Goal: Answer question/provide support

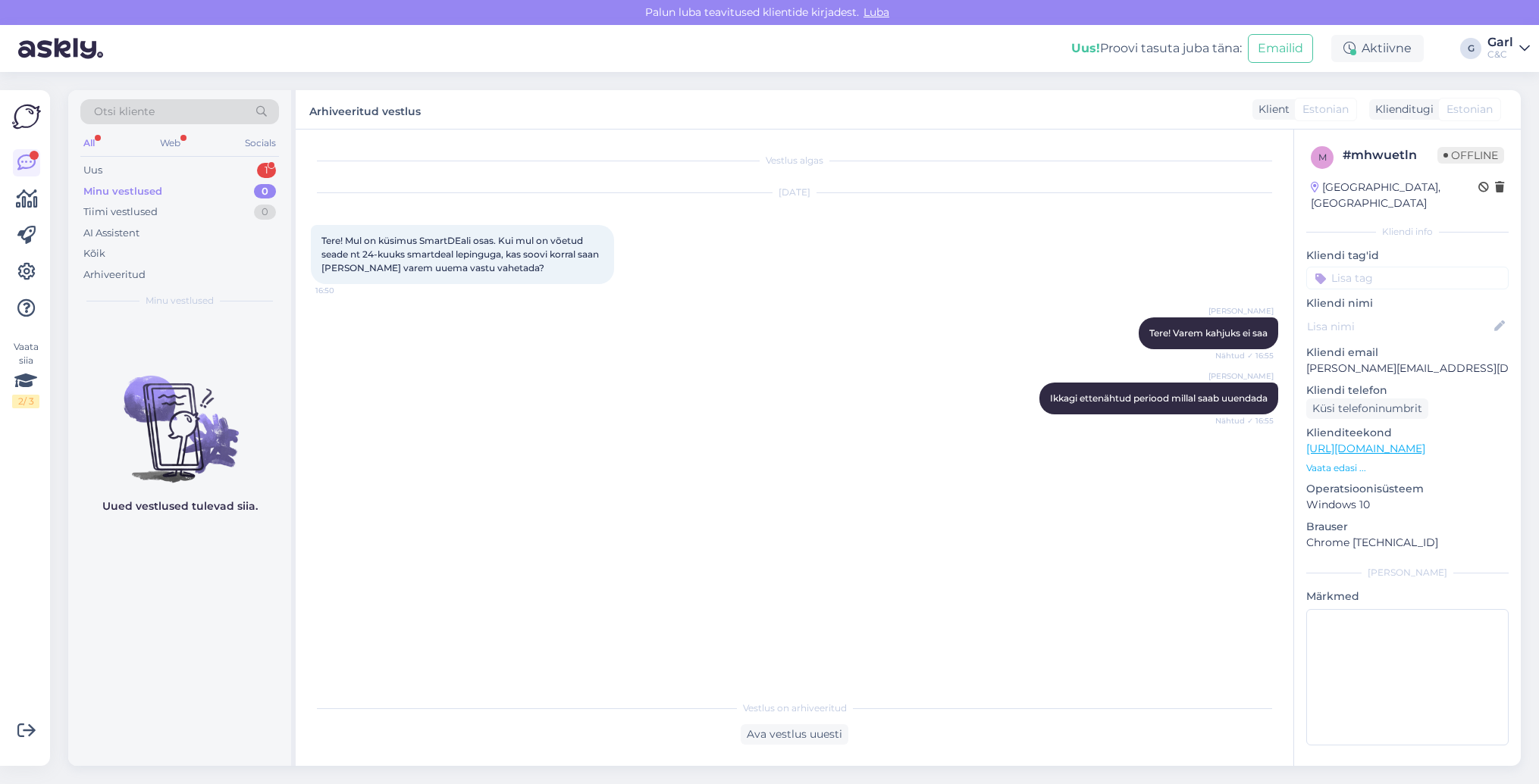
click at [202, 150] on div "All Web Socials" at bounding box center [179, 145] width 199 height 24
click at [200, 167] on div "Uus 1" at bounding box center [179, 170] width 199 height 21
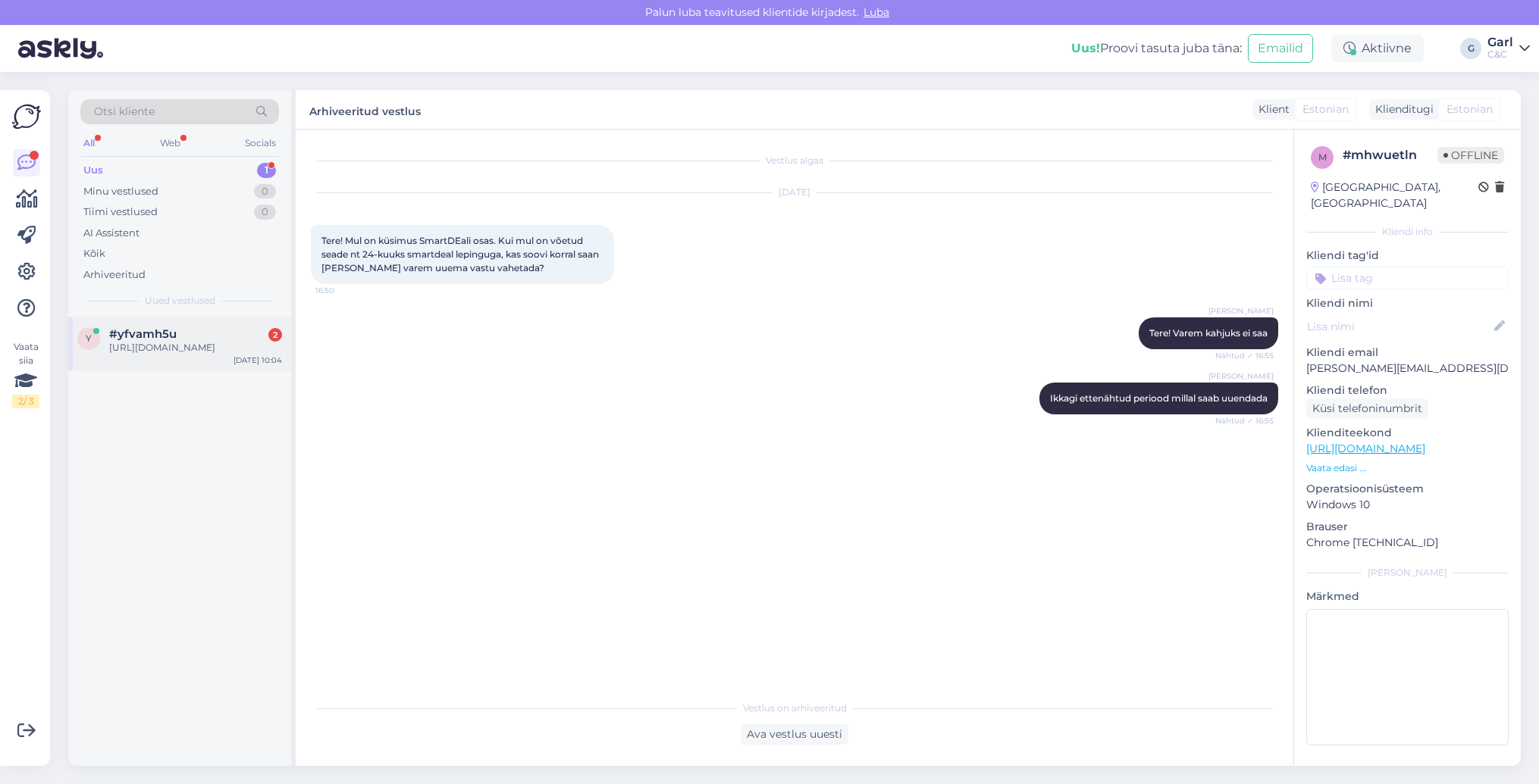
click at [220, 341] on div "[URL][DOMAIN_NAME]" at bounding box center [196, 348] width 173 height 14
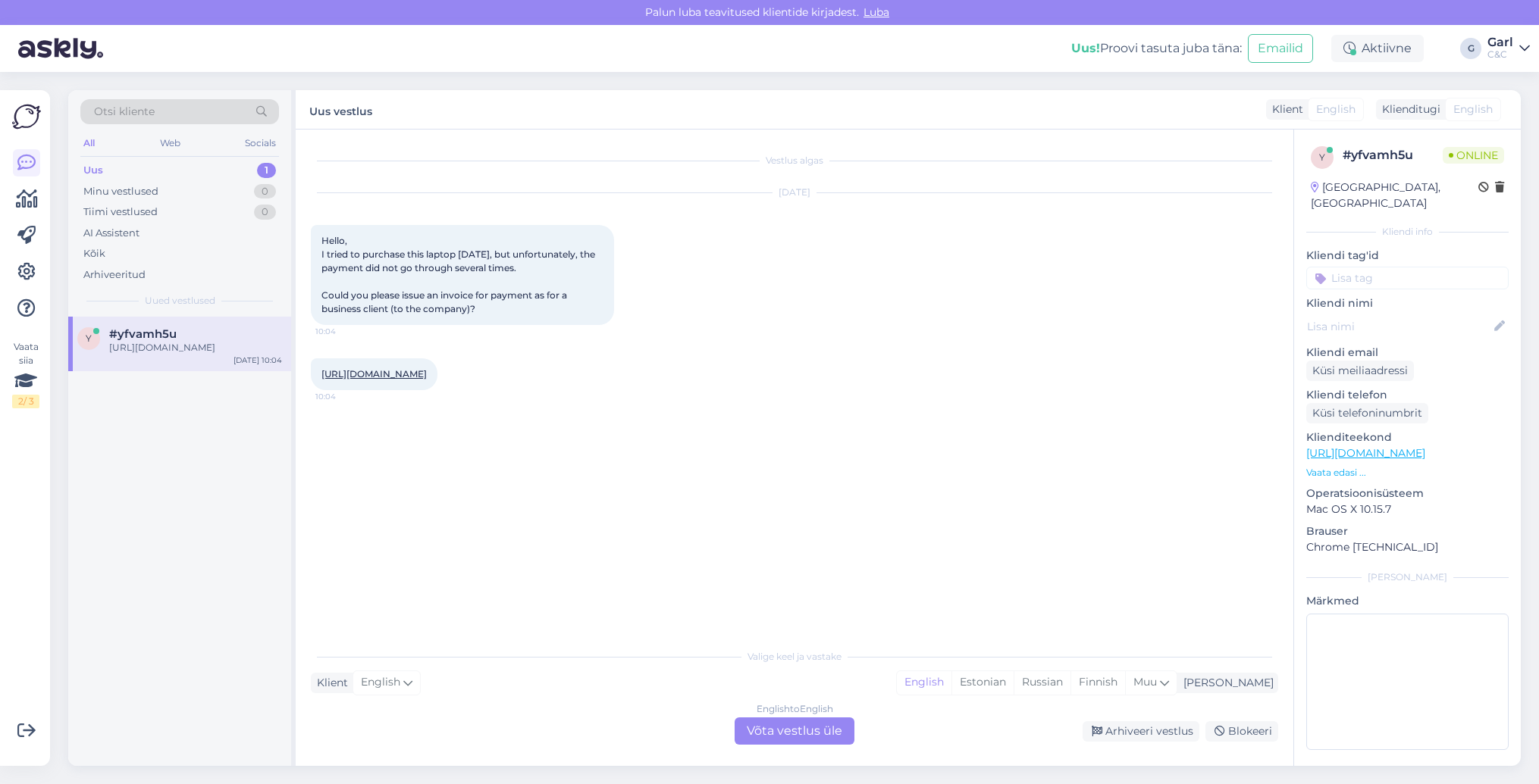
click at [813, 730] on div "English to English Võta vestlus üle" at bounding box center [794, 732] width 120 height 28
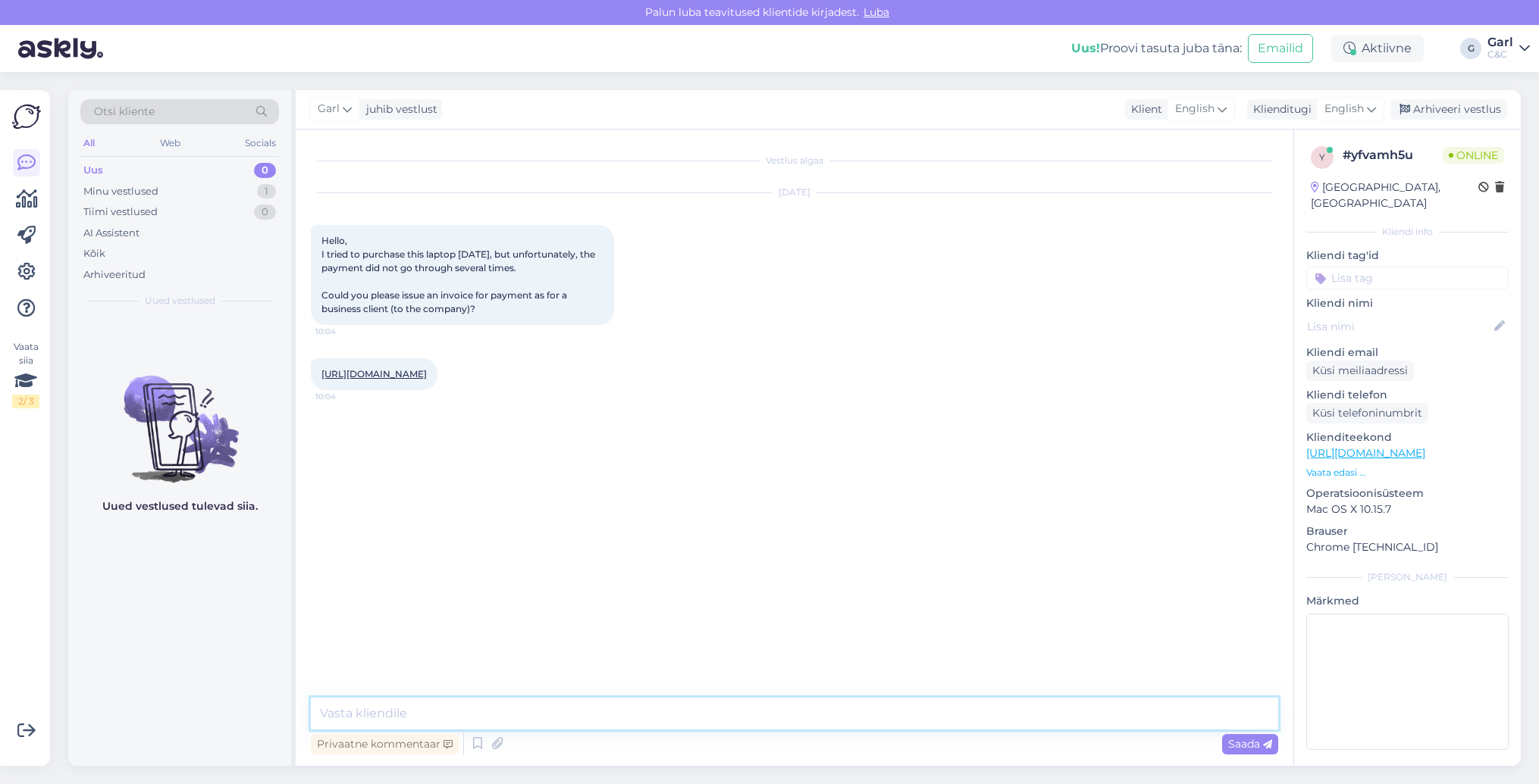
click at [813, 728] on textarea at bounding box center [794, 713] width 967 height 32
click at [814, 725] on textarea at bounding box center [794, 713] width 967 height 32
type textarea "Hello! Sure! What is your company's name?"
click at [427, 380] on link "[URL][DOMAIN_NAME]" at bounding box center [374, 374] width 105 height 11
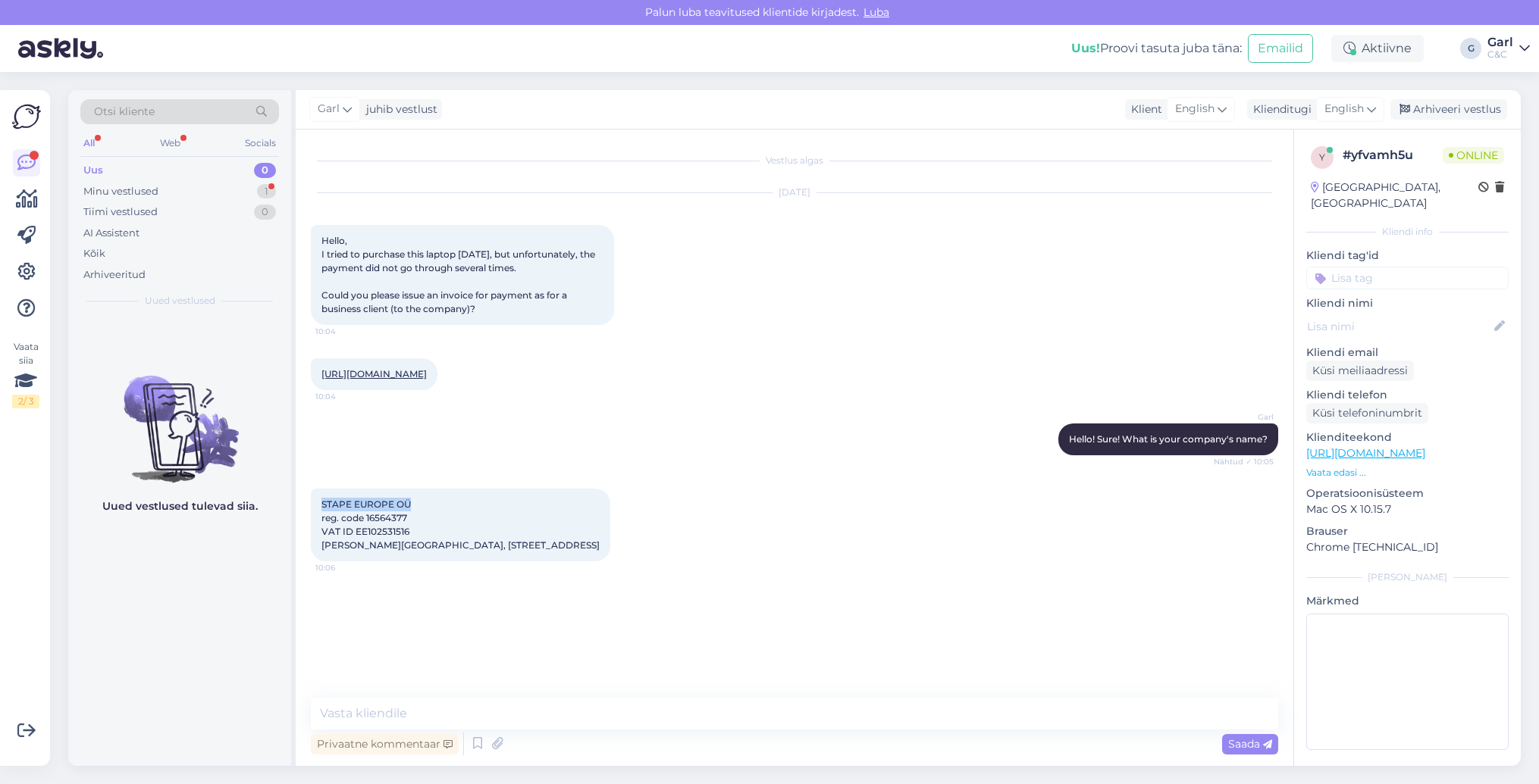
drag, startPoint x: 433, startPoint y: 544, endPoint x: 313, endPoint y: 543, distance: 120.0
click at [313, 543] on div "STAPE EUROPE OÜ reg. code 16564377 VAT ID EE102531516 [PERSON_NAME][GEOGRAPHIC_…" at bounding box center [460, 525] width 299 height 73
copy span "STAPE EUROPE OÜ"
click at [536, 721] on textarea at bounding box center [794, 713] width 967 height 32
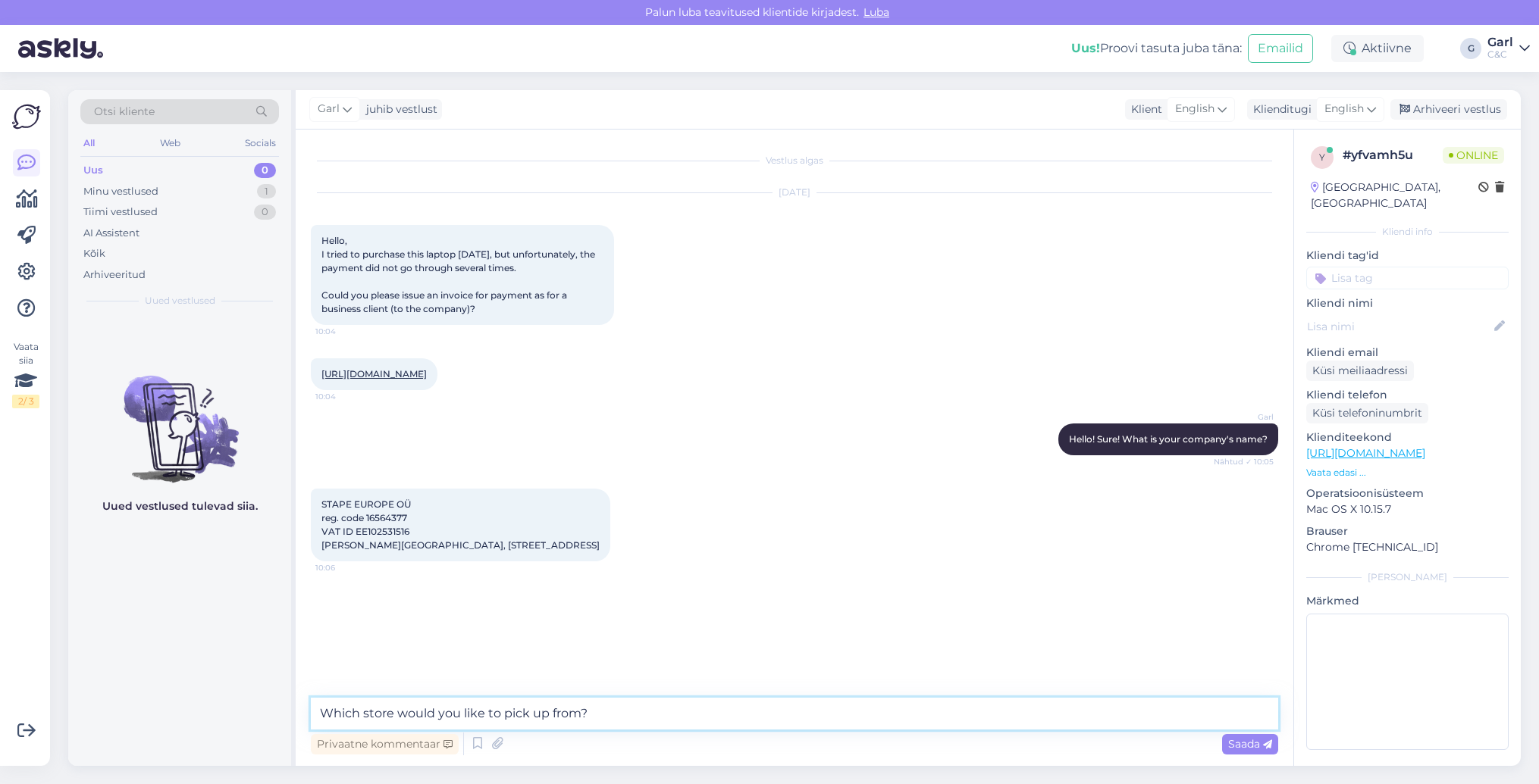
click at [550, 711] on textarea "Which store would you like to pick up from?" at bounding box center [794, 713] width 967 height 32
click at [320, 708] on textarea "Which store would you like to pick up the device from?" at bounding box center [794, 713] width 967 height 32
type textarea "Could you please provide e-mail address and phone number? Which store would you…"
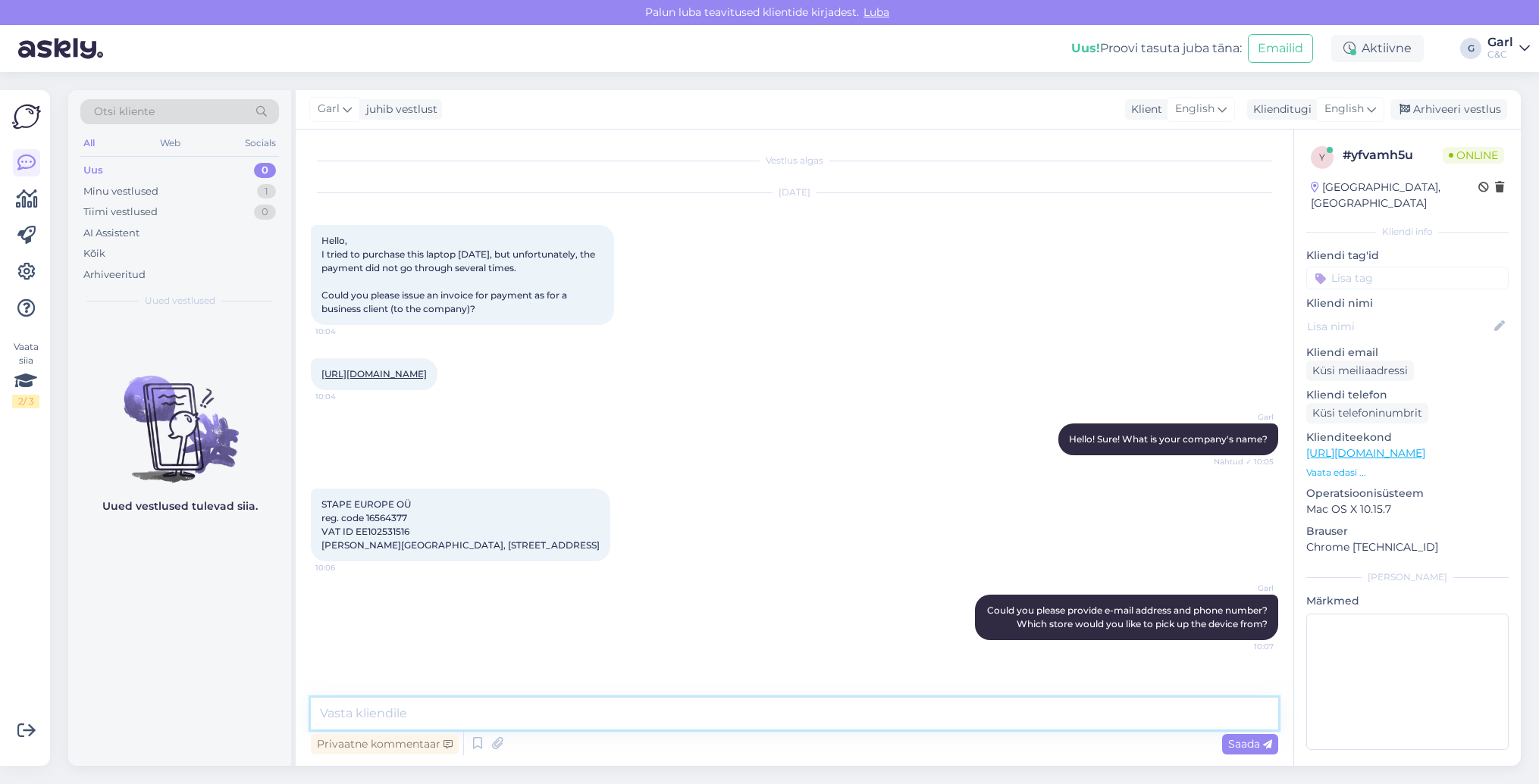
click at [431, 720] on textarea at bounding box center [794, 713] width 967 height 32
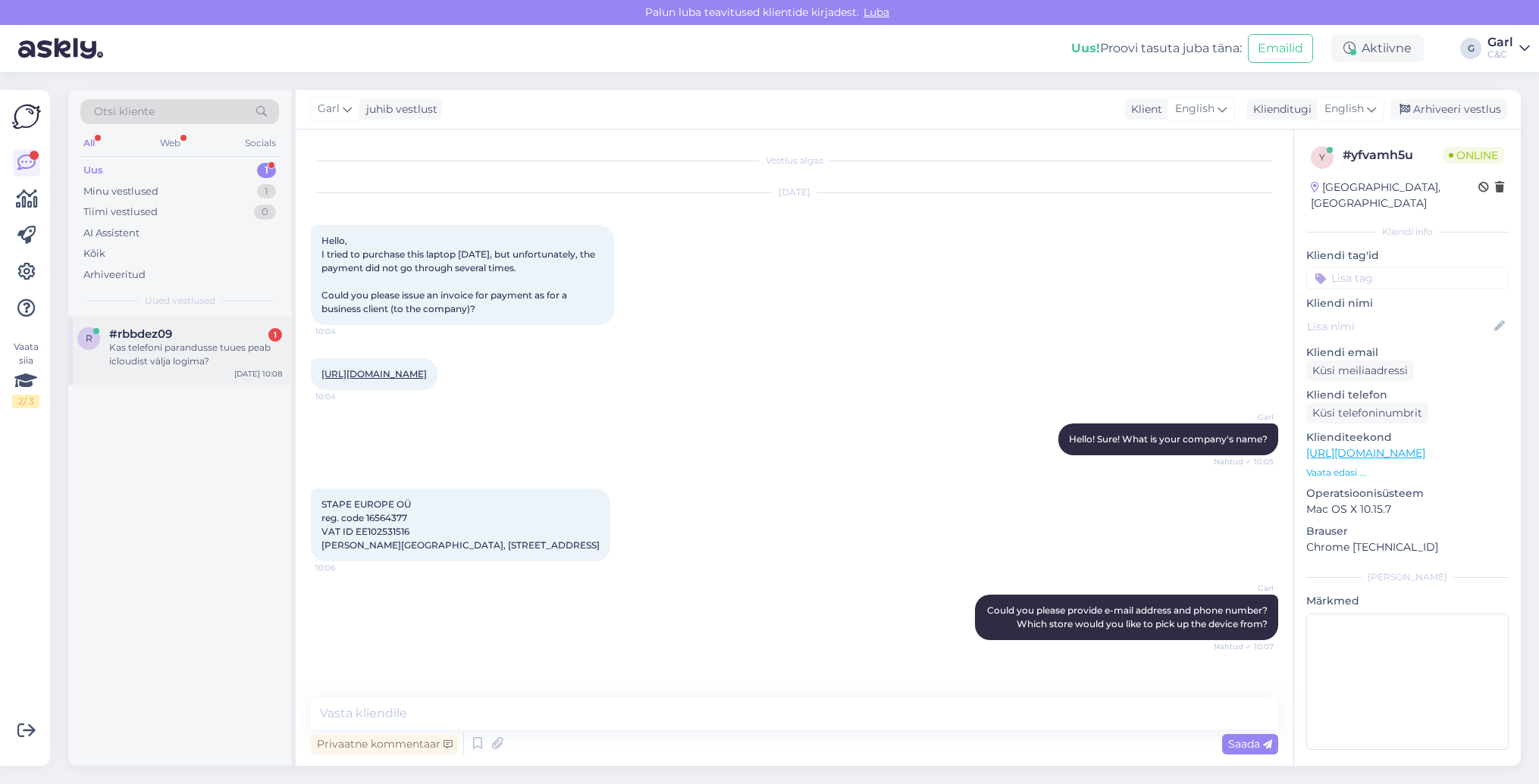
click at [258, 364] on div "Kas telefoni parandusse tuues peab icloudist välja logima?" at bounding box center [196, 355] width 173 height 28
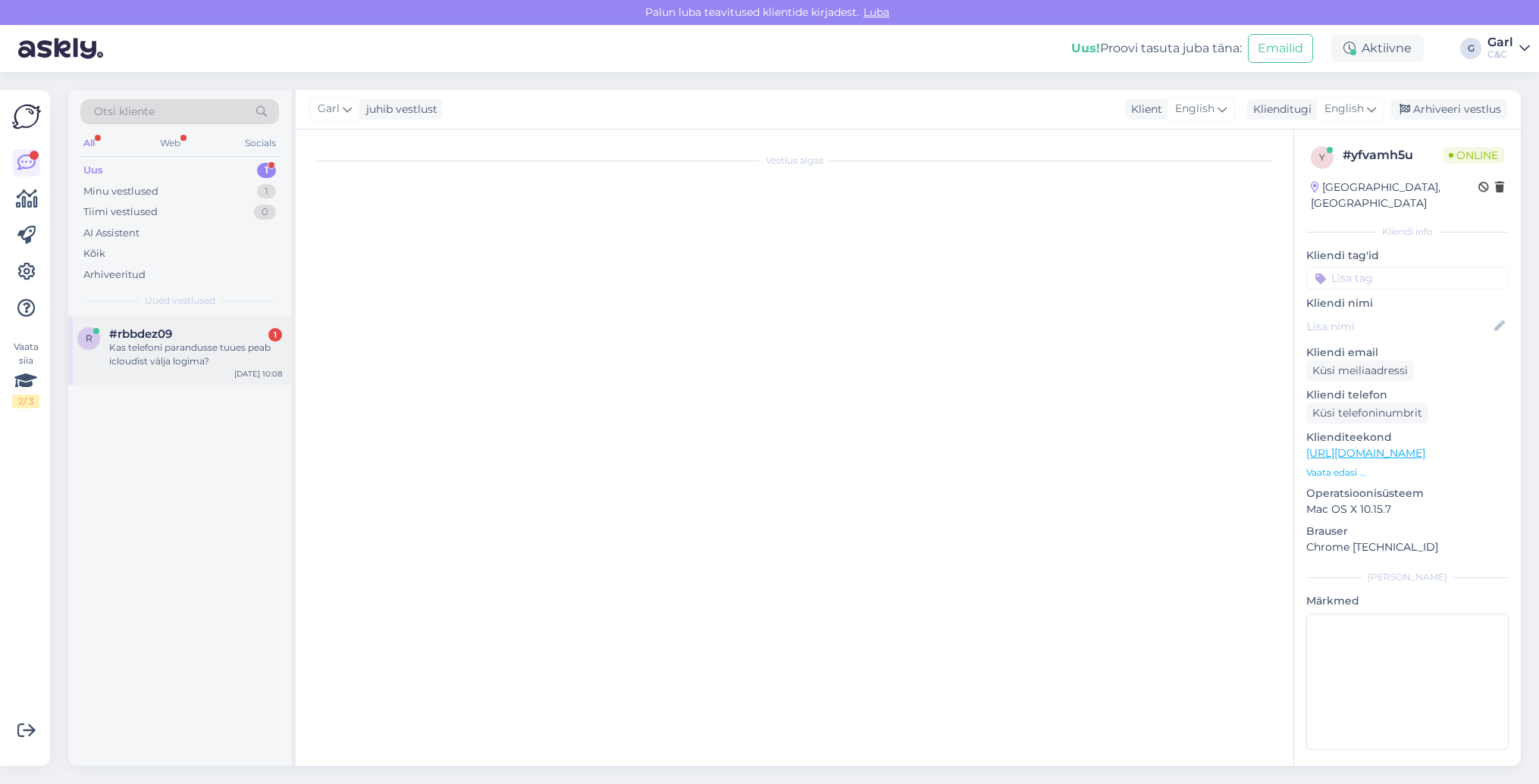
scroll to position [1539, 0]
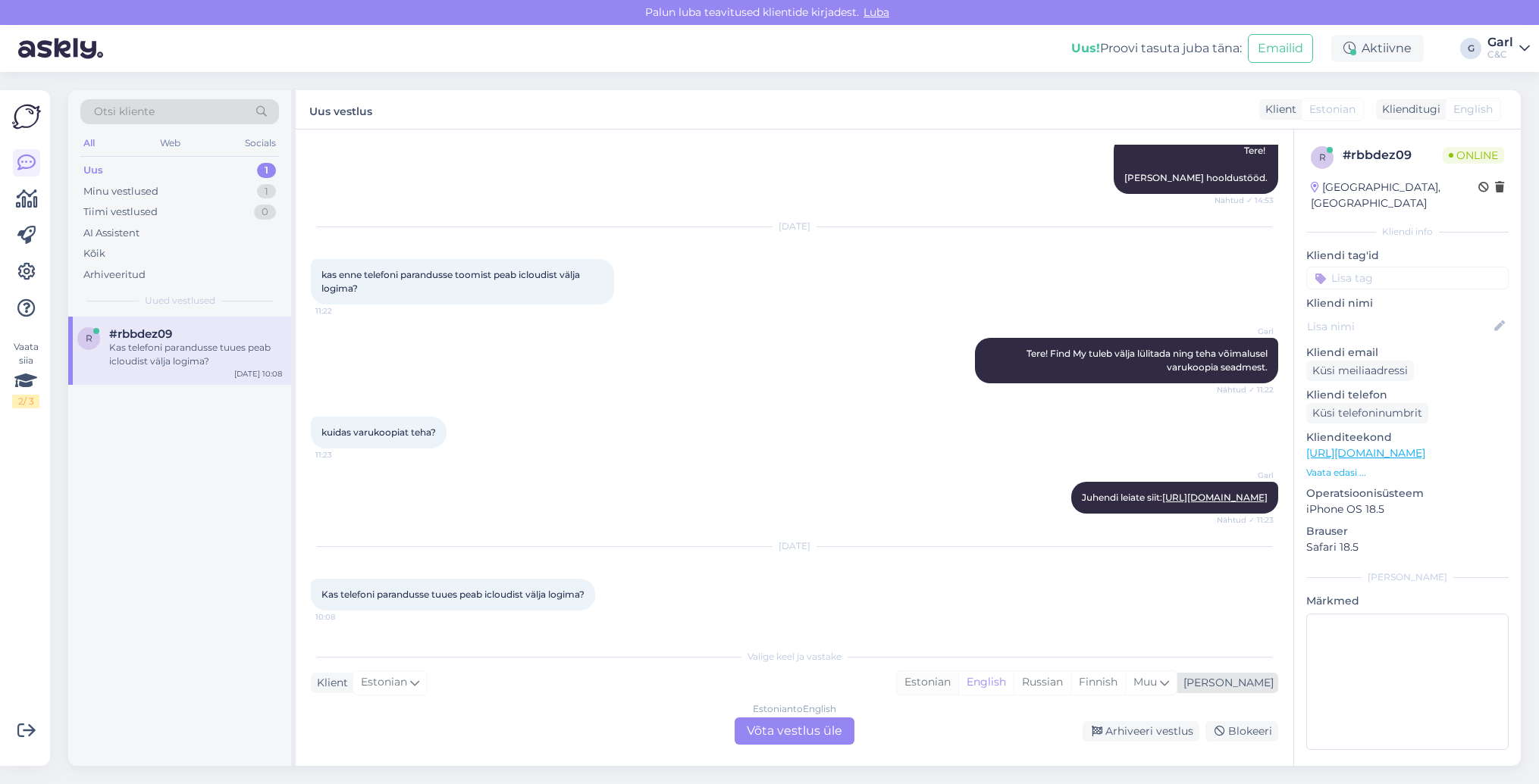
click at [958, 680] on div "Estonian" at bounding box center [927, 683] width 62 height 23
click at [785, 743] on div "Estonian to Estonian Võta vestlus üle" at bounding box center [794, 732] width 120 height 28
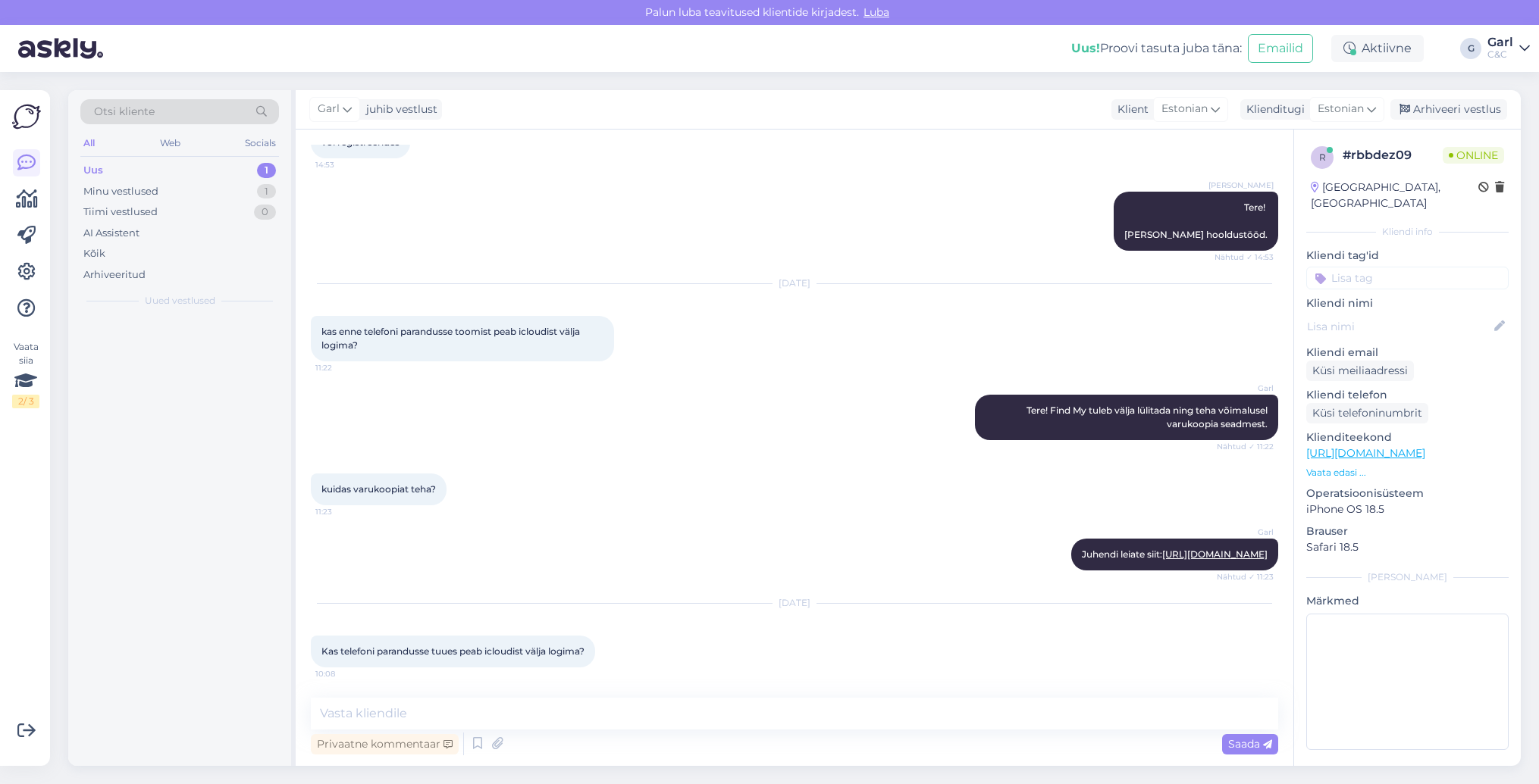
scroll to position [1483, 0]
click at [785, 730] on div "Privaatne kommentaar Saada" at bounding box center [794, 744] width 967 height 29
click at [786, 707] on textarea at bounding box center [794, 713] width 967 height 32
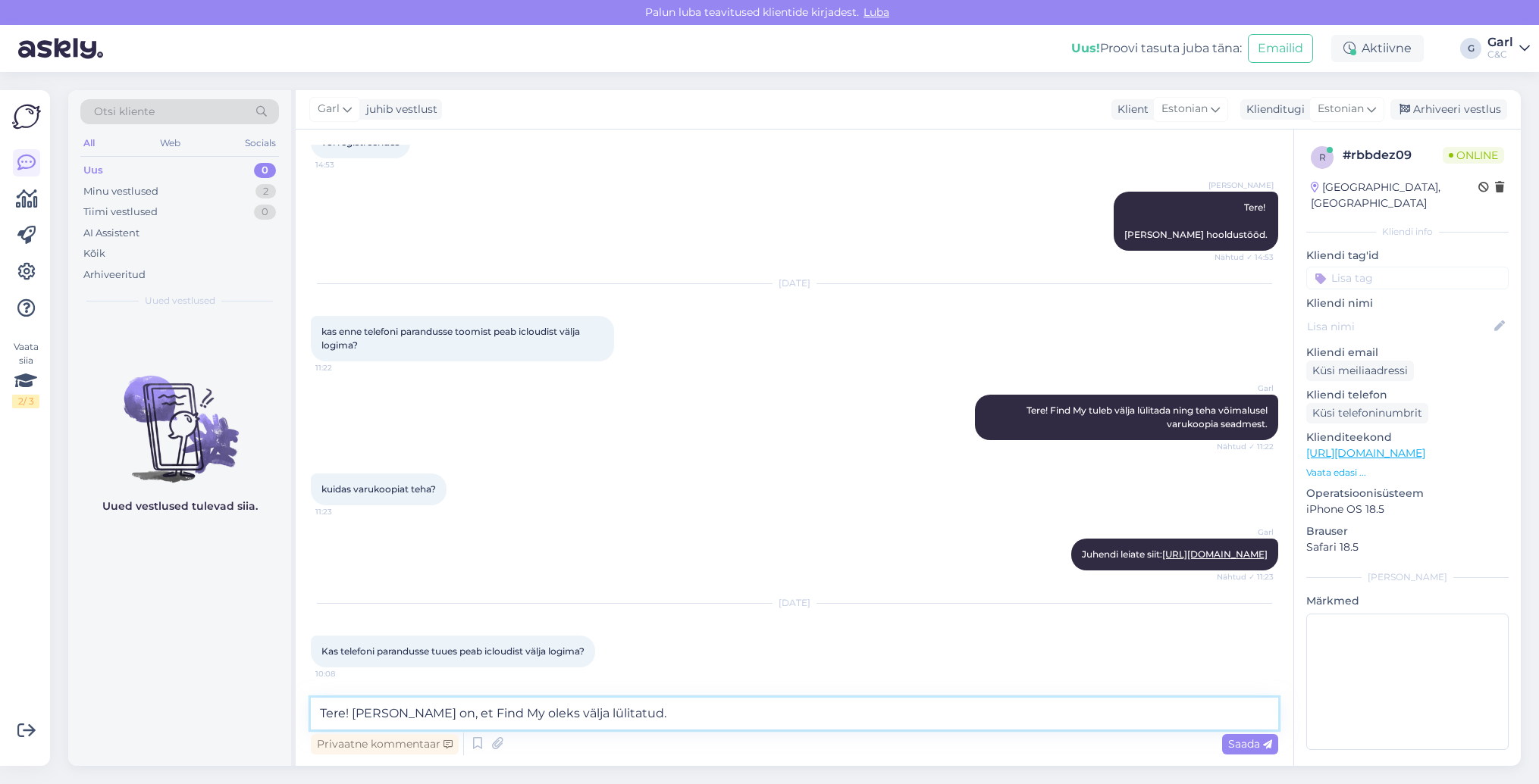
type textarea "Tere! [PERSON_NAME] on, et Find My oleks välja lülitatud."
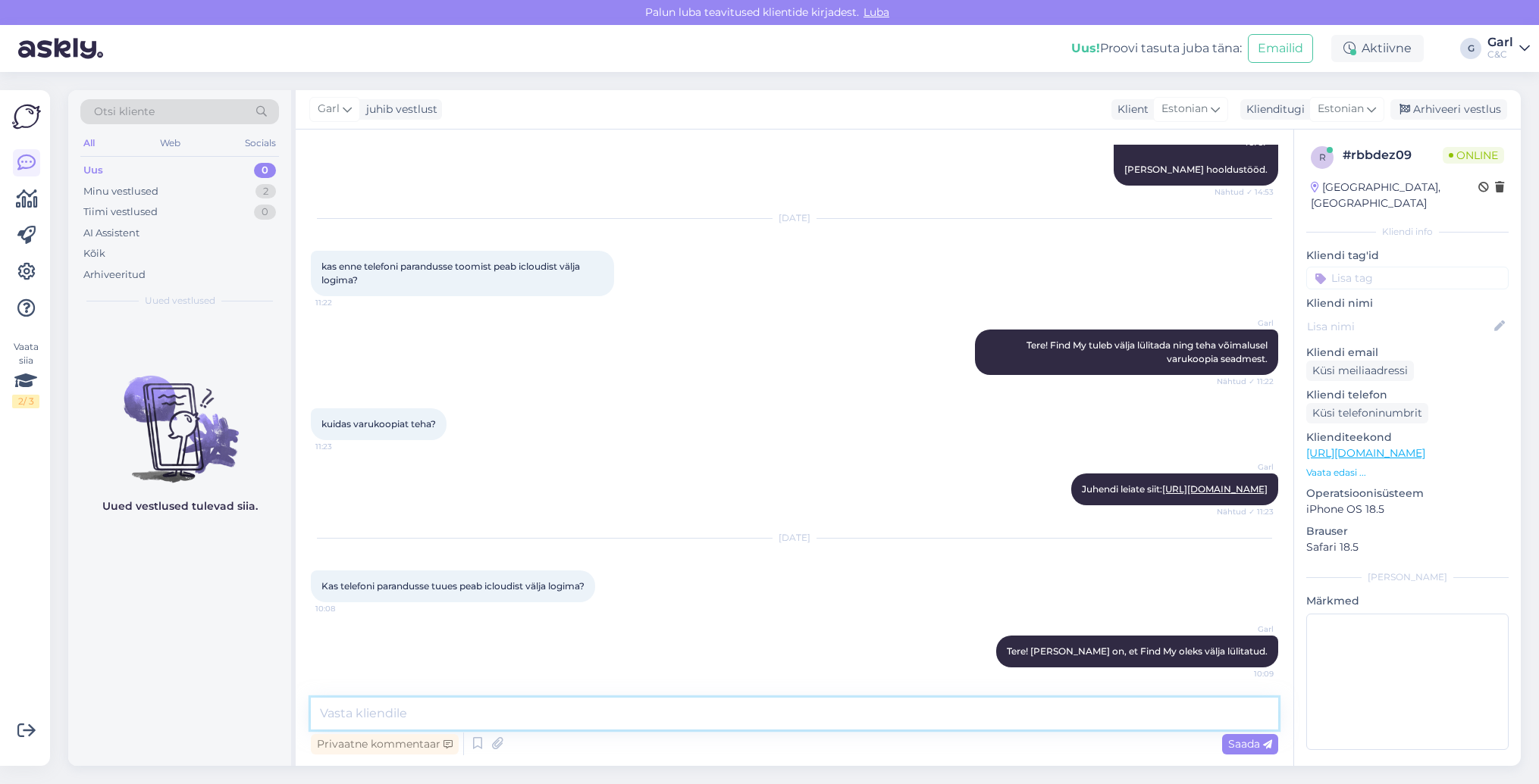
click at [794, 707] on textarea at bounding box center [794, 713] width 967 height 32
click at [223, 195] on div "Minu vestlused 2" at bounding box center [179, 191] width 199 height 21
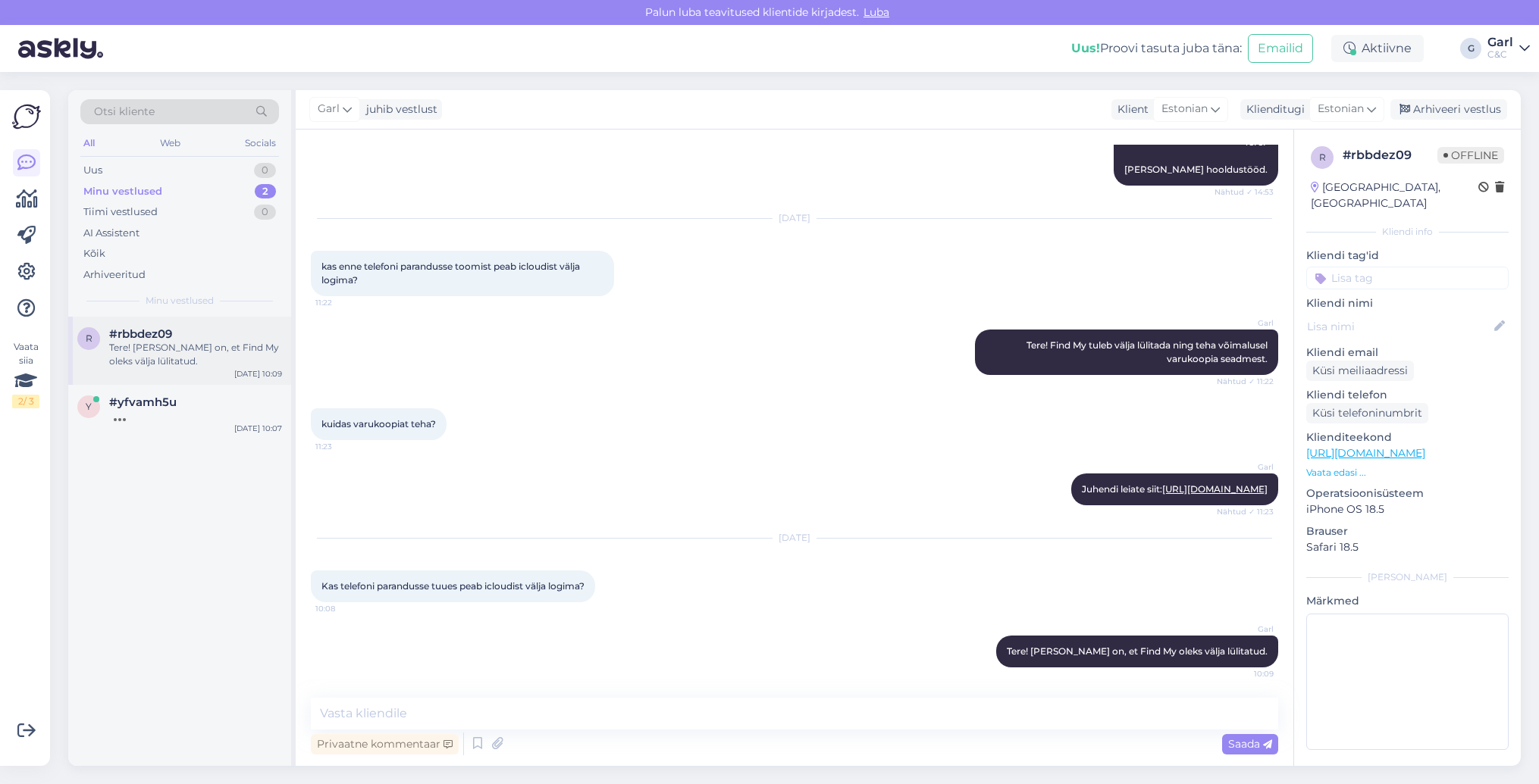
click at [242, 359] on div "Tere! [PERSON_NAME] on, et Find My oleks välja lülitatud." at bounding box center [196, 355] width 173 height 28
click at [1429, 111] on div "Arhiveeri vestlus" at bounding box center [1448, 110] width 117 height 20
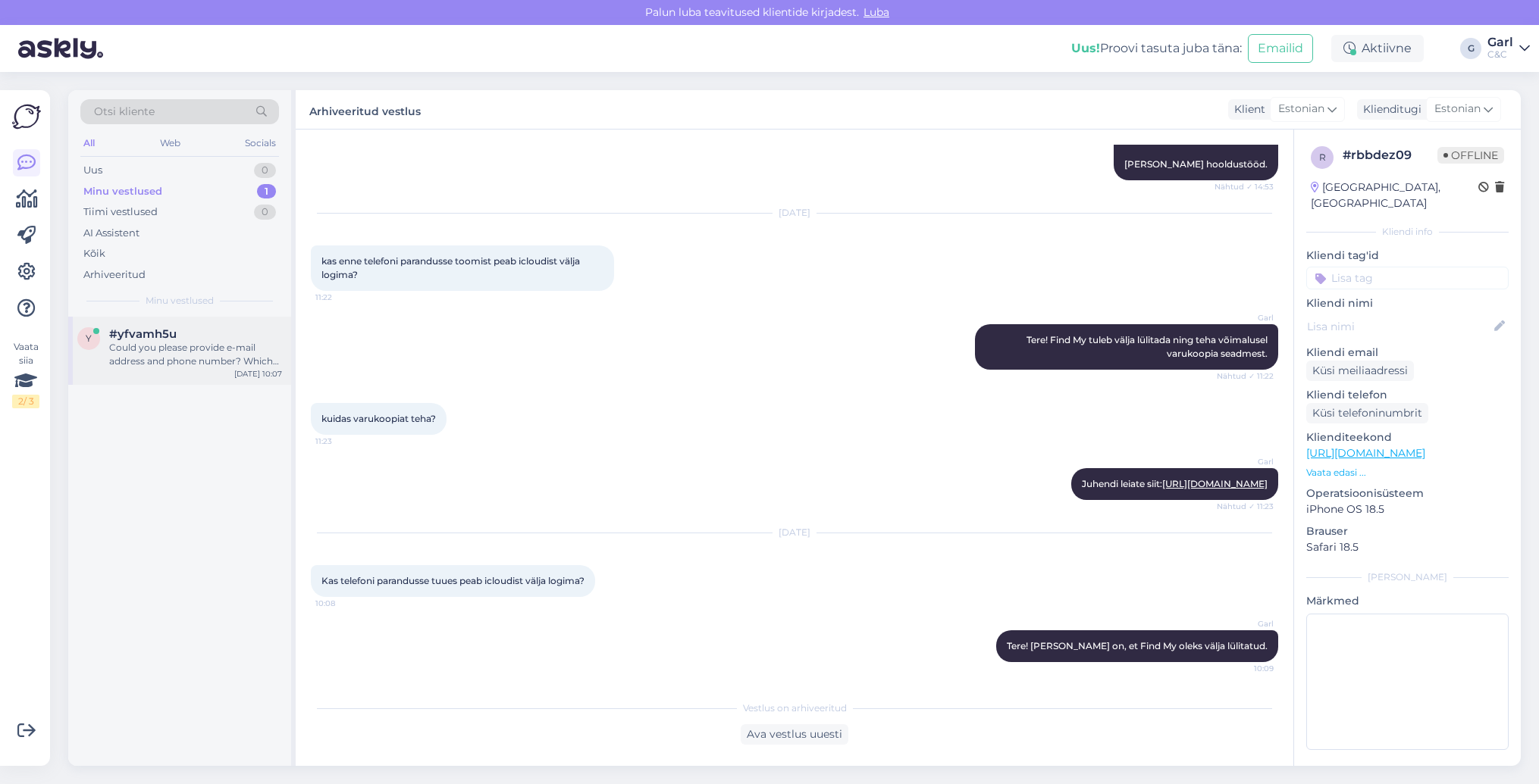
click at [244, 329] on div "#yfvamh5u" at bounding box center [196, 334] width 173 height 14
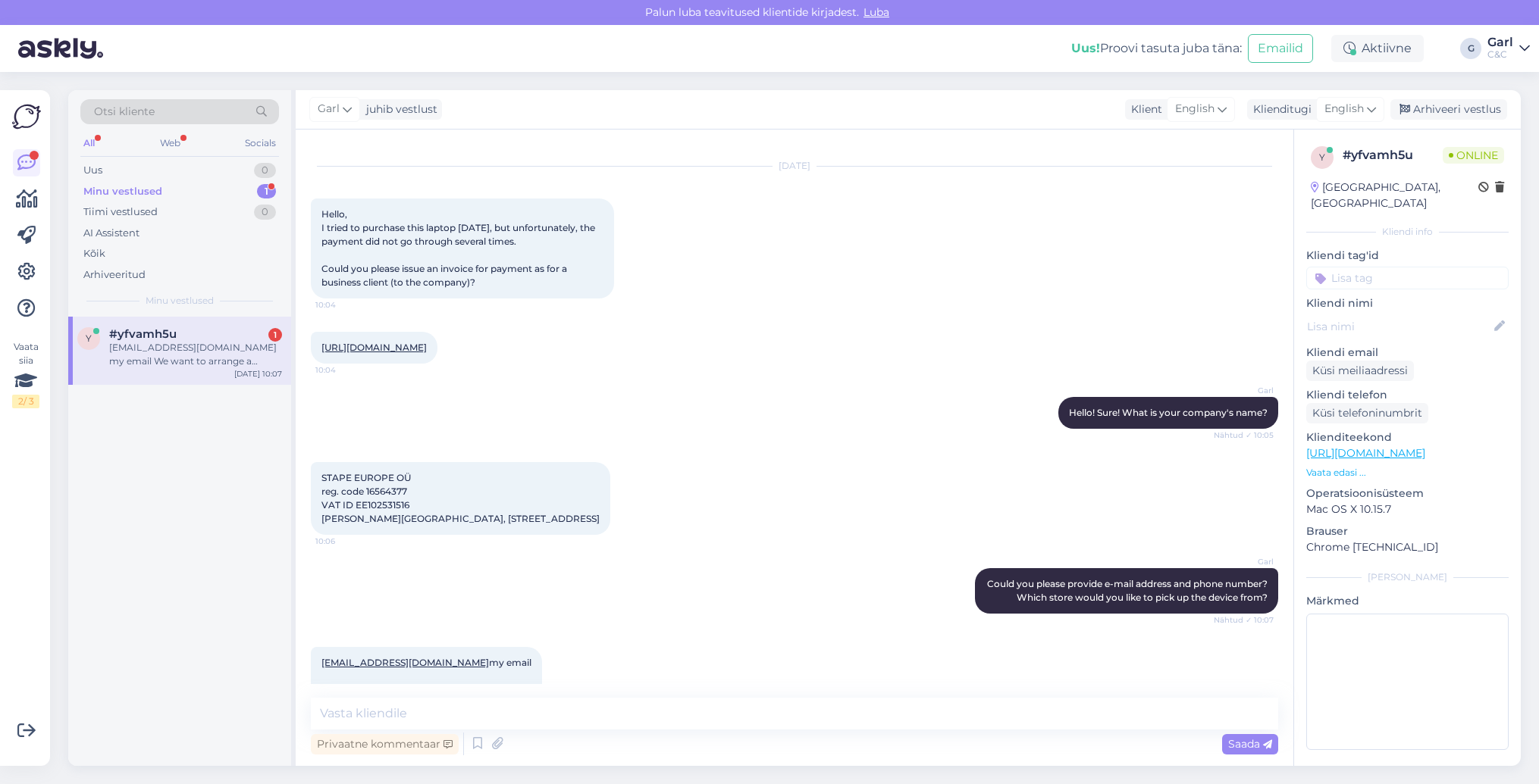
scroll to position [228, 0]
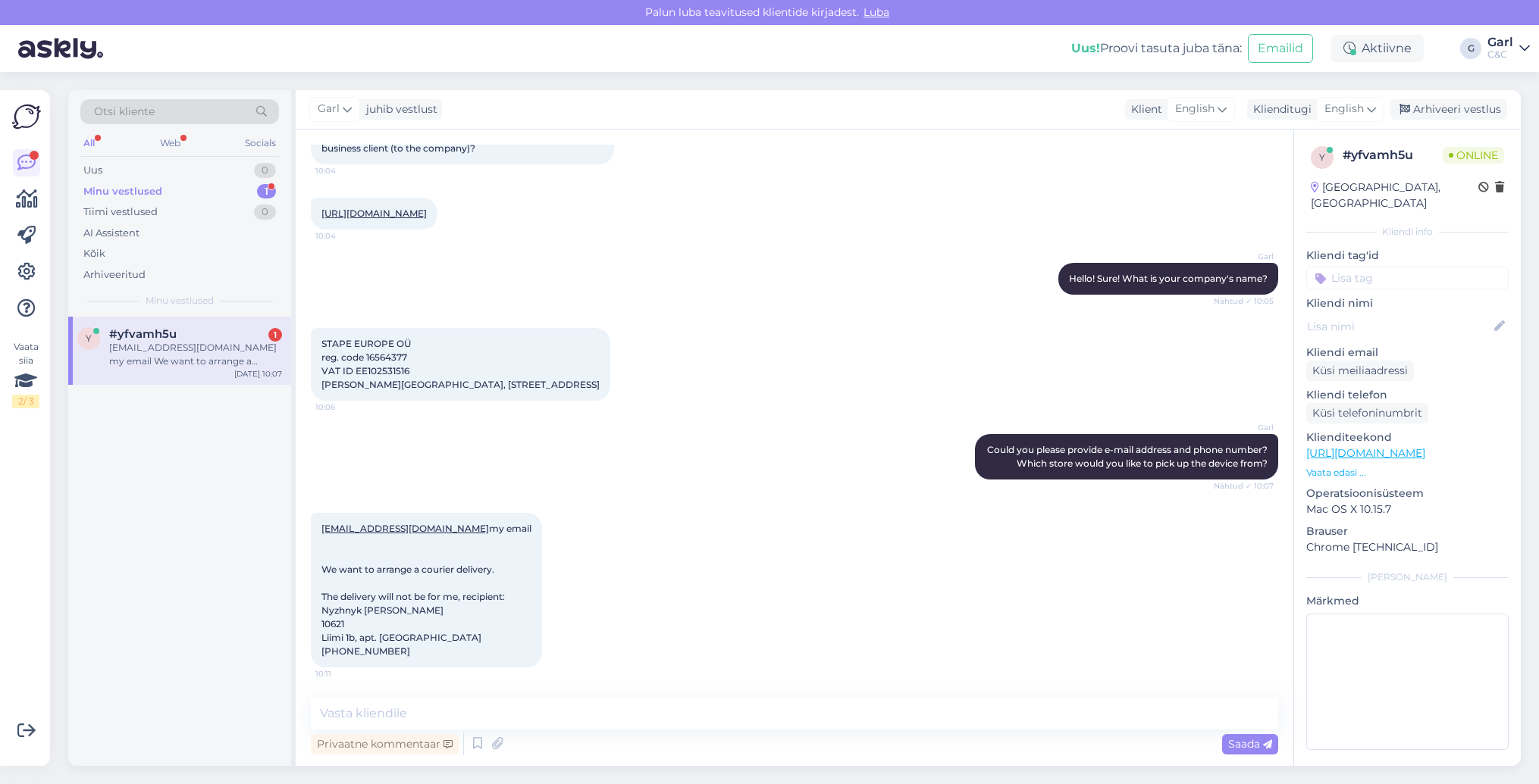
drag, startPoint x: 456, startPoint y: 504, endPoint x: 312, endPoint y: 490, distance: 144.7
click at [312, 496] on div "[EMAIL_ADDRESS][DOMAIN_NAME] my email We want to arrange a courier delivery. Th…" at bounding box center [794, 590] width 967 height 188
drag, startPoint x: 317, startPoint y: 513, endPoint x: 426, endPoint y: 515, distance: 109.0
click at [426, 515] on div "[EMAIL_ADDRESS][DOMAIN_NAME] my email We want to arrange a courier delivery. Th…" at bounding box center [426, 591] width 231 height 155
copy link "[EMAIL_ADDRESS][DOMAIN_NAME]"
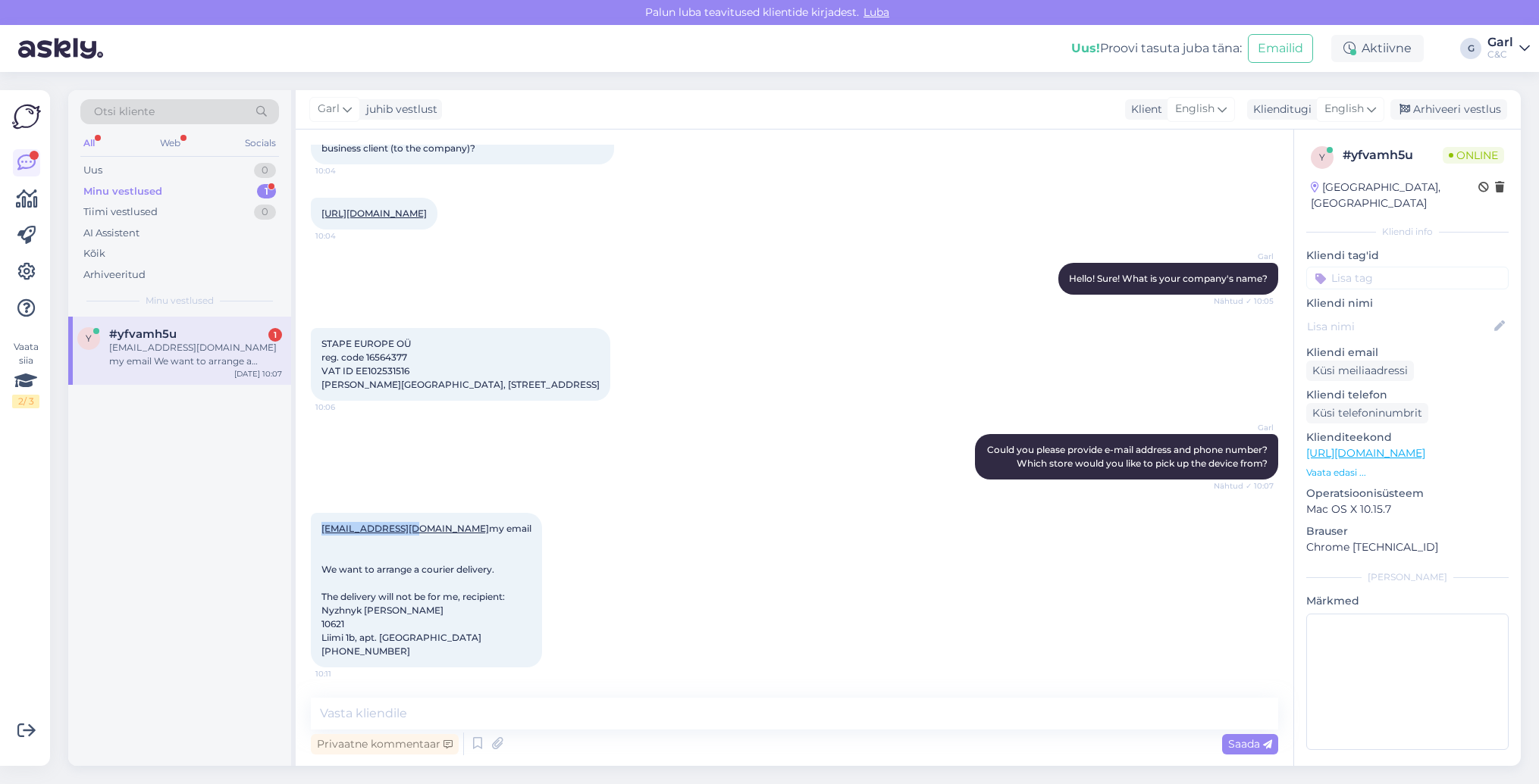
copy link "[EMAIL_ADDRESS][DOMAIN_NAME]"
click at [446, 716] on textarea at bounding box center [794, 713] width 967 height 32
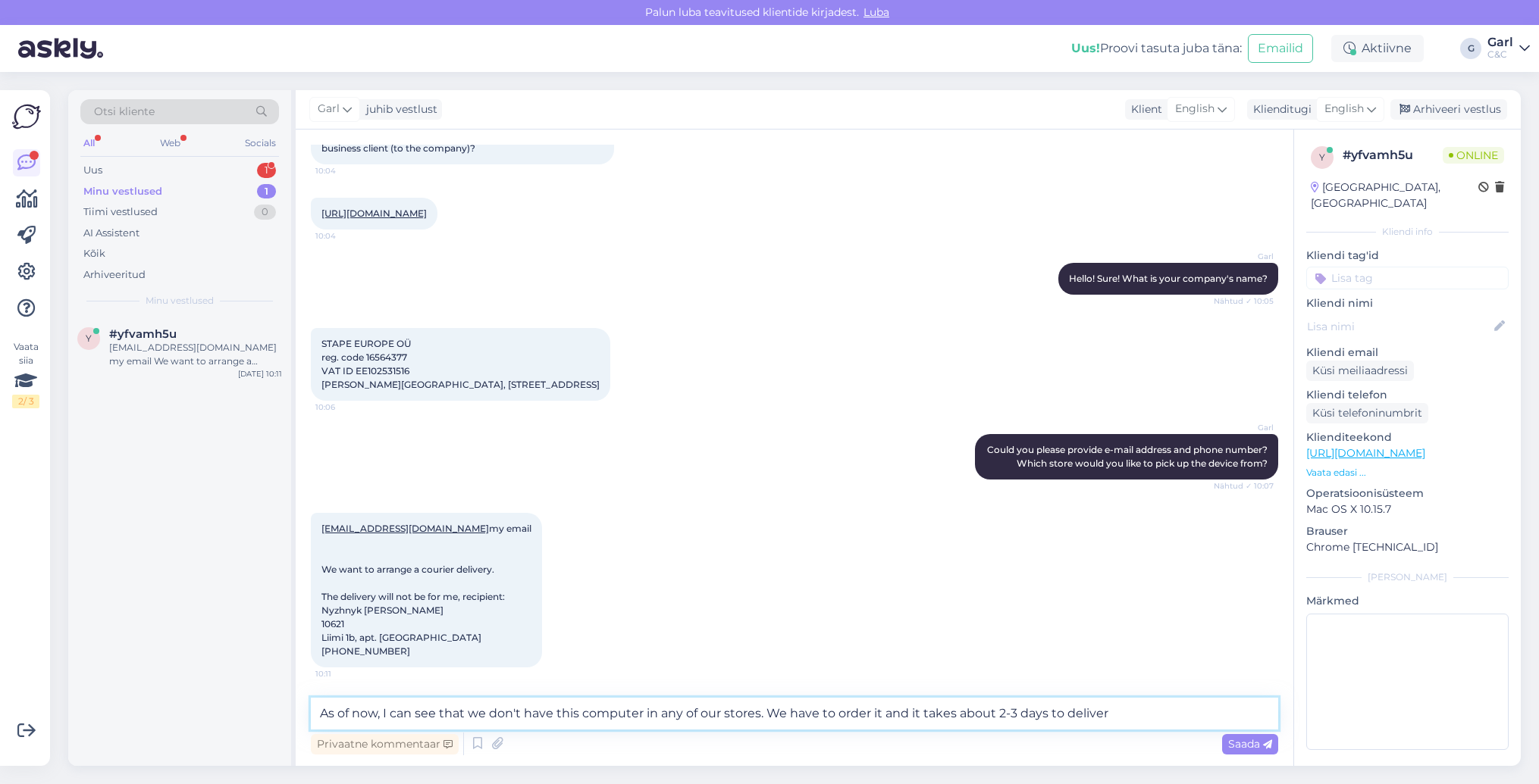
click at [1022, 716] on textarea "As of now, I can see that we don't have this computer in any of our stores. We …" at bounding box center [794, 713] width 967 height 32
click at [1019, 713] on textarea "As of now, I can see that we don't have this computer in any of our stores. We …" at bounding box center [794, 713] width 967 height 32
click at [1182, 710] on textarea "As of now, I can see that we don't have this computer in any of our stores. We …" at bounding box center [794, 713] width 967 height 32
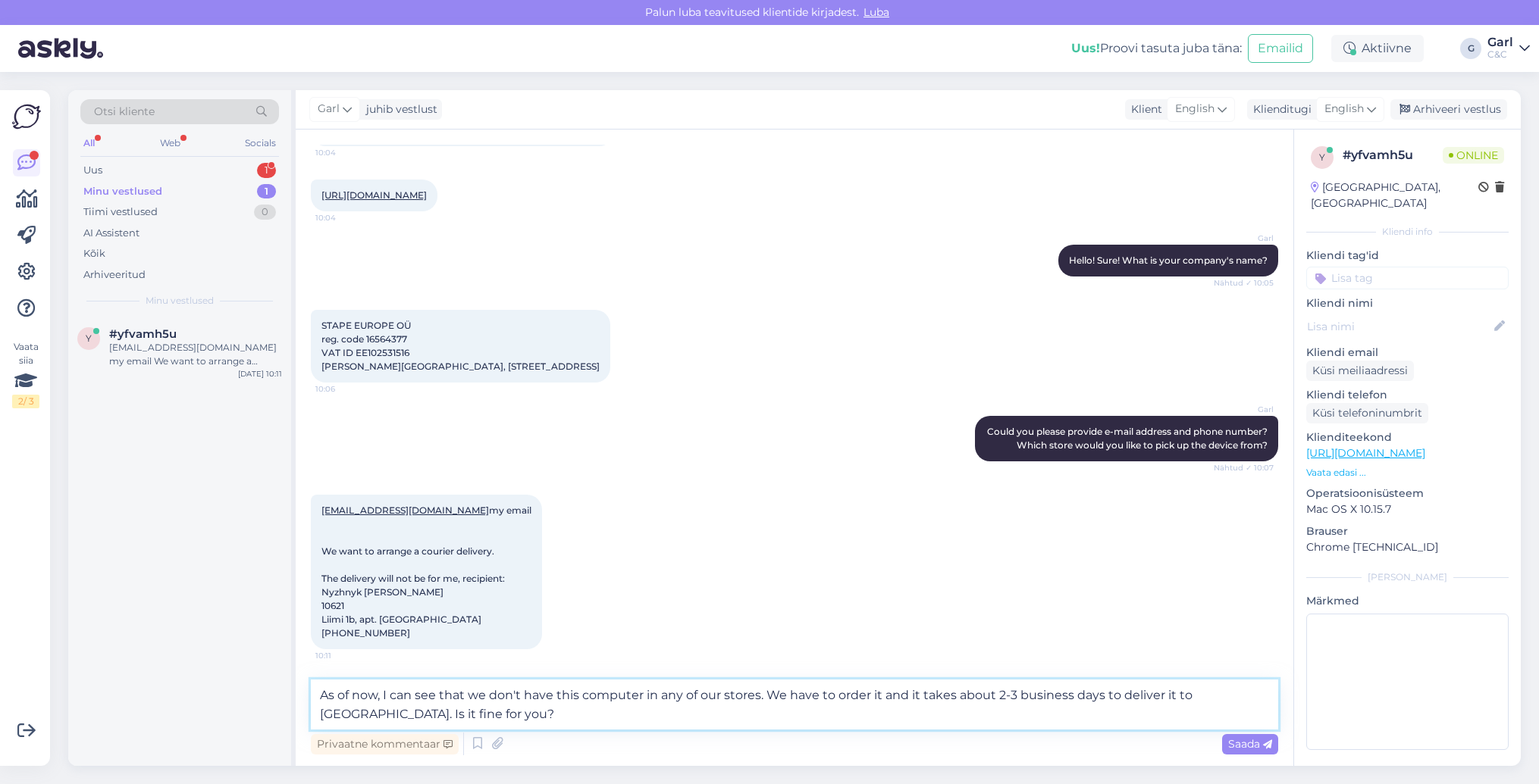
type textarea "As of now, I can see that we don't have this computer in any of our stores. We …"
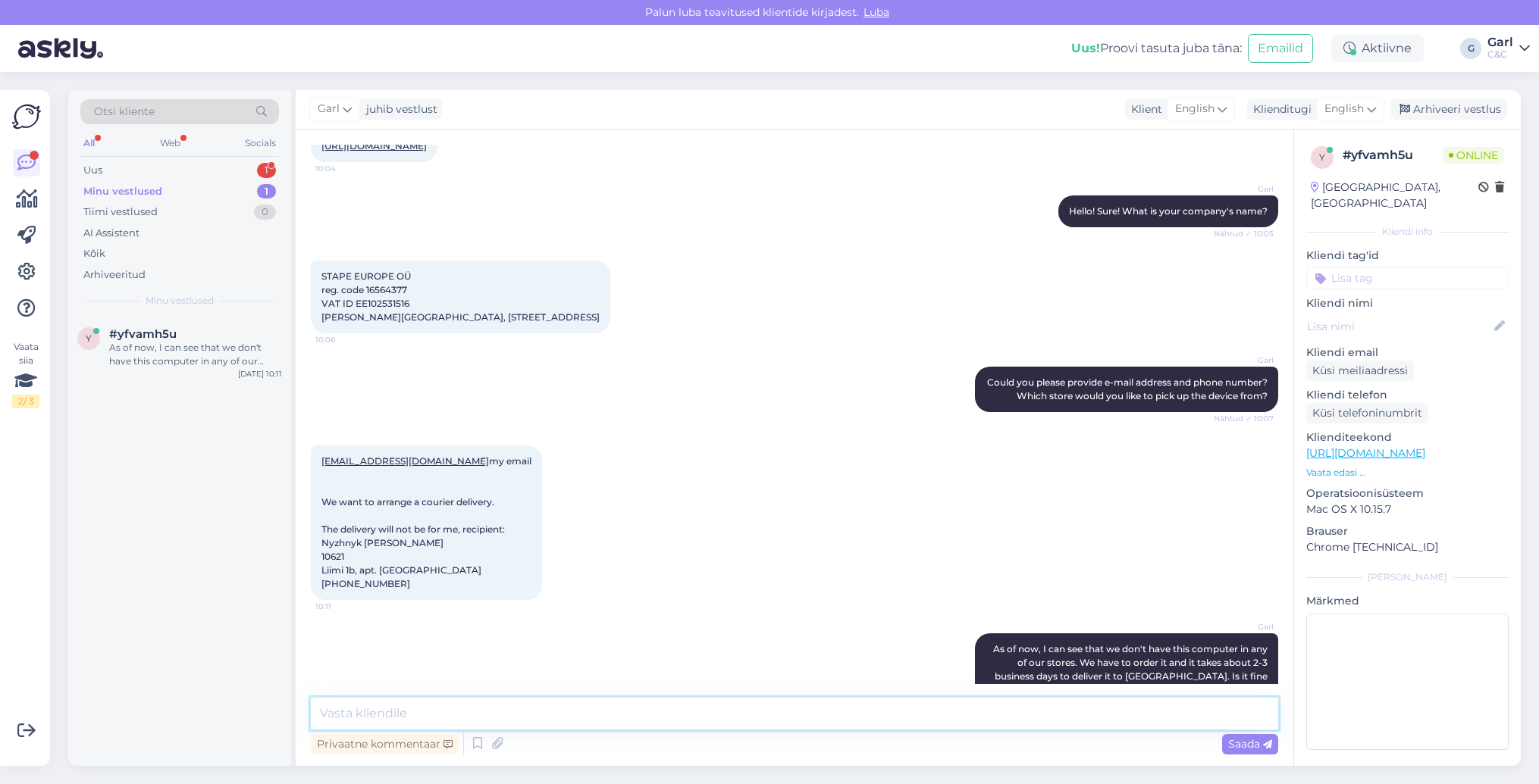
scroll to position [320, 0]
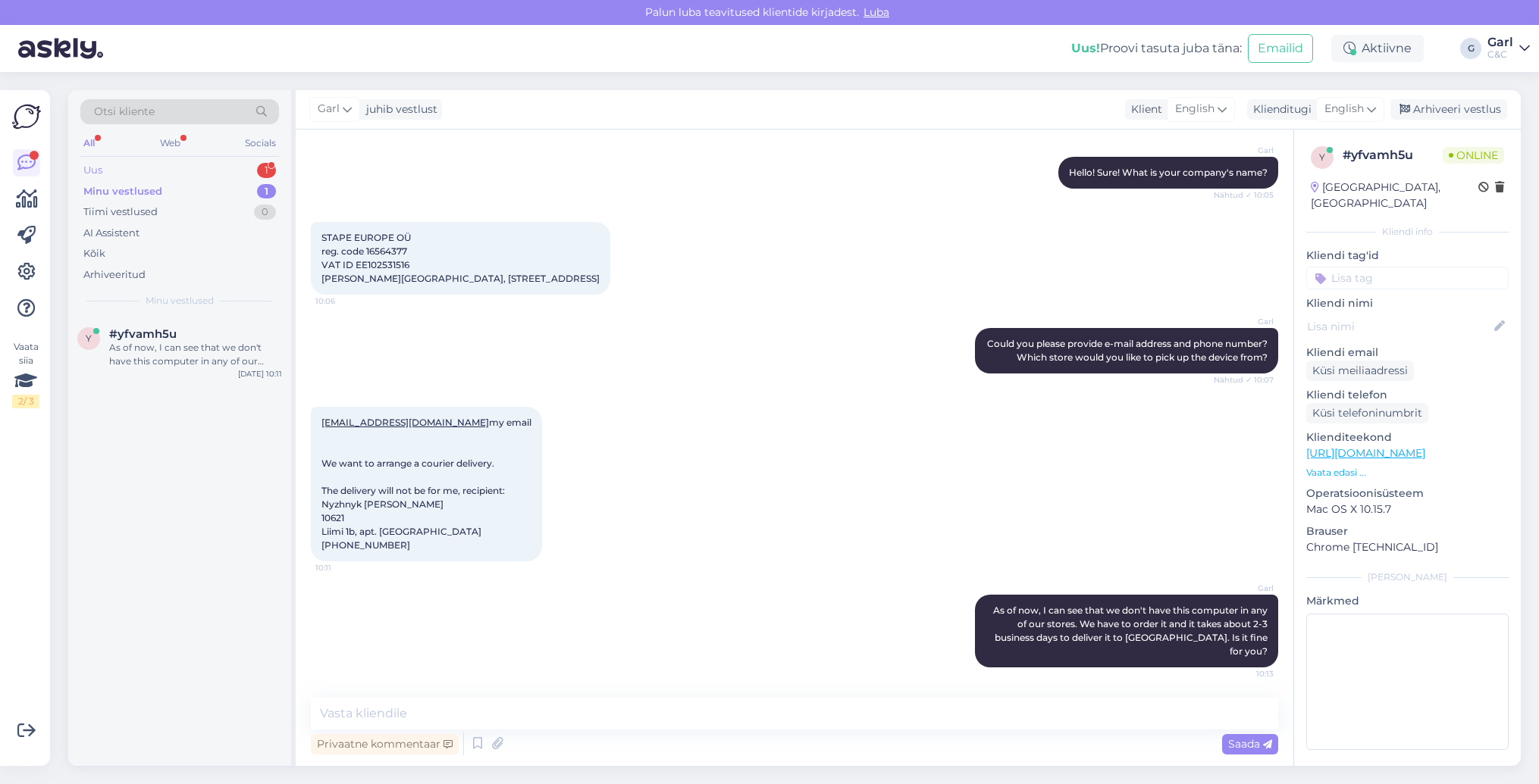
click at [246, 165] on div "Uus 1" at bounding box center [179, 170] width 199 height 21
click at [253, 350] on div "Ja telefonilt ekraanilukku ei pea maha võtma?" at bounding box center [196, 355] width 173 height 28
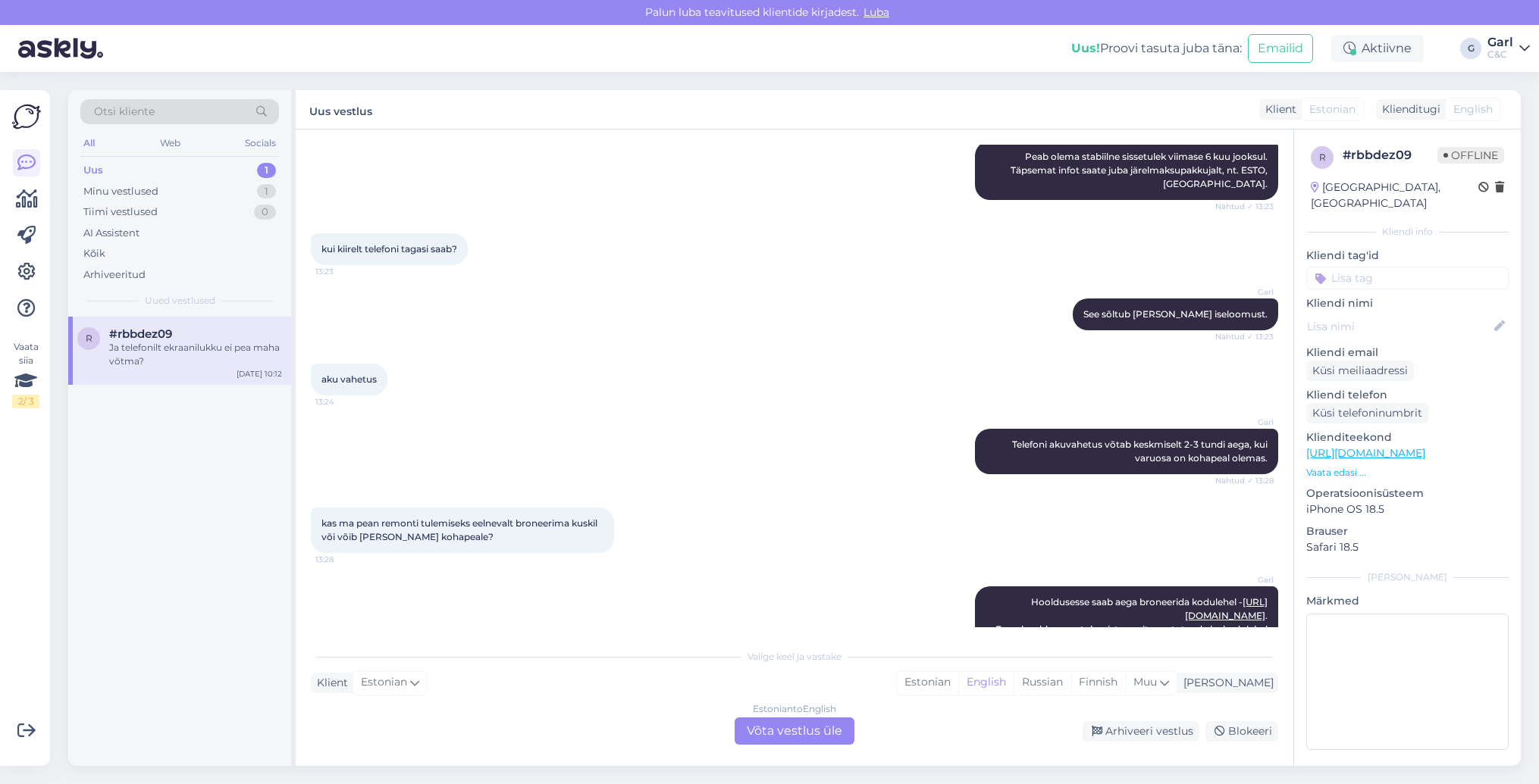
scroll to position [1670, 0]
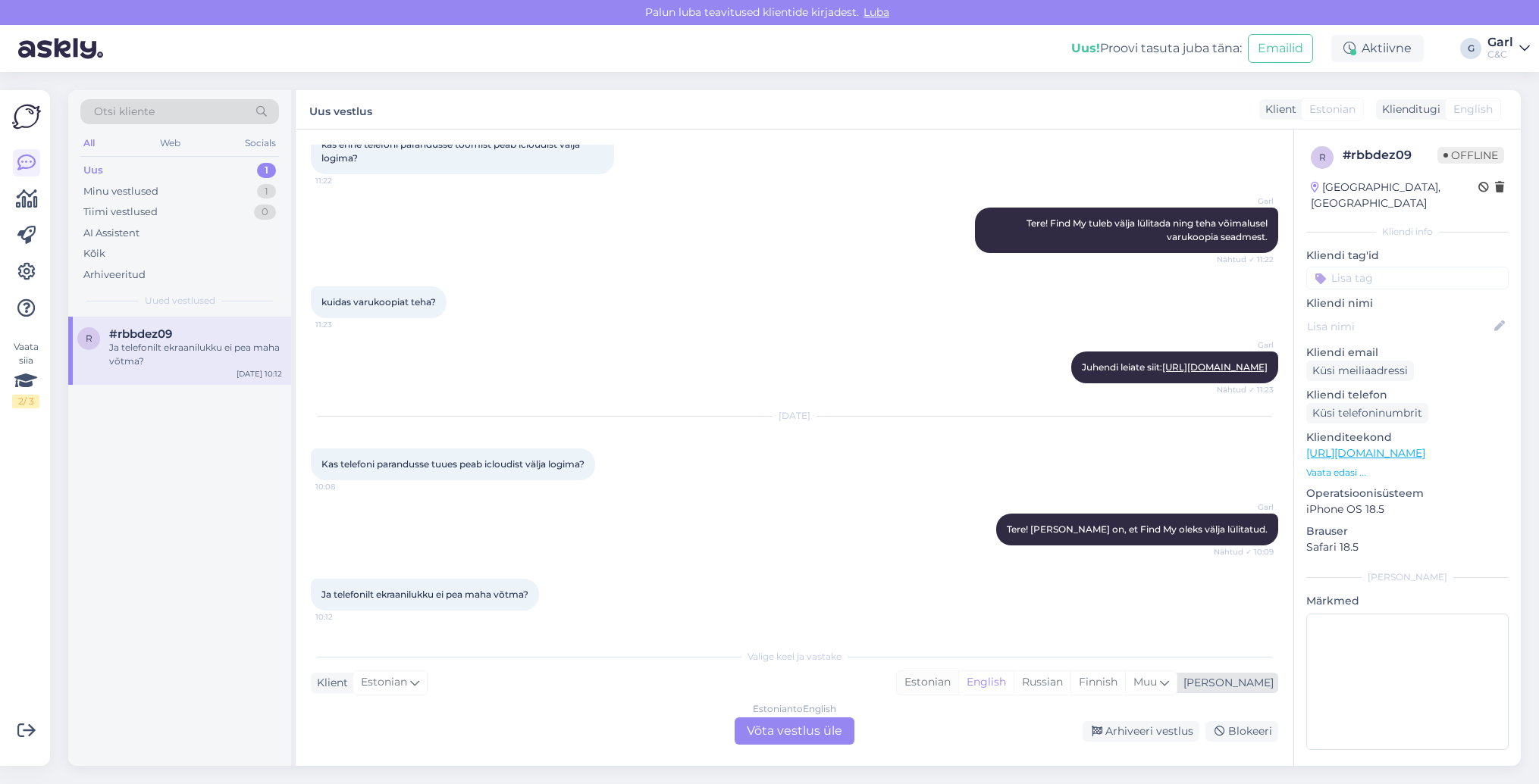
click at [958, 683] on div "Estonian" at bounding box center [927, 683] width 62 height 23
click at [814, 728] on div "Estonian to Estonian Võta vestlus üle" at bounding box center [794, 732] width 120 height 28
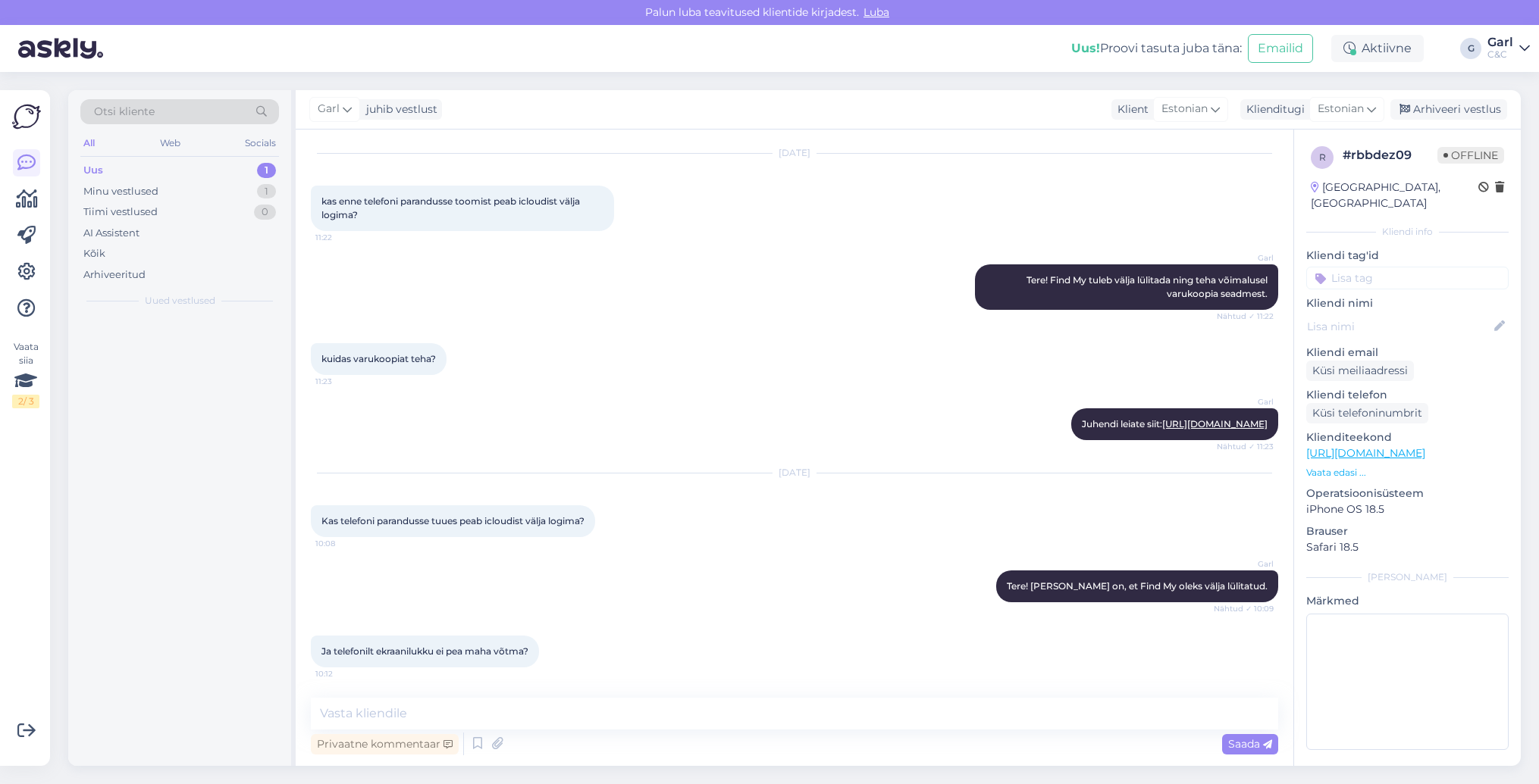
scroll to position [1613, 0]
click at [803, 715] on textarea at bounding box center [794, 713] width 967 height 32
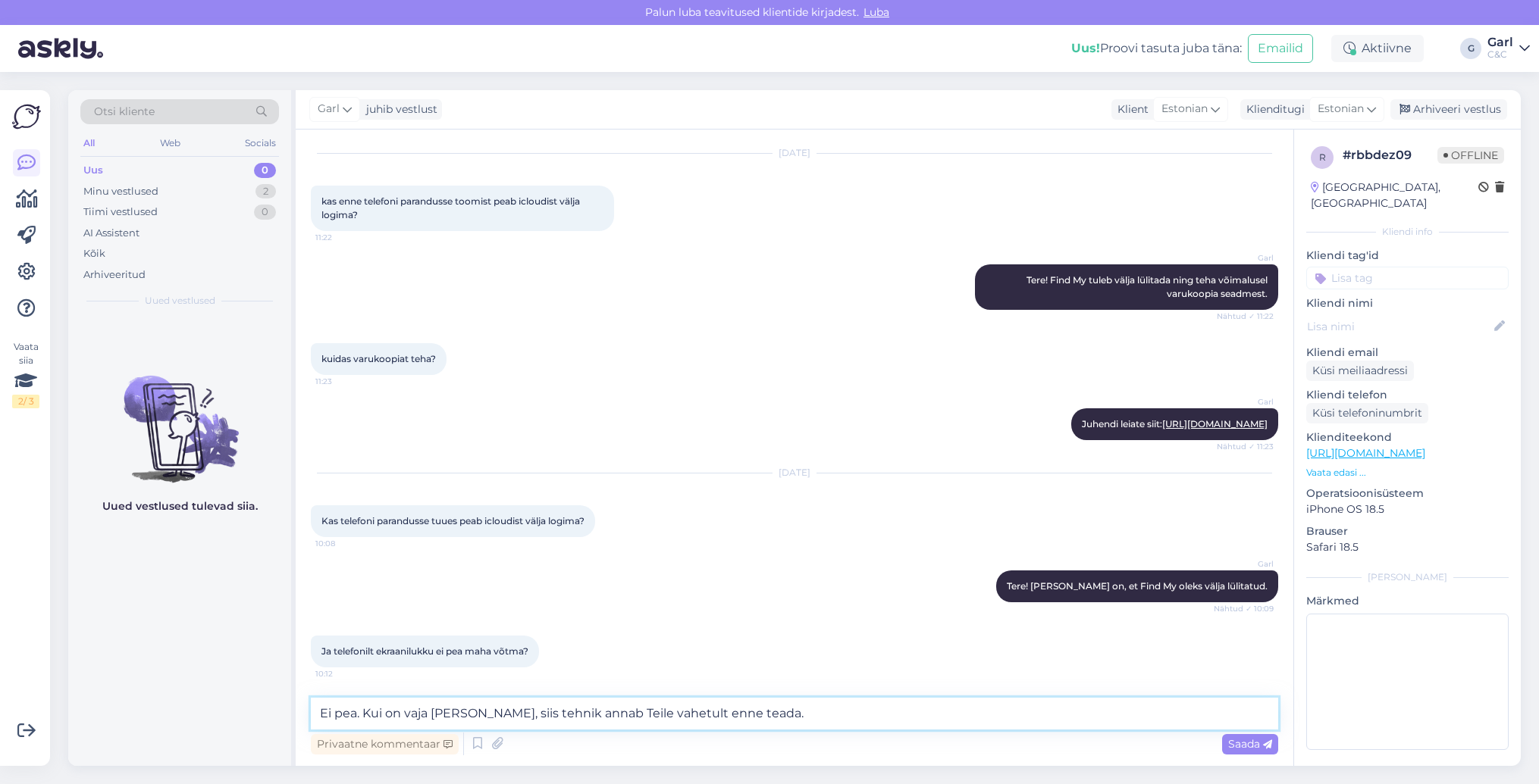
type textarea "Ei pea. Kui on vaja [PERSON_NAME], siis tehnik annab Teile vahetult enne teada."
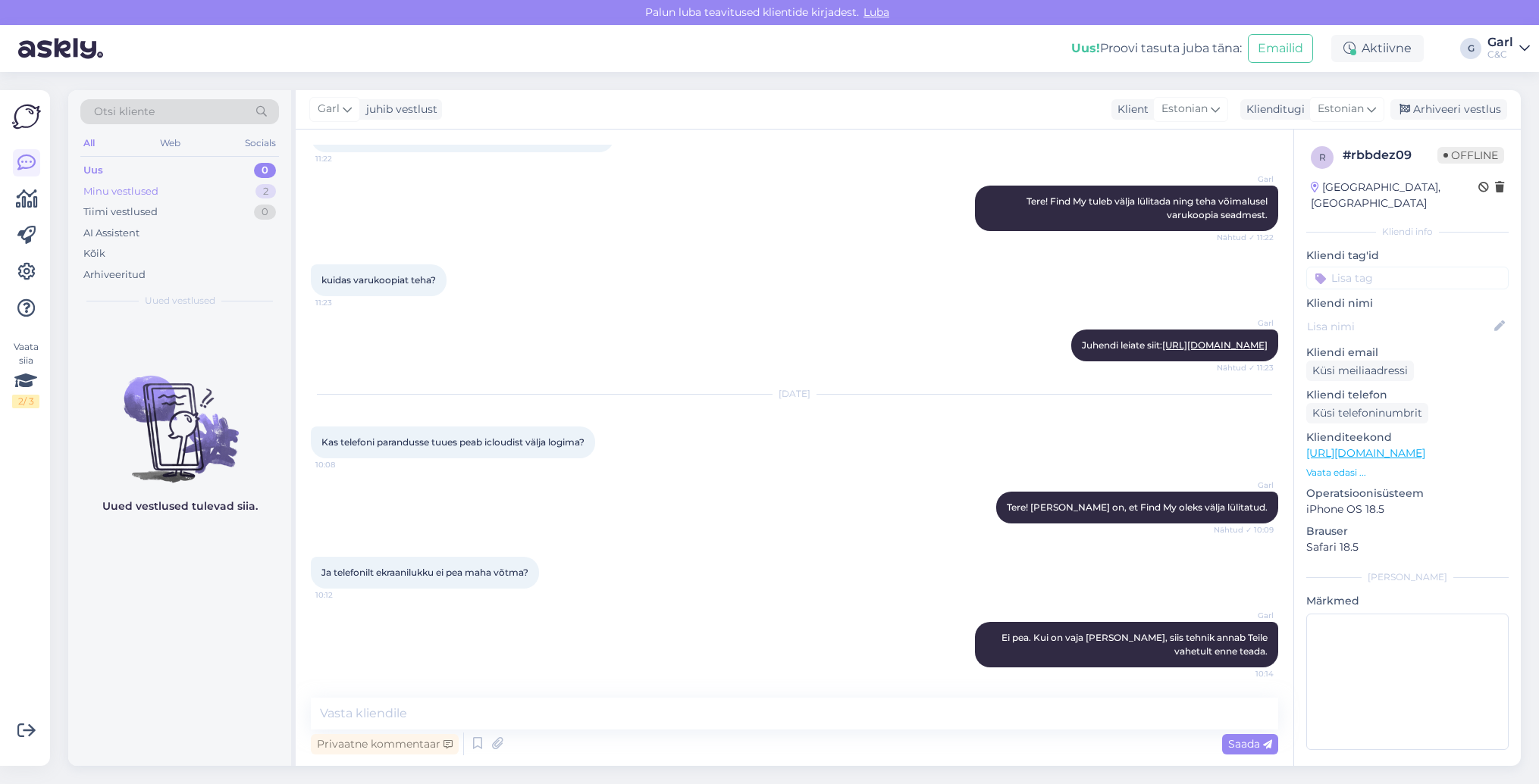
click at [231, 191] on div "Minu vestlused 2" at bounding box center [179, 191] width 199 height 21
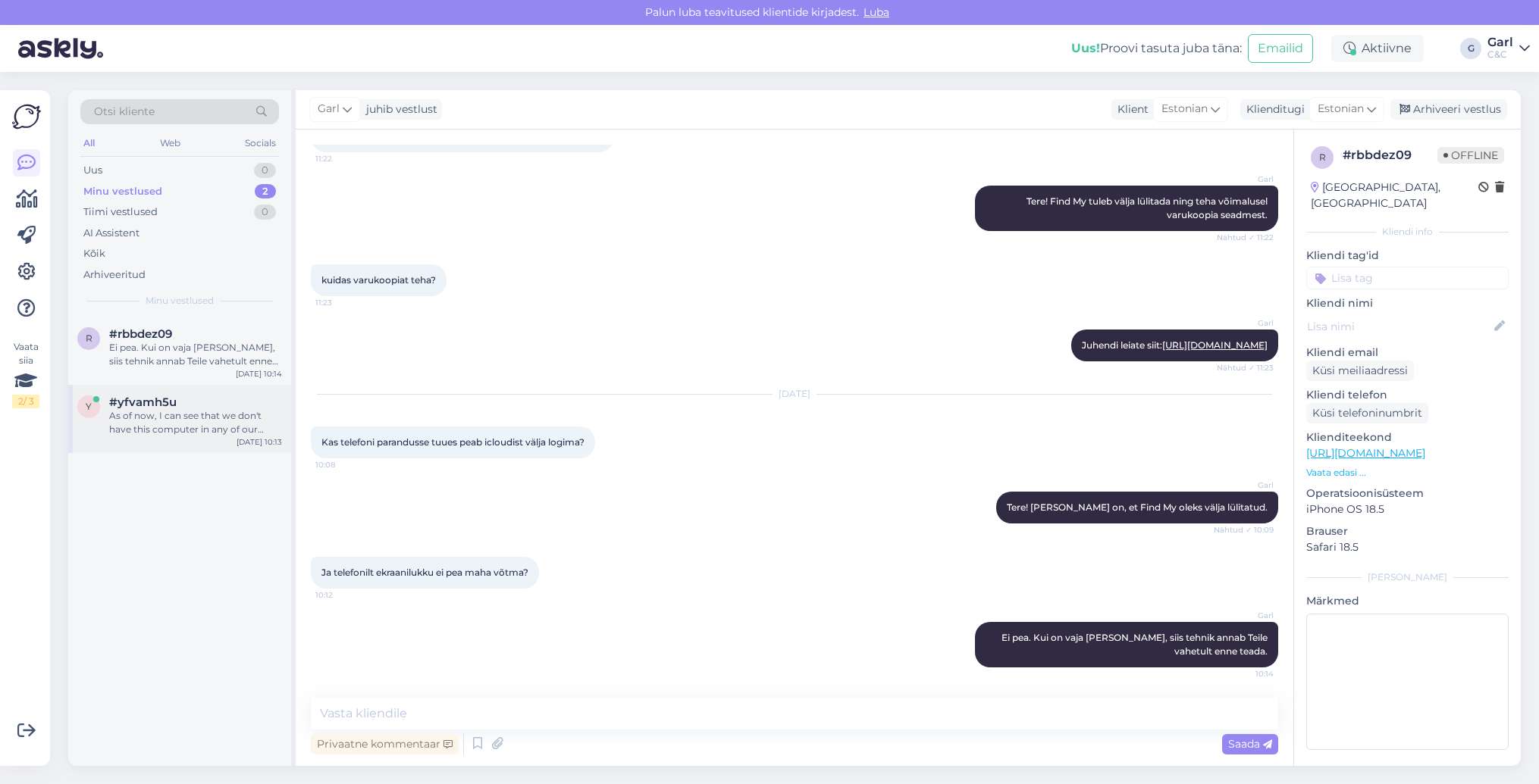
click at [190, 398] on div "#yfvamh5u" at bounding box center [196, 402] width 173 height 14
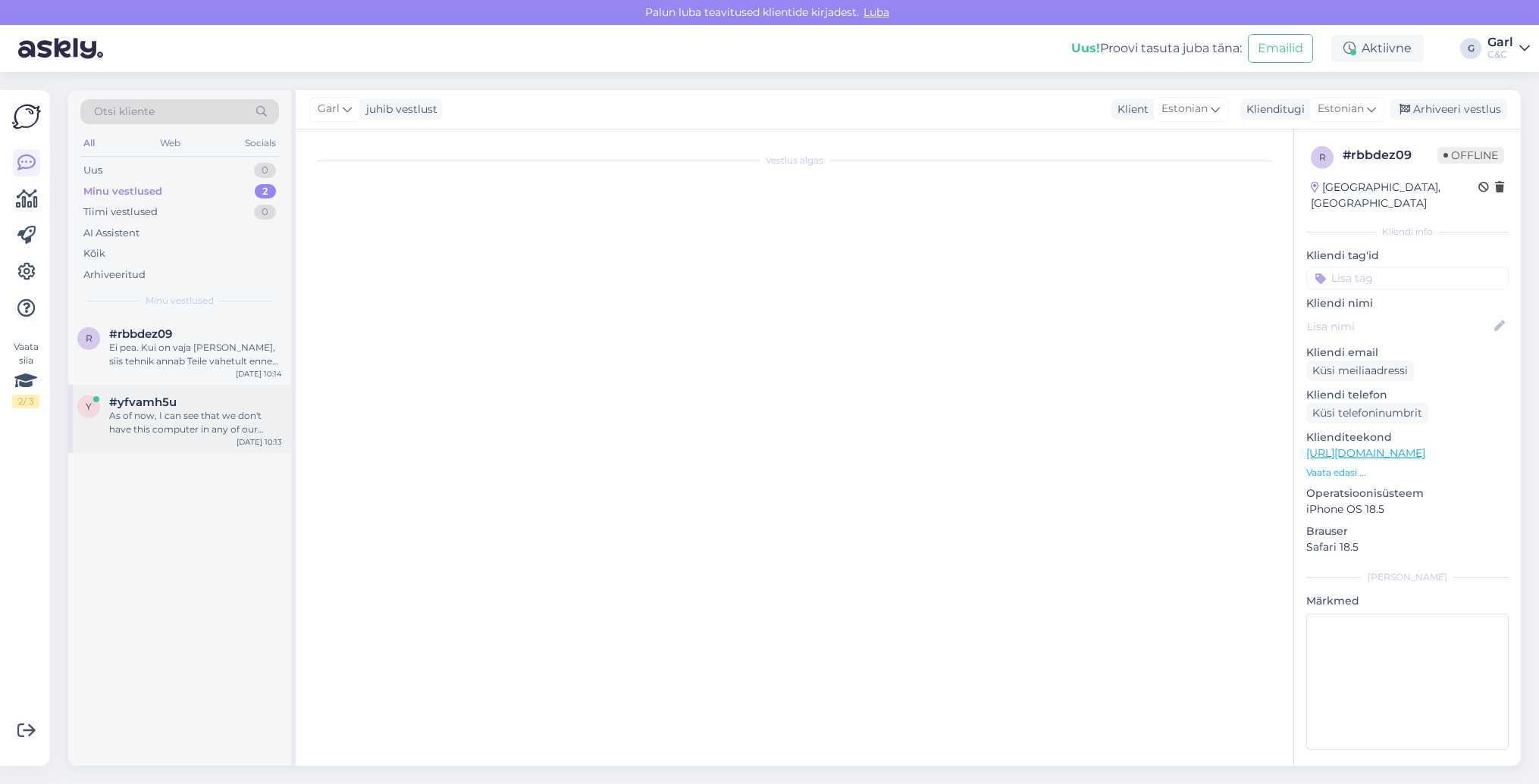
scroll to position [320, 0]
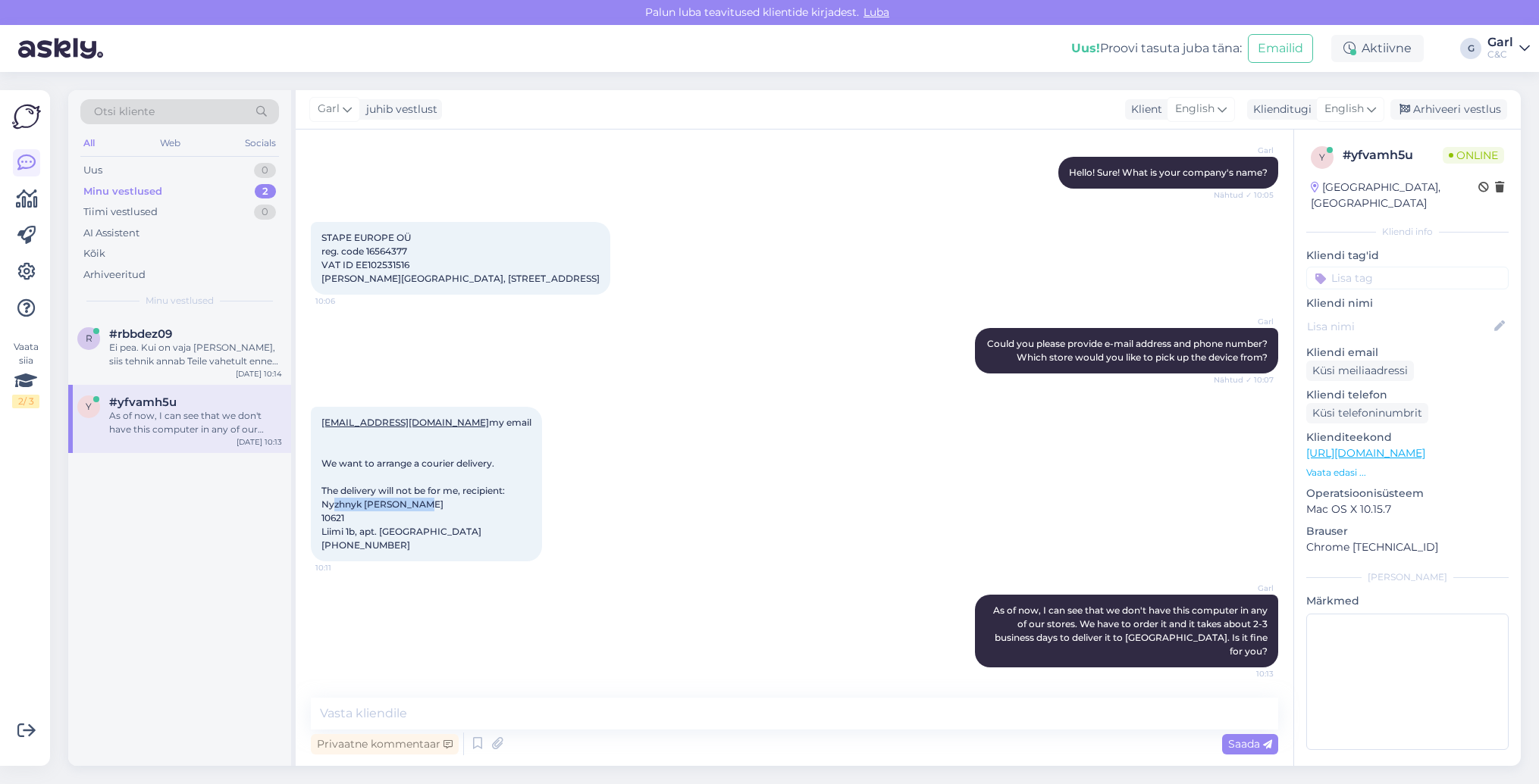
drag, startPoint x: 421, startPoint y: 516, endPoint x: 316, endPoint y: 514, distance: 105.0
click at [316, 514] on div "[EMAIL_ADDRESS][DOMAIN_NAME] my email We want to arrange a courier delivery. Th…" at bounding box center [426, 484] width 231 height 155
copy span "Nyzhnyk [PERSON_NAME]"
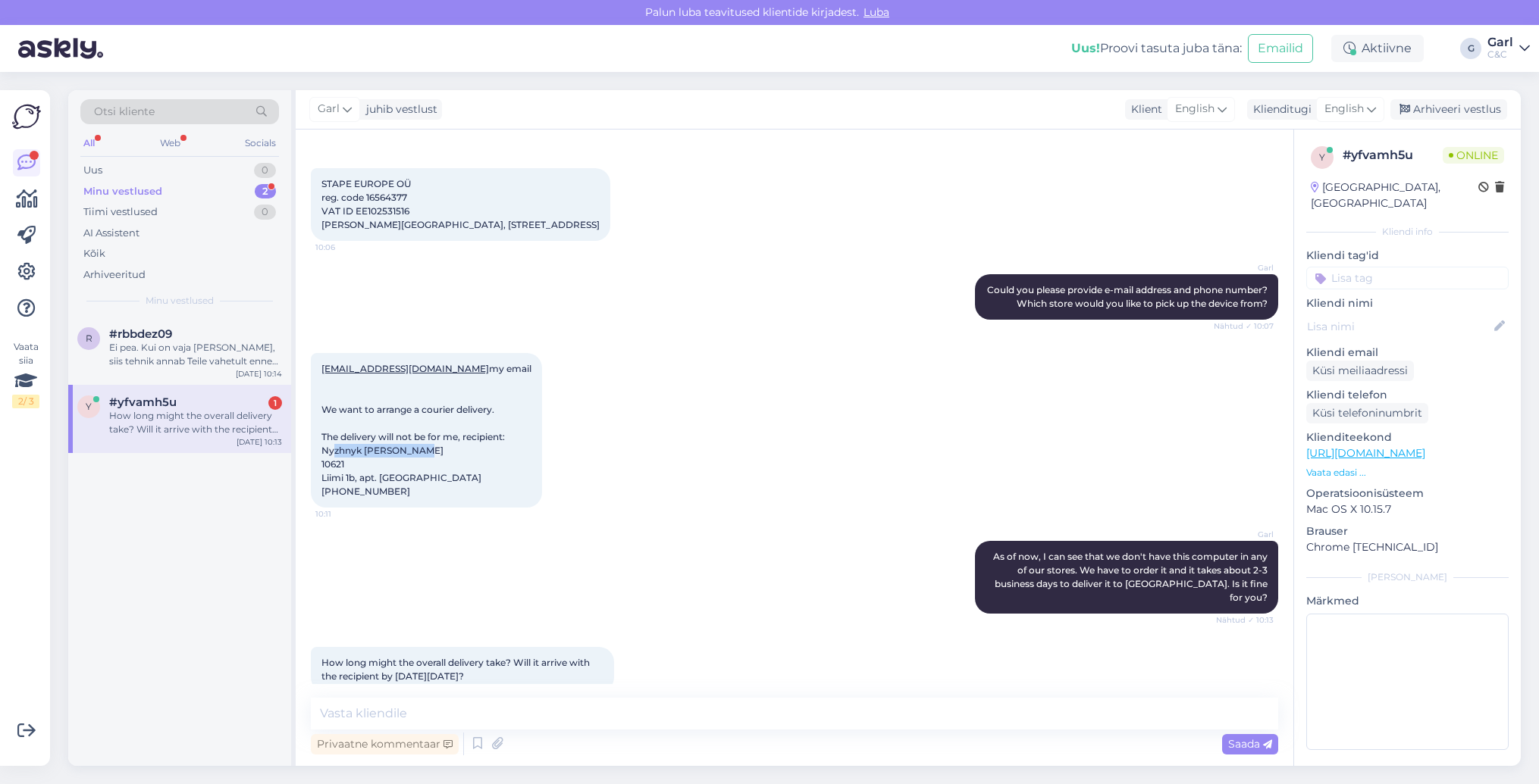
scroll to position [413, 0]
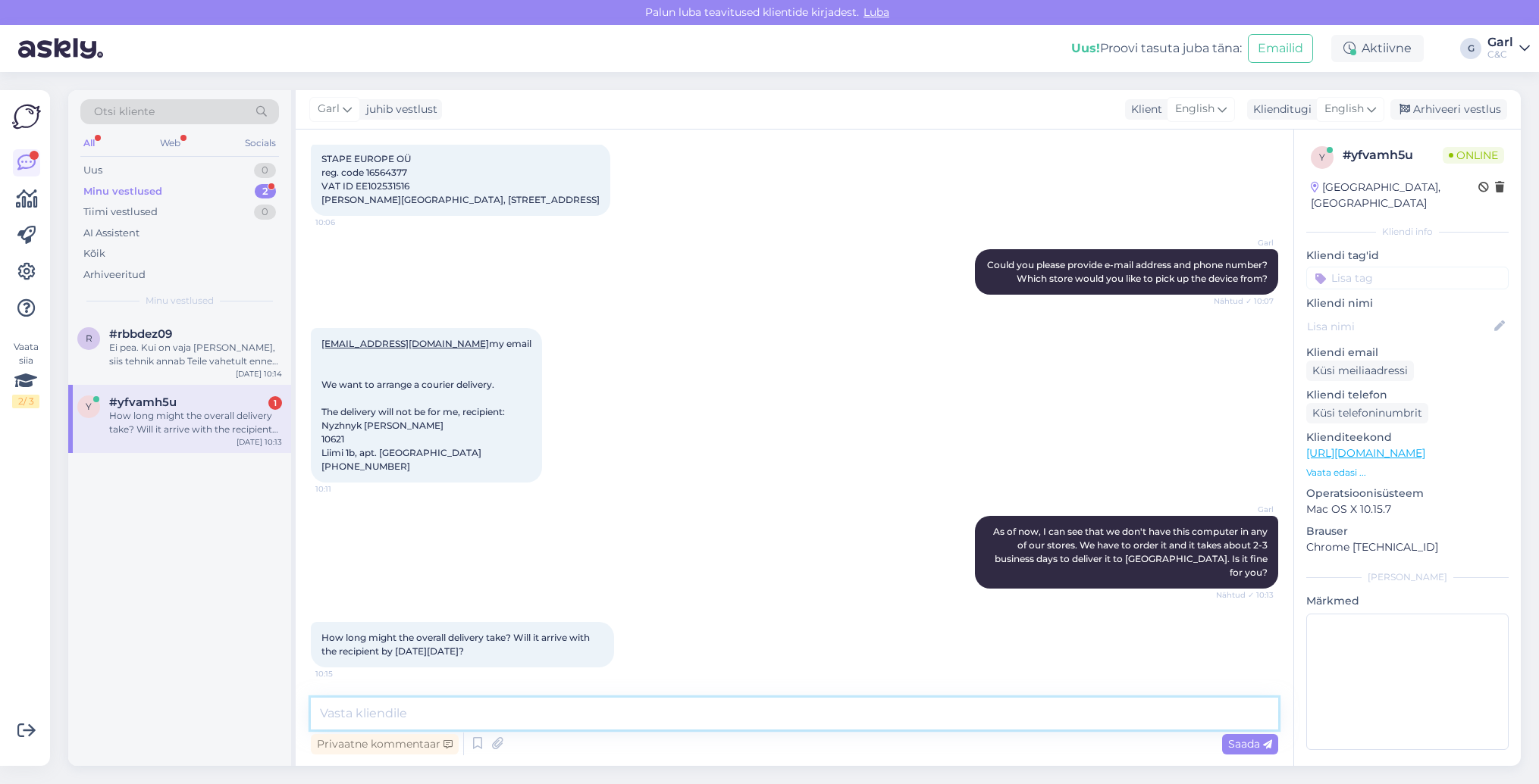
click at [562, 716] on textarea at bounding box center [794, 713] width 967 height 32
click at [562, 715] on textarea at bounding box center [794, 713] width 967 height 32
click at [654, 700] on textarea at bounding box center [794, 713] width 967 height 32
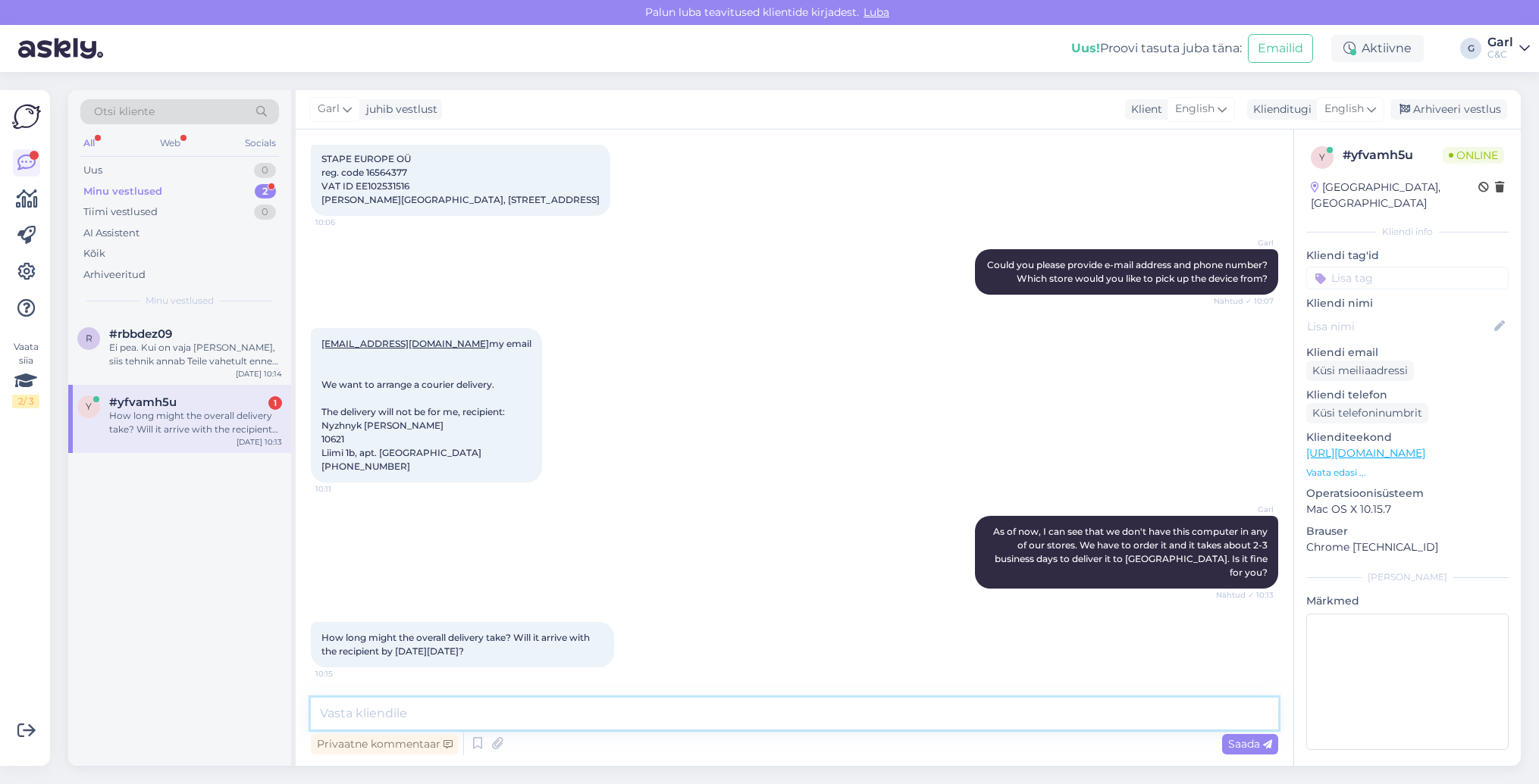
click at [654, 700] on textarea at bounding box center [794, 713] width 967 height 32
drag, startPoint x: 711, startPoint y: 712, endPoint x: 583, endPoint y: 713, distance: 128.0
click at [583, 713] on textarea "Unfortunately, I can't guarantee you that it will be delivered" at bounding box center [794, 713] width 967 height 32
type textarea "Unfortunately, I can't guarantee you that. It usually takes about 2-3 business …"
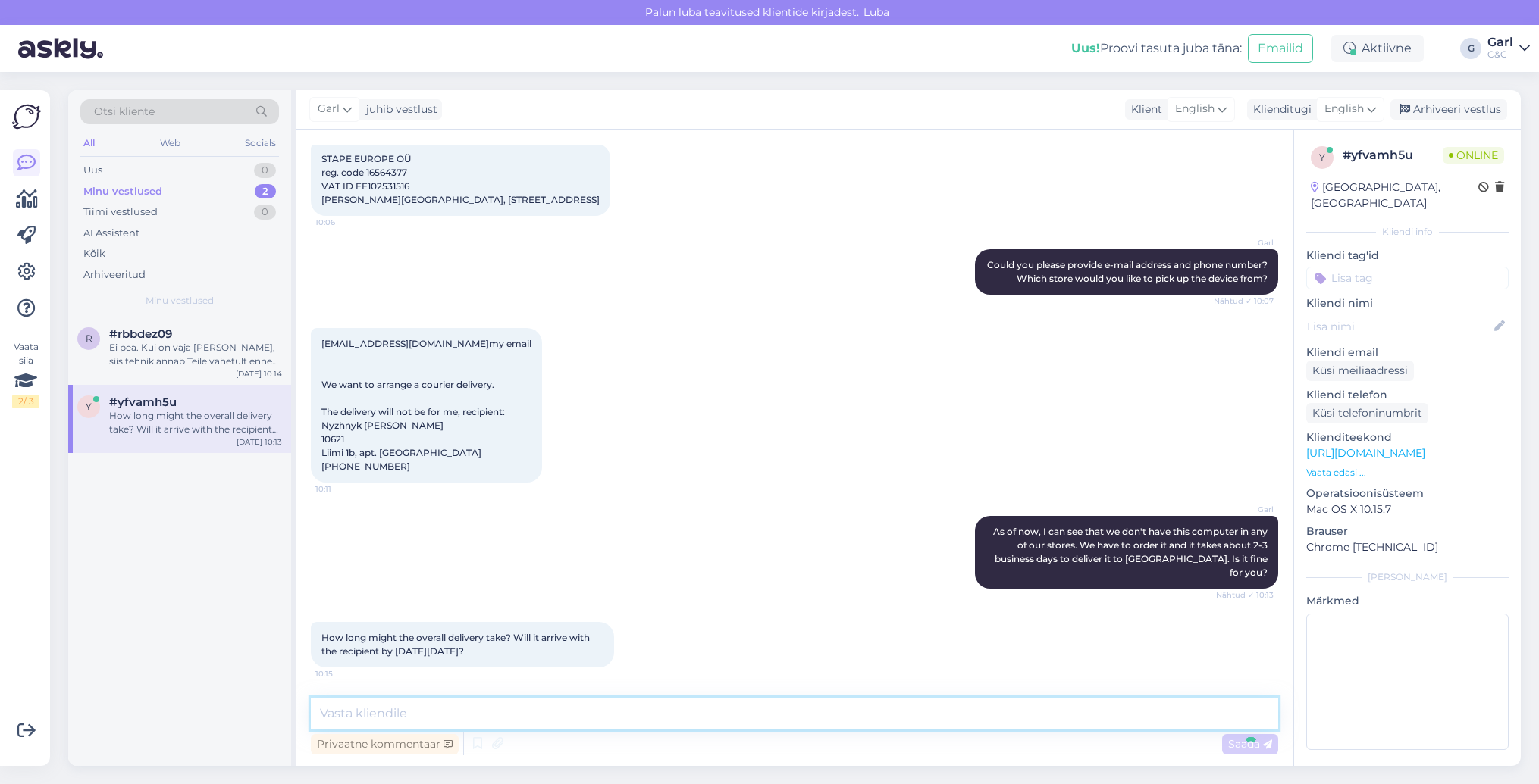
scroll to position [505, 0]
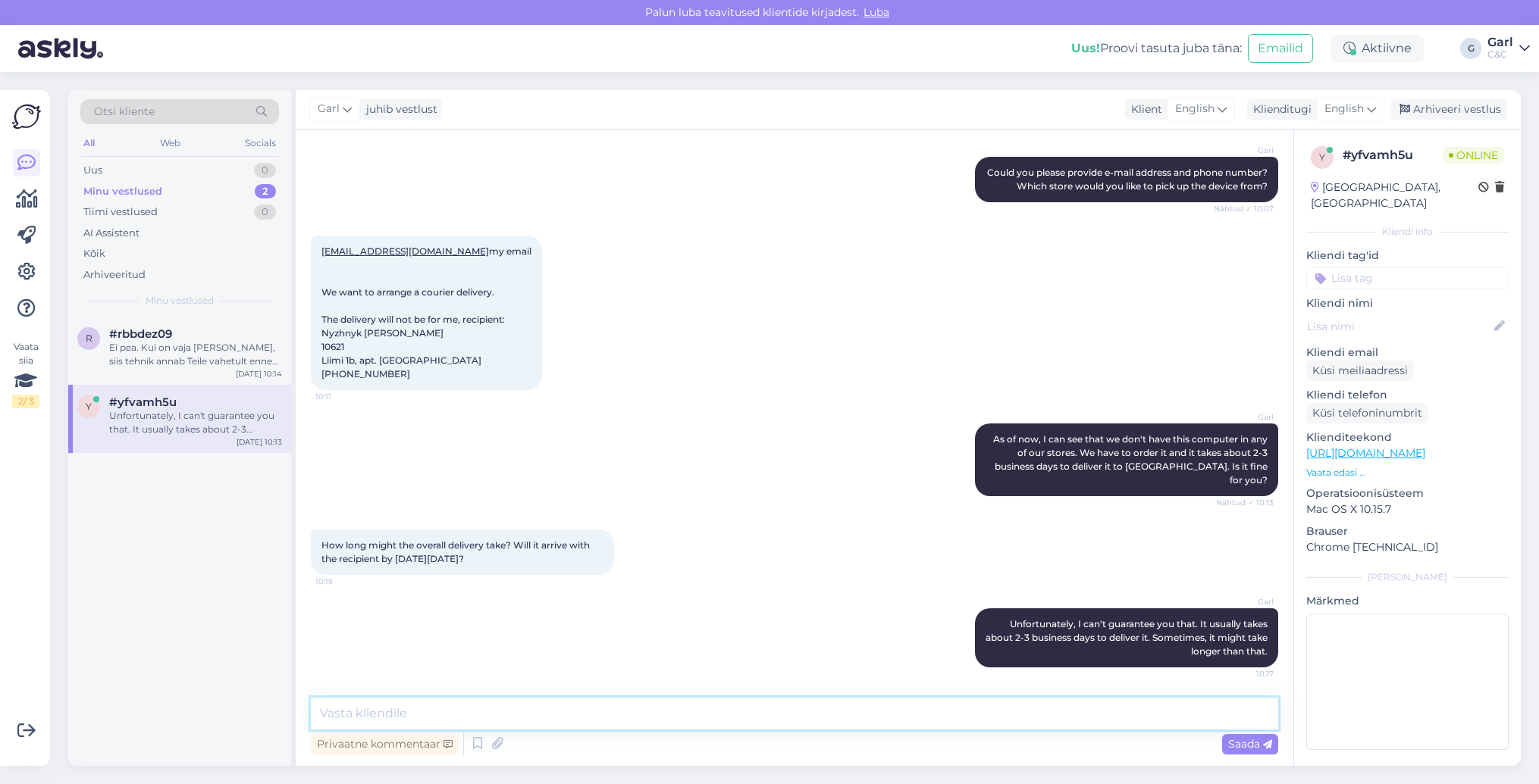
click at [796, 716] on textarea at bounding box center [794, 713] width 967 height 32
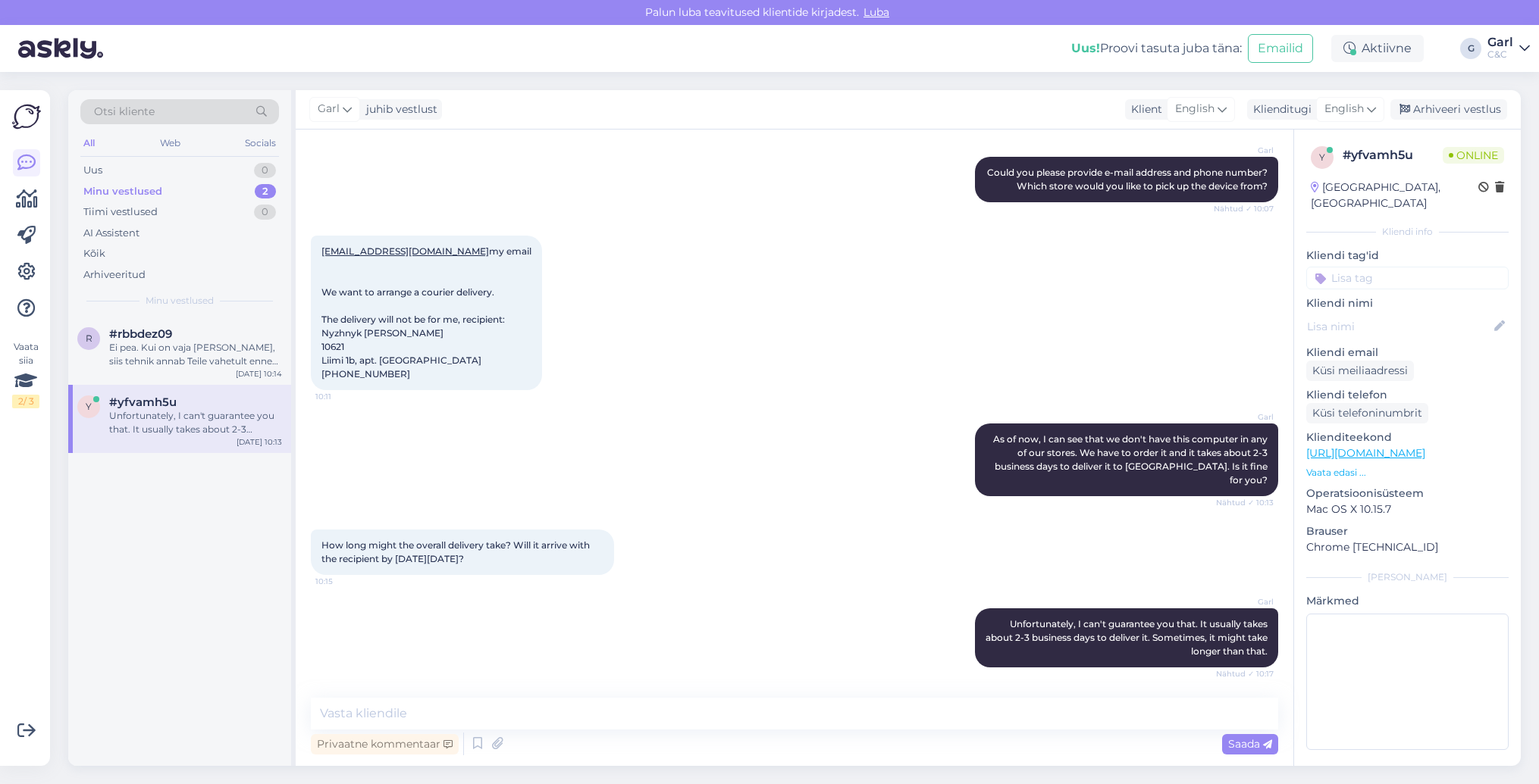
drag, startPoint x: 398, startPoint y: 397, endPoint x: 369, endPoint y: 393, distance: 29.3
click at [369, 390] on div "[EMAIL_ADDRESS][DOMAIN_NAME] my email We want to arrange a courier delivery. Th…" at bounding box center [426, 313] width 231 height 155
click at [369, 380] on span "[EMAIL_ADDRESS][DOMAIN_NAME] my email We want to arrange a courier delivery. Th…" at bounding box center [426, 313] width 210 height 134
drag, startPoint x: 406, startPoint y: 394, endPoint x: 311, endPoint y: 395, distance: 95.0
click at [311, 390] on div "[EMAIL_ADDRESS][DOMAIN_NAME] my email We want to arrange a courier delivery. Th…" at bounding box center [426, 313] width 231 height 155
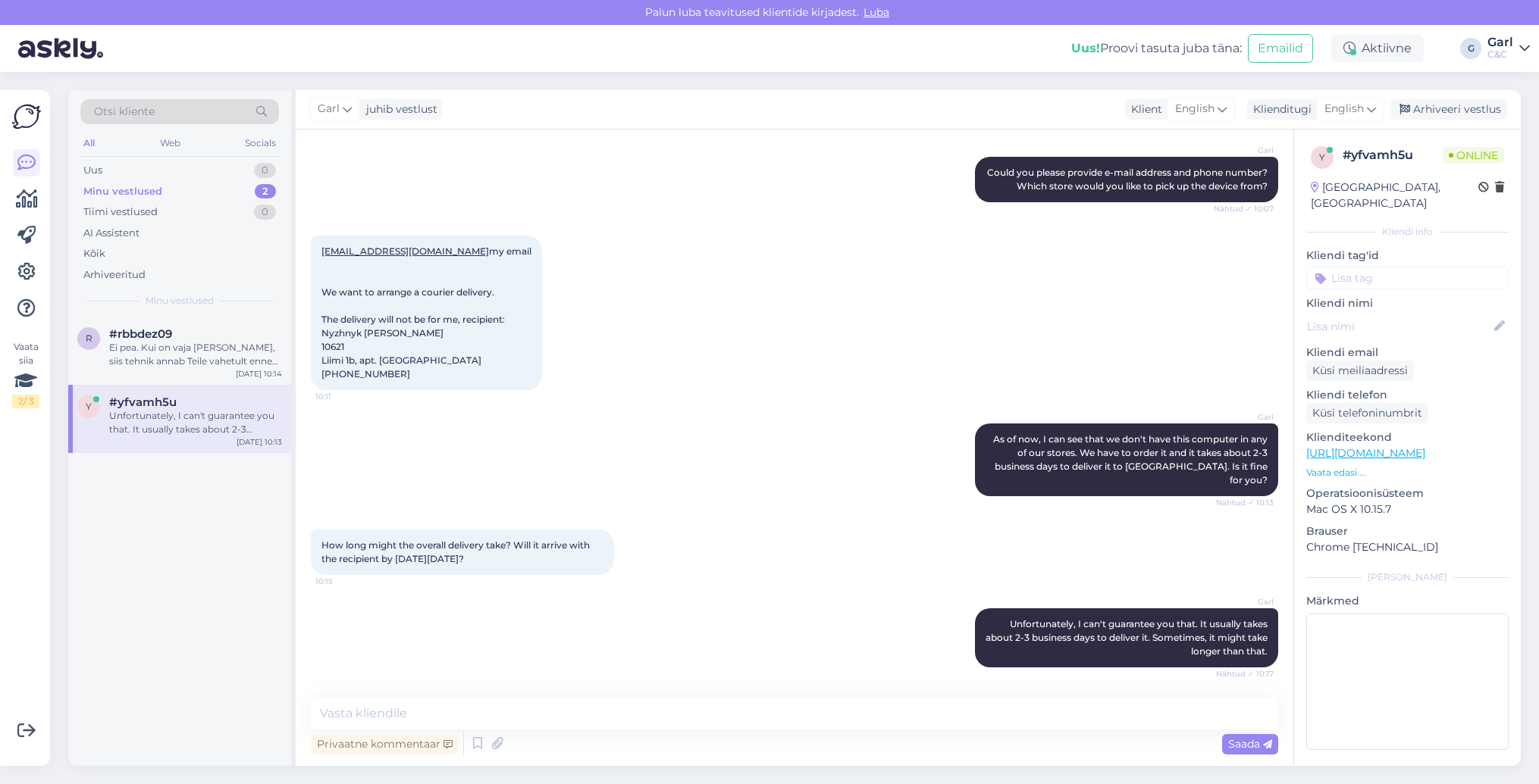
copy span "[PHONE_NUMBER]"
click at [434, 388] on div "[EMAIL_ADDRESS][DOMAIN_NAME] my email We want to arrange a courier delivery. Th…" at bounding box center [426, 313] width 231 height 155
drag, startPoint x: 479, startPoint y: 380, endPoint x: 319, endPoint y: 372, distance: 160.2
click at [319, 372] on div "[EMAIL_ADDRESS][DOMAIN_NAME] my email We want to arrange a courier delivery. Th…" at bounding box center [426, 313] width 231 height 155
copy span "10621 Liimi 1b, apt. 415b, [GEOGRAPHIC_DATA], [GEOGRAPHIC_DATA]"
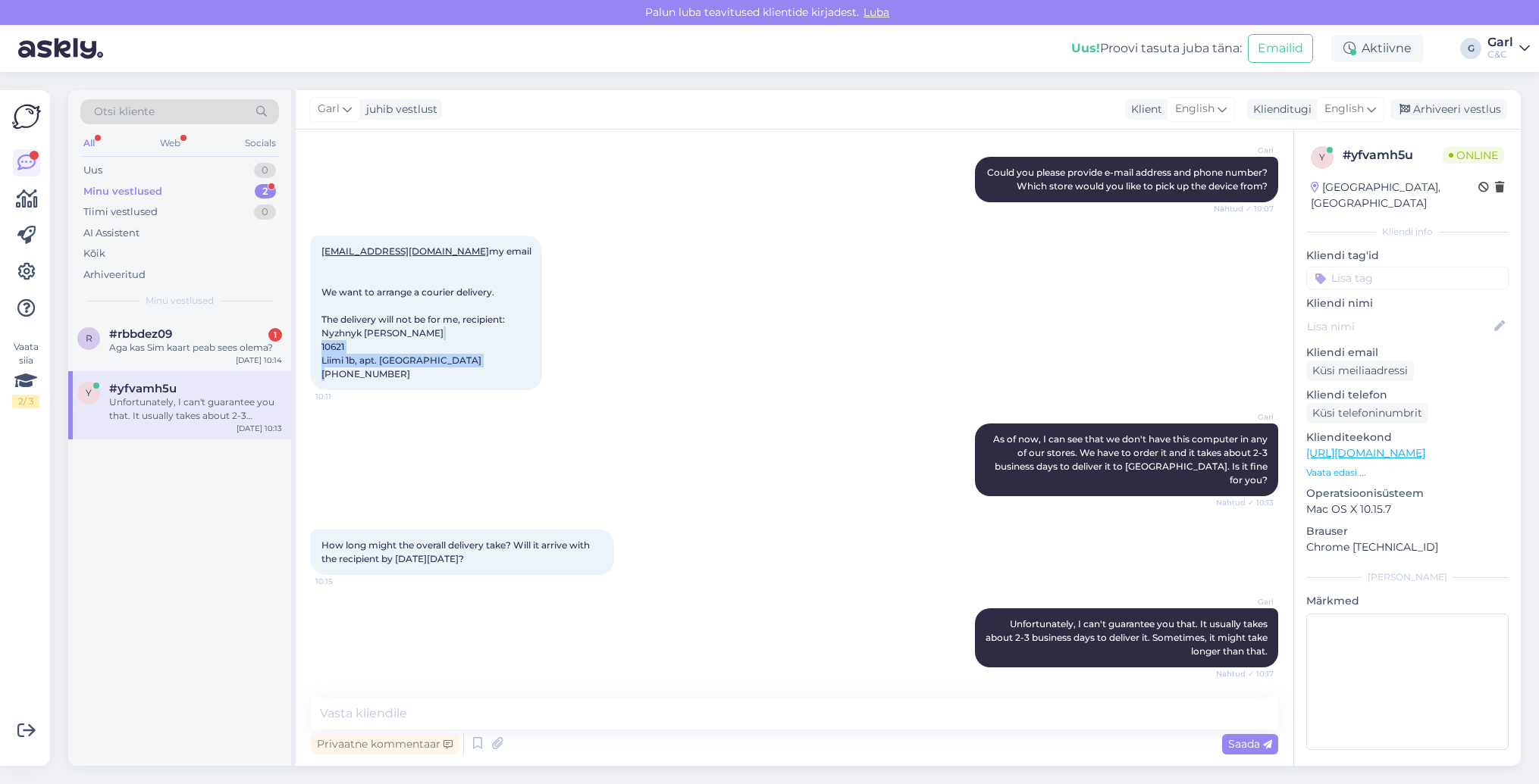
scroll to position [505, 0]
click at [231, 339] on div "#rbbdez09 1" at bounding box center [196, 334] width 173 height 14
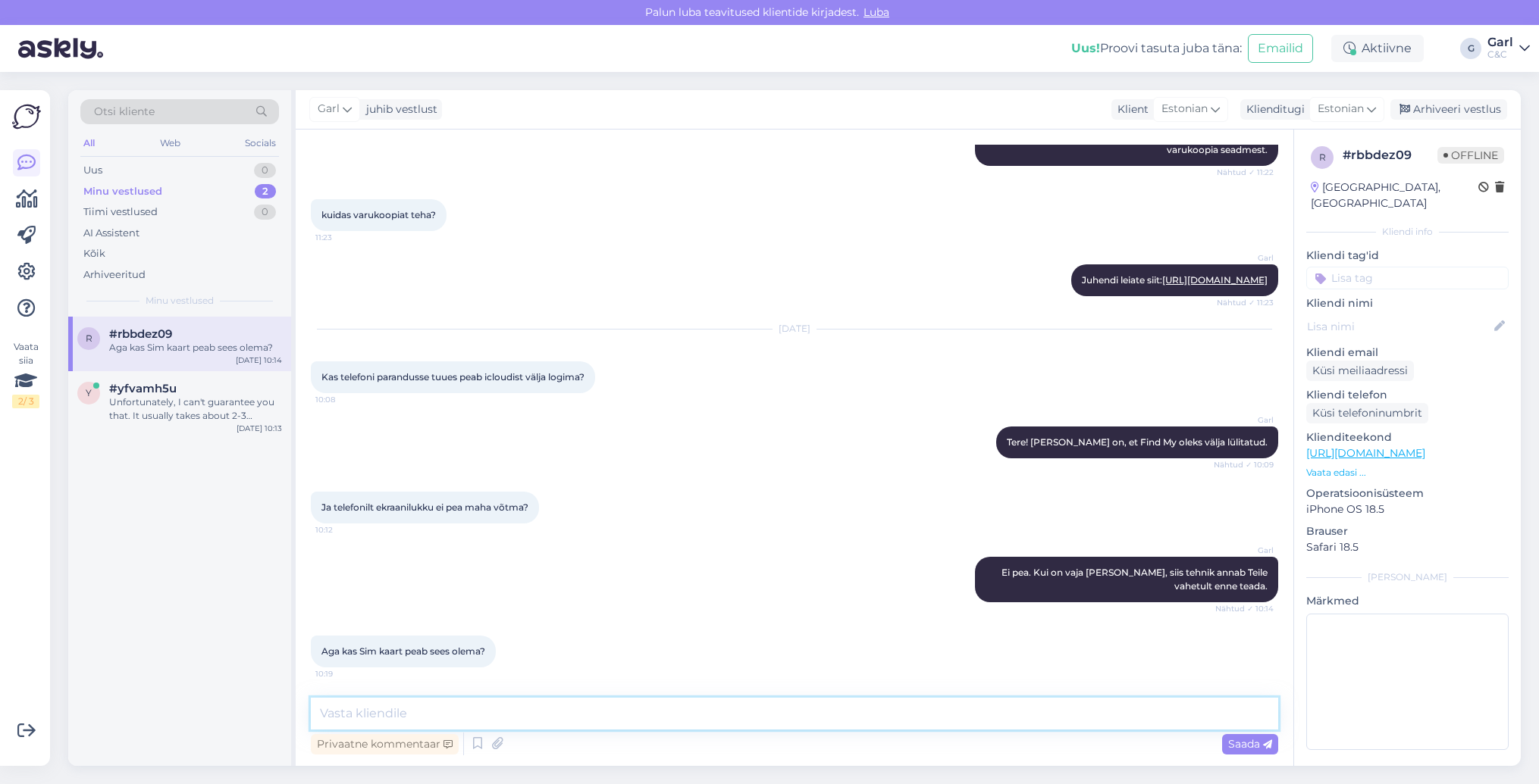
click at [590, 713] on textarea at bounding box center [794, 713] width 967 height 32
type textarea "SIM kaart tuleks välja [PERSON_NAME]."
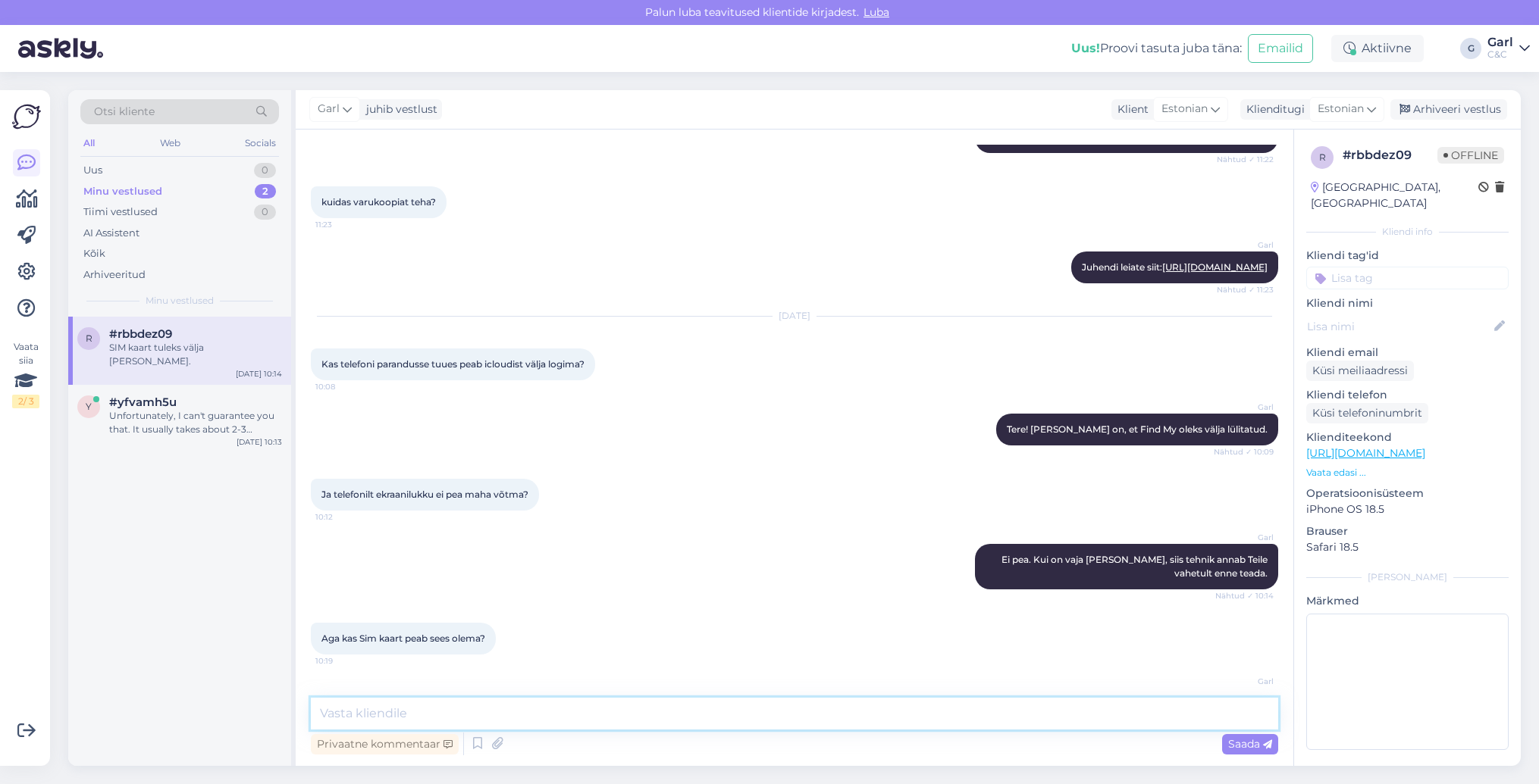
scroll to position [1823, 0]
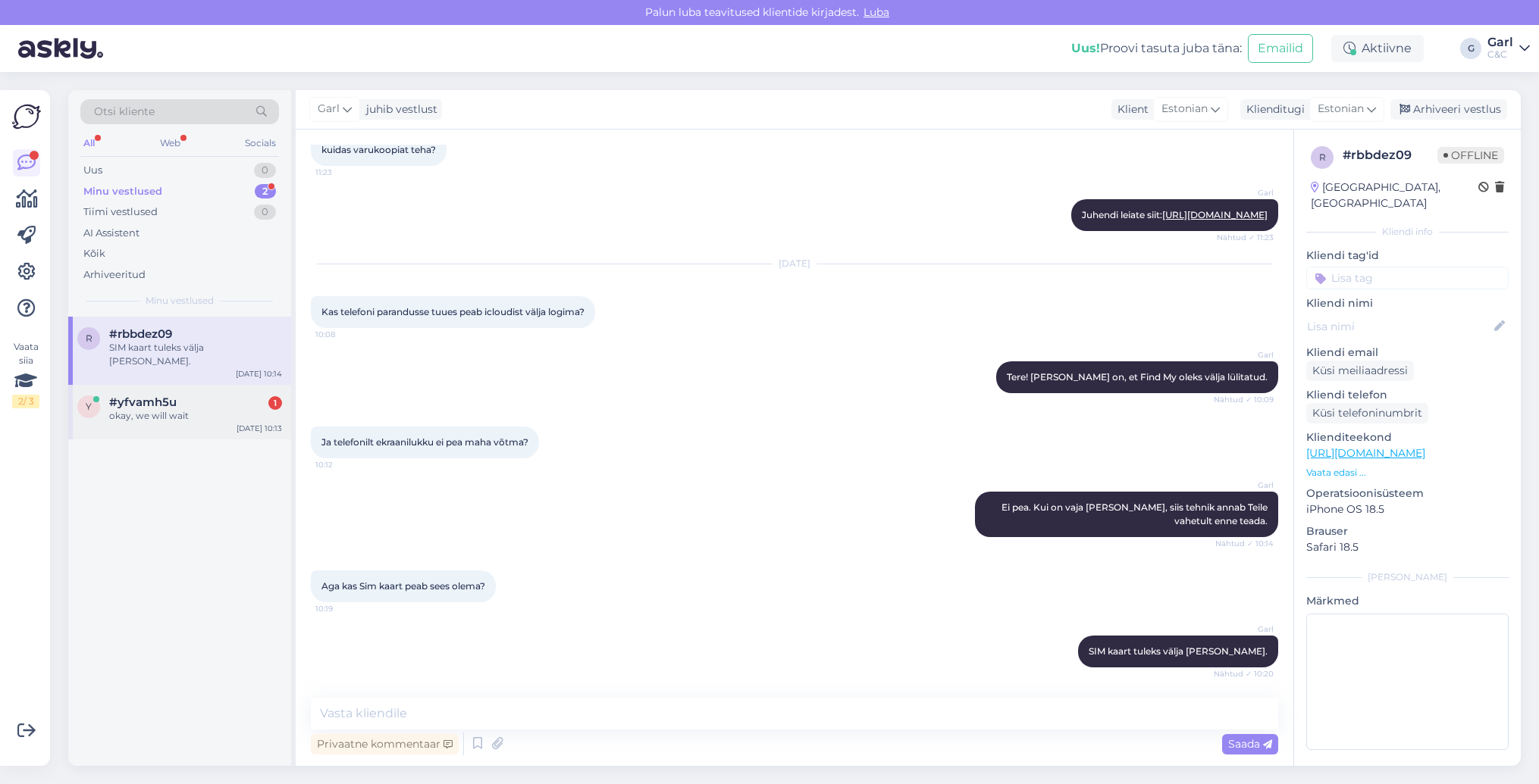
click at [201, 385] on div "y #yfvamh5u 1 okay, we will wait [DATE] 10:13" at bounding box center [179, 411] width 223 height 54
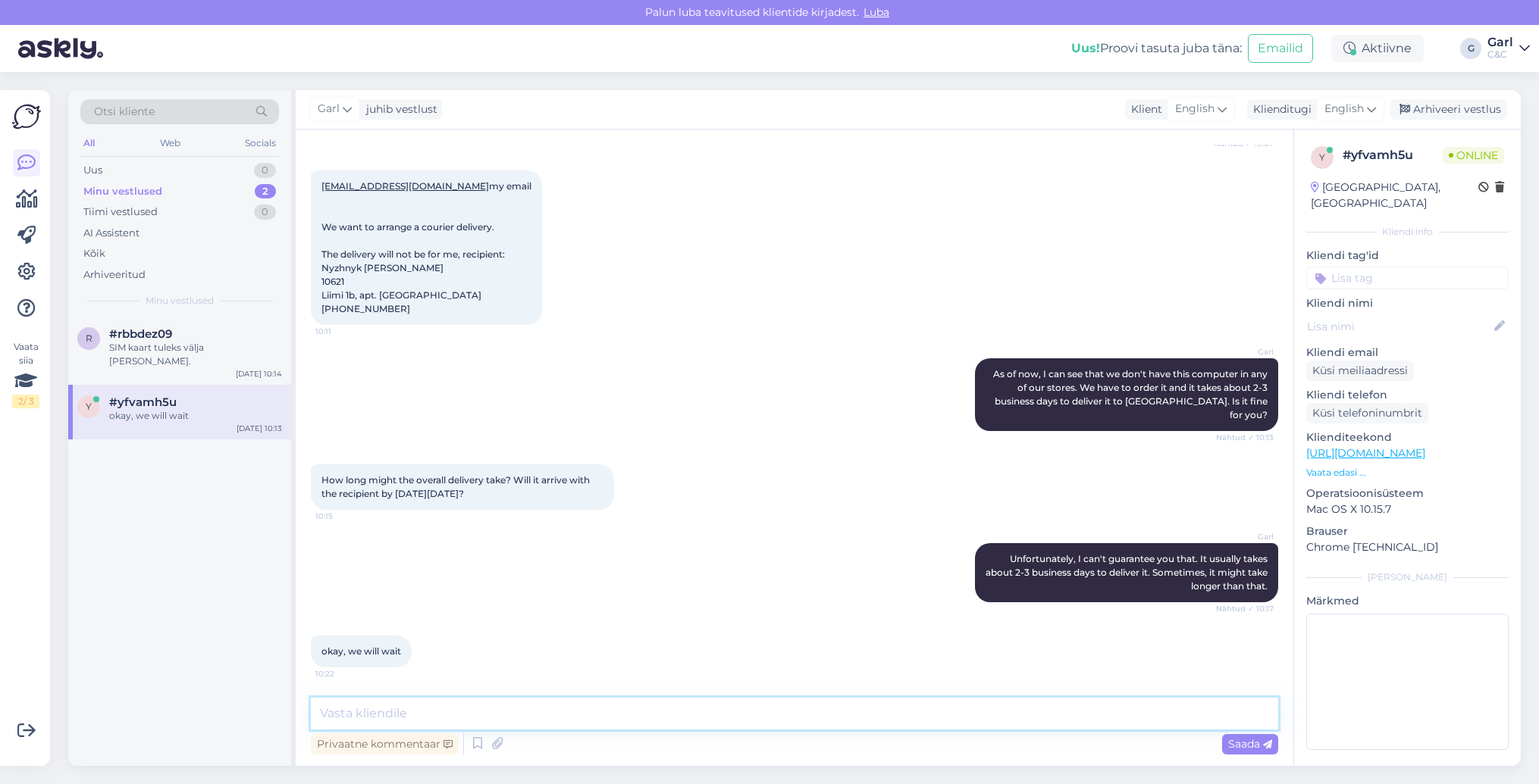
click at [496, 710] on textarea at bounding box center [794, 713] width 967 height 32
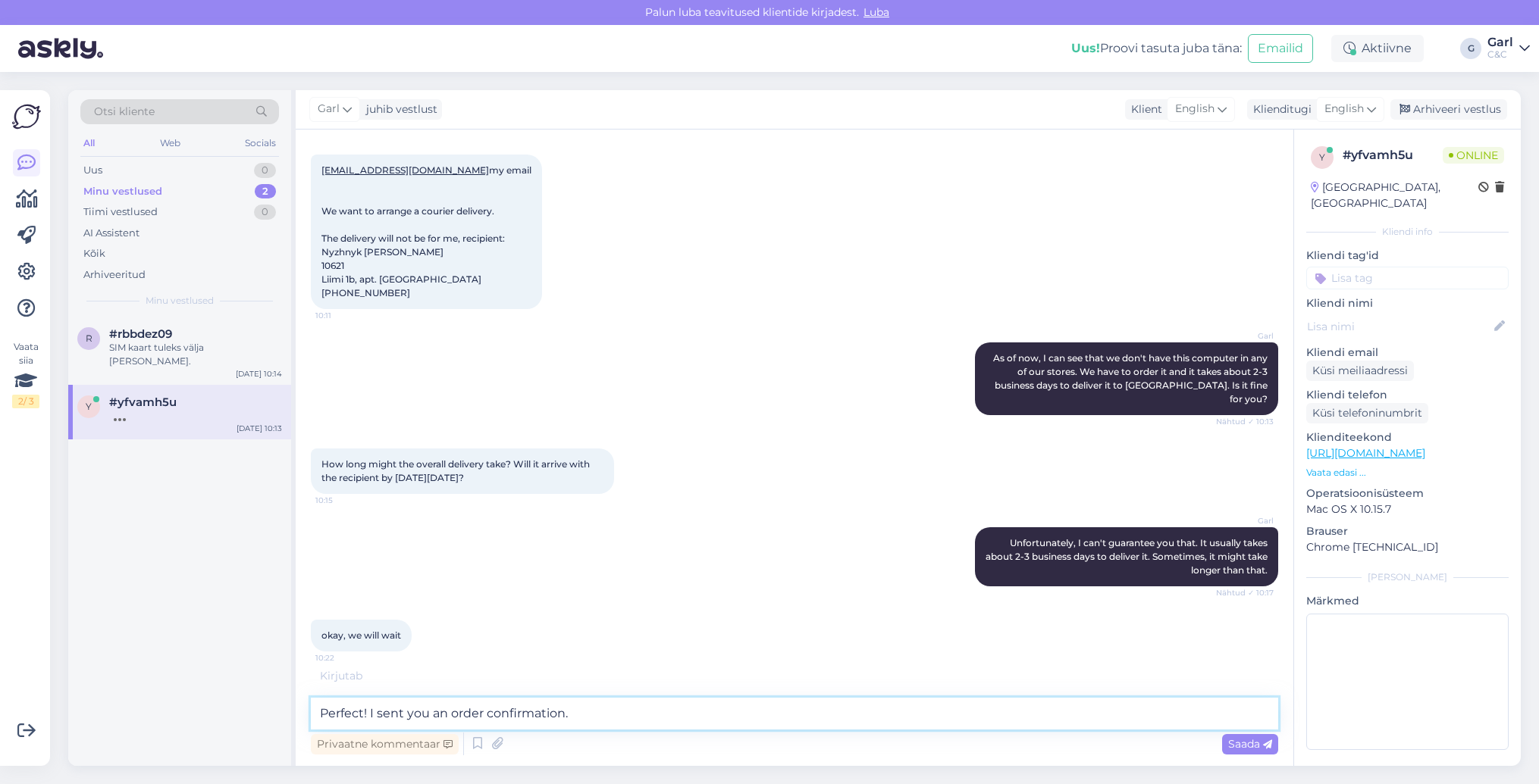
type textarea "Perfect! I sent you an order confirmation."
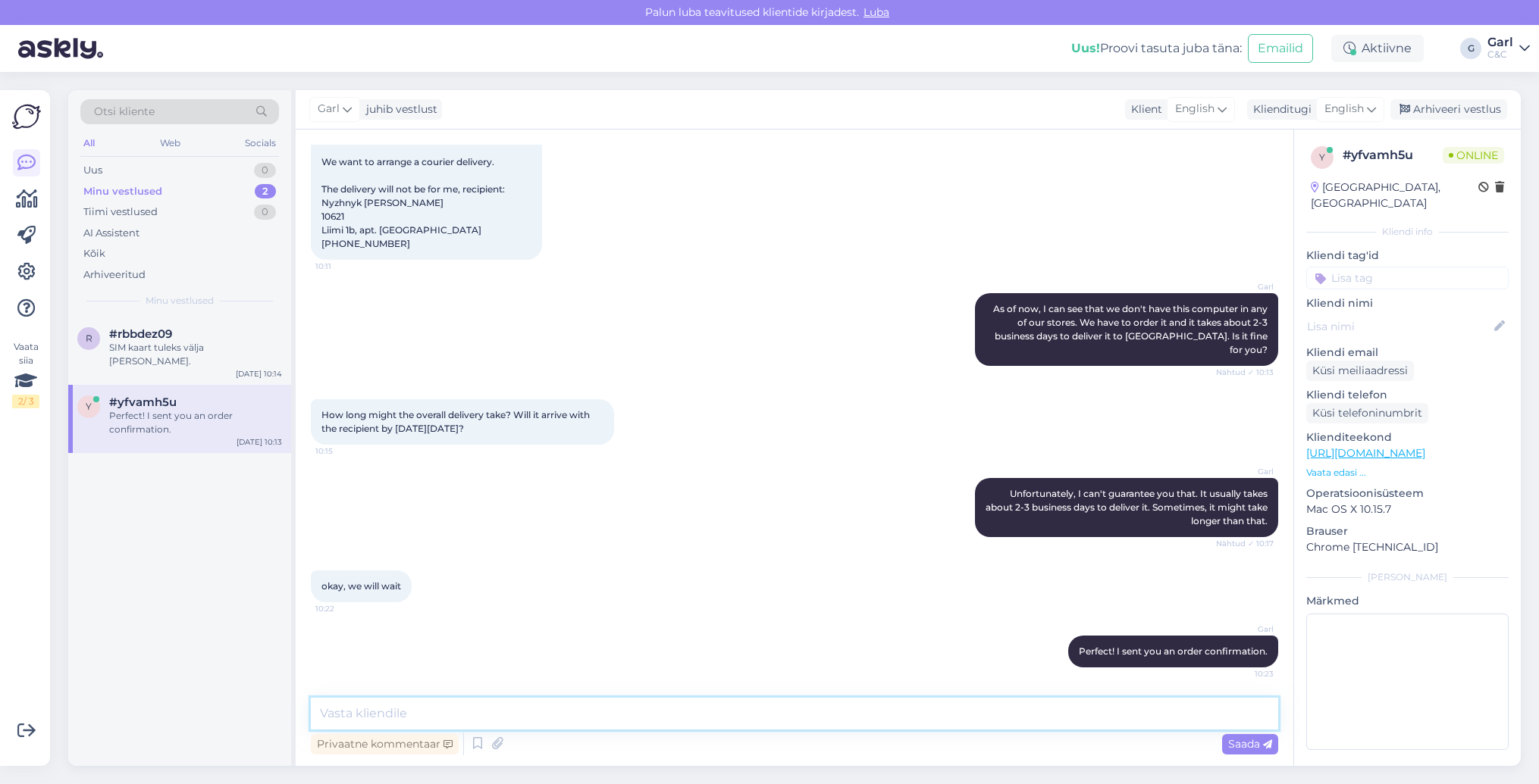
scroll to position [636, 0]
click at [491, 715] on textarea at bounding box center [794, 713] width 967 height 32
type textarea "As soon as"
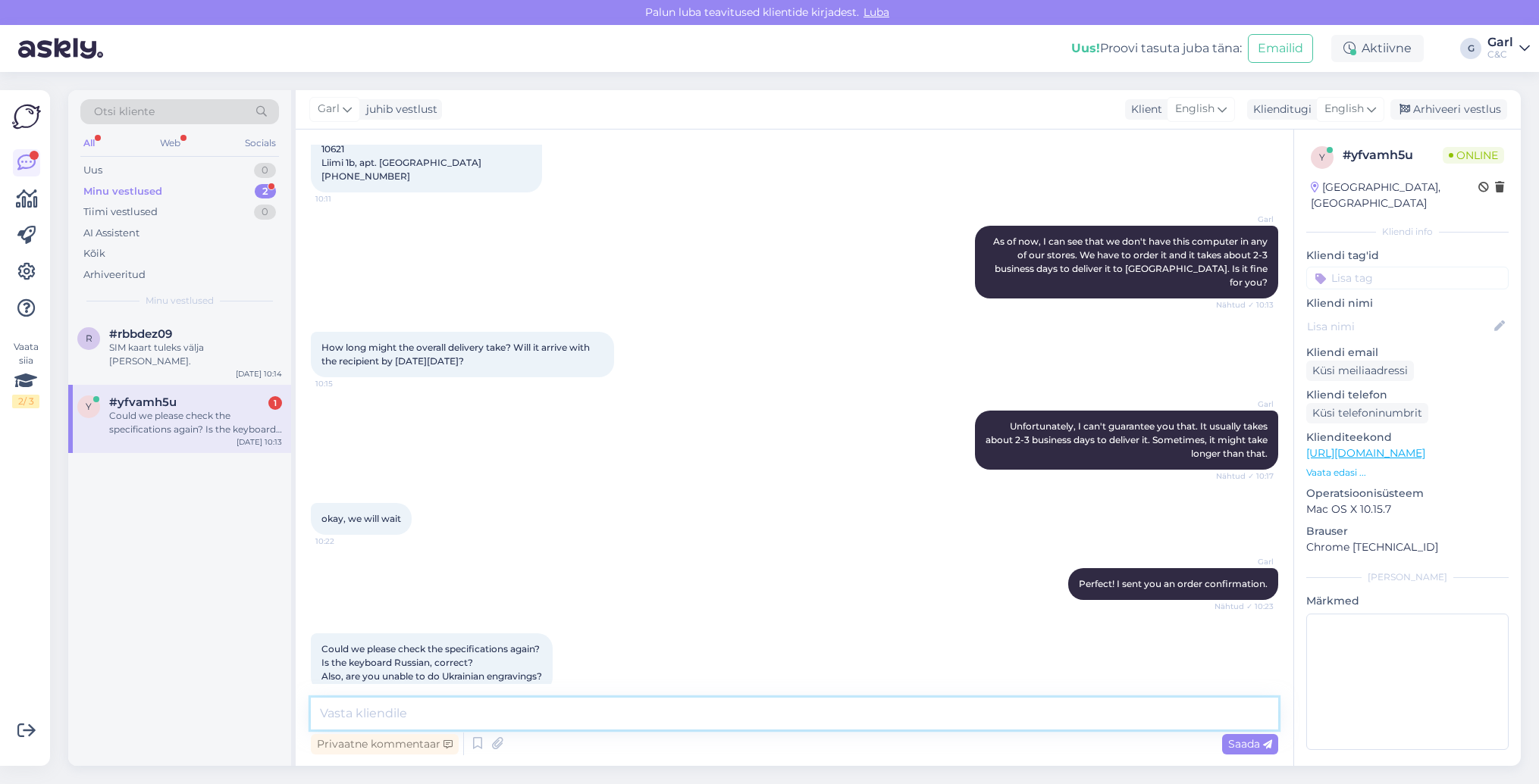
scroll to position [837, 0]
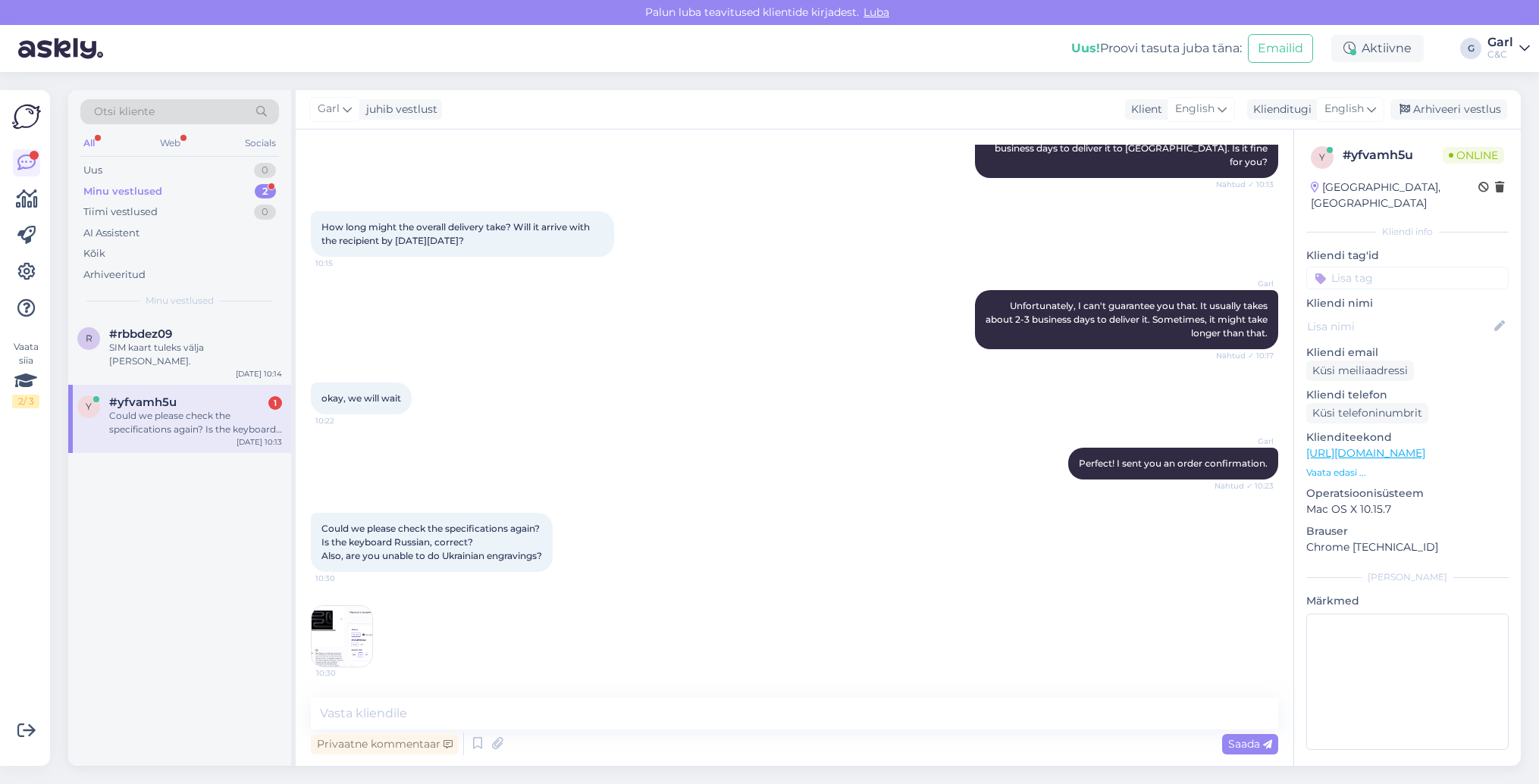
click at [363, 629] on img at bounding box center [341, 637] width 61 height 61
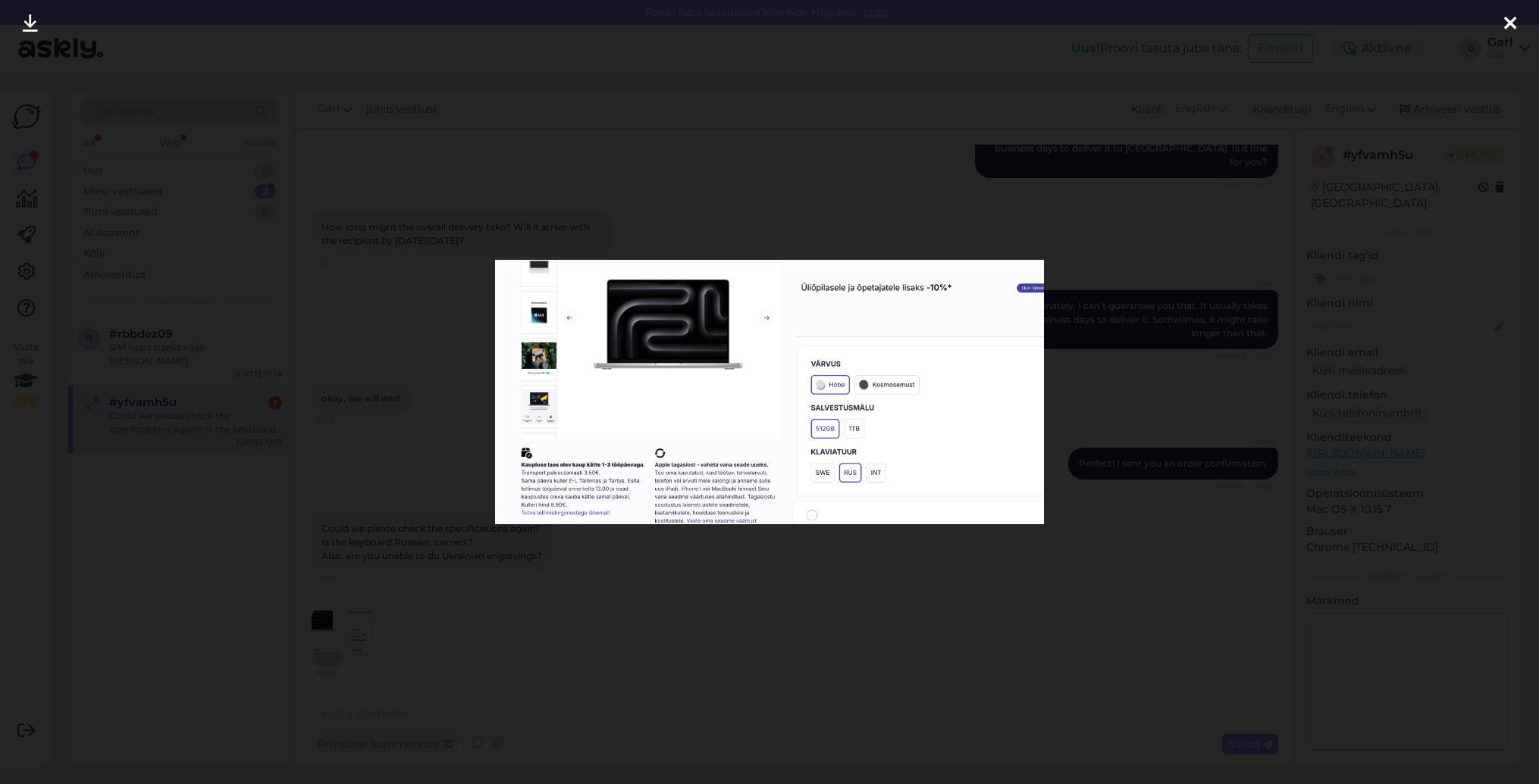
click at [398, 582] on div at bounding box center [770, 392] width 1539 height 784
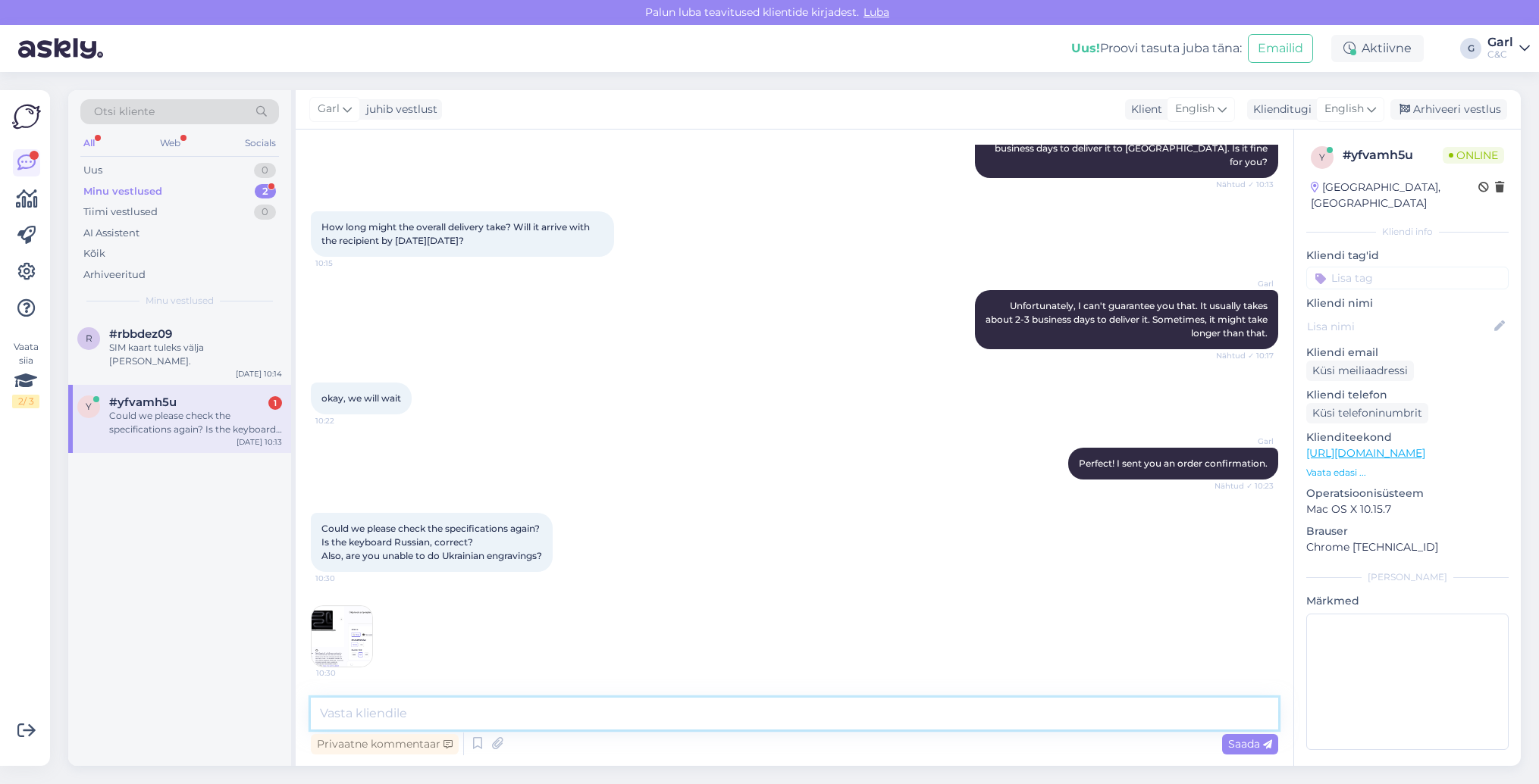
click at [456, 705] on textarea at bounding box center [794, 713] width 967 height 32
paste textarea "0‑core CPU & 10‑core GPU 16GB/512GB Silver RUS"
drag, startPoint x: 630, startPoint y: 706, endPoint x: 133, endPoint y: 674, distance: 498.0
click at [133, 674] on div "Otsi kliente All Web Socials Uus 0 Minu vestlused 2 Tiimi vestlused 0 AI Assist…" at bounding box center [794, 428] width 1452 height 676
paste textarea "MacBook Pro 14" Apple M4 1"
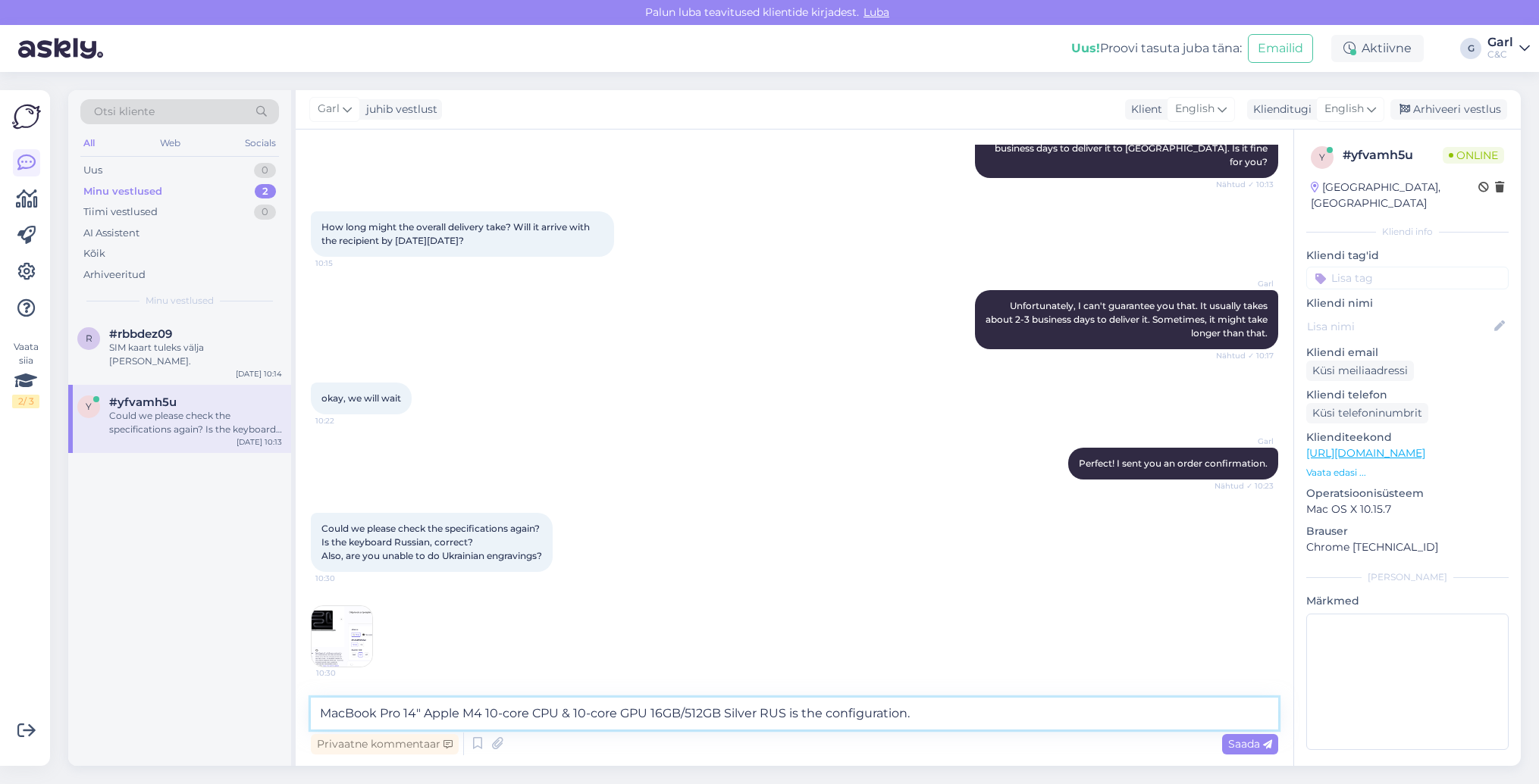
type textarea "MacBook Pro 14" Apple M4 10‑core CPU & 10‑core GPU 16GB/512GB Silver RUS is the…"
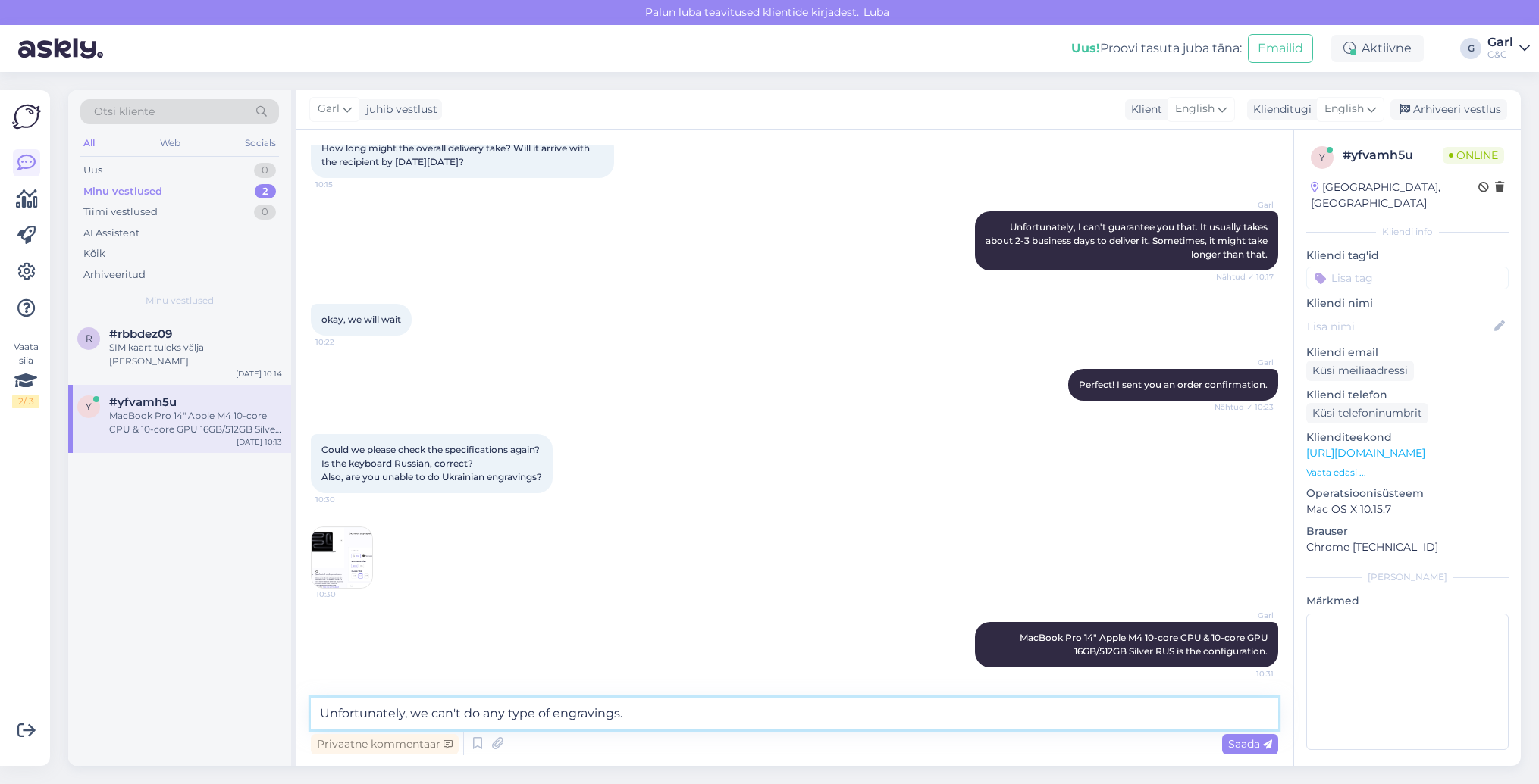
type textarea "Unfortunately, we can't do any type of engravings."
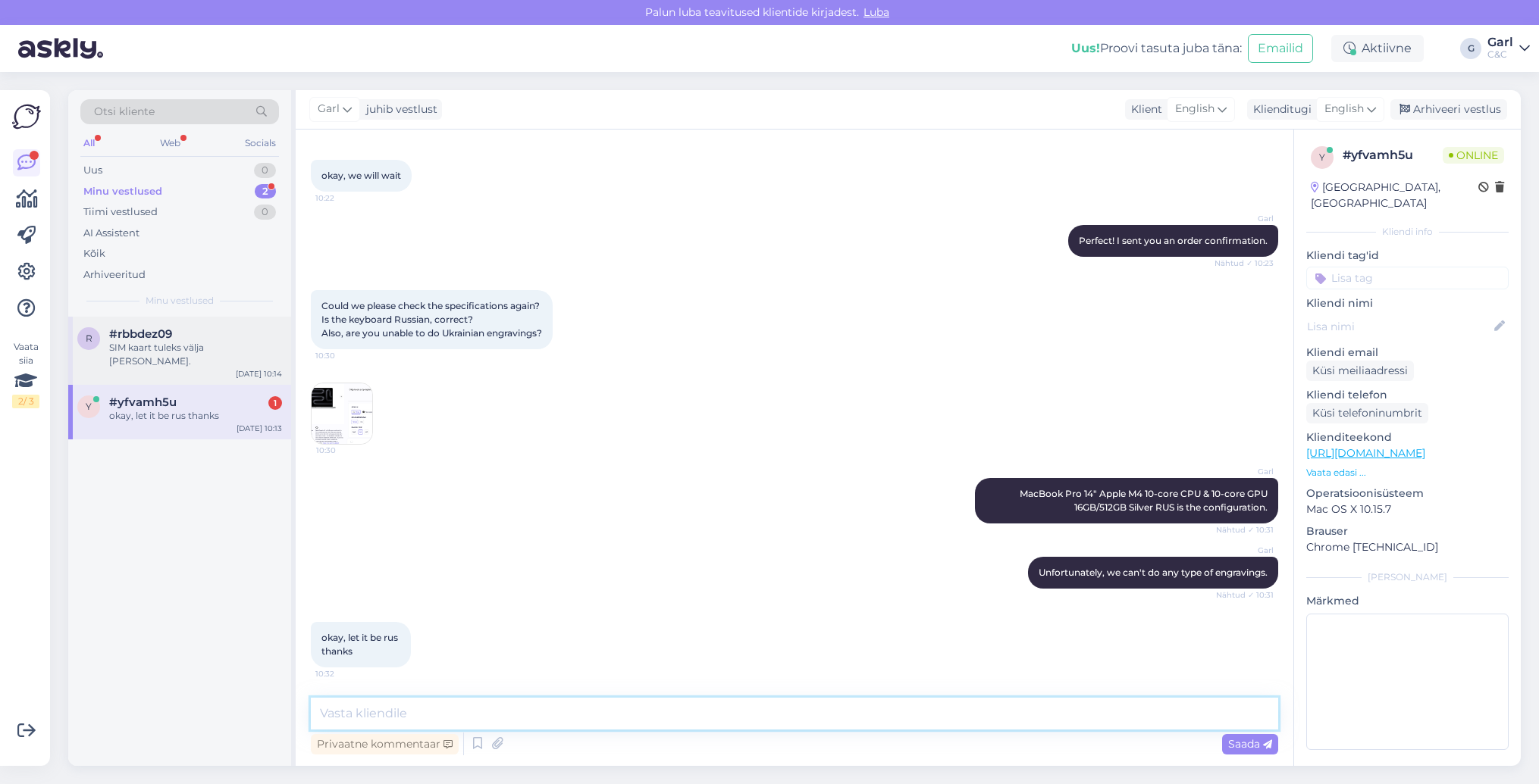
scroll to position [1059, 0]
type textarea "You're welcome!"
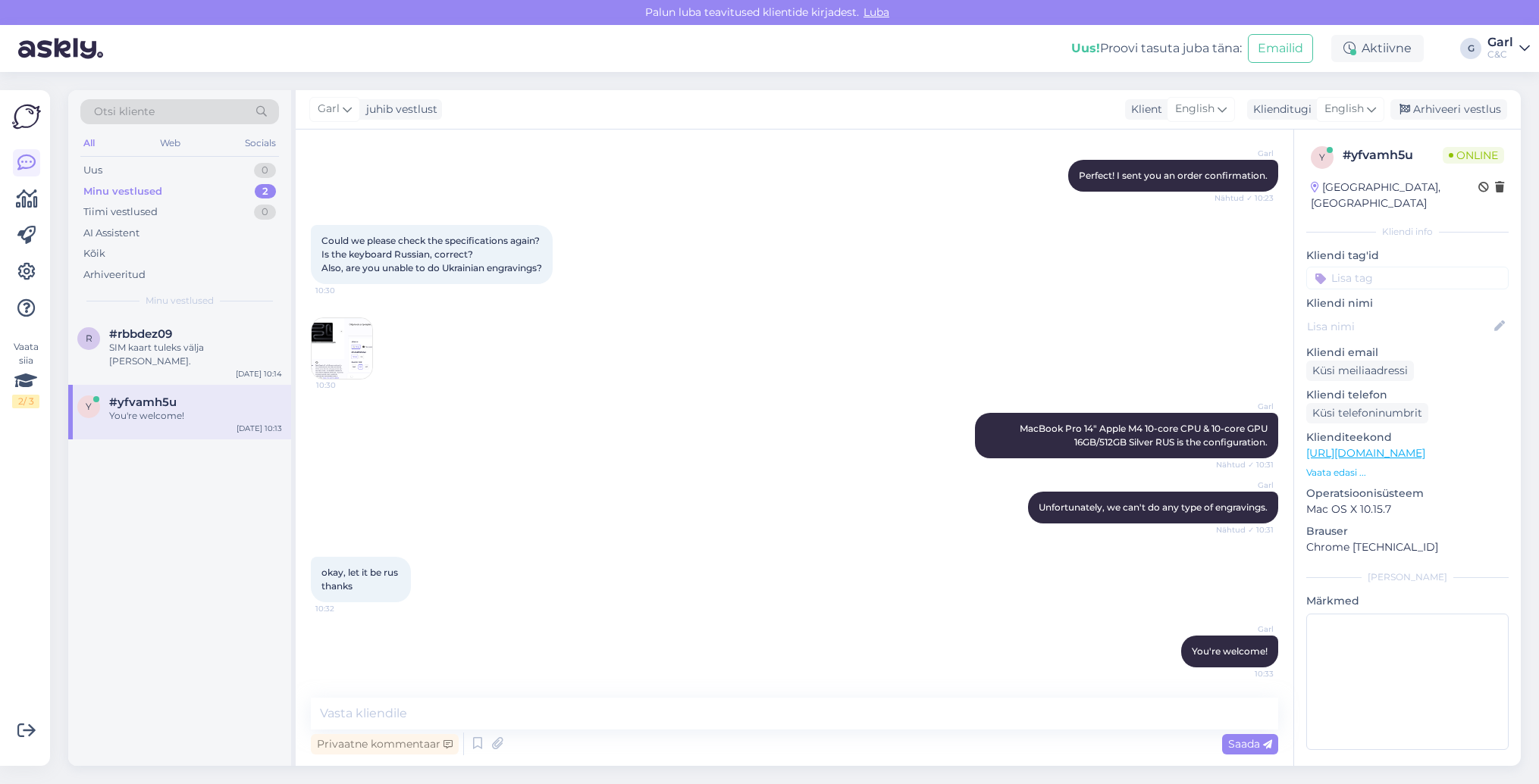
click at [238, 423] on div "[DATE] 10:13" at bounding box center [259, 429] width 45 height 11
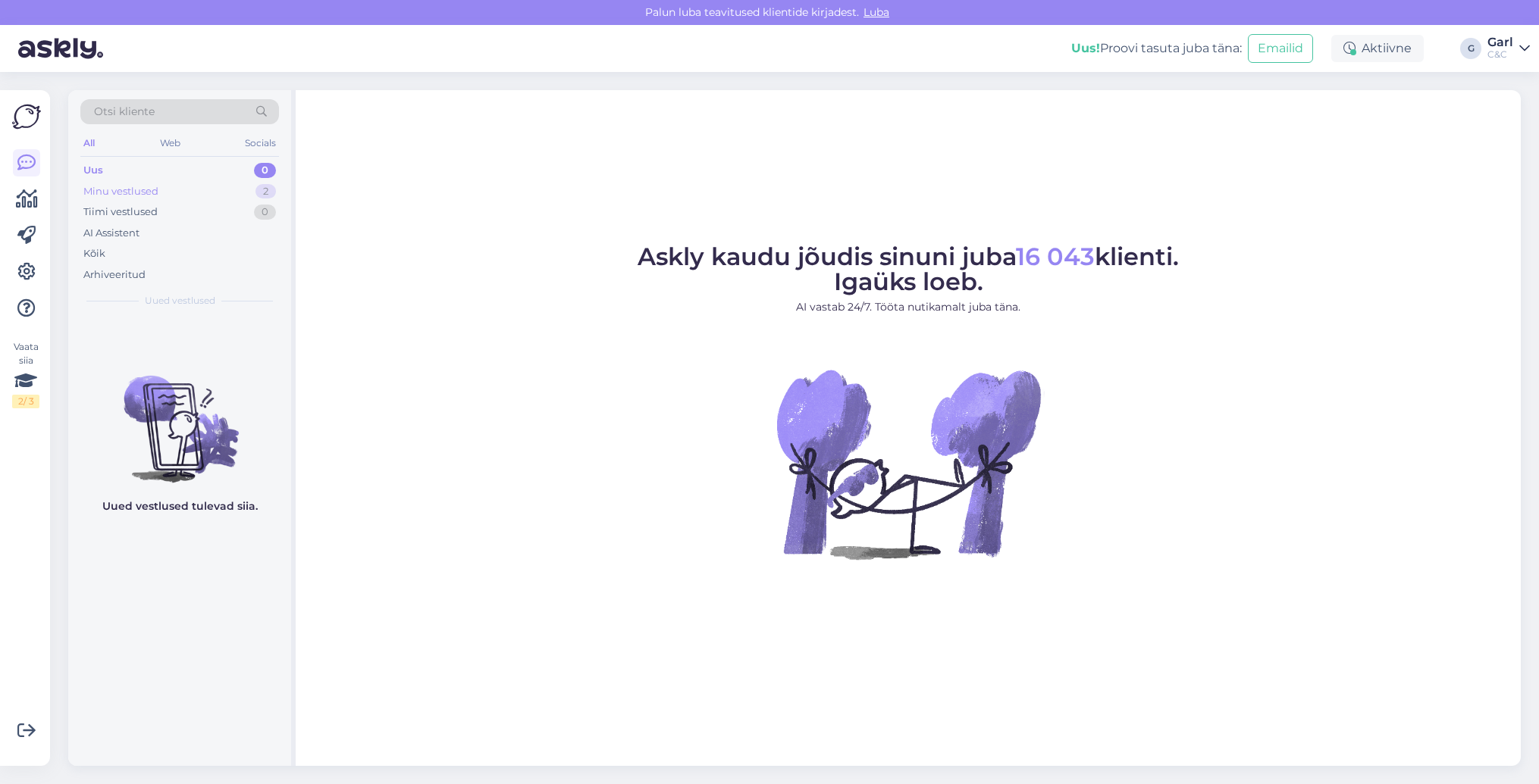
click at [221, 192] on div "Minu vestlused 2" at bounding box center [179, 191] width 199 height 21
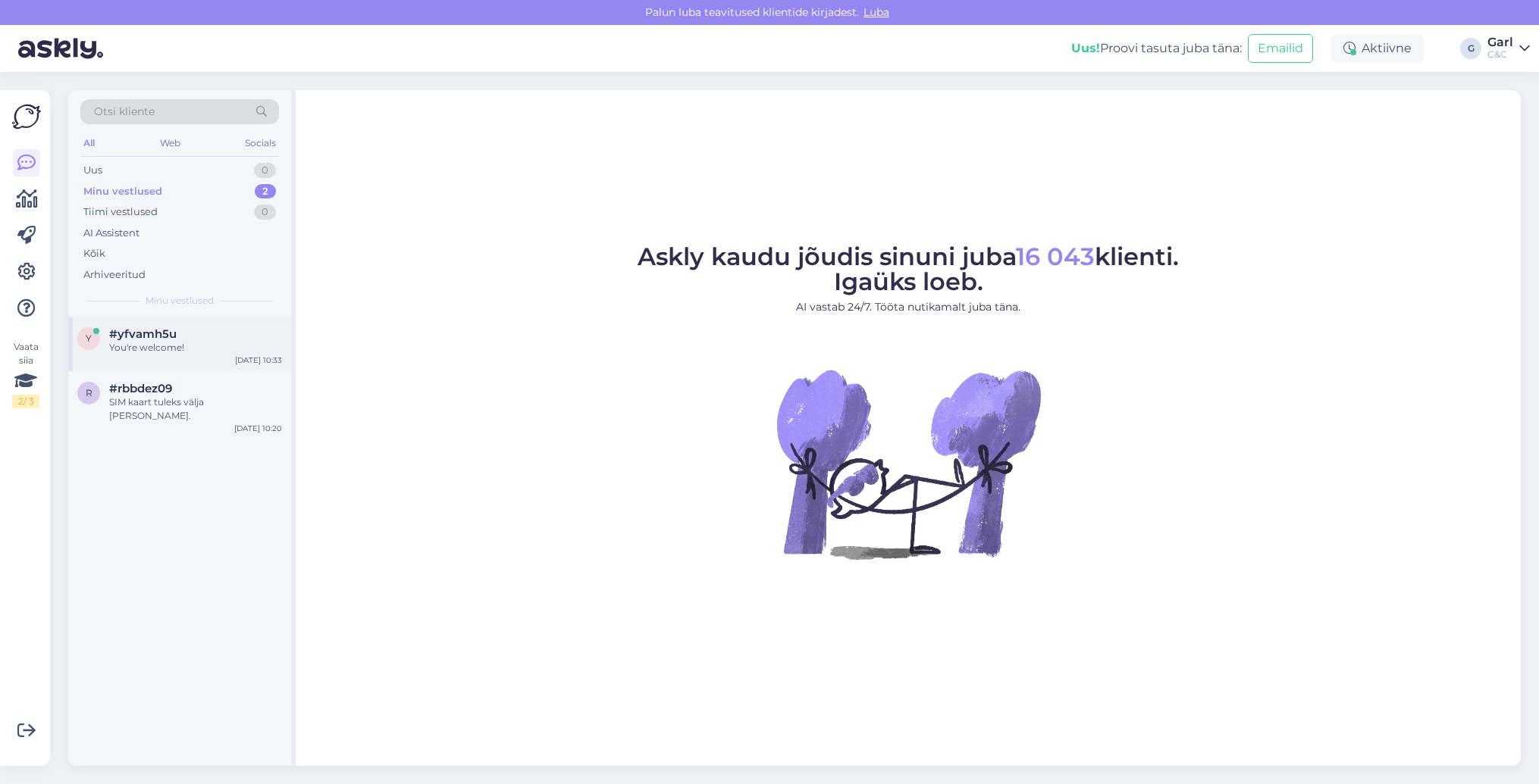
click at [187, 356] on div "y #yfvamh5u You're welcome! Aug 22 10:33" at bounding box center [179, 343] width 223 height 54
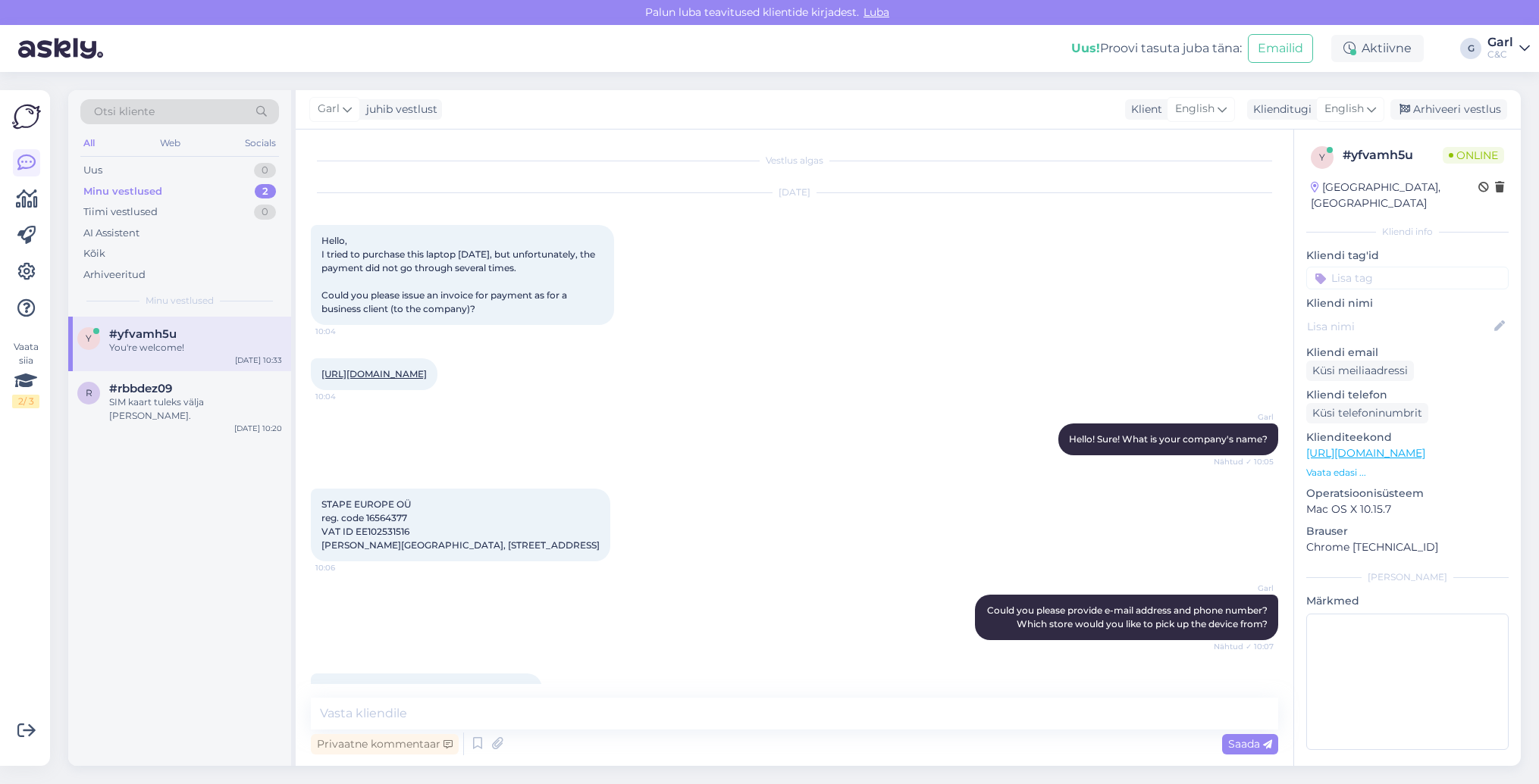
scroll to position [1125, 0]
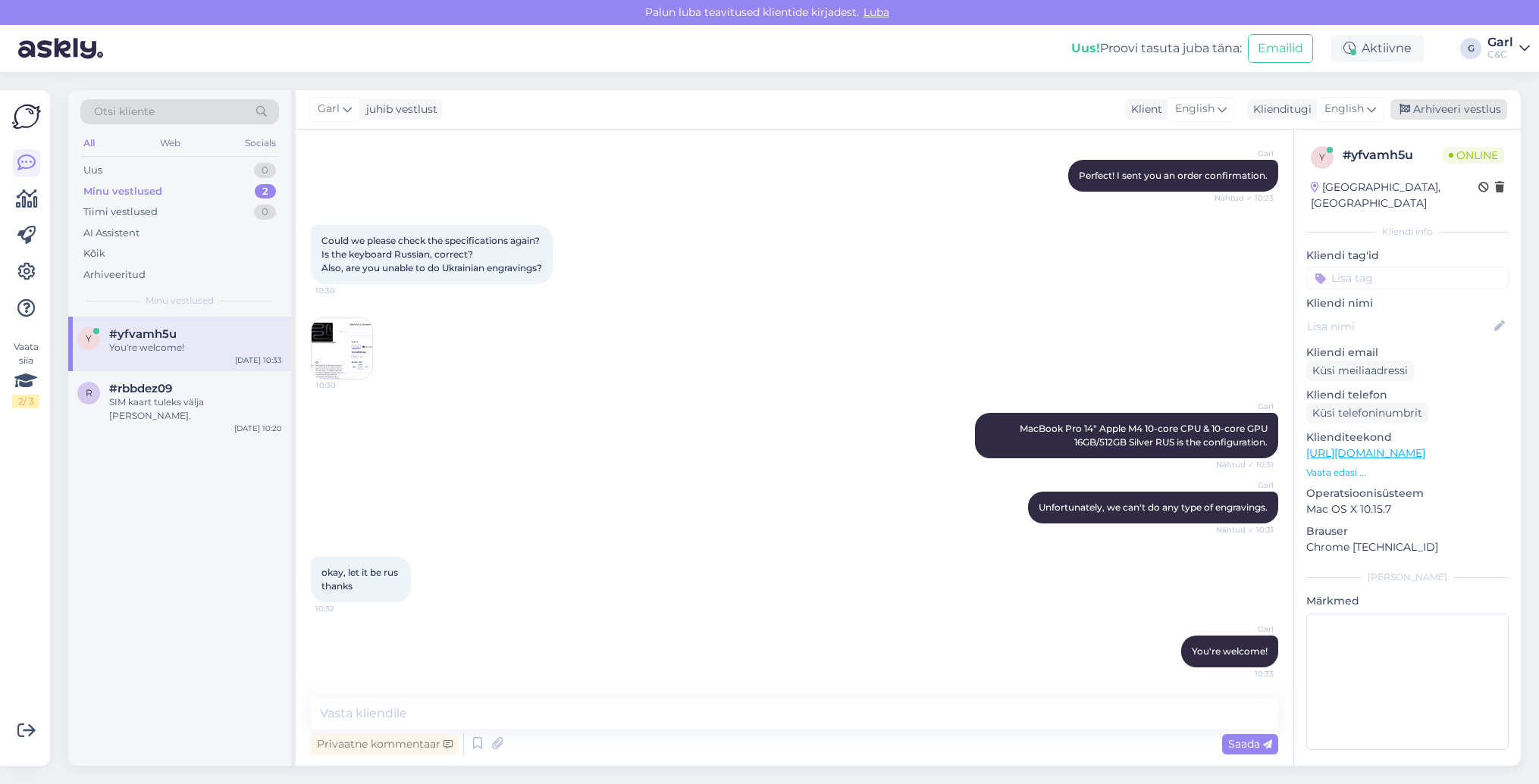
click at [1449, 106] on div "Arhiveeri vestlus" at bounding box center [1448, 110] width 117 height 20
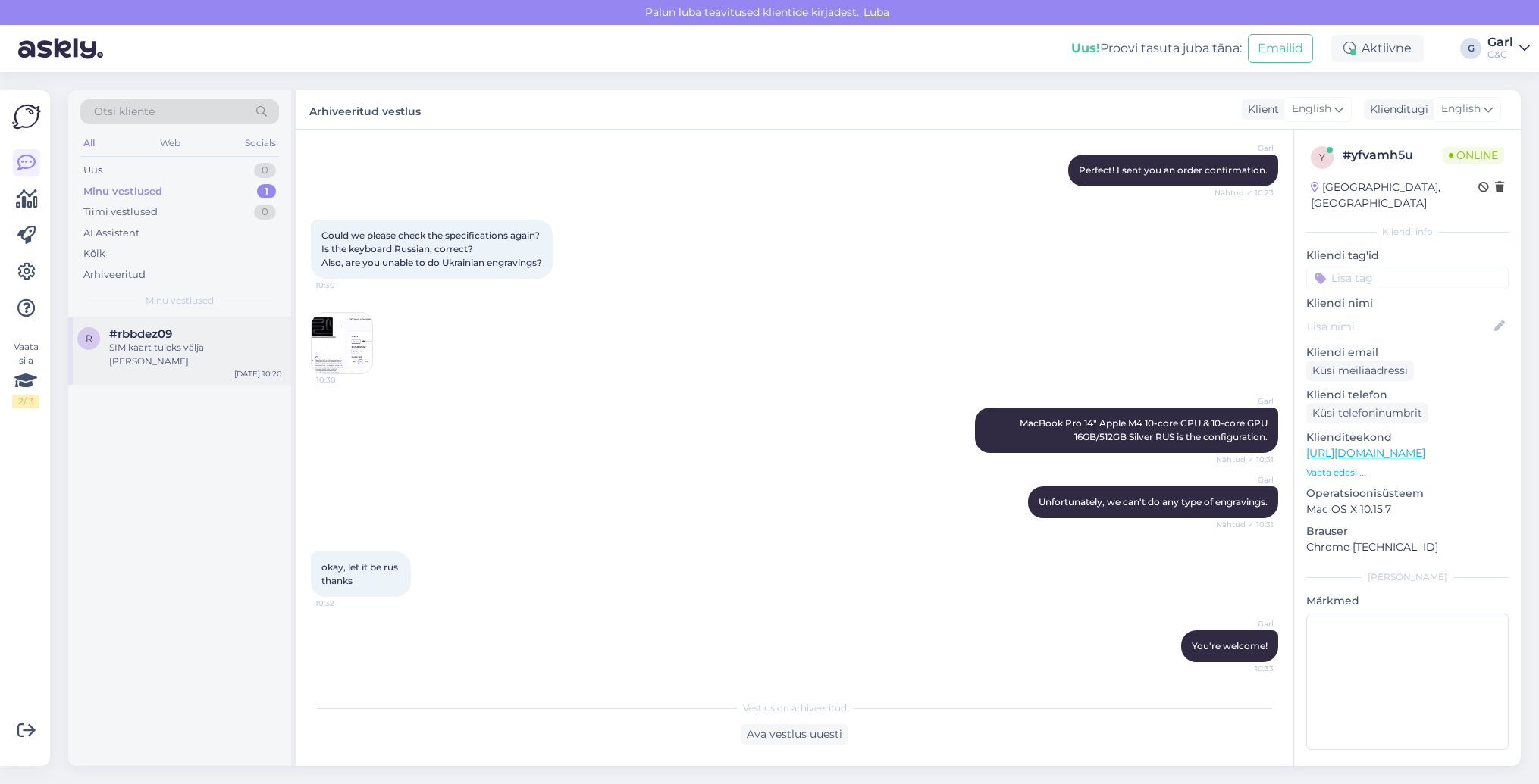
click at [174, 362] on div "r #rbbdez09 SIM kaart tuleks välja võtta. Aug 22 10:20" at bounding box center [179, 351] width 223 height 68
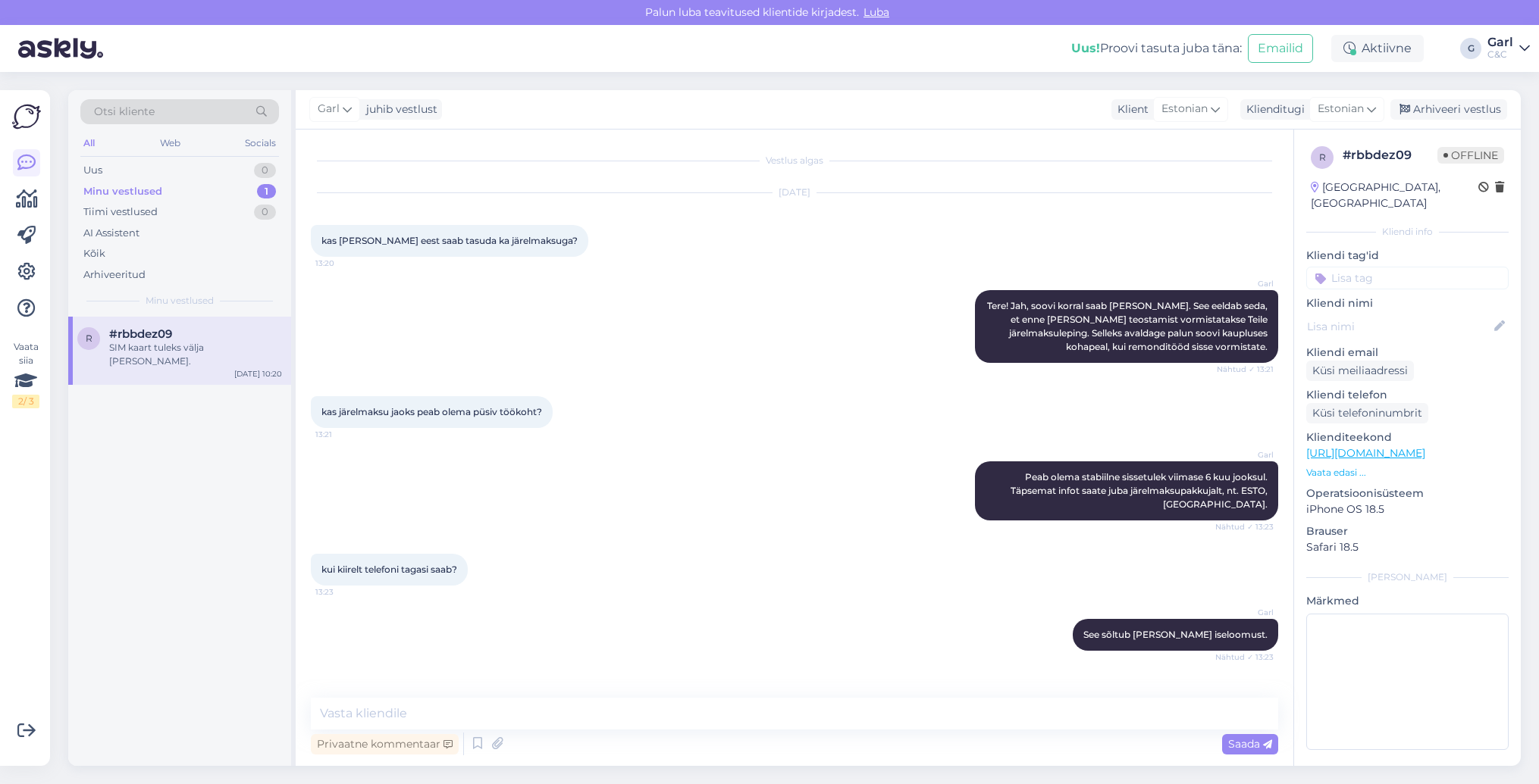
scroll to position [1823, 0]
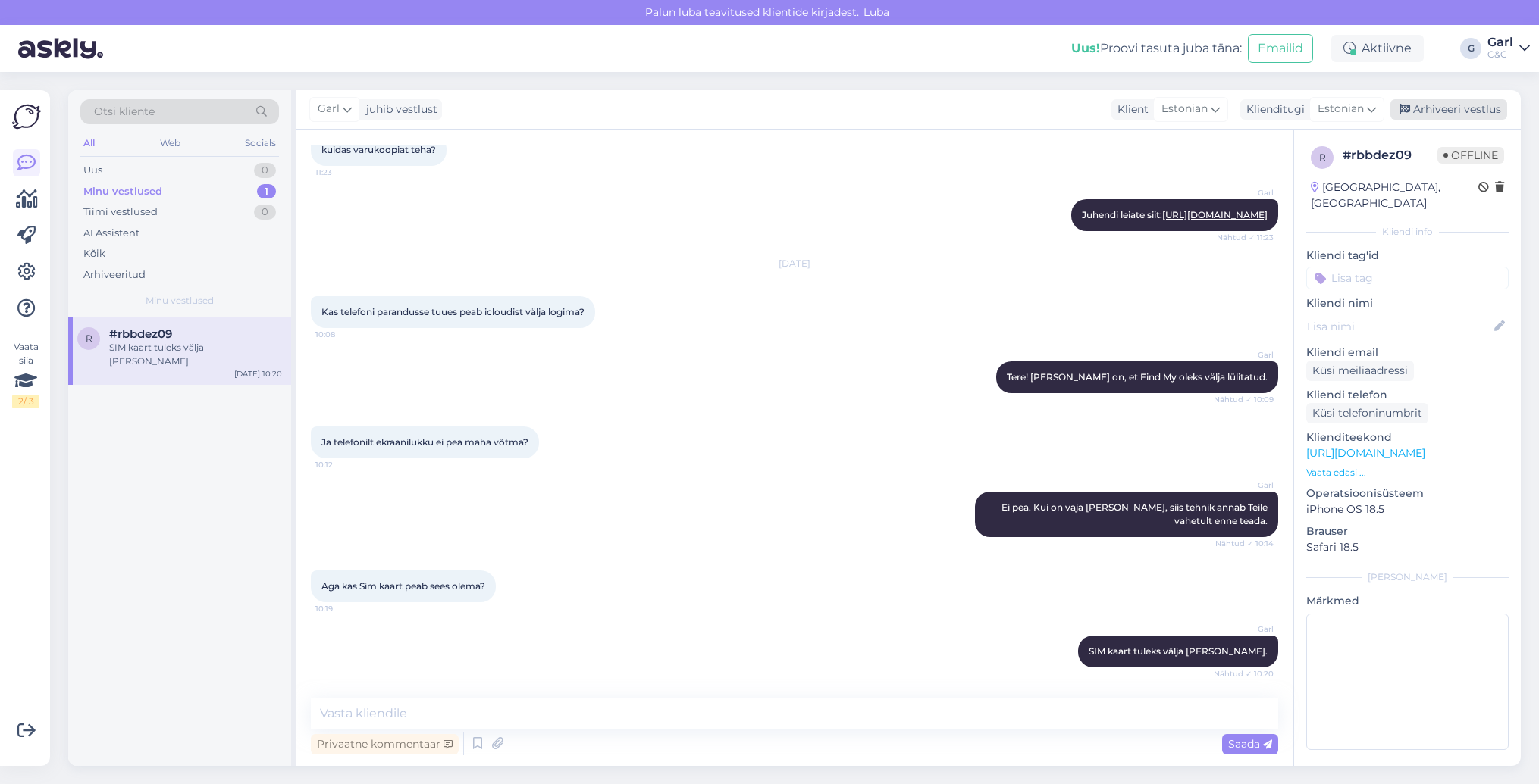
click at [1432, 113] on div "Arhiveeri vestlus" at bounding box center [1448, 110] width 117 height 20
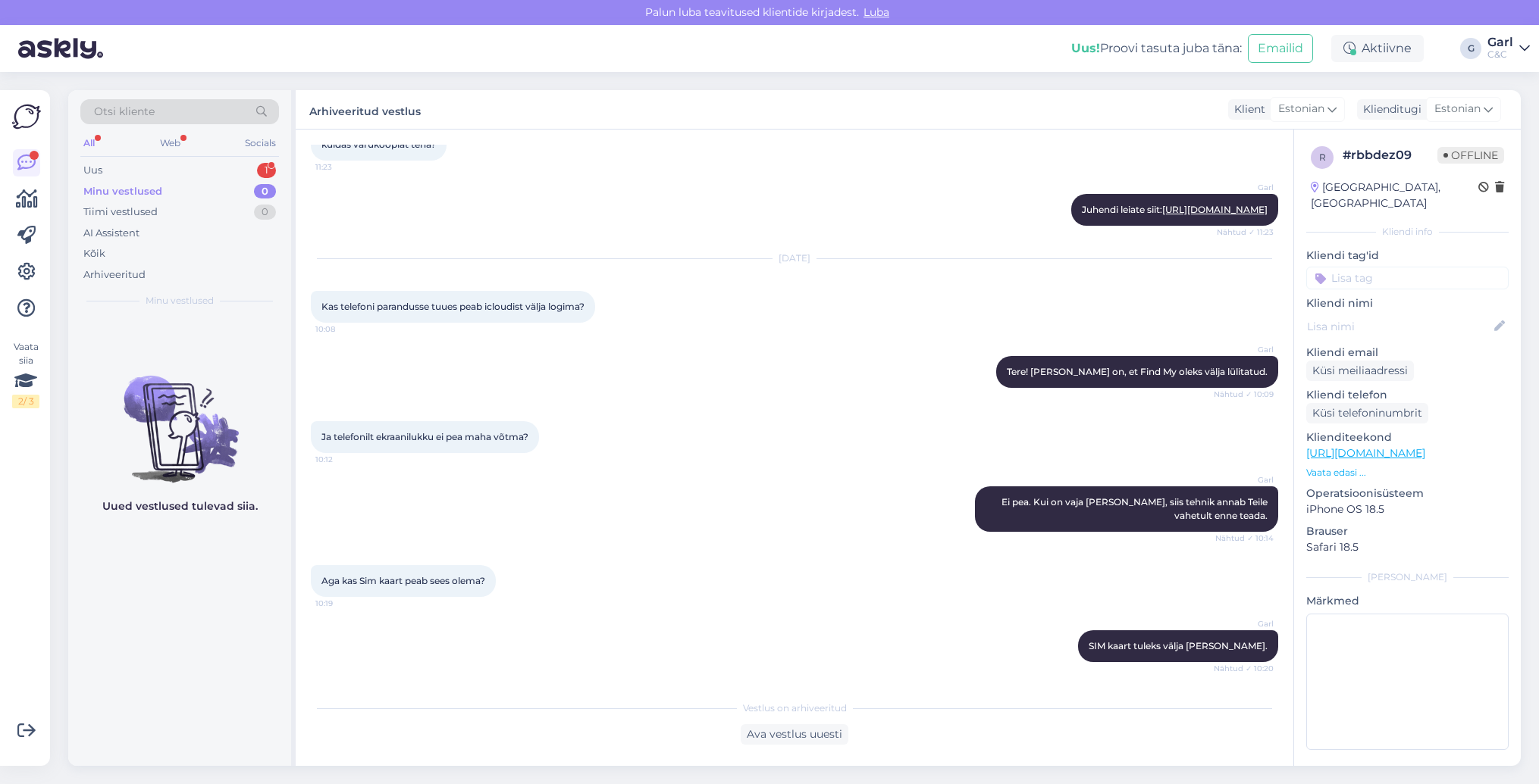
click at [161, 155] on div "All Web Socials" at bounding box center [179, 145] width 199 height 24
click at [161, 170] on div "Uus 1" at bounding box center [179, 170] width 199 height 21
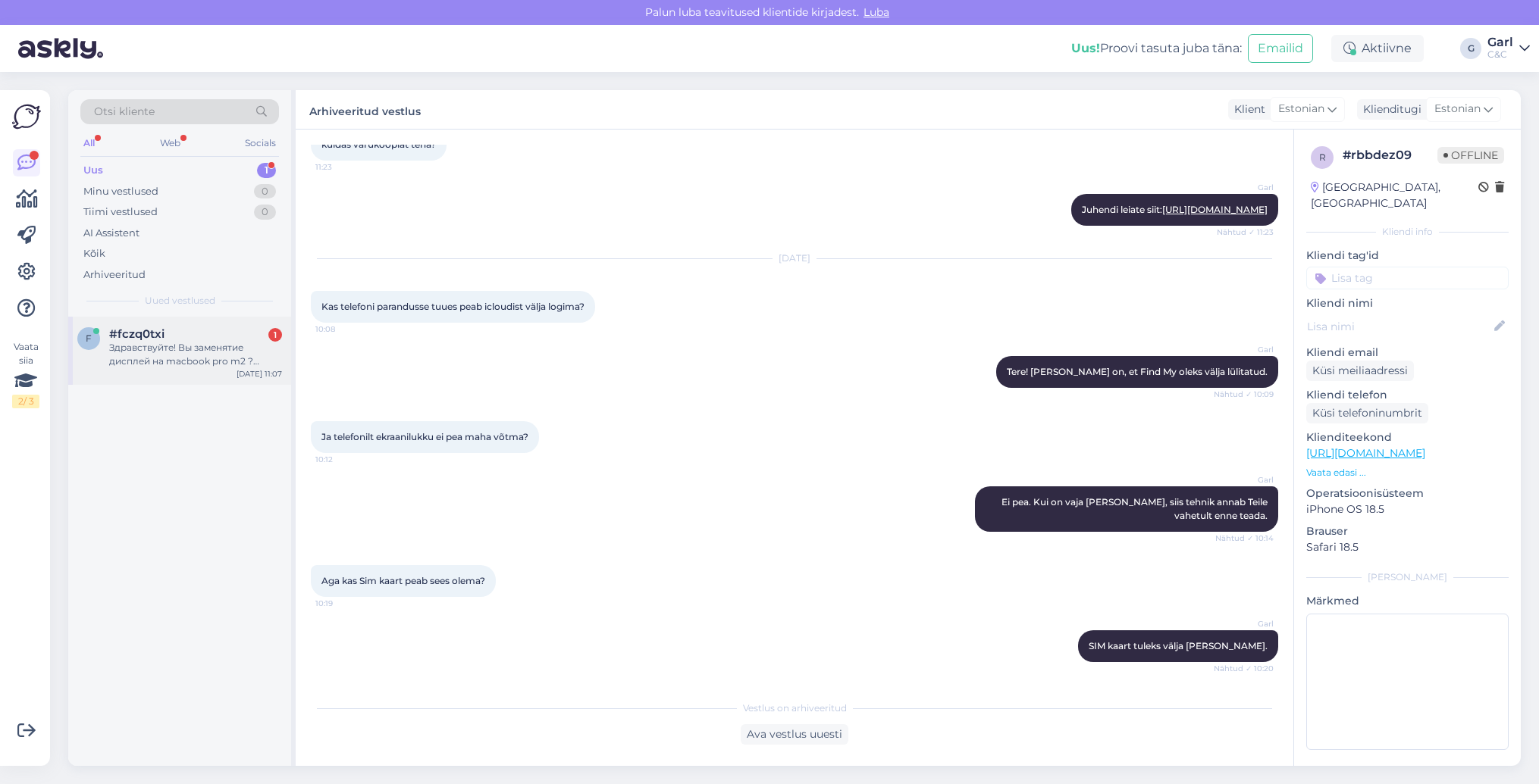
click at [211, 342] on div "Здравствуйте! Вы заменятие дисплей на macbook pro m2 ? Сколько будет стоить?" at bounding box center [196, 355] width 173 height 28
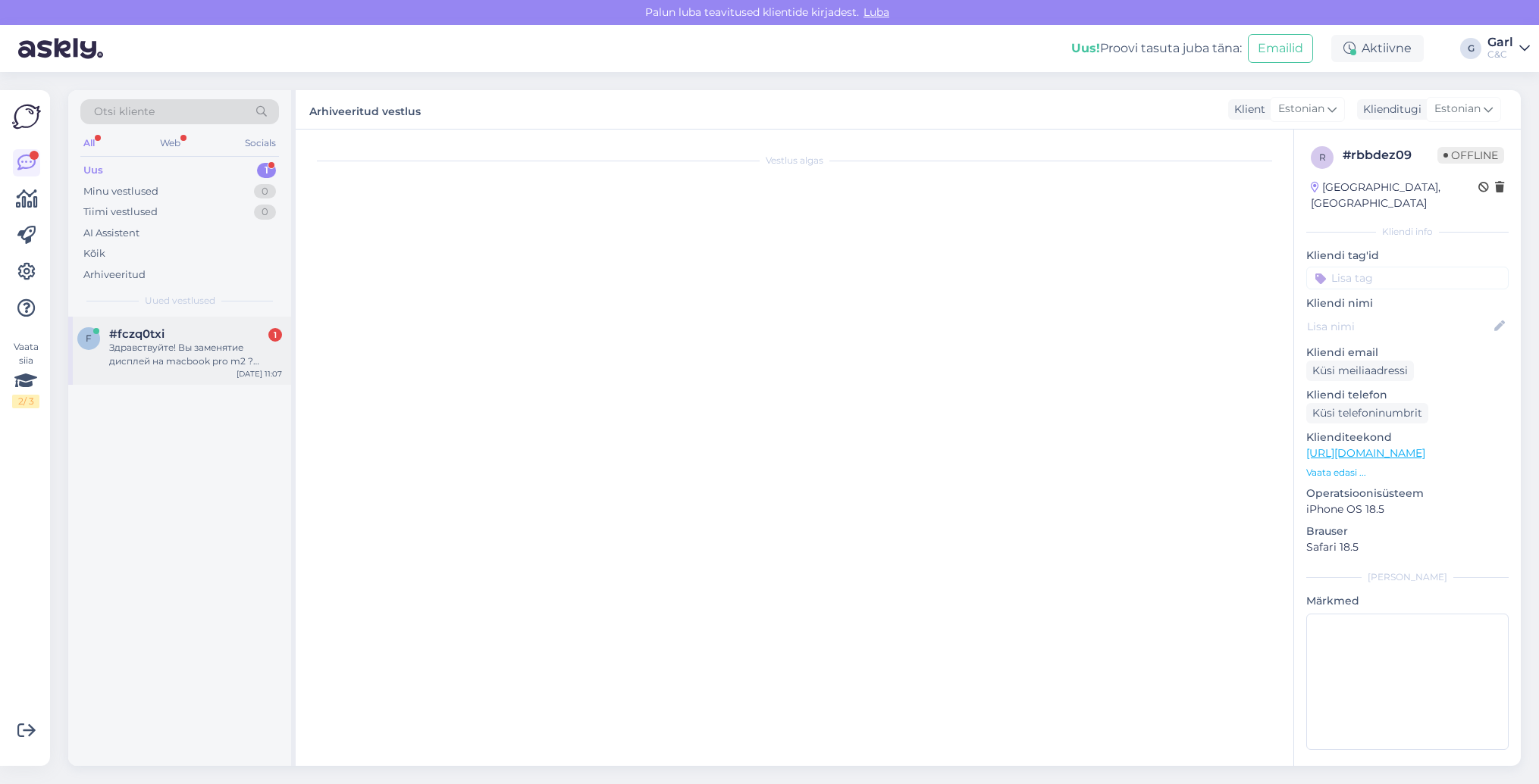
scroll to position [0, 0]
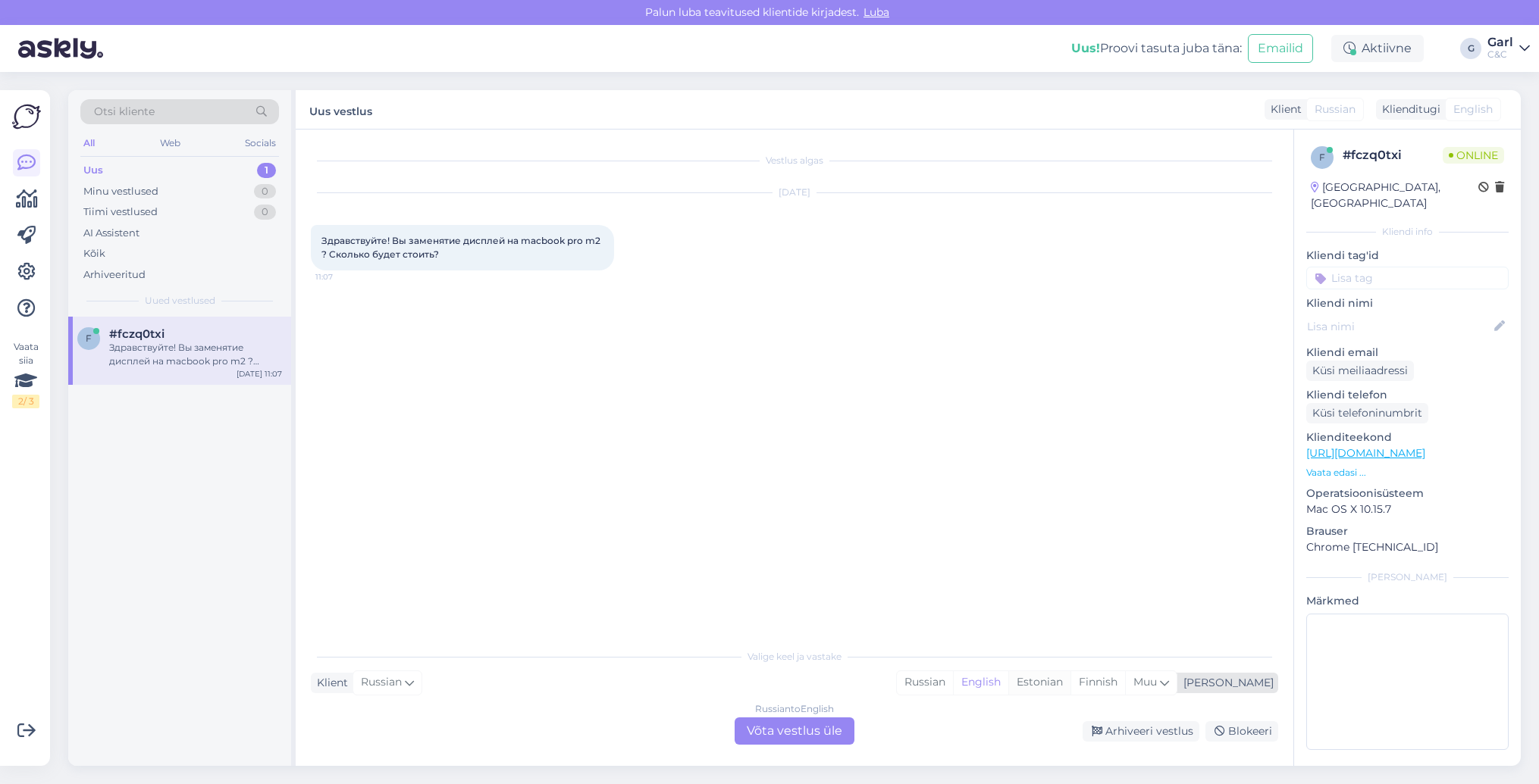
click at [1070, 689] on div "Estonian" at bounding box center [1039, 683] width 63 height 23
click at [832, 734] on div "Russian to Estonian Võta vestlus üle" at bounding box center [794, 732] width 120 height 28
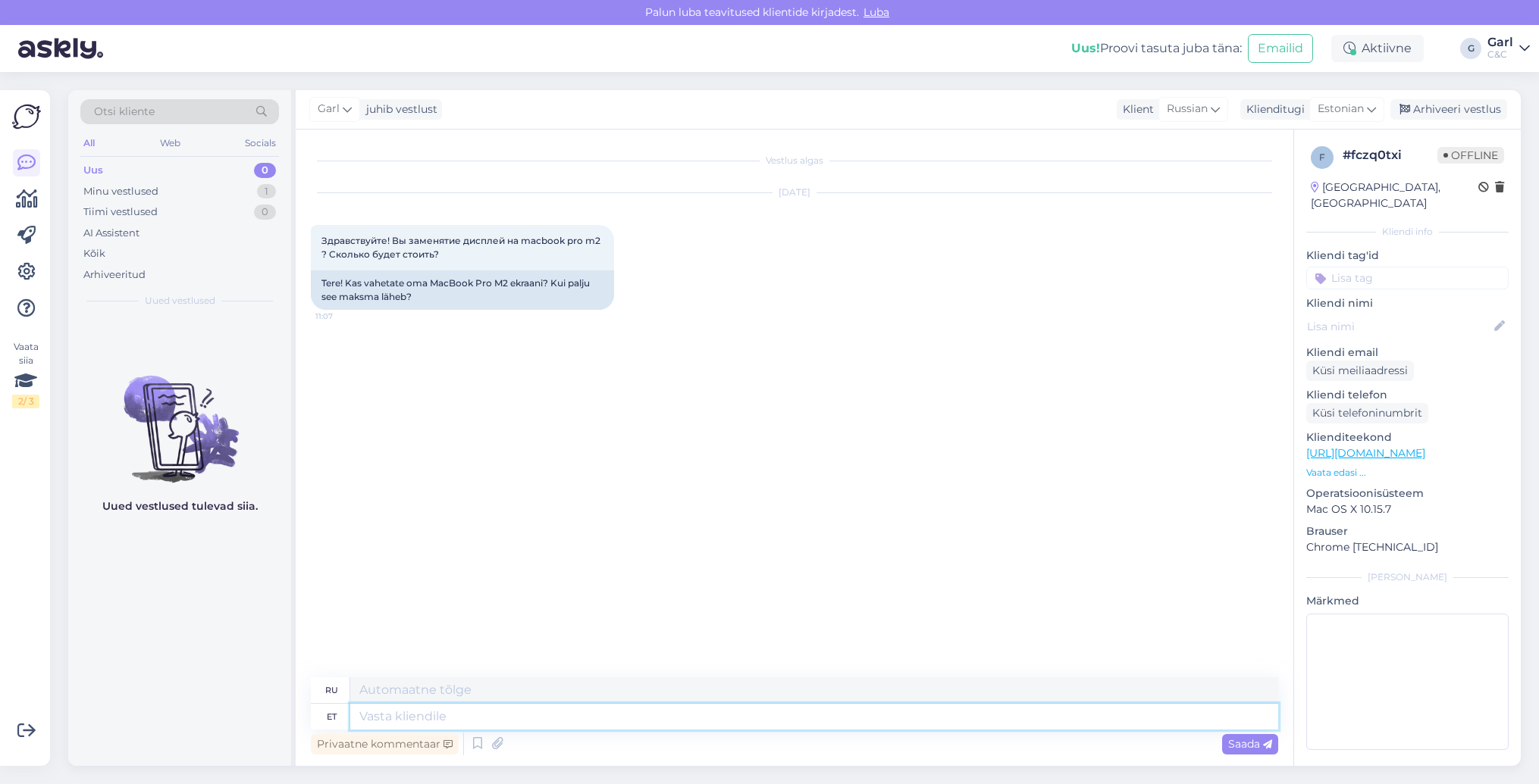
click at [508, 721] on textarea at bounding box center [814, 717] width 928 height 26
type textarea "Tere!"
type textarea "Привет!"
type textarea "Tere! Kui s"
type textarea "Привет! Если"
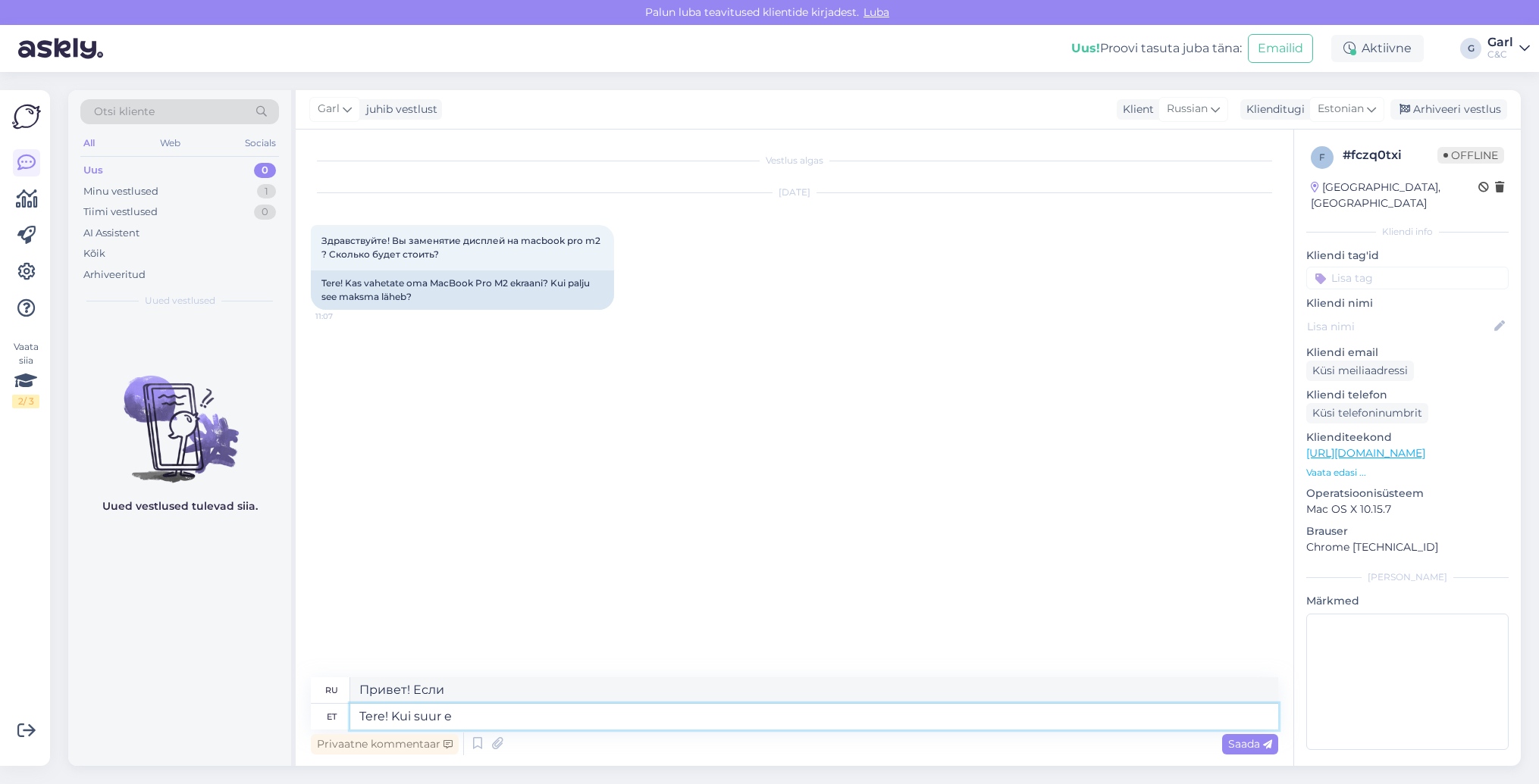
type textarea "Tere! Kui suur ek"
type textarea "Привет! Какой он размер?"
type textarea "Tere! Kui suur ekraan"
type textarea "Привет! Какой размер экрана?"
type textarea "Tere! Kui suur ekraan Teie Mac"
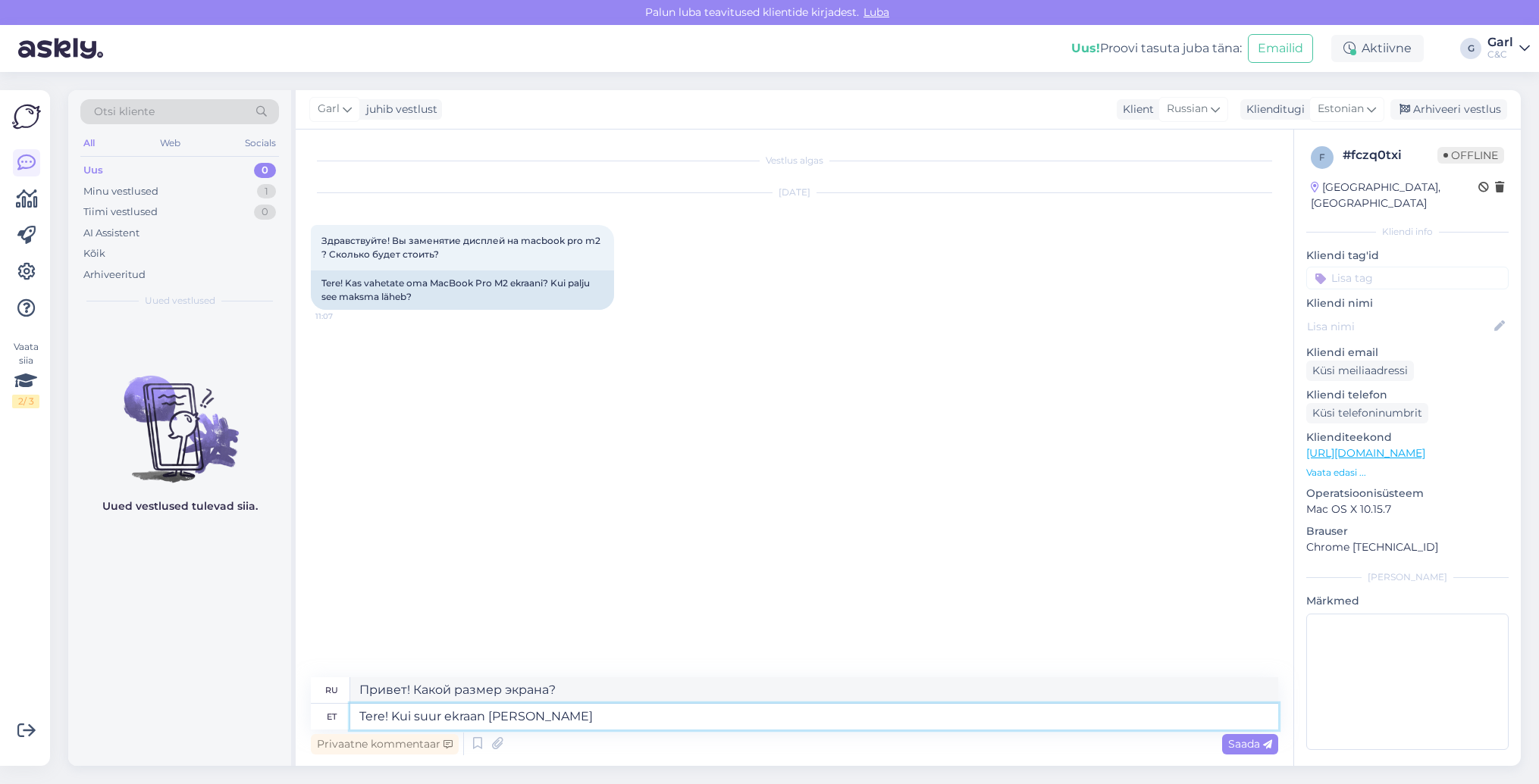
type textarea "Привет! Какой у тебя размер экрана?"
type textarea "Tere! Kui suur ekraan Teie MacBookil on"
type textarea "Привет! Какой размер экрана у твоего MacBook?"
type textarea "Tere! Kui suur ekraan Teie MacBookil on?"
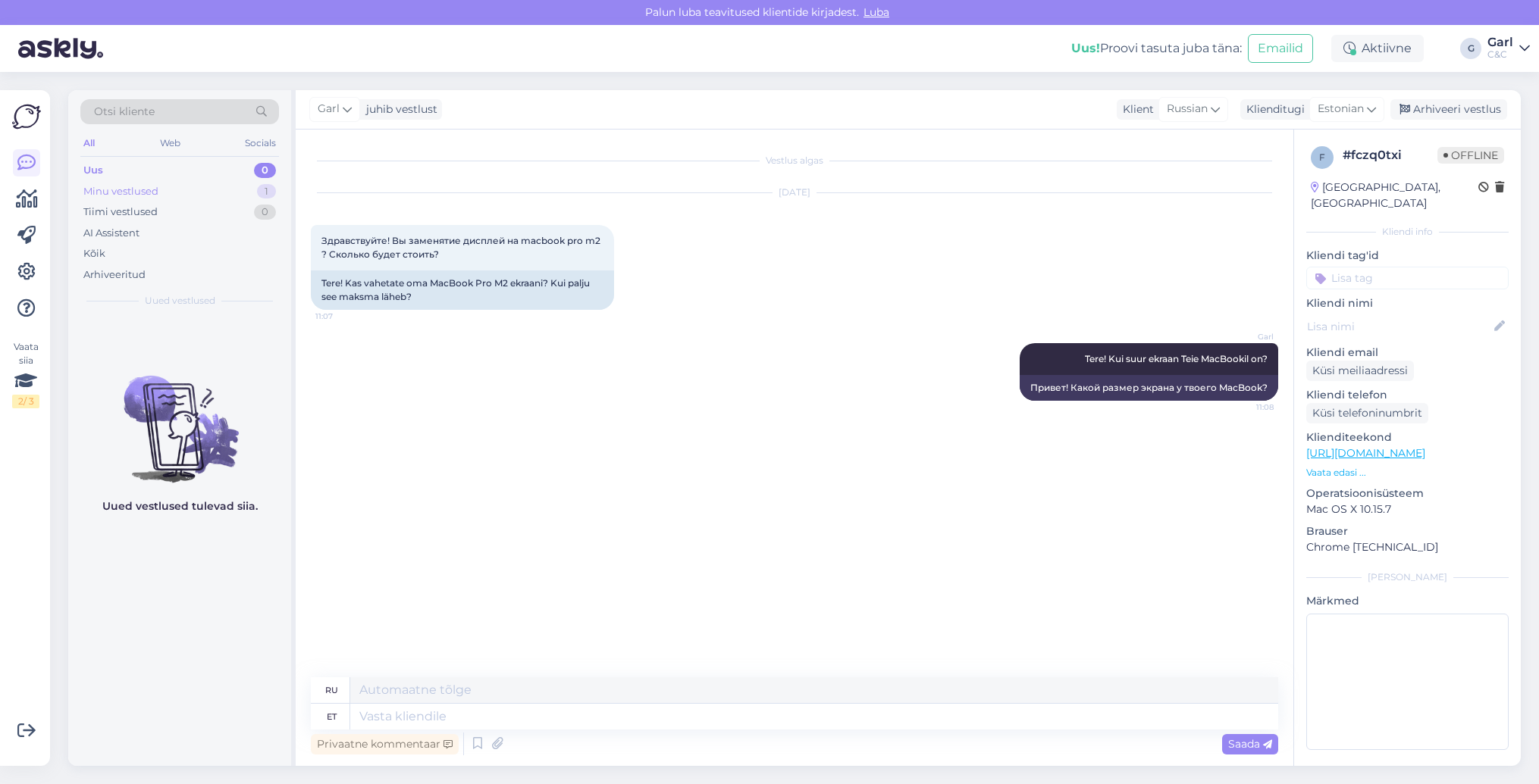
click at [207, 195] on div "Minu vestlused 1" at bounding box center [179, 191] width 199 height 21
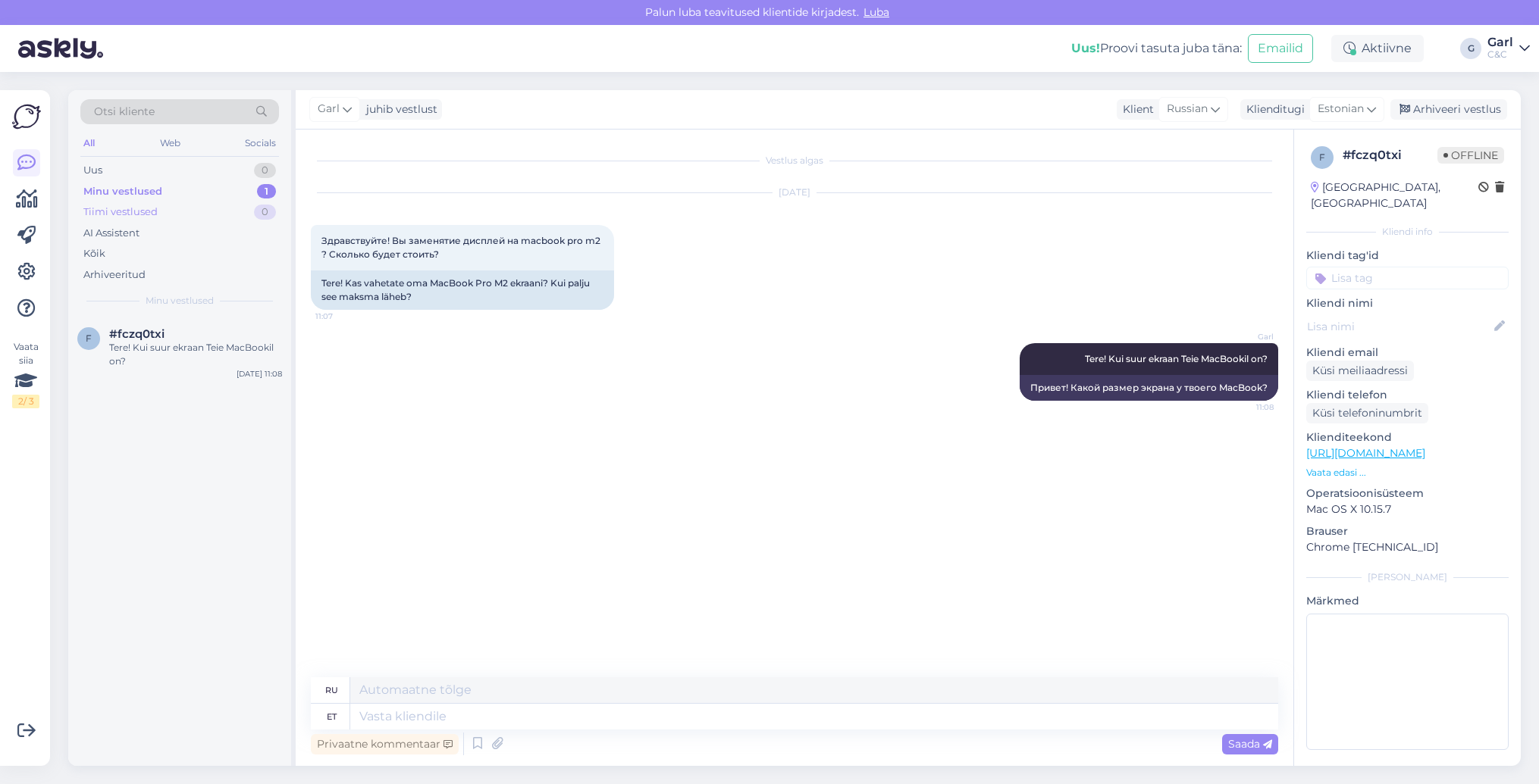
click at [204, 217] on div "Tiimi vestlused 0" at bounding box center [179, 212] width 199 height 21
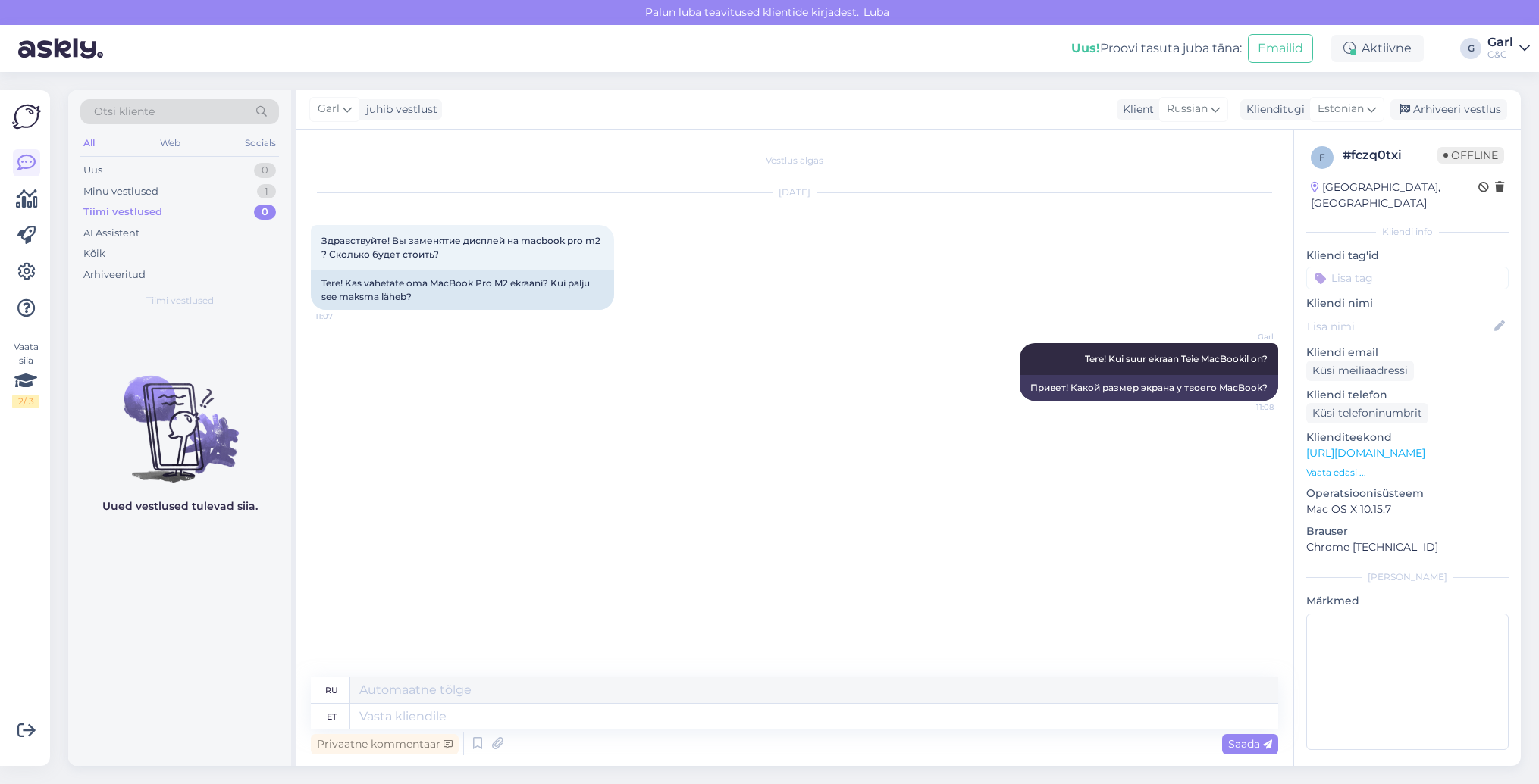
click at [205, 203] on div "Tiimi vestlused 0" at bounding box center [179, 212] width 199 height 21
click at [432, 720] on textarea at bounding box center [814, 717] width 928 height 26
type textarea "889€ v"
type textarea "889€"
type textarea "889€ varuosa"
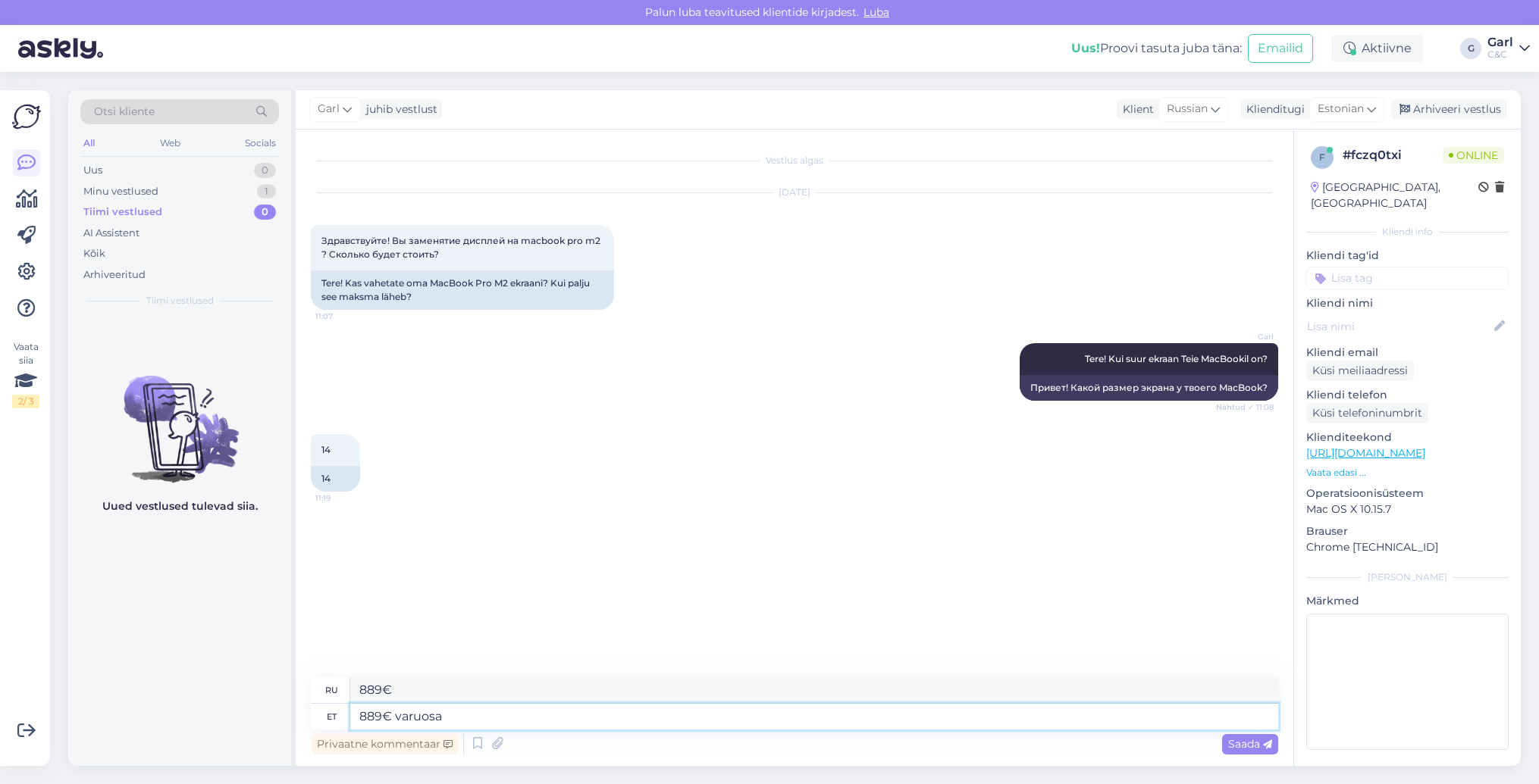
type textarea "889€ запасная часть"
type textarea "889€ varuosa +"
type textarea "889€ запасная часть +"
type textarea "889€ varuosa + 79€"
type textarea "889€ запчасть + 79€"
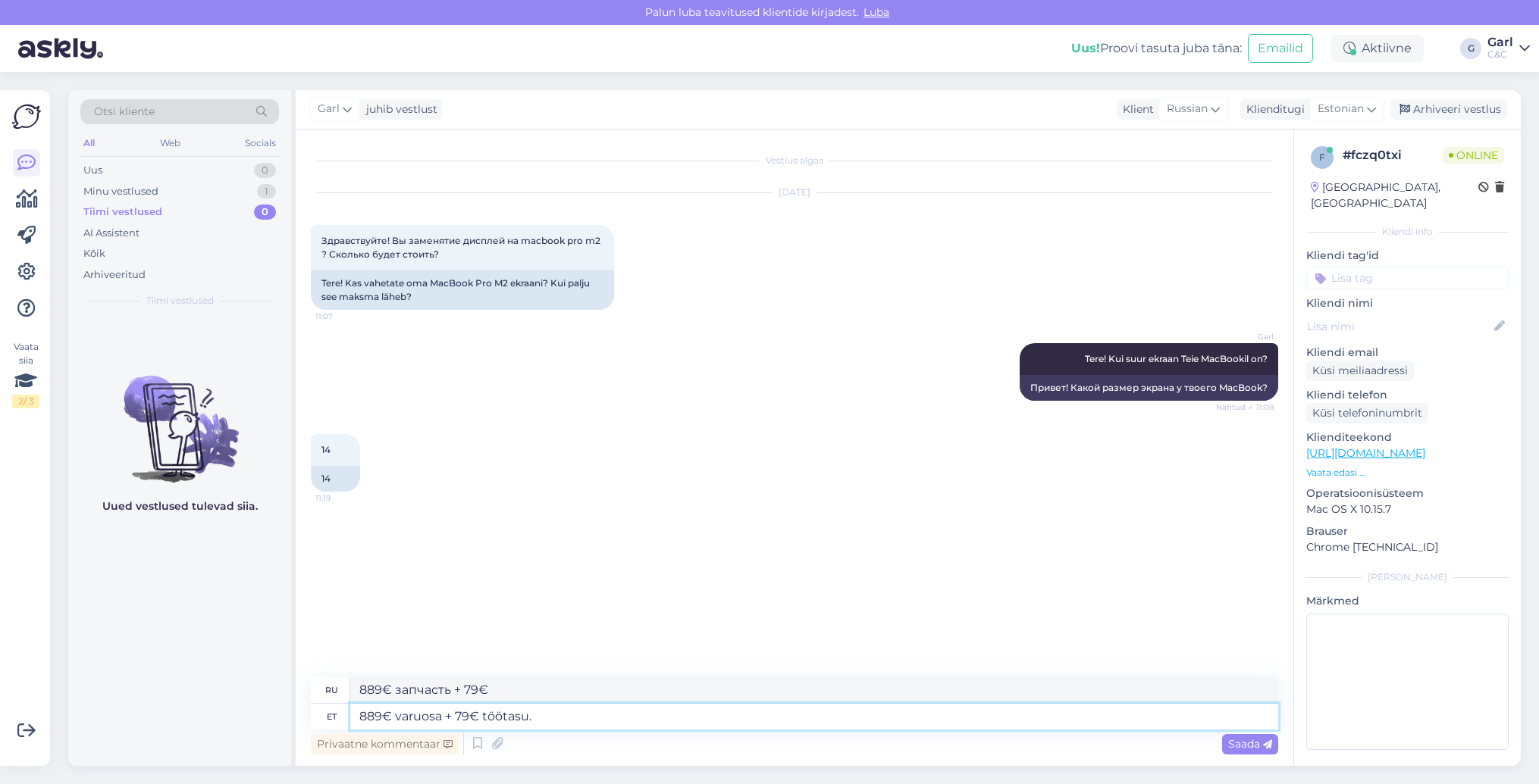
type textarea "889€ varuosa + 79€ töötasu."
type textarea "889 евро запчасть + 79 евро работа."
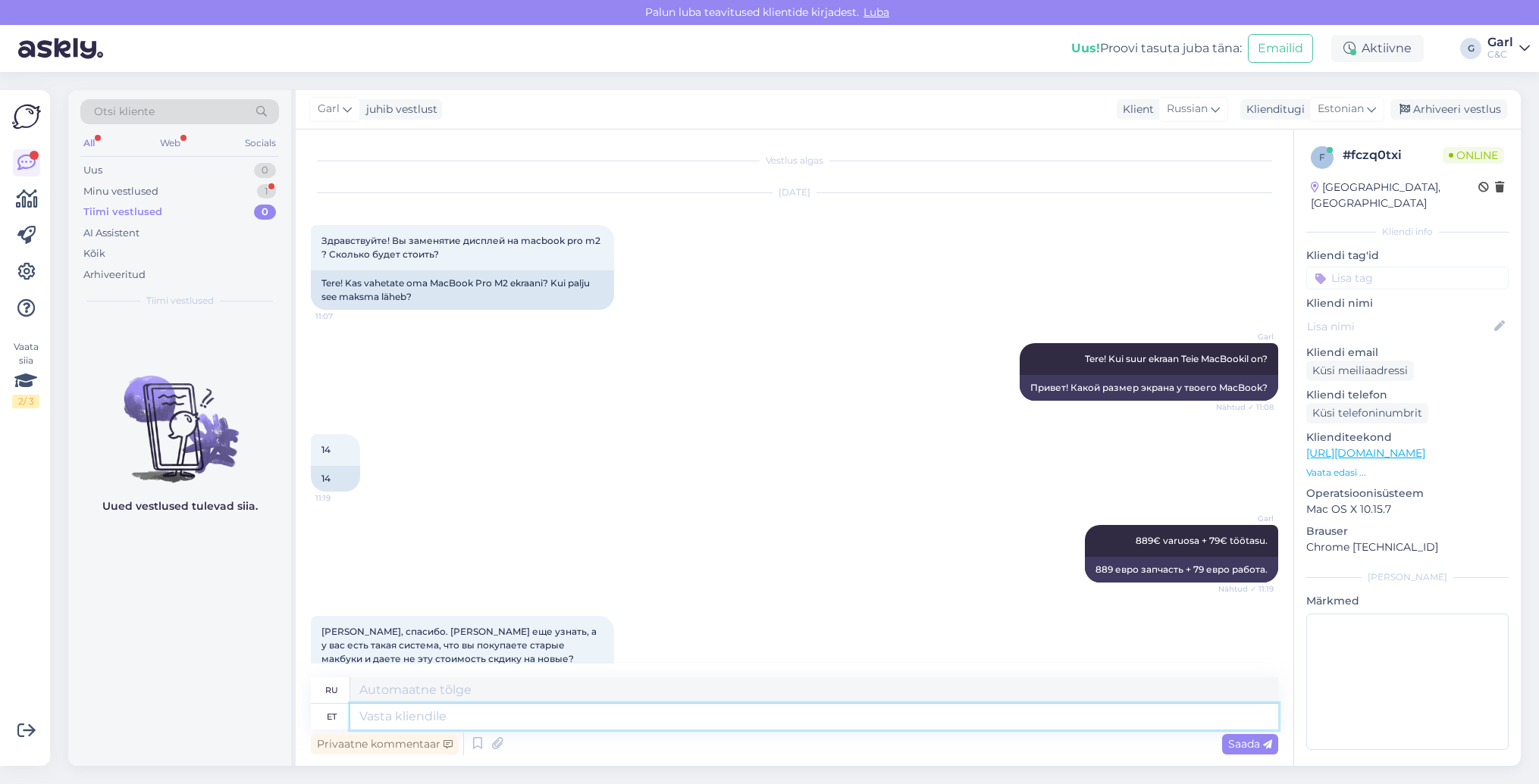
scroll to position [66, 0]
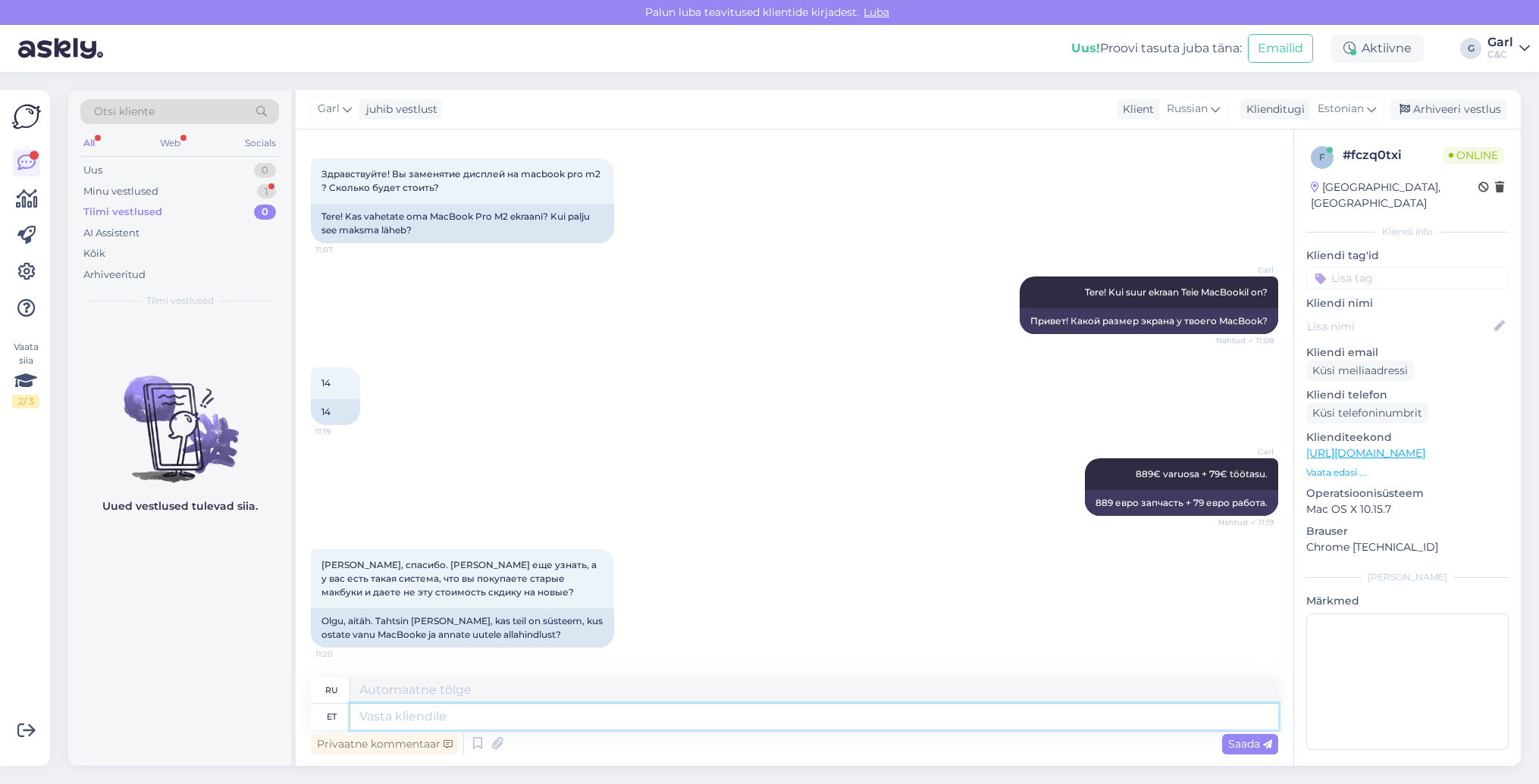
paste textarea "https://www.shop.cec.ee/vaheta-apple-seade"
type textarea "https://www.shop.cec.ee/vaheta-apple-seade"
type textarea "https://www.shop.cec.ee/vaheta-apple-seade - ja"
type textarea "https://www.shop.cec.ee/vaheta-apple-seade -"
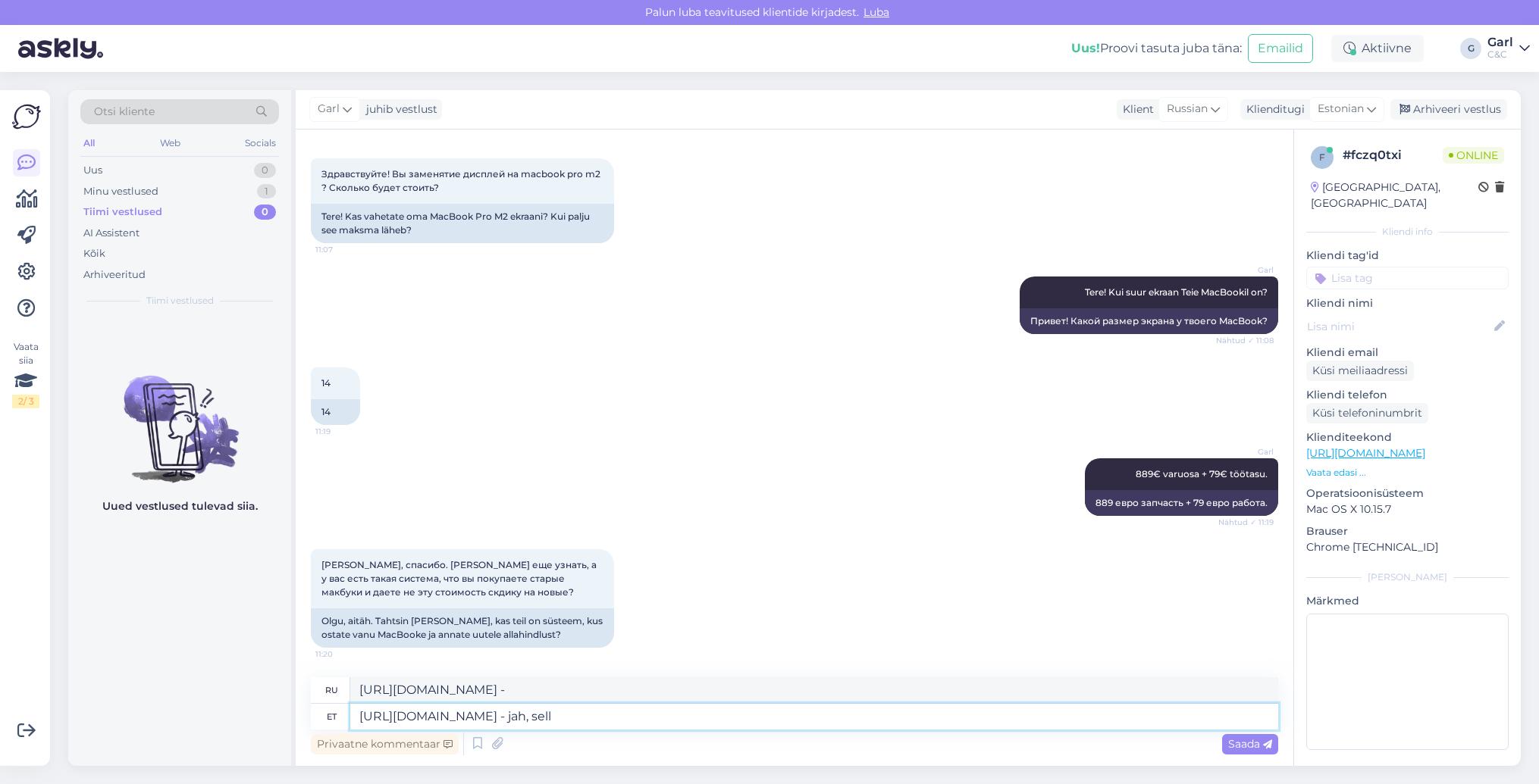
type textarea "https://www.shop.cec.ee/vaheta-apple-seade - jah, selle"
type textarea "https://www.shop.cec.ee/vaheta-apple-seade - да,"
type textarea "https://www.shop.cec.ee/vaheta-apple-seade - jah, selleks on"
type textarea "https://www.shop.cec.ee/vaheta-apple-seade - да, для этого"
type textarea "https://www.shop.cec.ee/vaheta-apple-seade - jah, selleks on me"
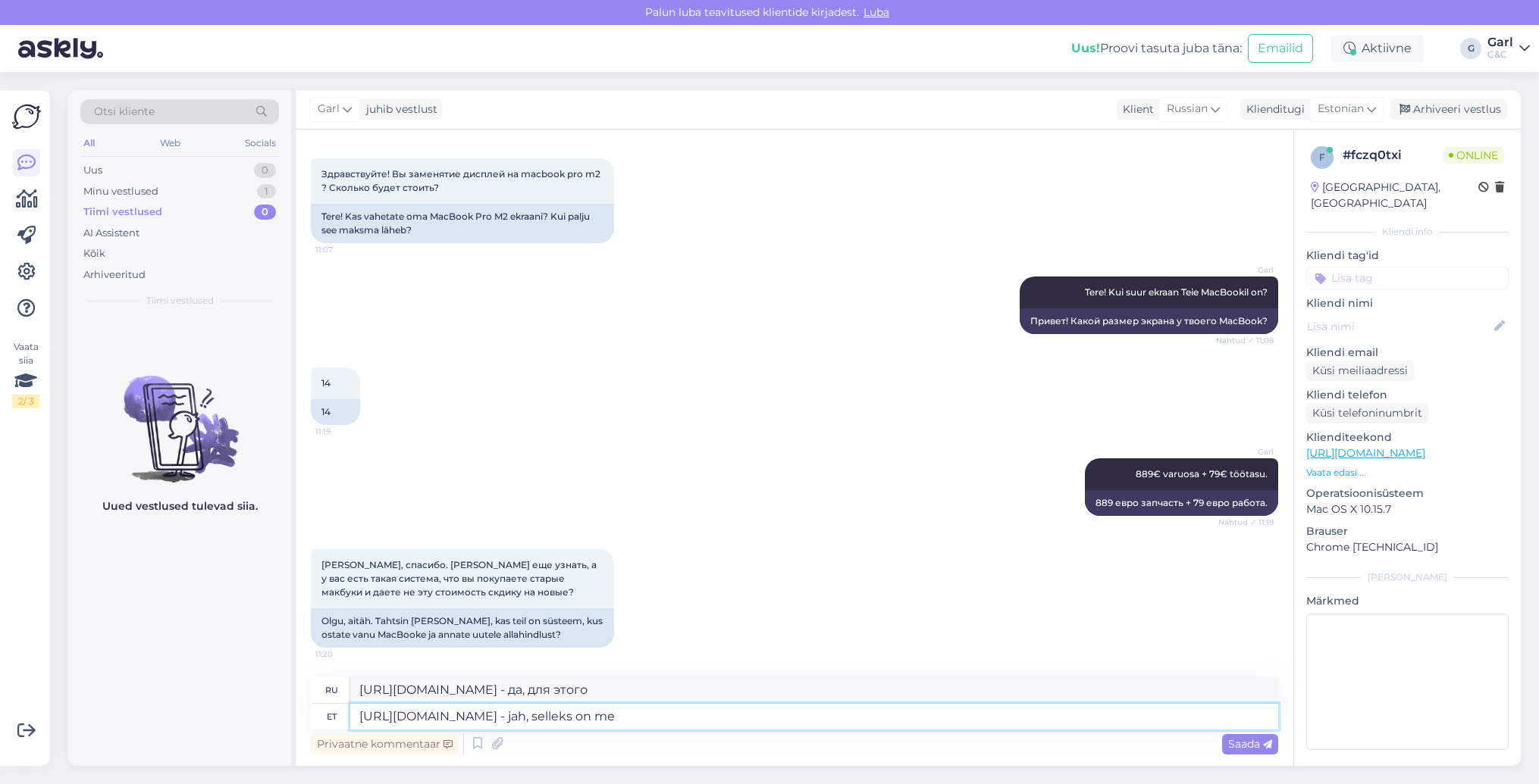
type textarea "https://www.shop.cec.ee/vaheta-apple-seade - да, именно для этого он и нужен"
type textarea "https://www.shop.cec.ee/vaheta-apple-seade - jah, selleks on meil ta"
type textarea "https://www.shop.cec.ee/vaheta-apple-seade - да, у нас есть это"
type textarea "https://www.shop.cec.ee/vaheta-apple-seade - jah, selleks on meil tagasiotu p"
type textarea "https://www.shop.cec.ee/vaheta-apple-seade - да, у нас есть возврат за это"
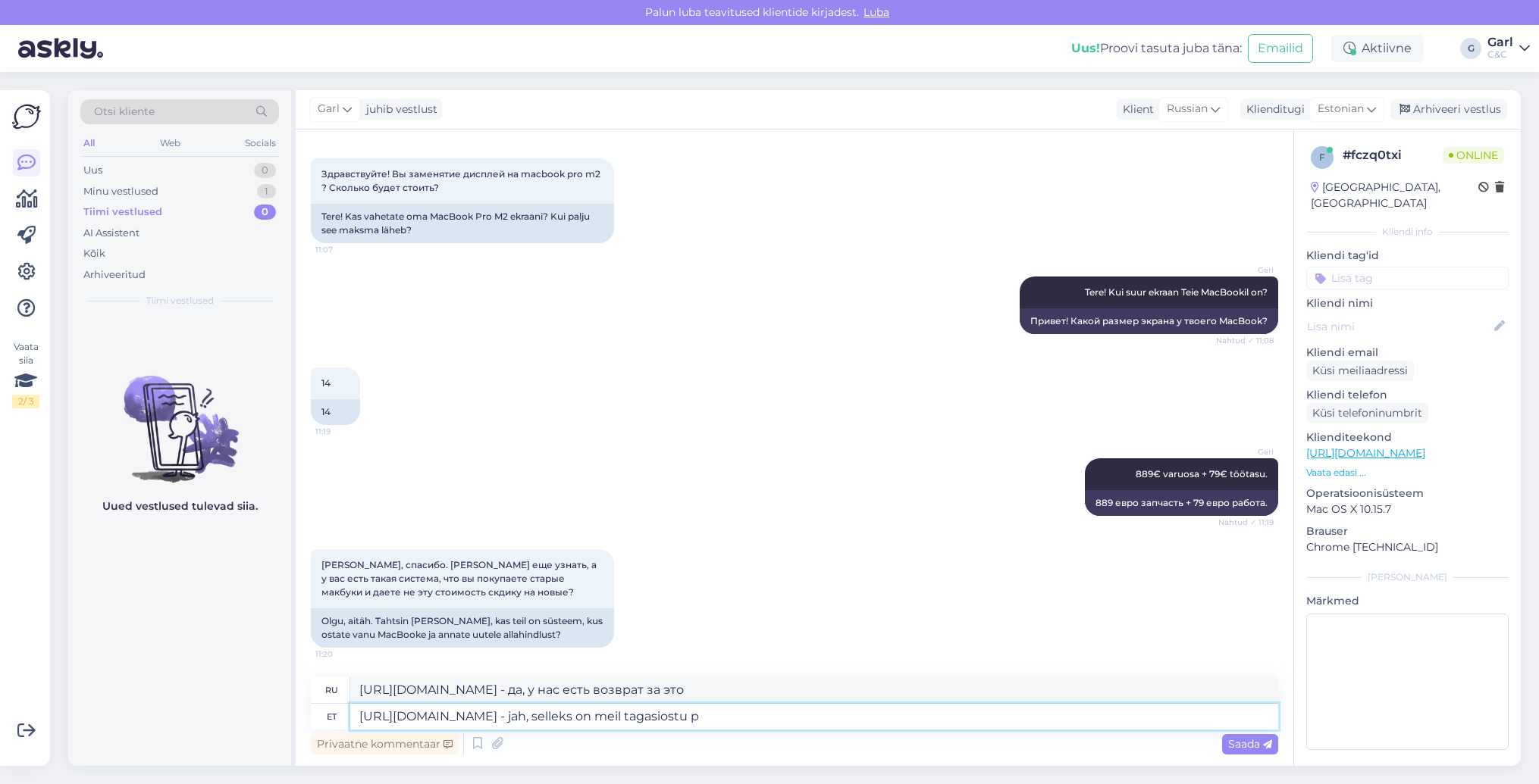
type textarea "https://www.shop.cec.ee/vaheta-apple-seade - jah, selleks on meil tagasiostu pr"
type textarea "https://www.shop.cec.ee/vaheta-apple-seade - да, у нас есть обратный выкуп"
type textarea "https://www.shop.cec.ee/vaheta-apple-seade - jah, selleks on meil tagasiostu pr…"
type textarea "https://www.shop.cec.ee/vaheta-apple-seade - да, у нас есть программа обратного…"
type textarea "https://www.shop.cec.ee/vaheta-apple-seade - jah, selleks on meil tagasiostu pr…"
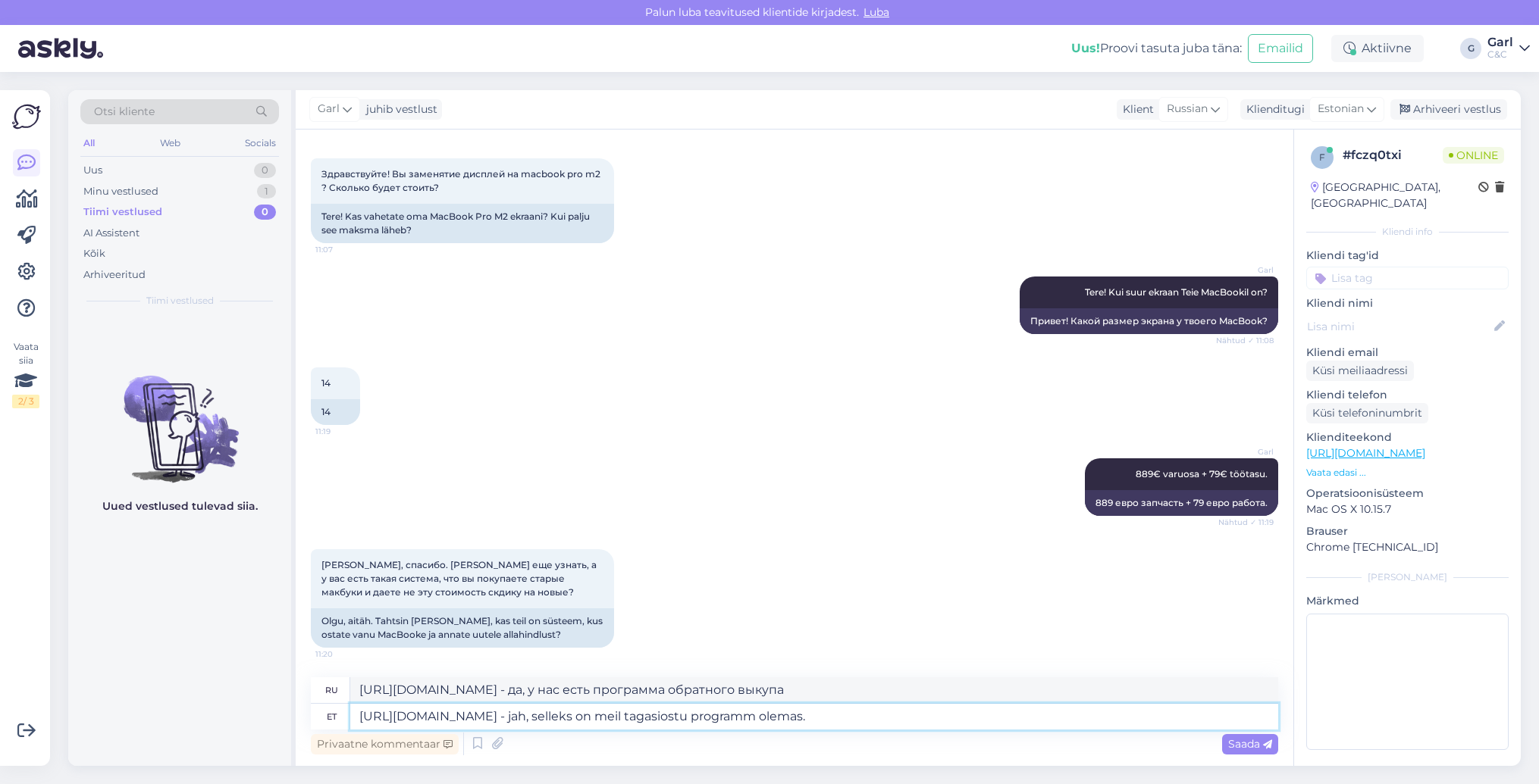
type textarea "https://www.shop.cec.ee/vaheta-apple-seade - да, у нас есть программа обратного…"
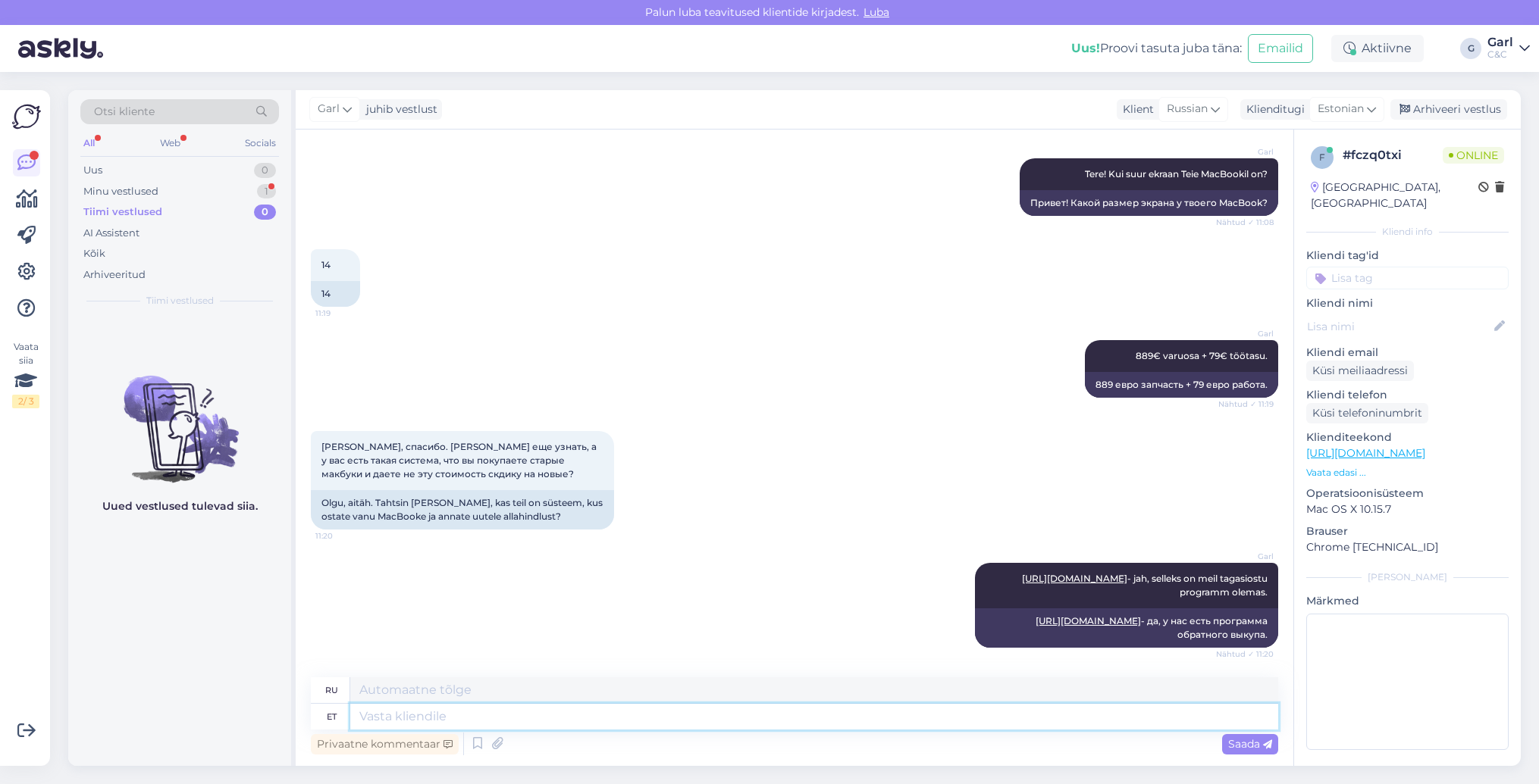
scroll to position [275, 0]
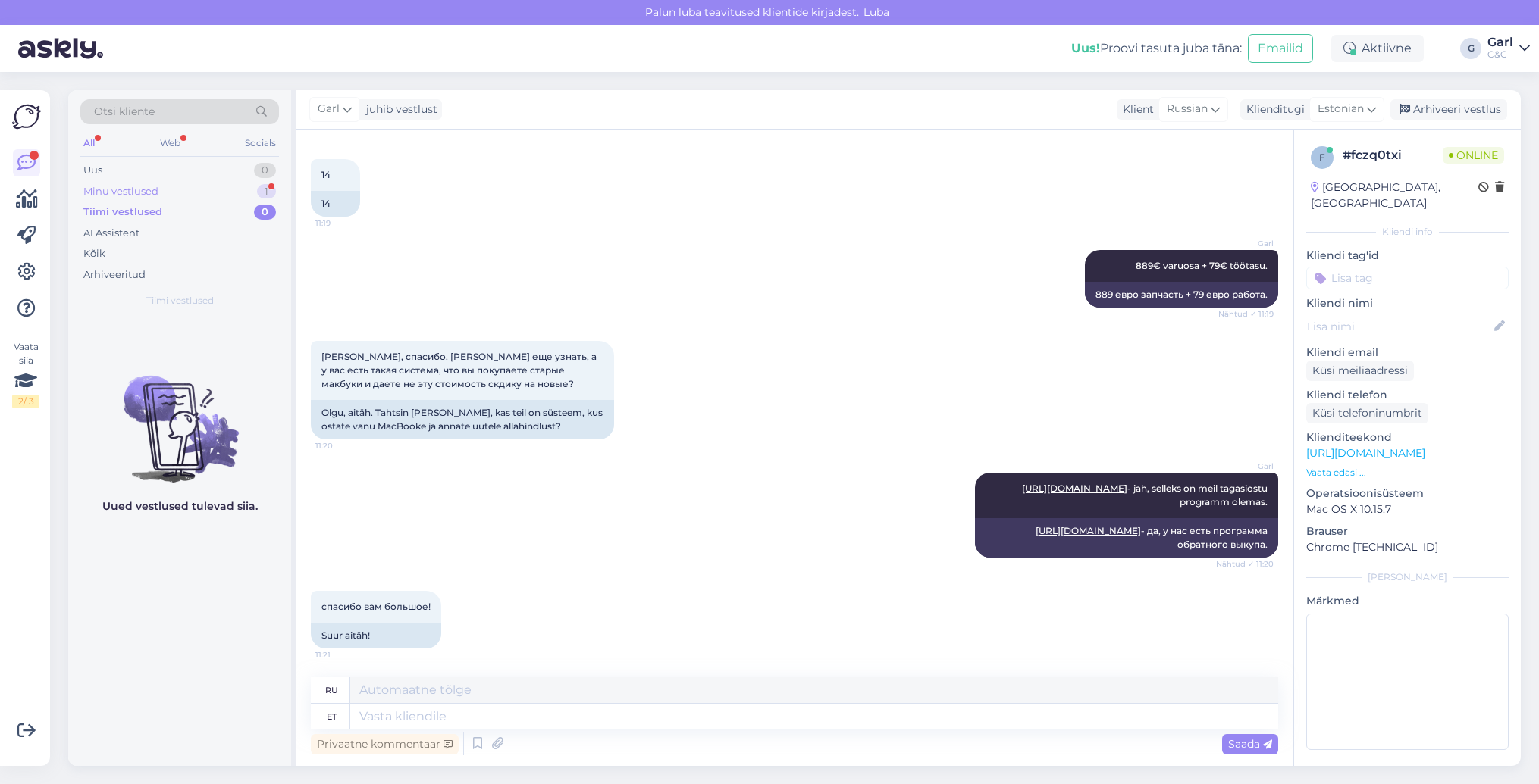
click at [229, 187] on div "Minu vestlused 1" at bounding box center [179, 191] width 199 height 21
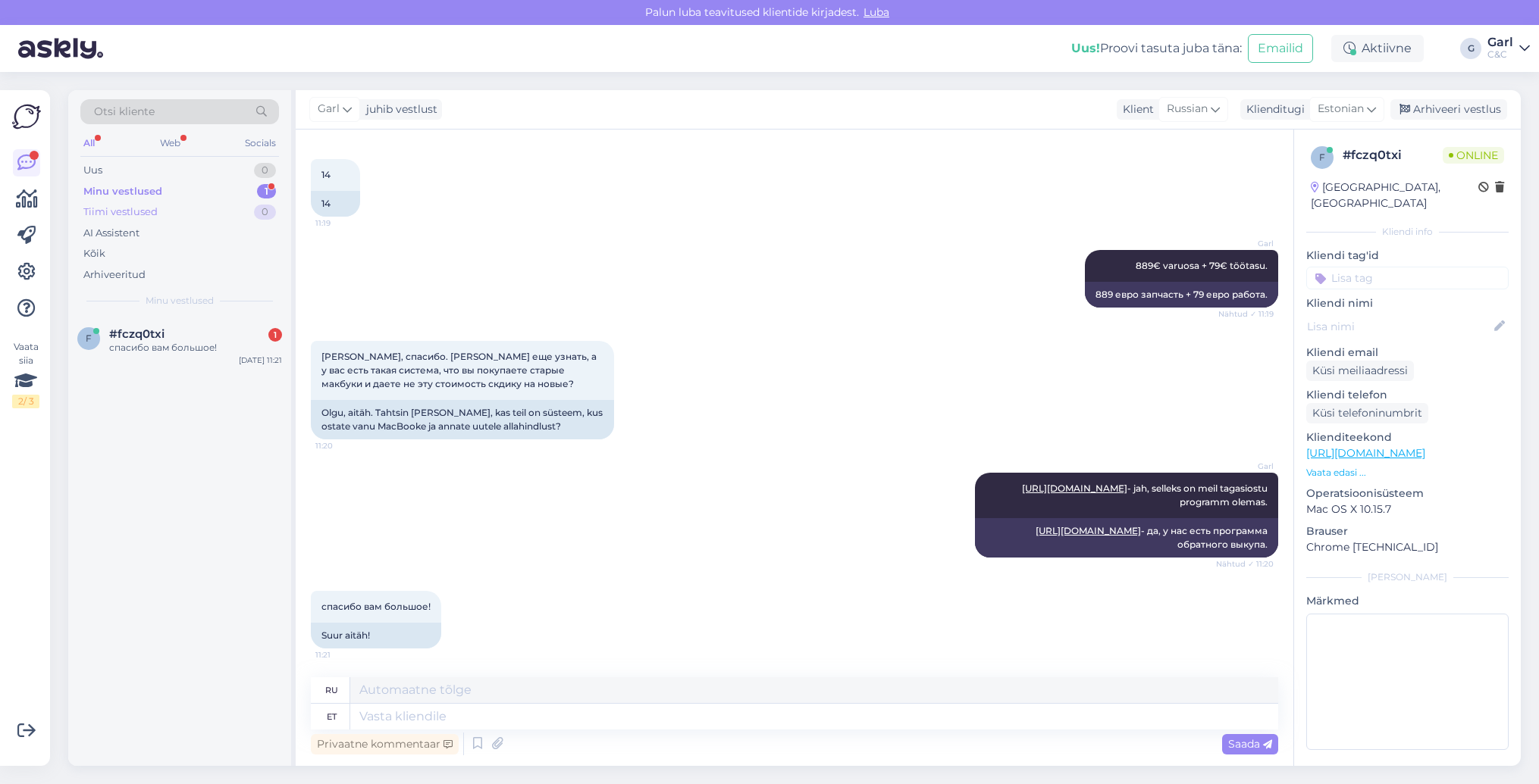
click at [245, 214] on div "Tiimi vestlused 0" at bounding box center [179, 212] width 199 height 21
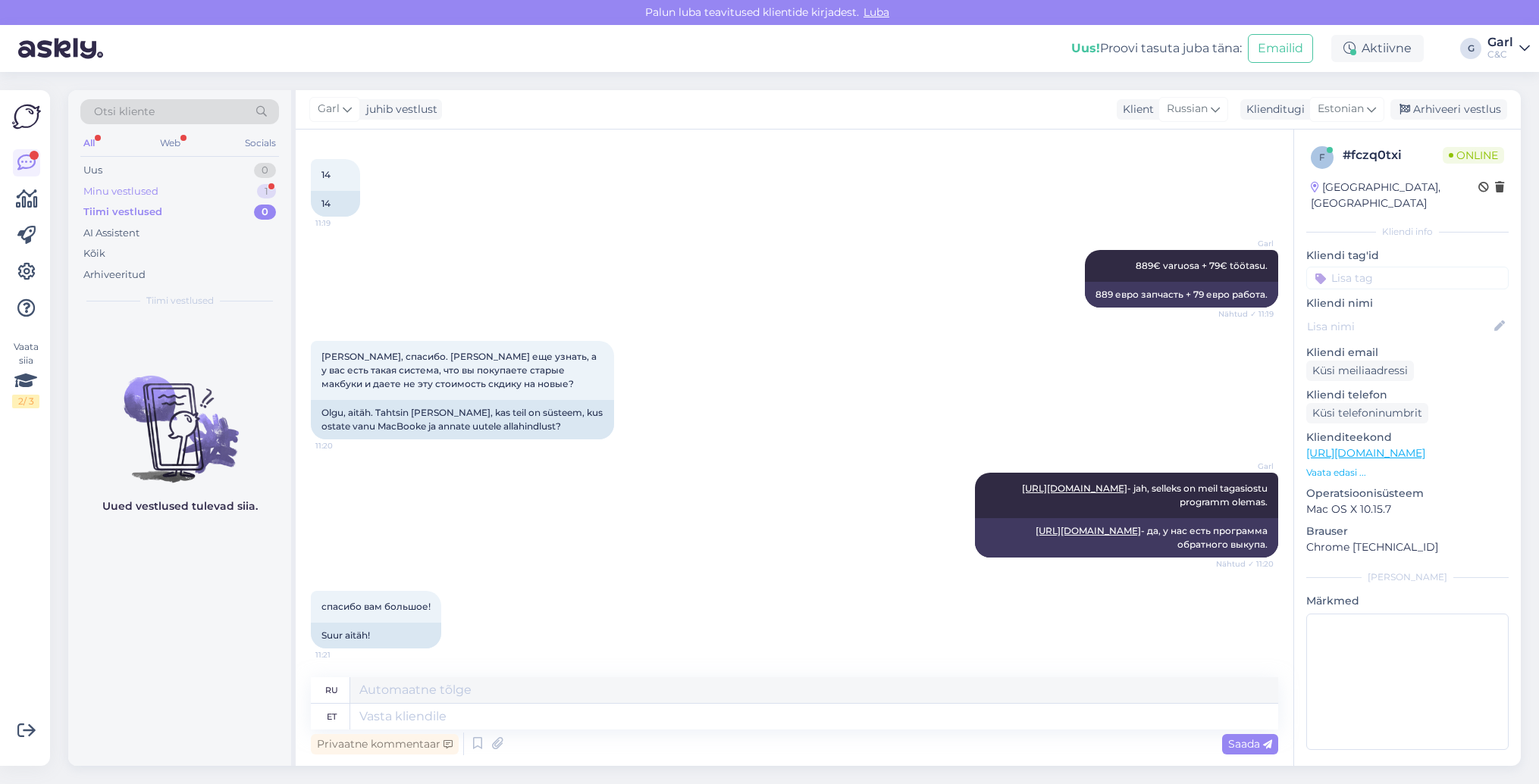
click at [245, 194] on div "Minu vestlused 1" at bounding box center [179, 191] width 199 height 21
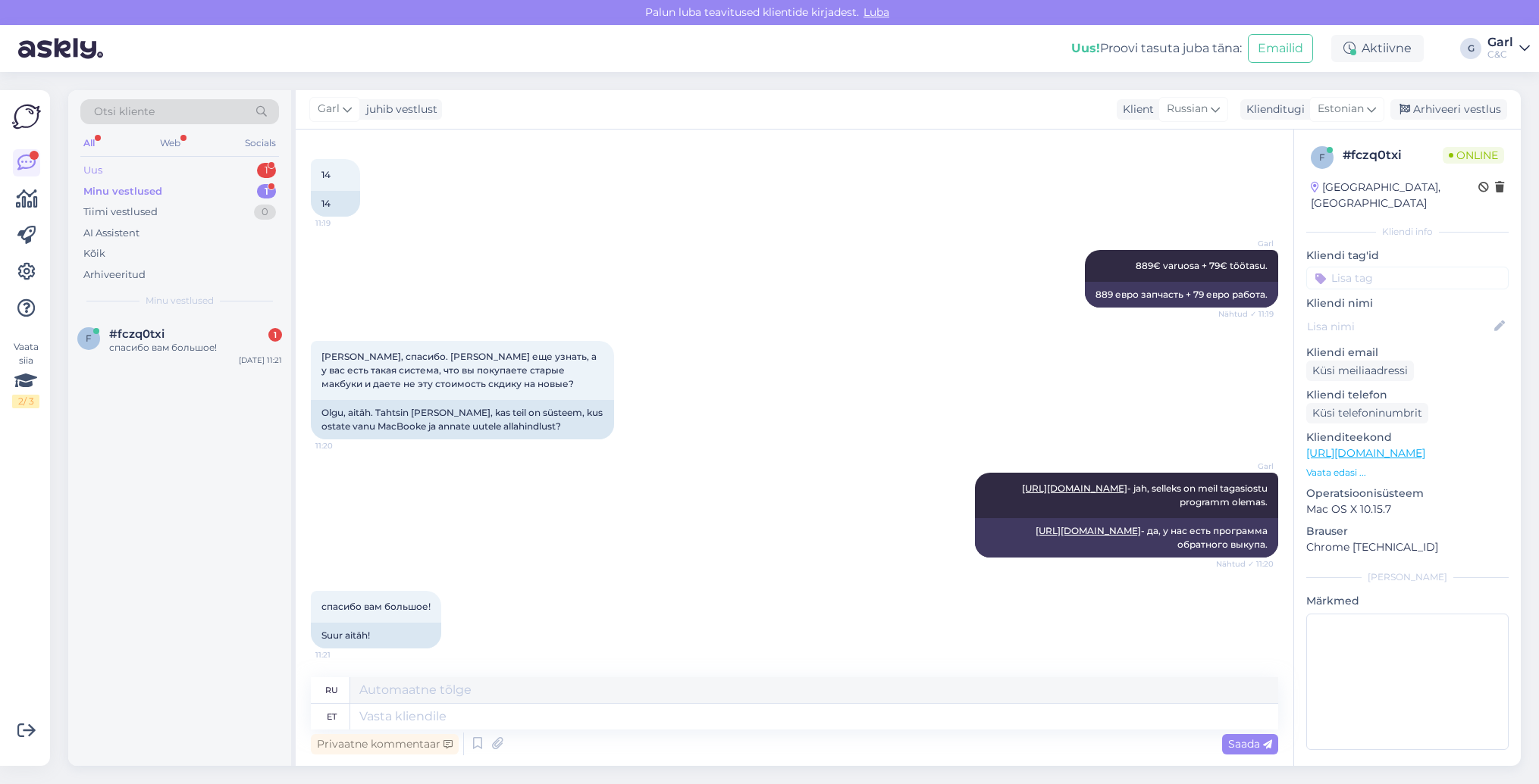
click at [216, 166] on div "Uus 1" at bounding box center [179, 170] width 199 height 21
click at [212, 331] on div "#svluqr4v 1" at bounding box center [196, 334] width 173 height 14
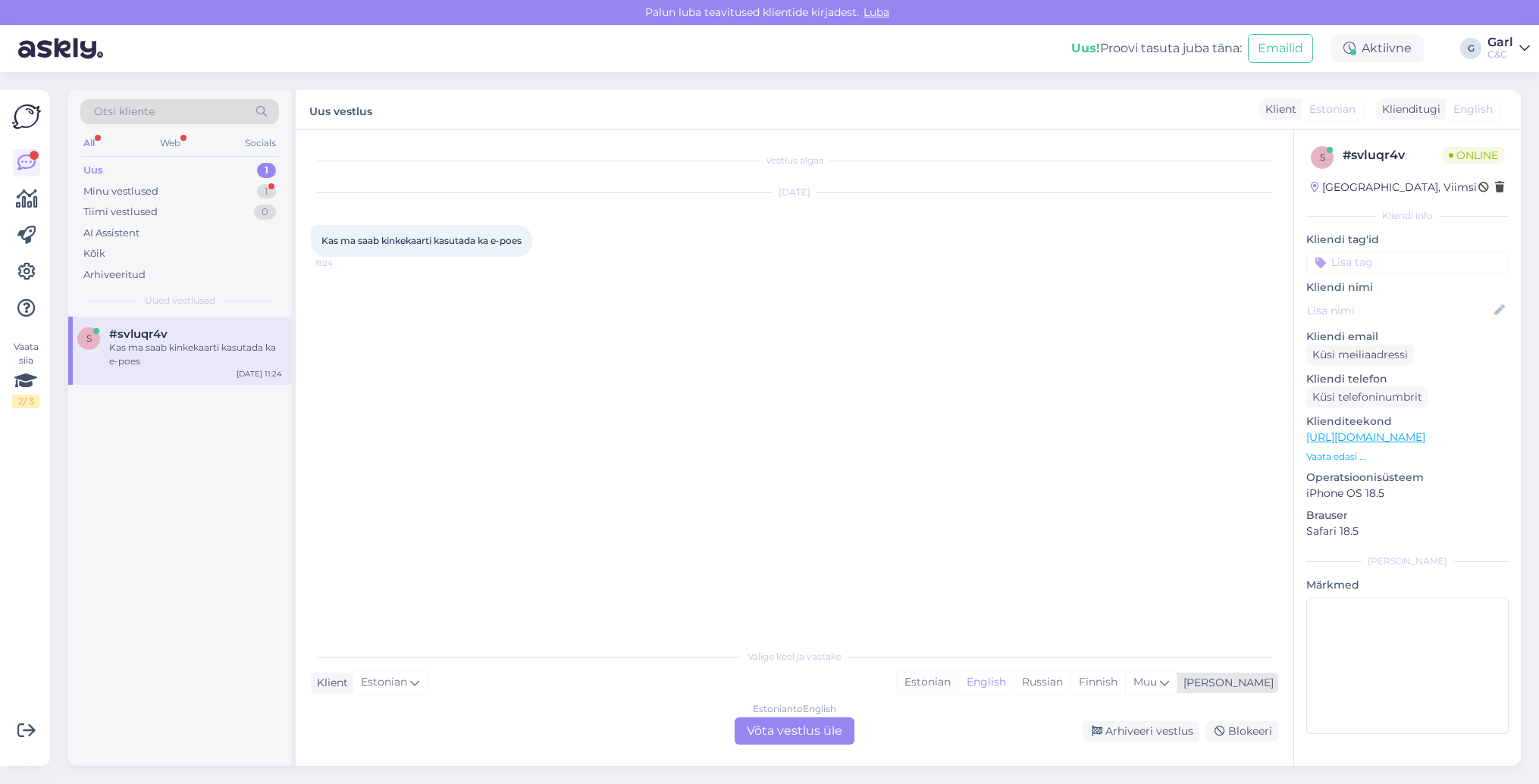
click at [958, 681] on div "Estonian" at bounding box center [927, 683] width 62 height 23
click at [806, 721] on div "Estonian to Estonian Võta vestlus üle" at bounding box center [794, 732] width 120 height 28
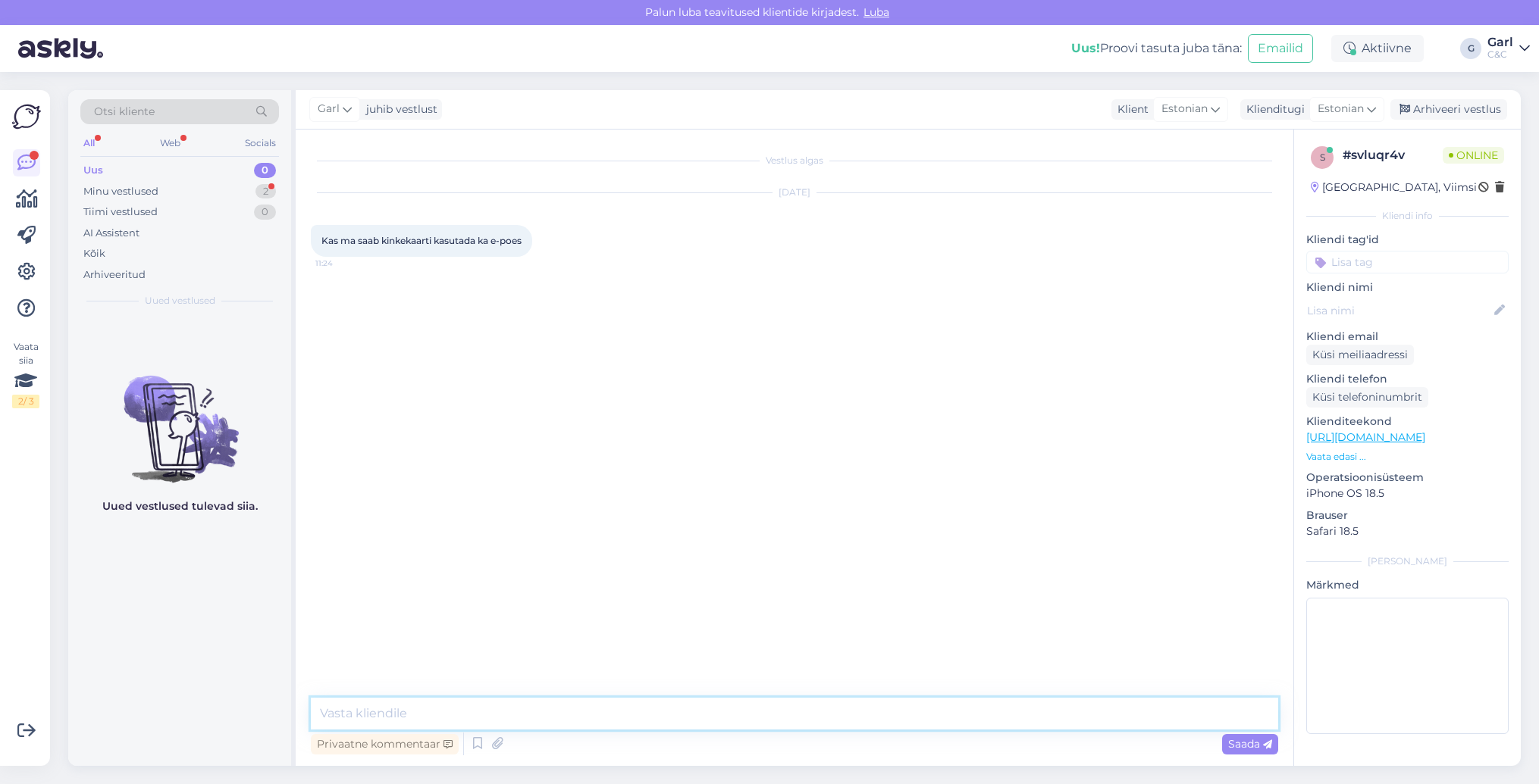
click at [806, 718] on textarea at bounding box center [794, 713] width 967 height 32
type textarea "Tere! Kahjuks mitte. Kinkekaardid on kasutamiseks vaid kauplustes kohapeal."
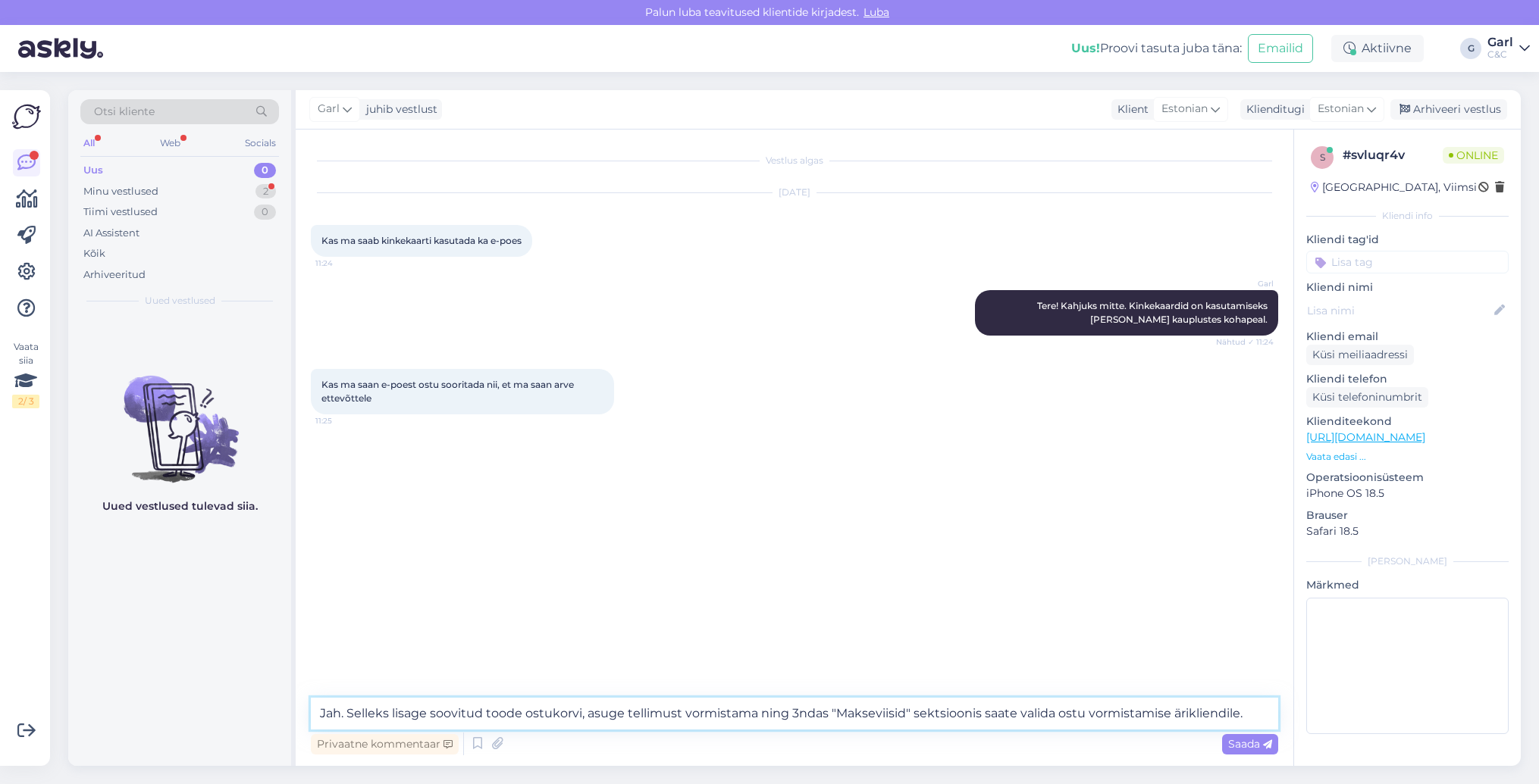
type textarea "Jah. Selleks lisage soovitud toode ostukorvi, asuge tellimust vormistama ning 3…"
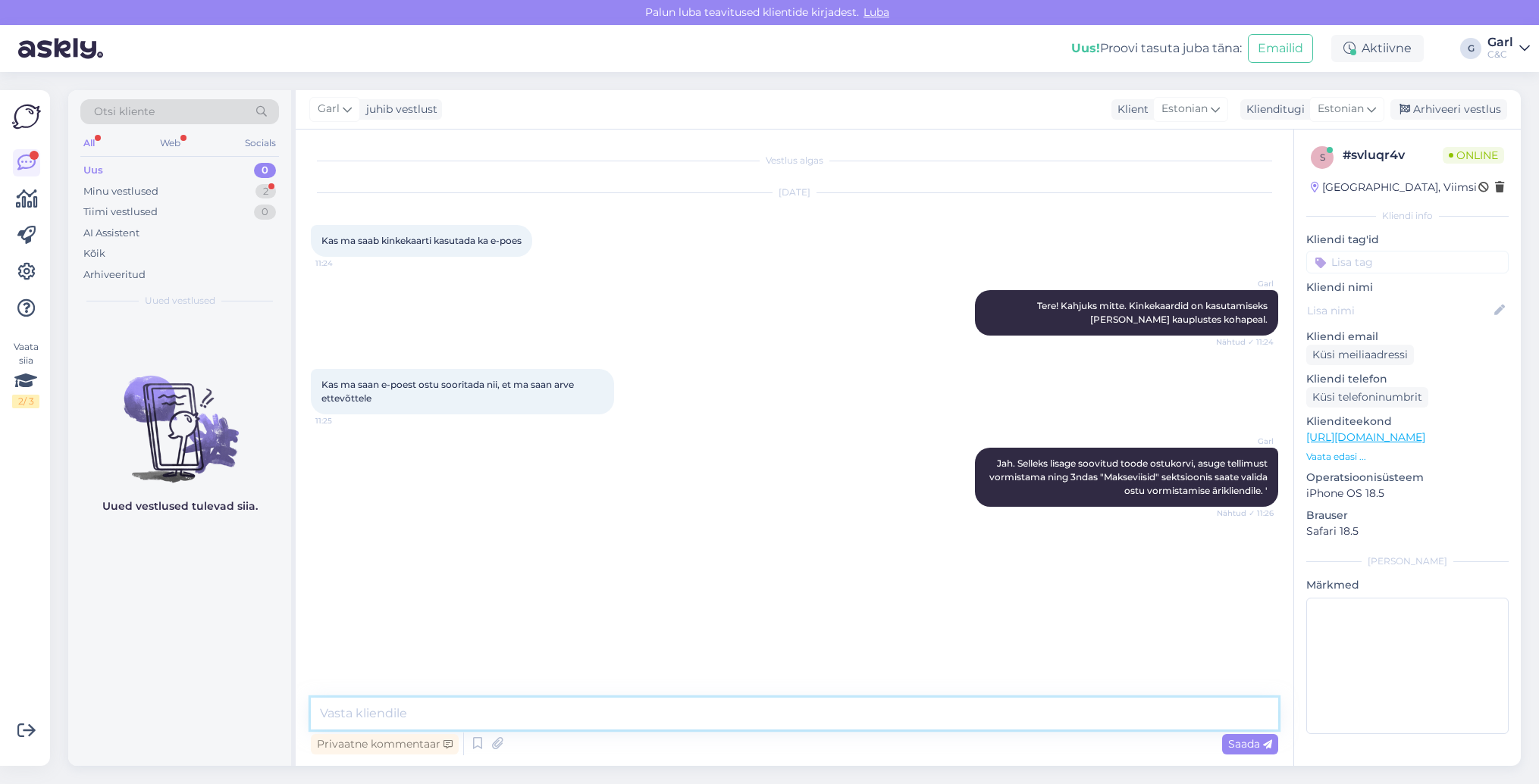
click at [764, 717] on textarea at bounding box center [794, 713] width 967 height 32
type textarea "Ikka, võtke heaks!"
click at [234, 187] on div "Minu vestlused 2" at bounding box center [179, 191] width 199 height 21
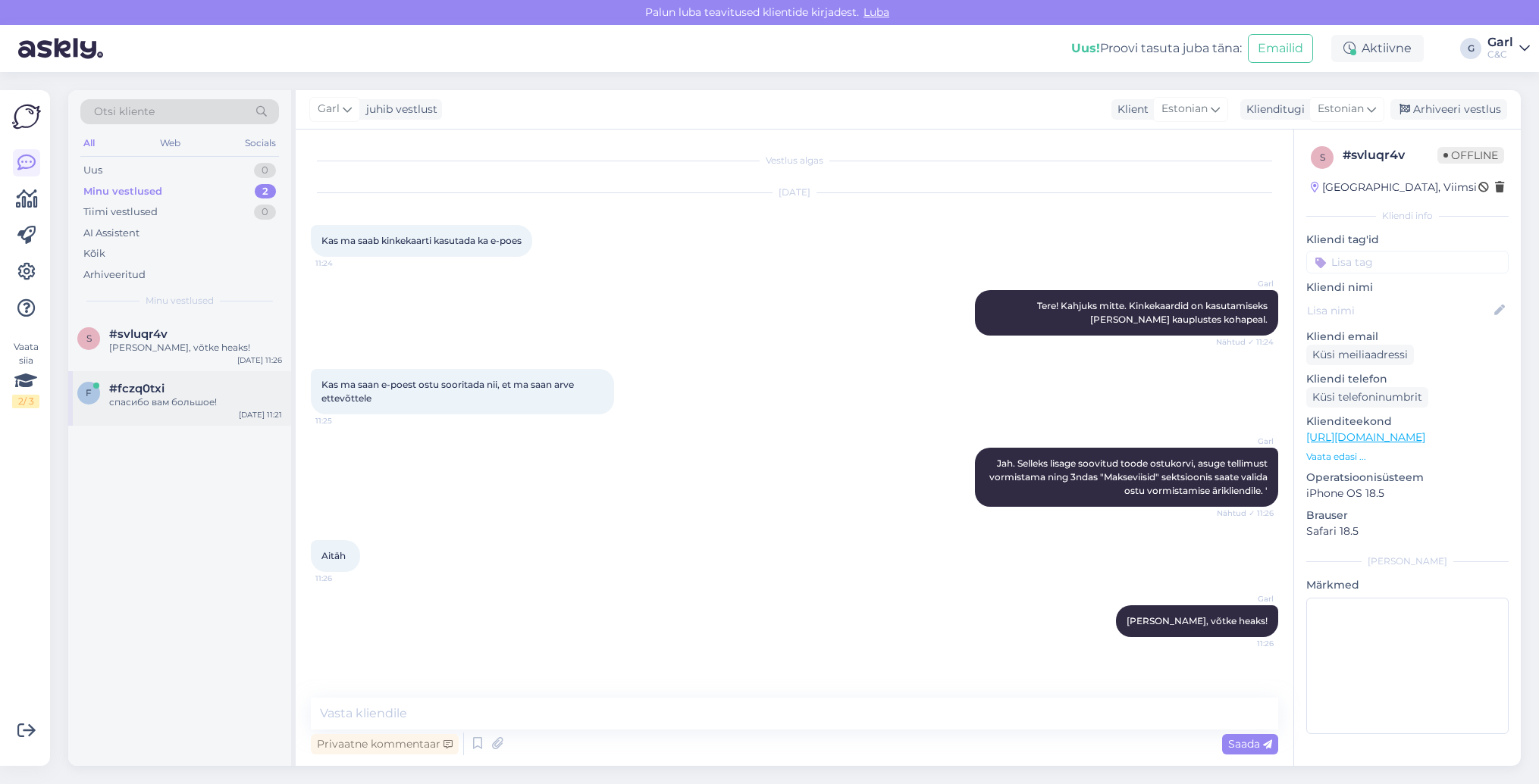
click at [206, 389] on div "#fczq0txi" at bounding box center [196, 388] width 173 height 14
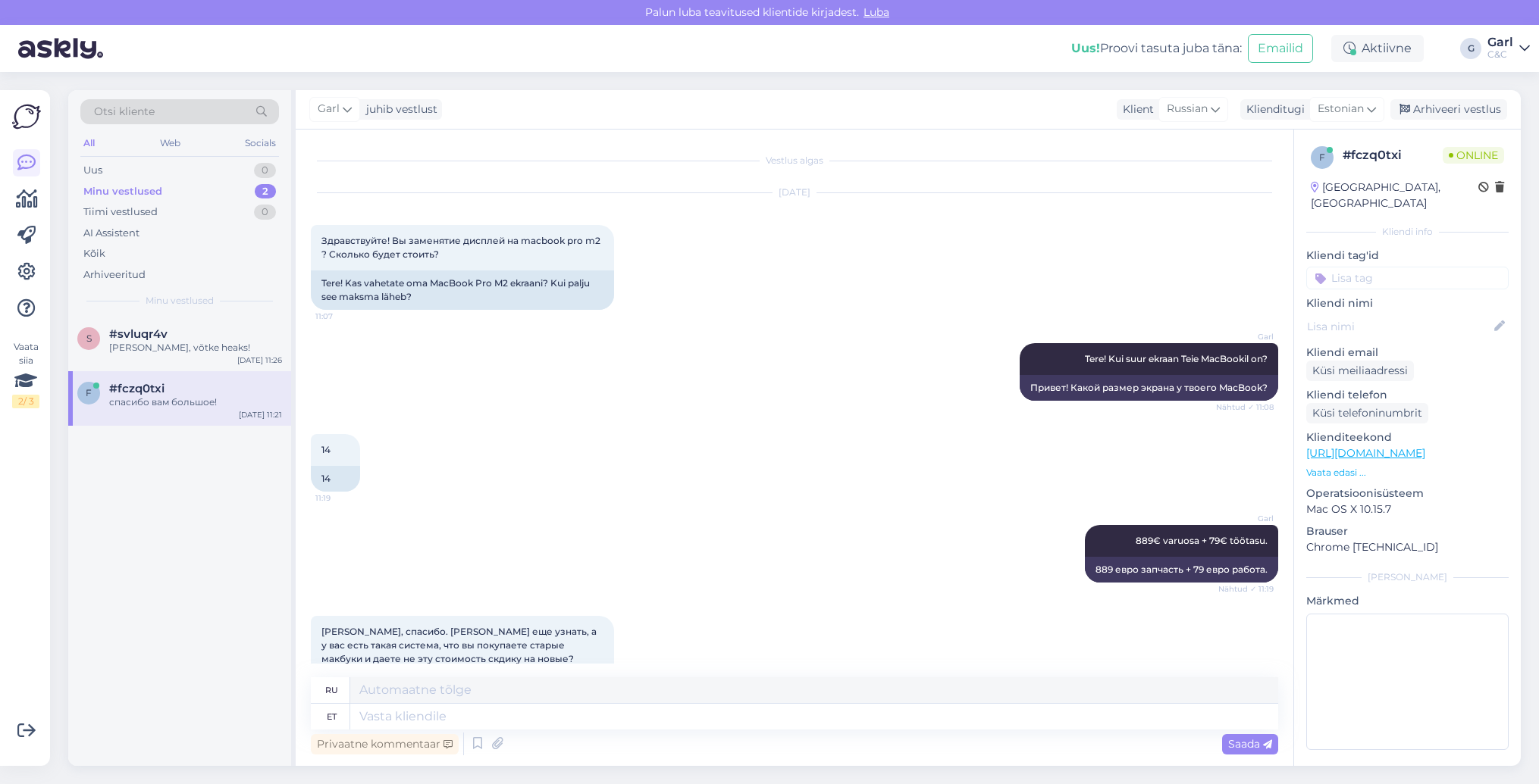
scroll to position [275, 0]
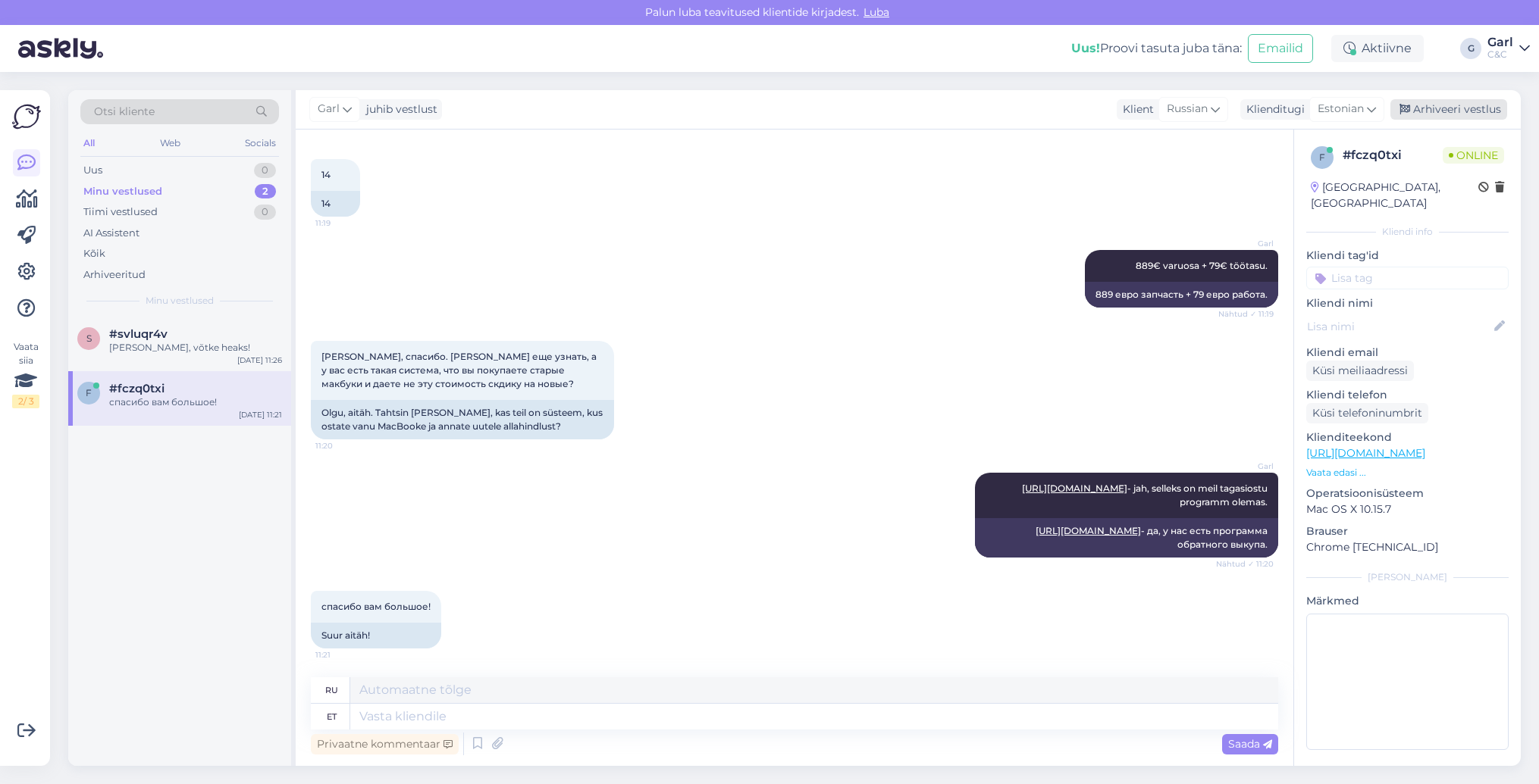
click at [1433, 119] on div "Arhiveeri vestlus" at bounding box center [1448, 110] width 117 height 20
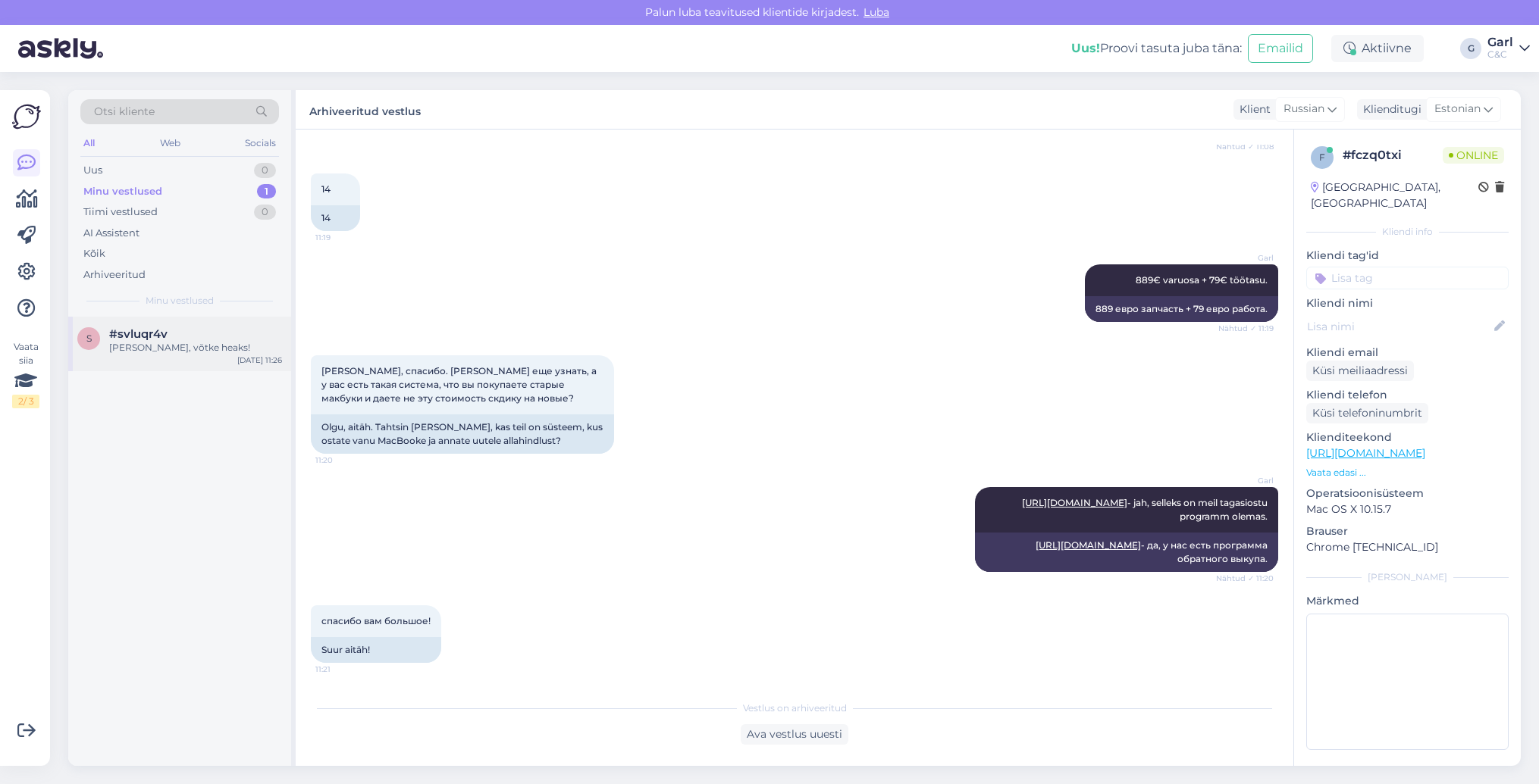
click at [193, 354] on div "s #svluqr4v Ikka, võtke heaks! Aug 22 11:26" at bounding box center [179, 343] width 223 height 54
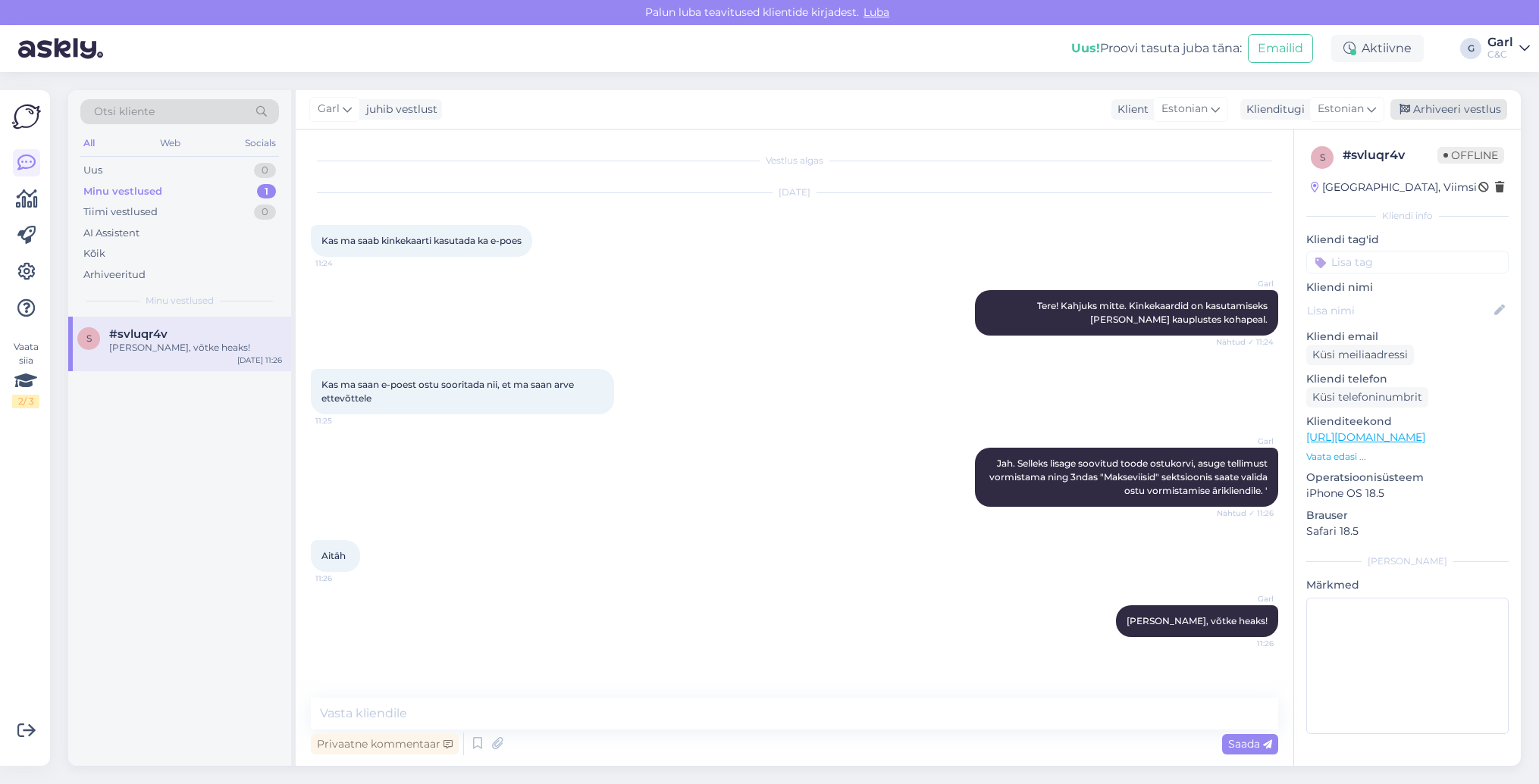
click at [1454, 101] on div "Arhiveeri vestlus" at bounding box center [1448, 110] width 117 height 20
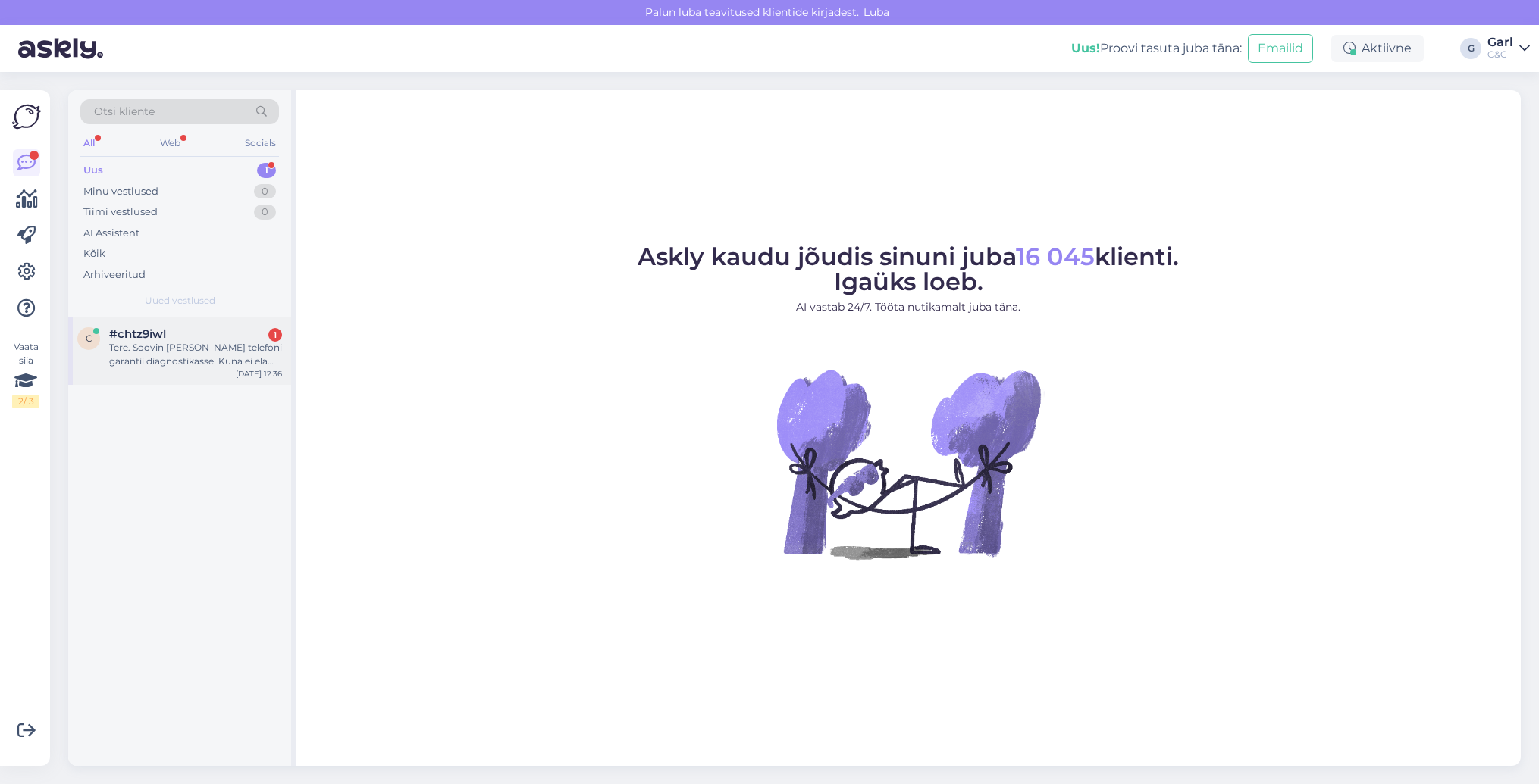
click at [243, 344] on div "Tere. Soovin tuua oma telefoni garantii diagnostikasse. Kuna ei ela muidu Talli…" at bounding box center [196, 355] width 173 height 28
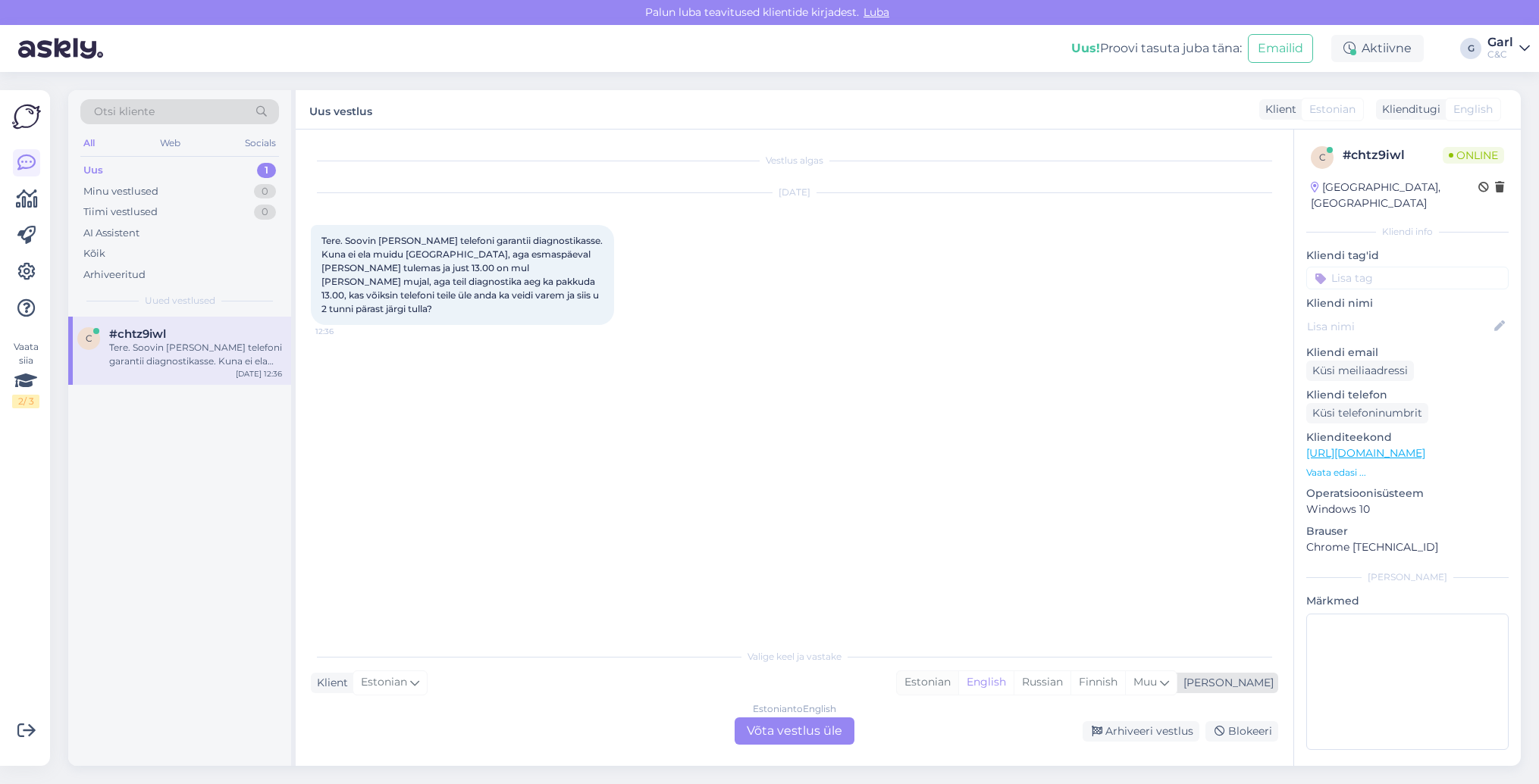
click at [958, 681] on div "Estonian" at bounding box center [927, 683] width 62 height 23
click at [814, 730] on div "Estonian to Estonian Võta vestlus üle" at bounding box center [794, 732] width 120 height 28
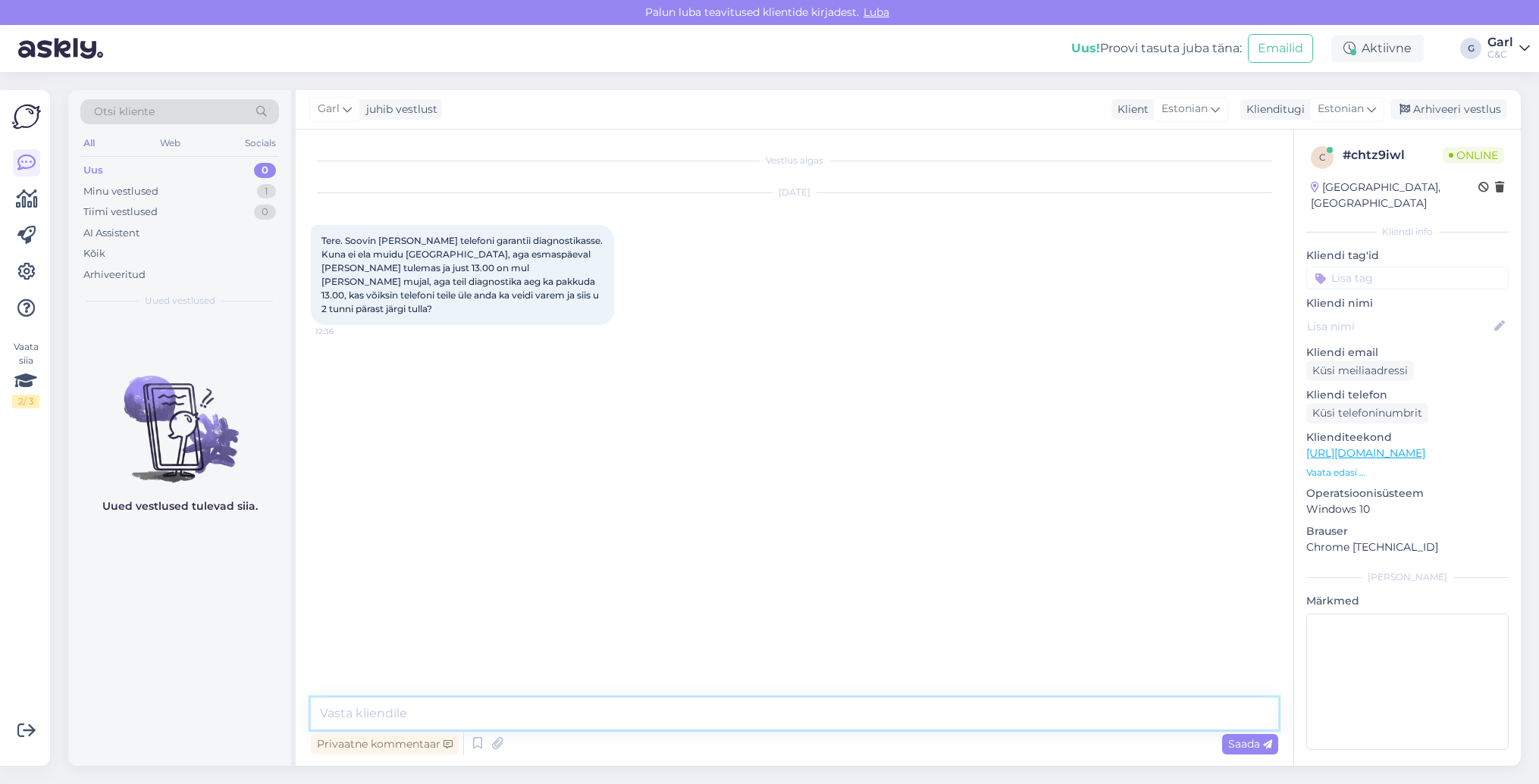
click at [774, 711] on textarea at bounding box center [794, 713] width 967 height 32
type textarea "Tere! Ikka."
click at [693, 716] on textarea at bounding box center [794, 713] width 967 height 32
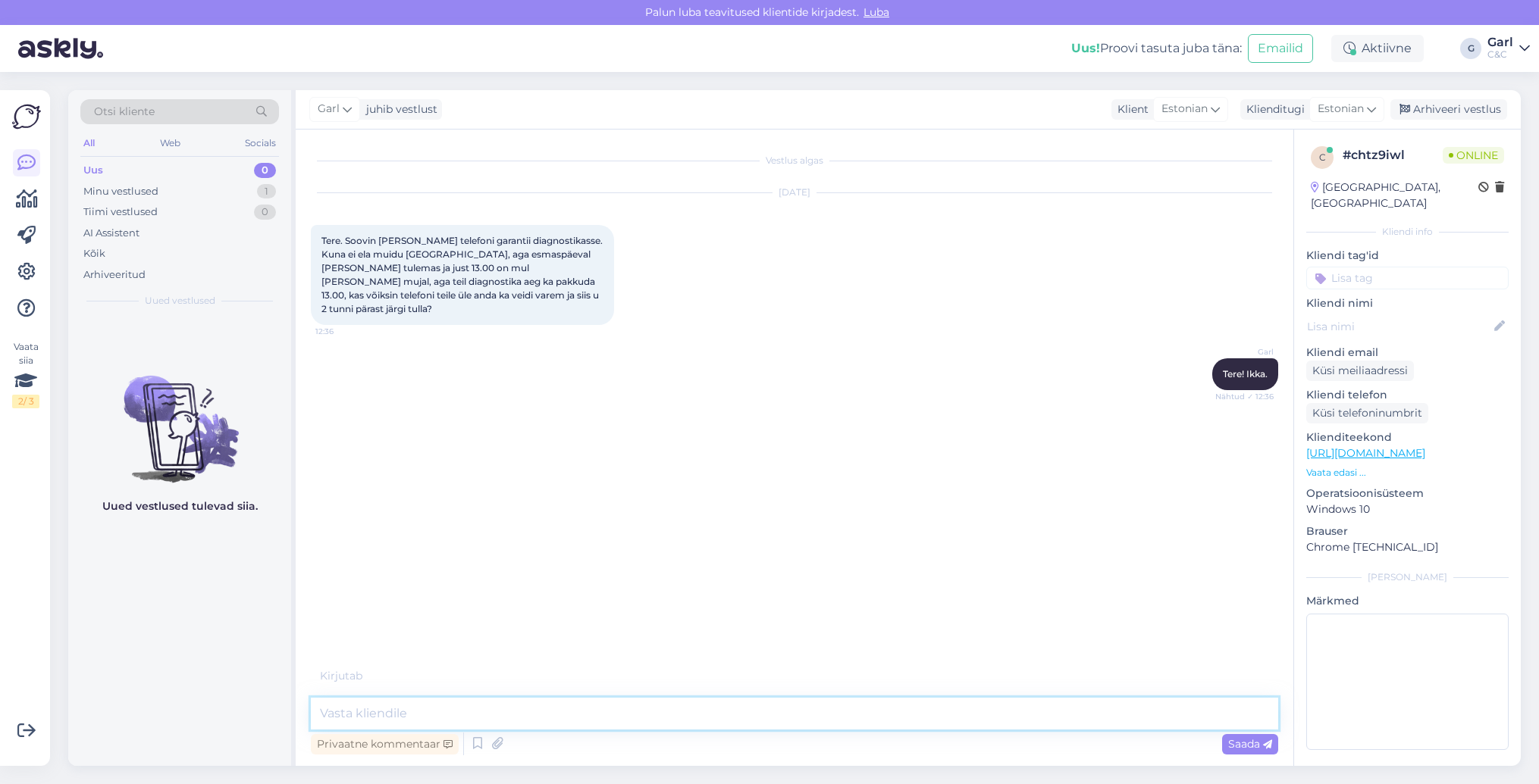
click at [693, 716] on textarea at bounding box center [794, 713] width 967 height 32
click at [692, 717] on textarea at bounding box center [794, 713] width 967 height 32
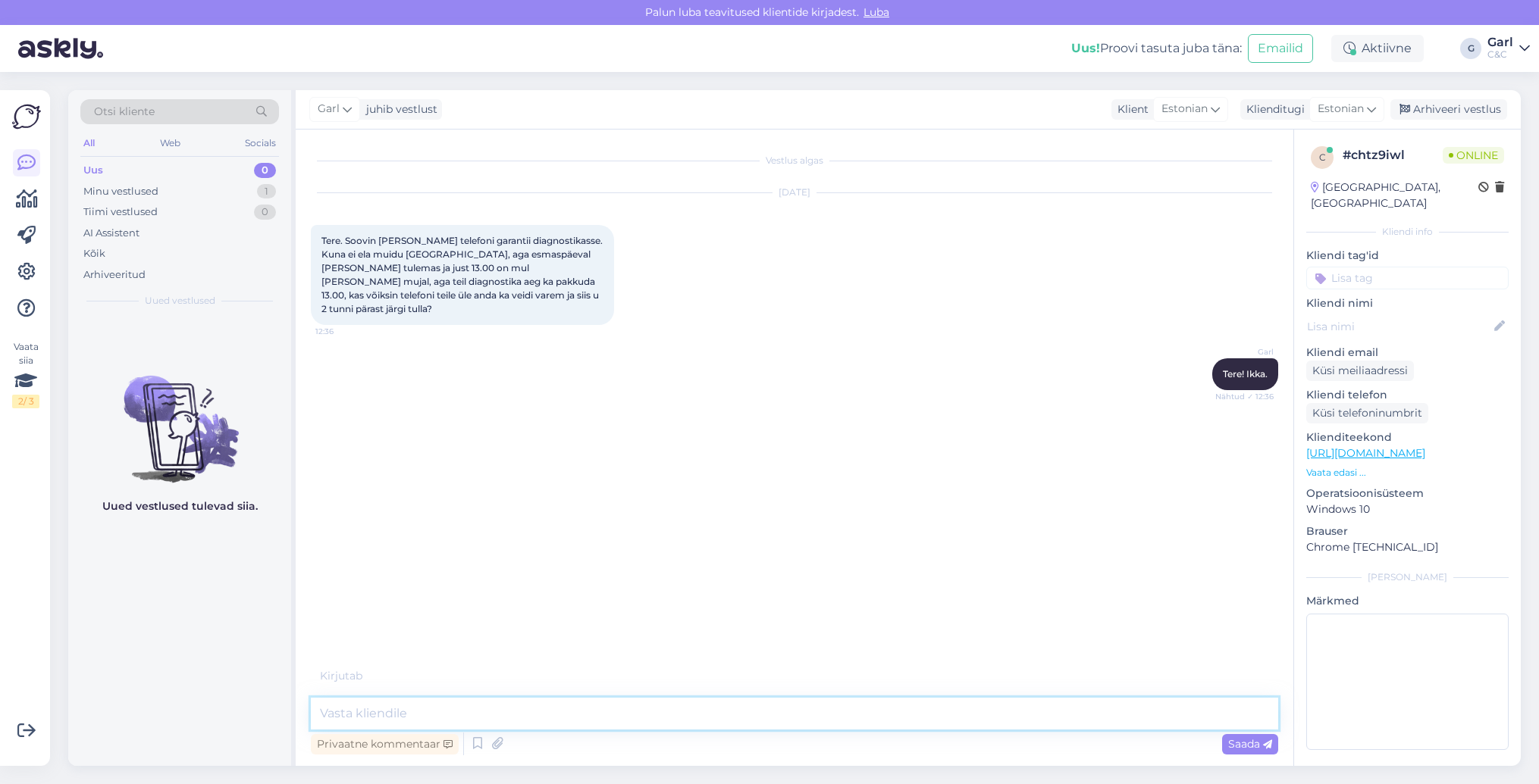
click at [692, 717] on textarea at bounding box center [794, 713] width 967 height 32
click at [581, 702] on textarea at bounding box center [794, 713] width 967 height 32
click at [574, 708] on textarea at bounding box center [794, 713] width 967 height 32
type textarea "Suurepärane! :)"
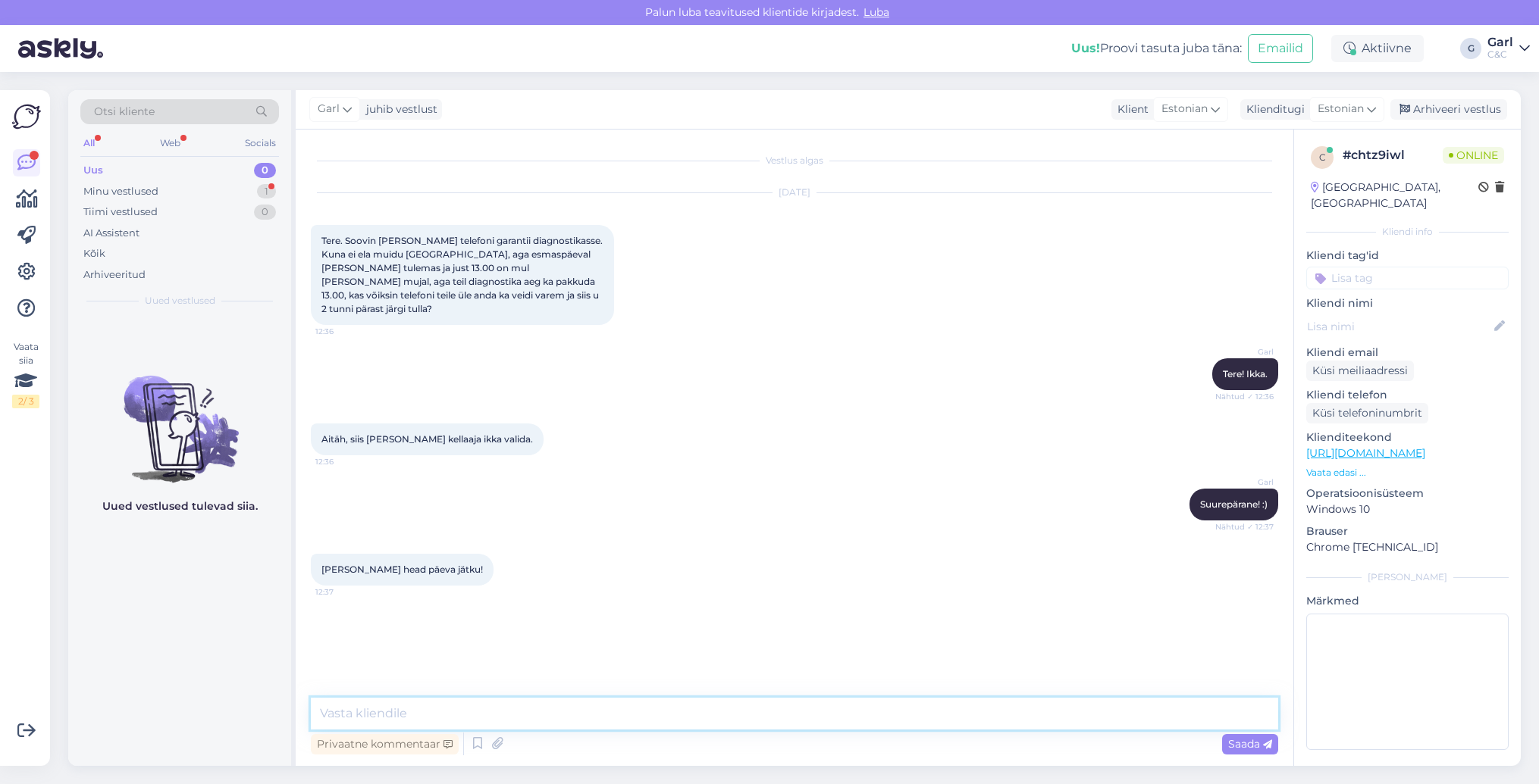
click at [631, 714] on textarea at bounding box center [794, 713] width 967 height 32
type textarea "Teilegi!"
click at [1475, 113] on div "Arhiveeri vestlus" at bounding box center [1448, 110] width 117 height 20
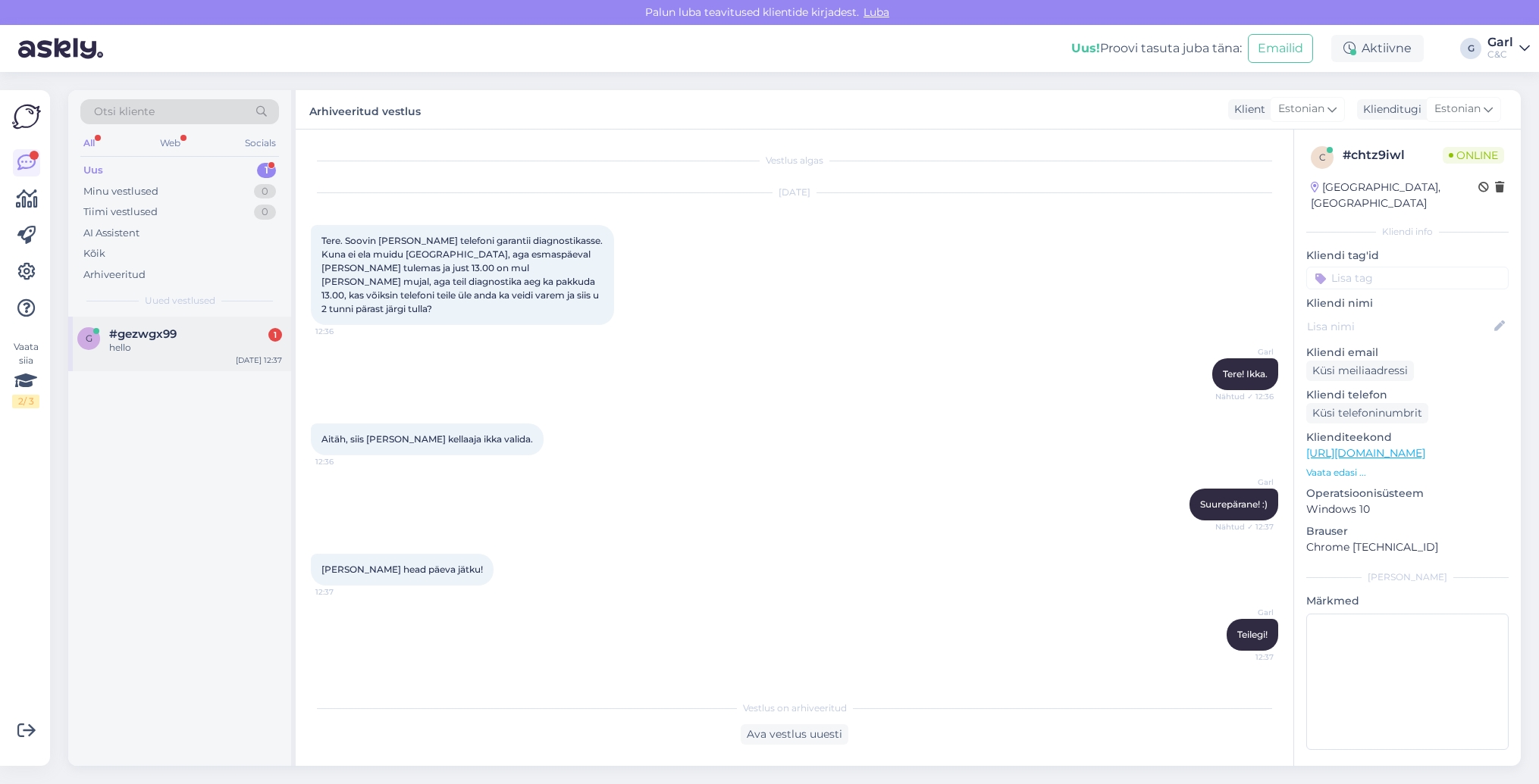
click at [201, 329] on div "#gezwgx99 1" at bounding box center [196, 334] width 173 height 14
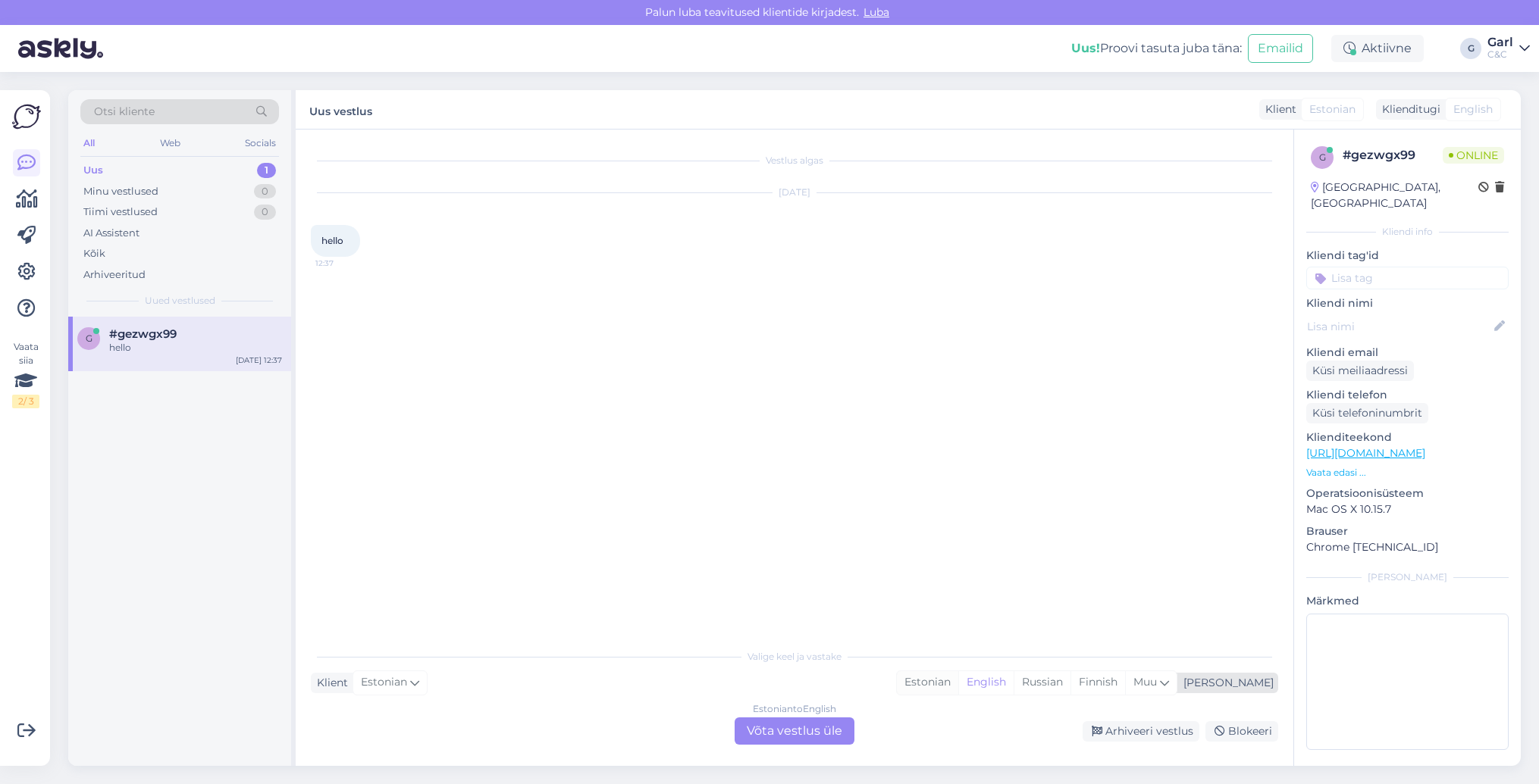
click at [958, 681] on div "Estonian" at bounding box center [927, 683] width 62 height 23
click at [827, 727] on div "Estonian to Estonian Võta vestlus üle" at bounding box center [794, 732] width 120 height 28
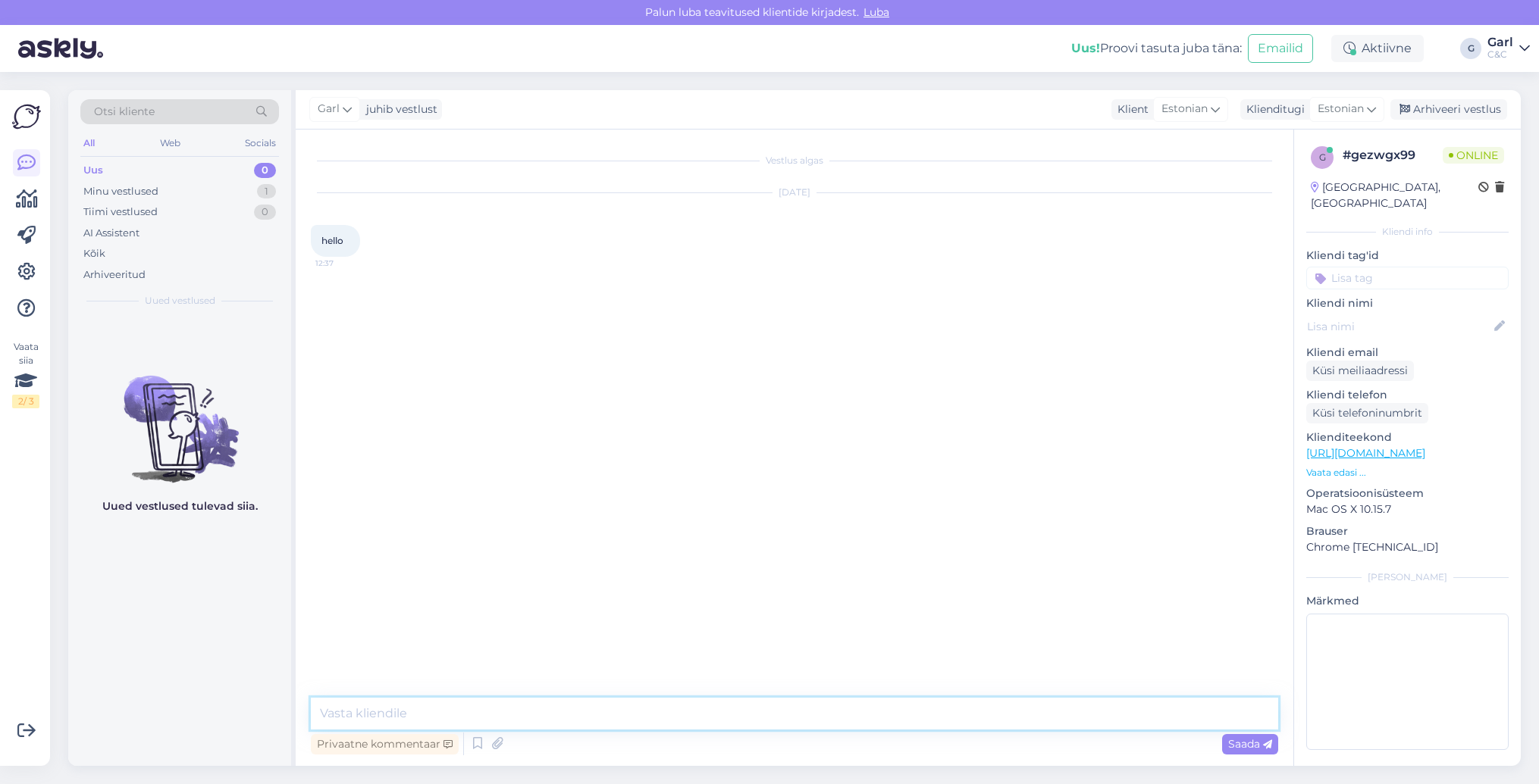
click at [827, 722] on textarea at bounding box center [794, 713] width 967 height 32
type textarea "Hello! How can I help you?"
click at [827, 720] on textarea at bounding box center [794, 713] width 967 height 32
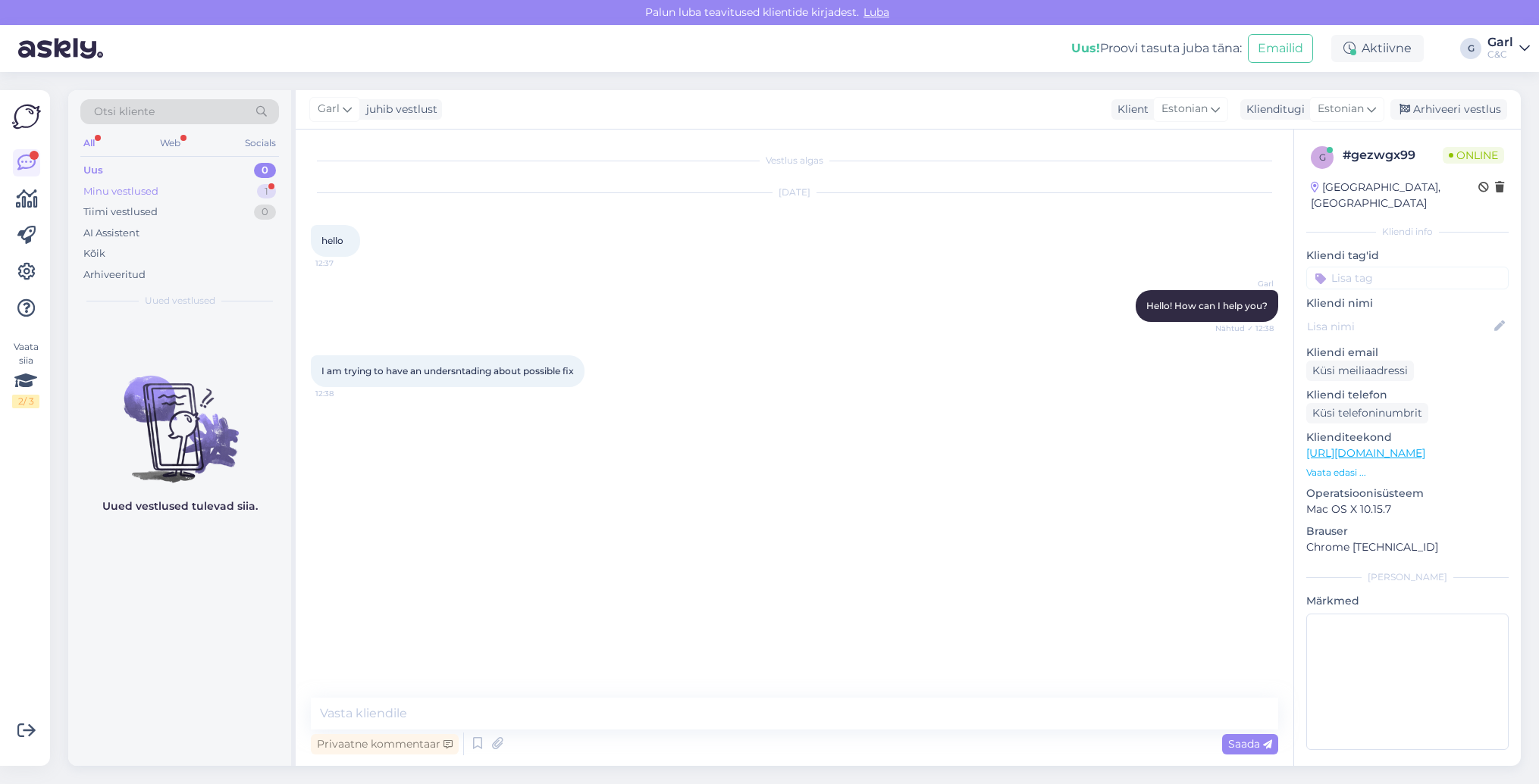
click at [227, 187] on div "Minu vestlused 1" at bounding box center [179, 191] width 199 height 21
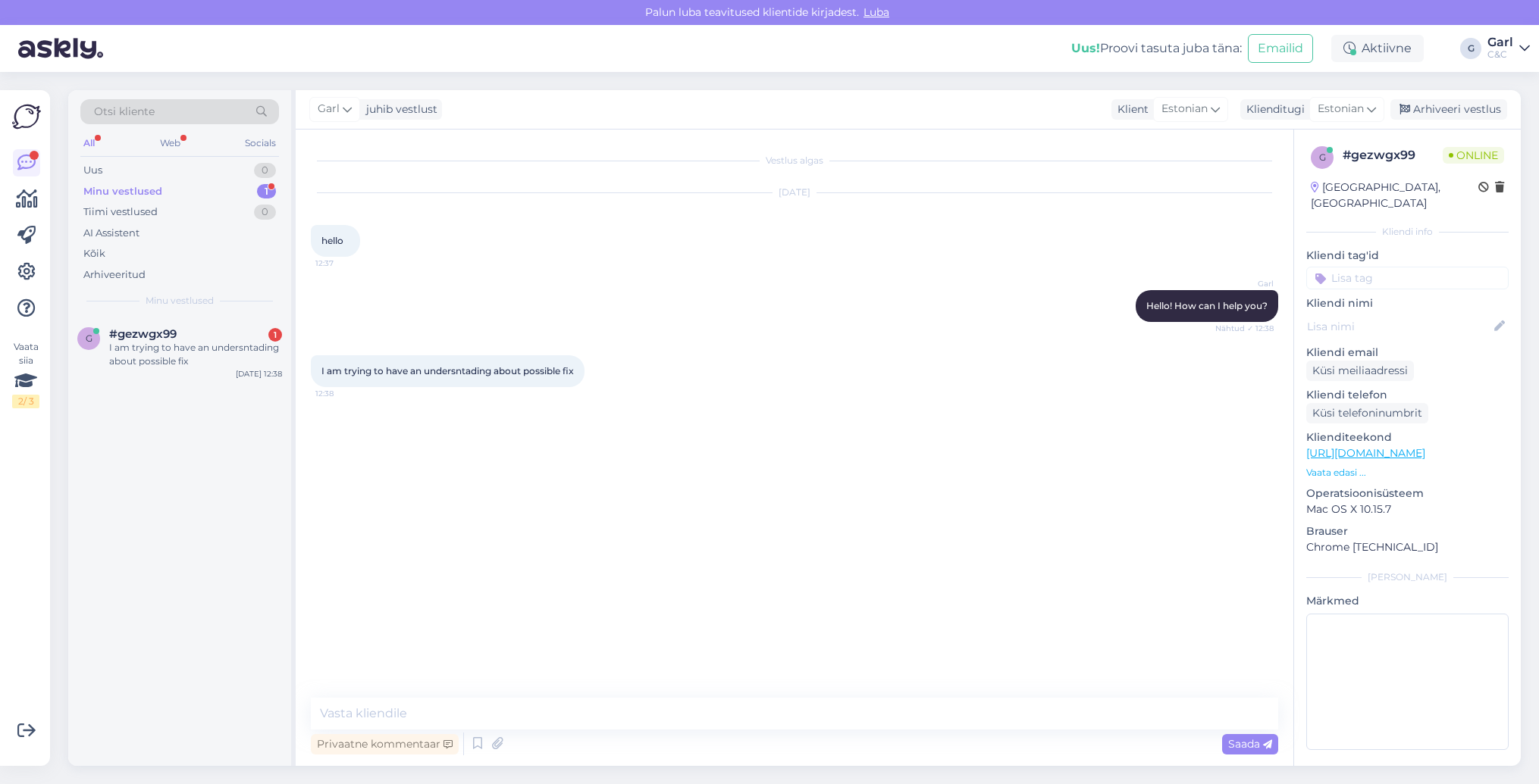
click at [209, 156] on div "Otsi kliente All Web Socials Uus 0 Minu vestlused 1 Tiimi vestlused 0 AI Assist…" at bounding box center [179, 203] width 223 height 226
click at [209, 156] on div "All Web Socials" at bounding box center [179, 145] width 199 height 24
click at [576, 720] on textarea at bounding box center [794, 713] width 967 height 32
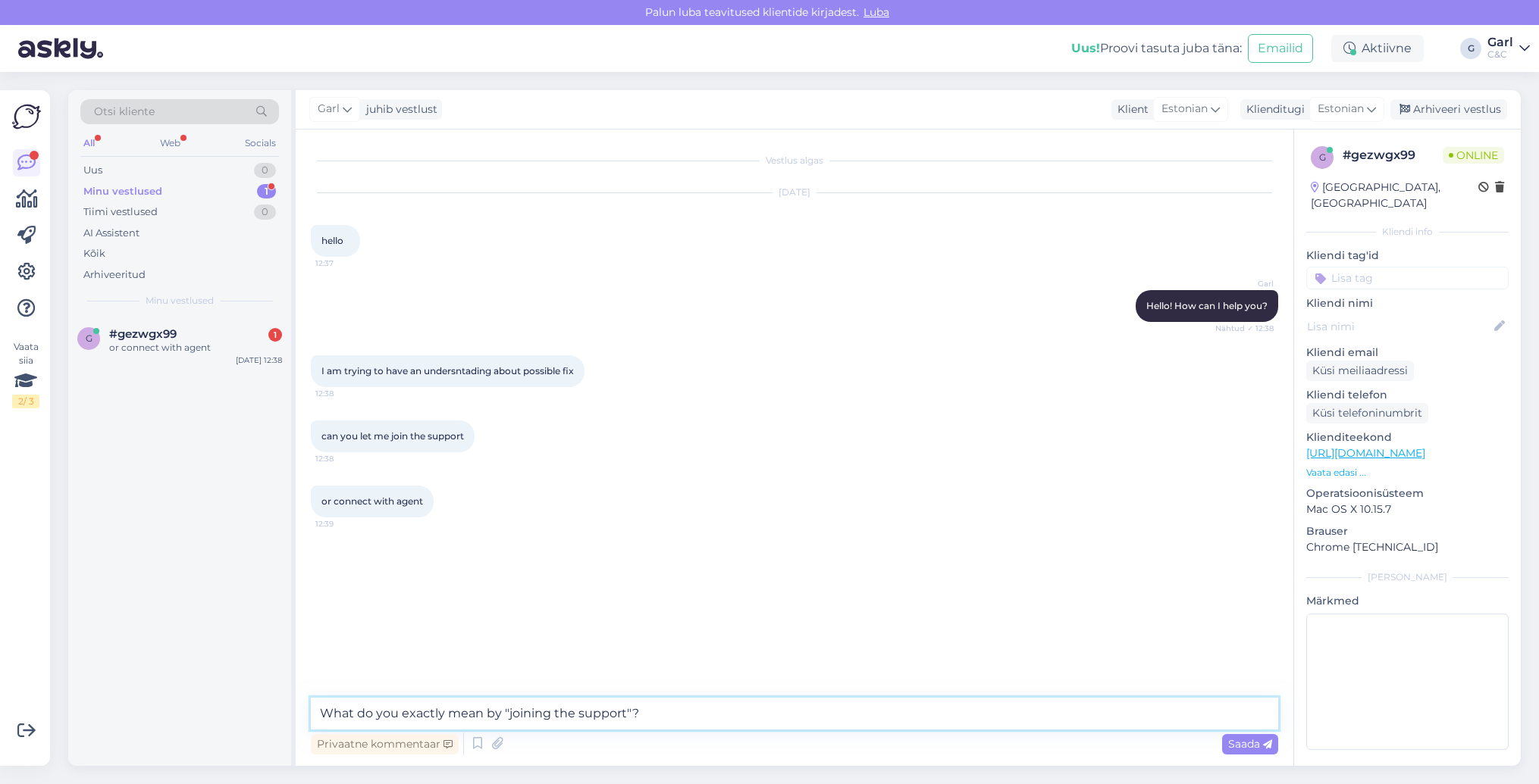
drag, startPoint x: 698, startPoint y: 714, endPoint x: 237, endPoint y: 706, distance: 461.1
click at [237, 706] on div "Otsi kliente All Web Socials Uus 0 Minu vestlused 1 Tiimi vestlused 0 AI Assist…" at bounding box center [794, 428] width 1452 height 676
type textarea "Yes, please? How can I help?"
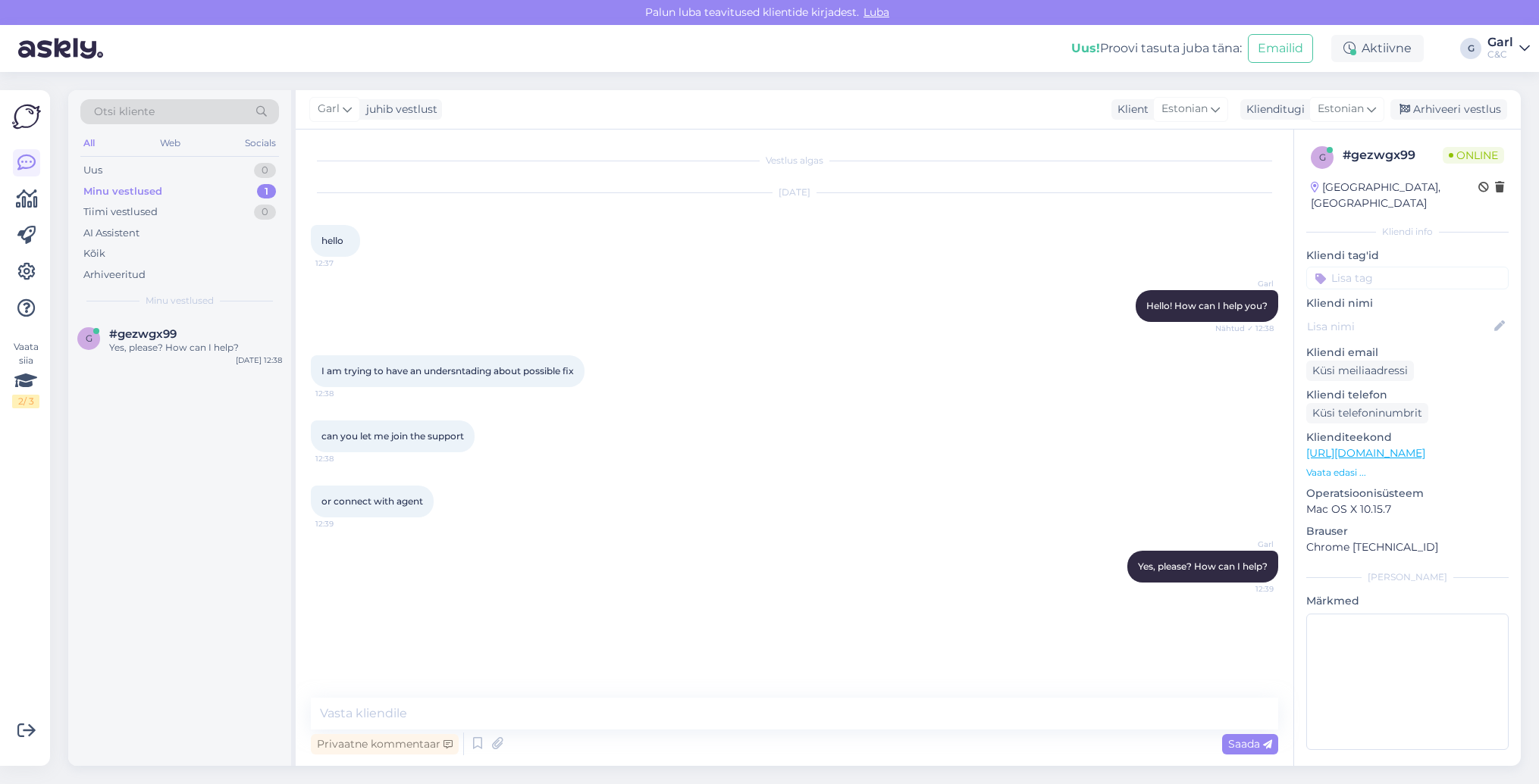
click at [221, 605] on div "g #gezwgx99 Yes, please? How can I help? Aug 22 12:38" at bounding box center [179, 541] width 223 height 449
click at [221, 605] on div "g #gezwgx99 Yes, please? How can I help? Aug 22 12:38" at bounding box center [179, 541] width 223 height 449
click at [564, 711] on textarea at bounding box center [794, 713] width 967 height 32
type textarea "Yes."
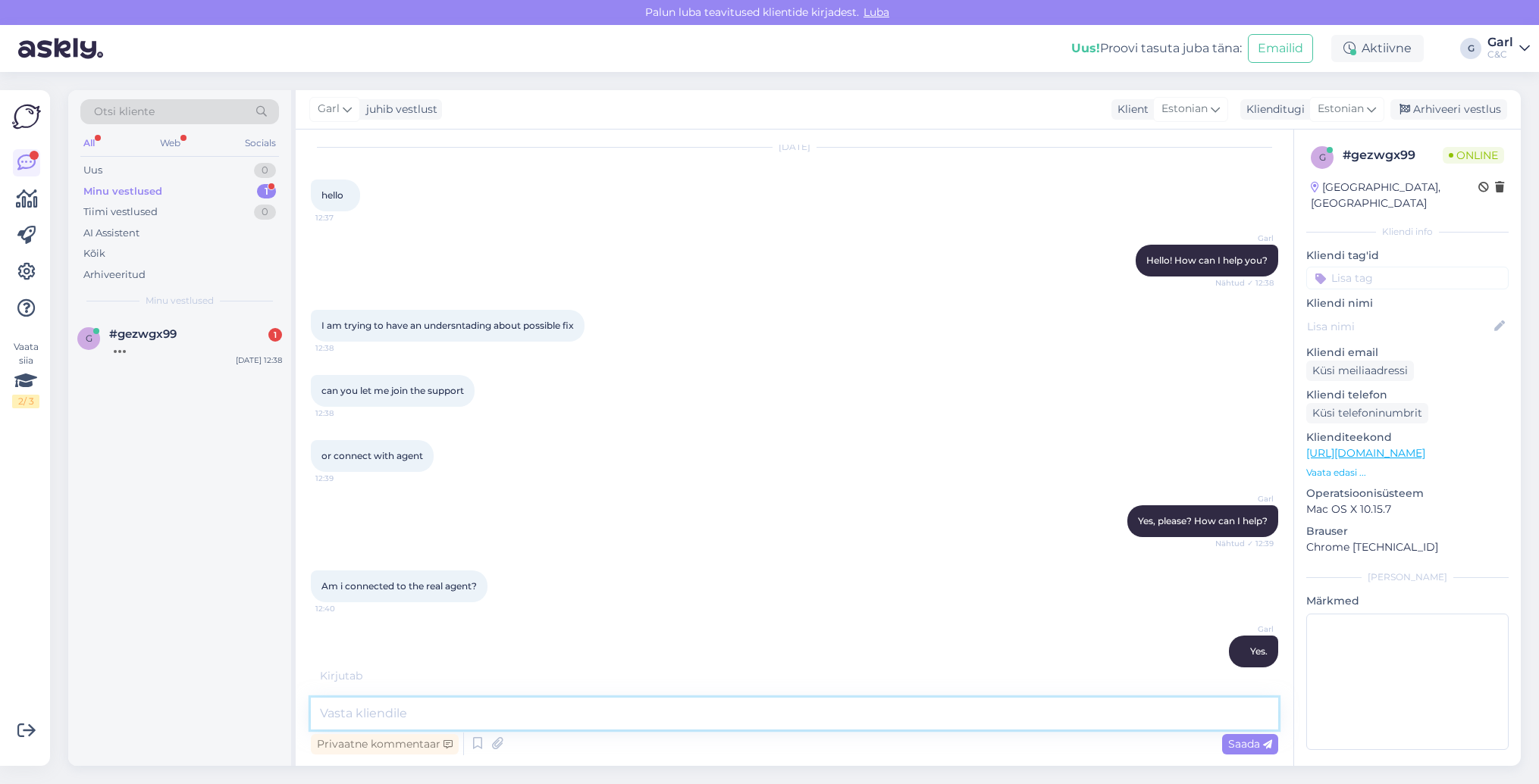
scroll to position [110, 0]
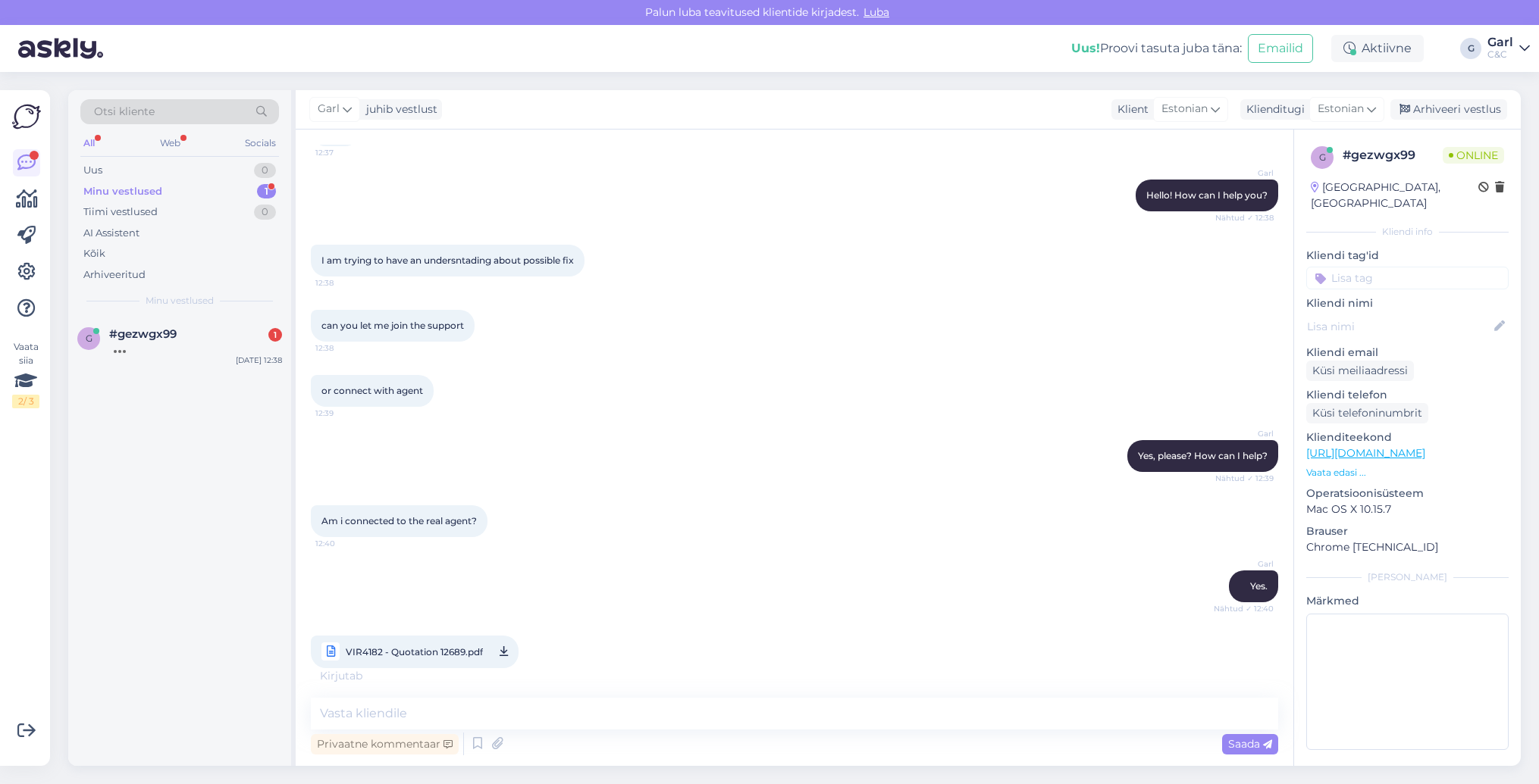
click at [466, 655] on span "VIR4182 - Quotation 12689.pdf" at bounding box center [414, 651] width 137 height 19
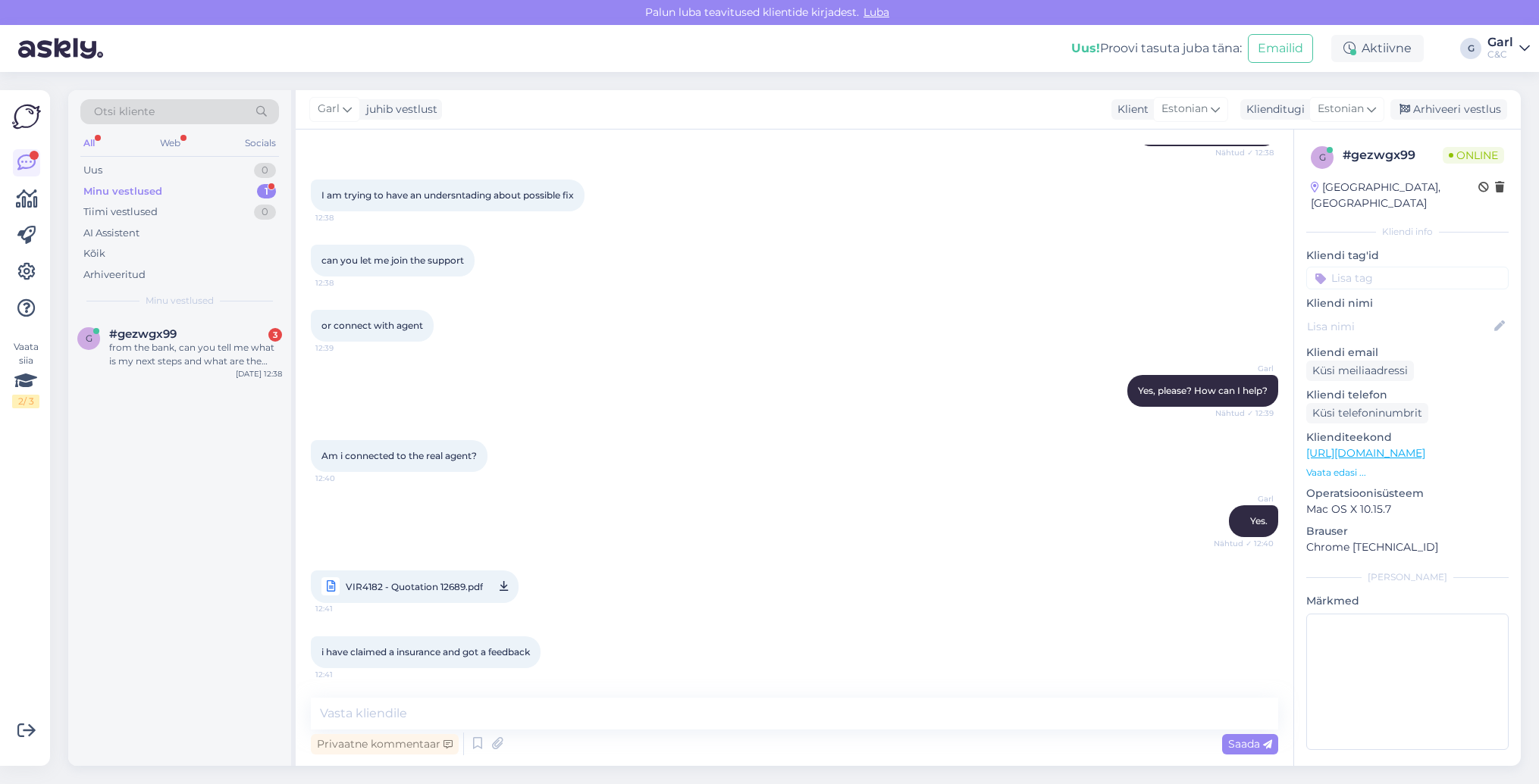
scroll to position [255, 0]
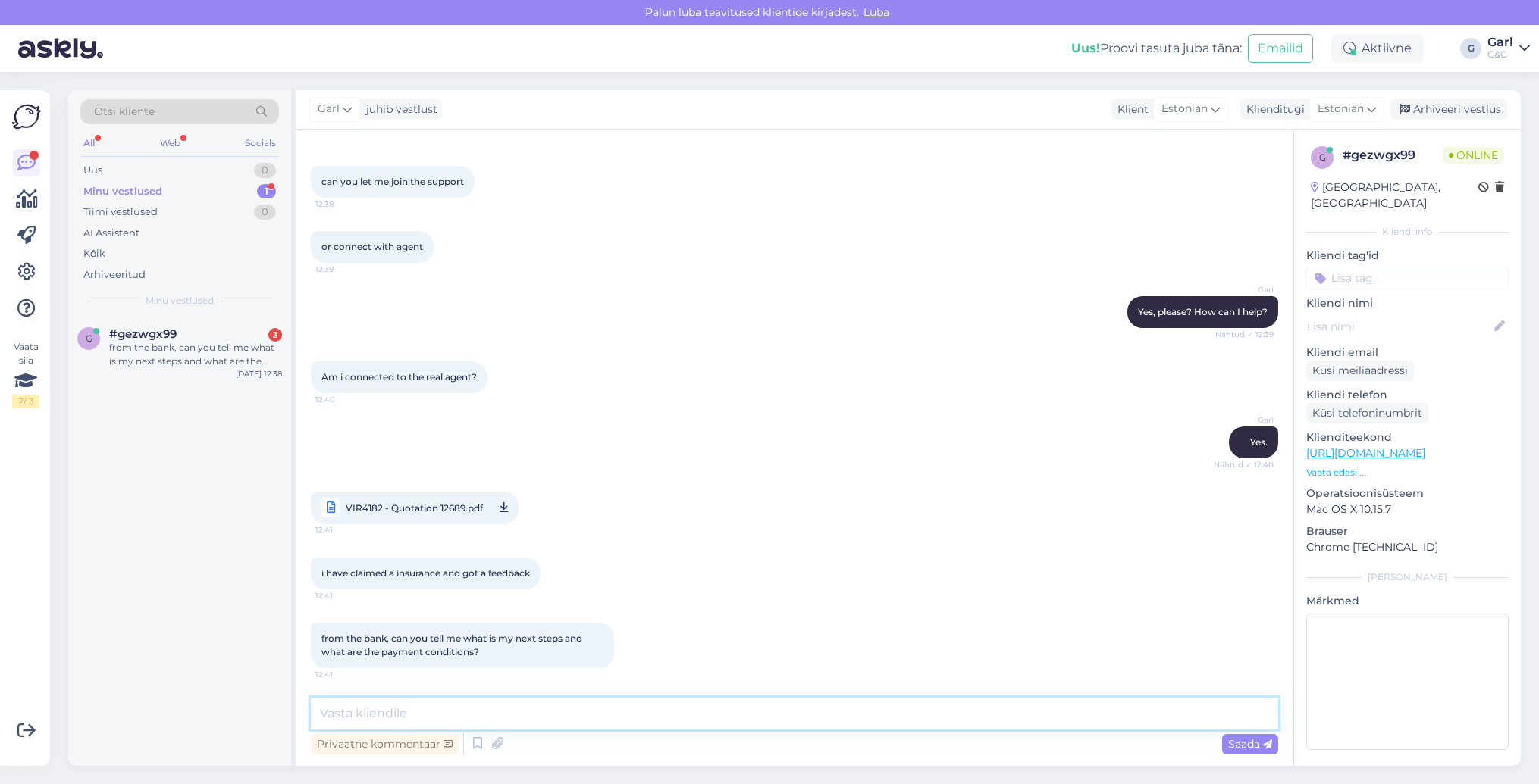
click at [509, 729] on textarea at bounding box center [794, 713] width 967 height 32
click at [491, 715] on textarea "Please send this feedback to tallinnhooldus@cec.com" at bounding box center [794, 713] width 967 height 32
click at [715, 714] on textarea "Please send this feedback to tallinnhooldus@cec.com" at bounding box center [794, 713] width 967 height 32
type textarea "Please send this feedback to tallinnhooldus@cec.com"
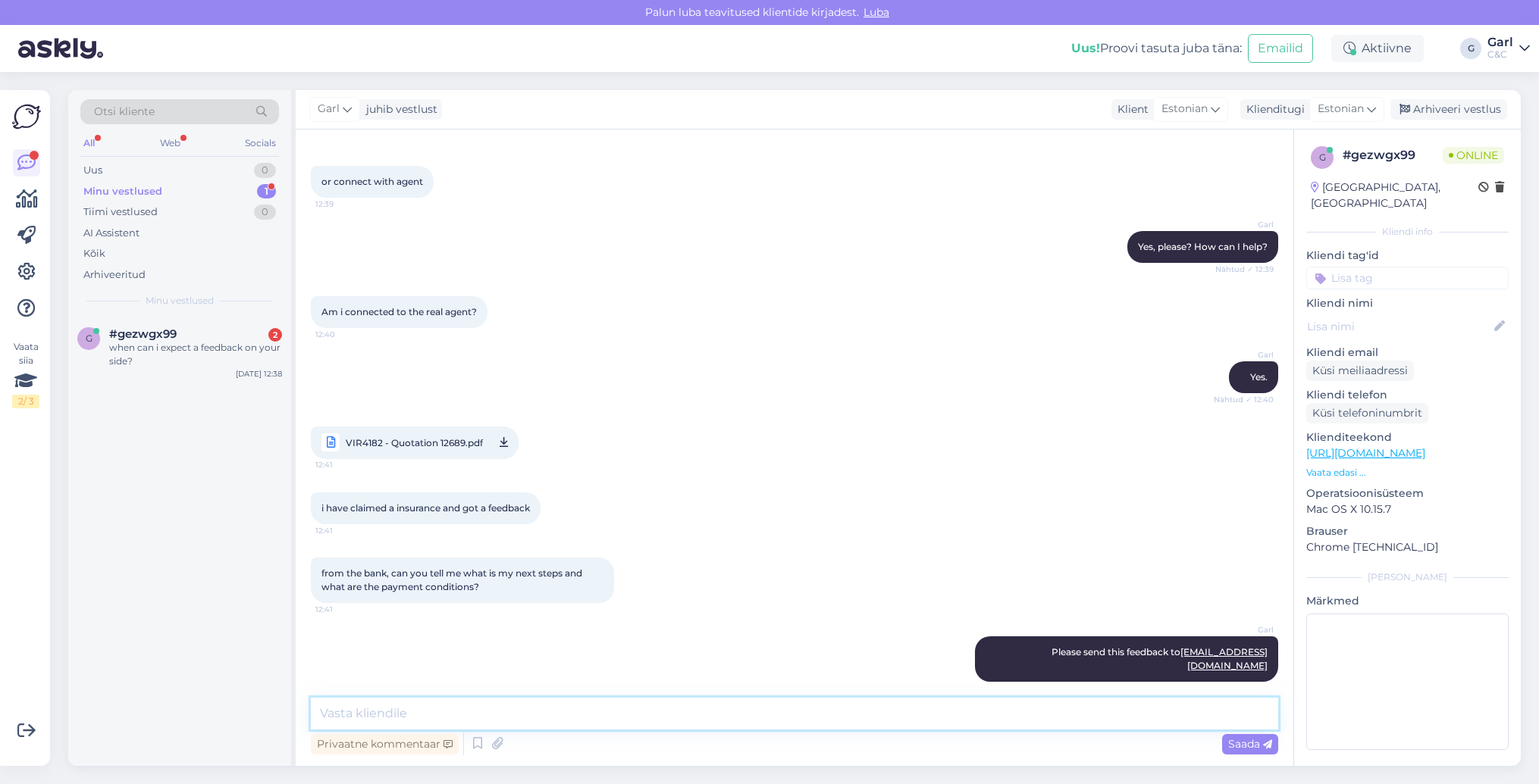
scroll to position [450, 0]
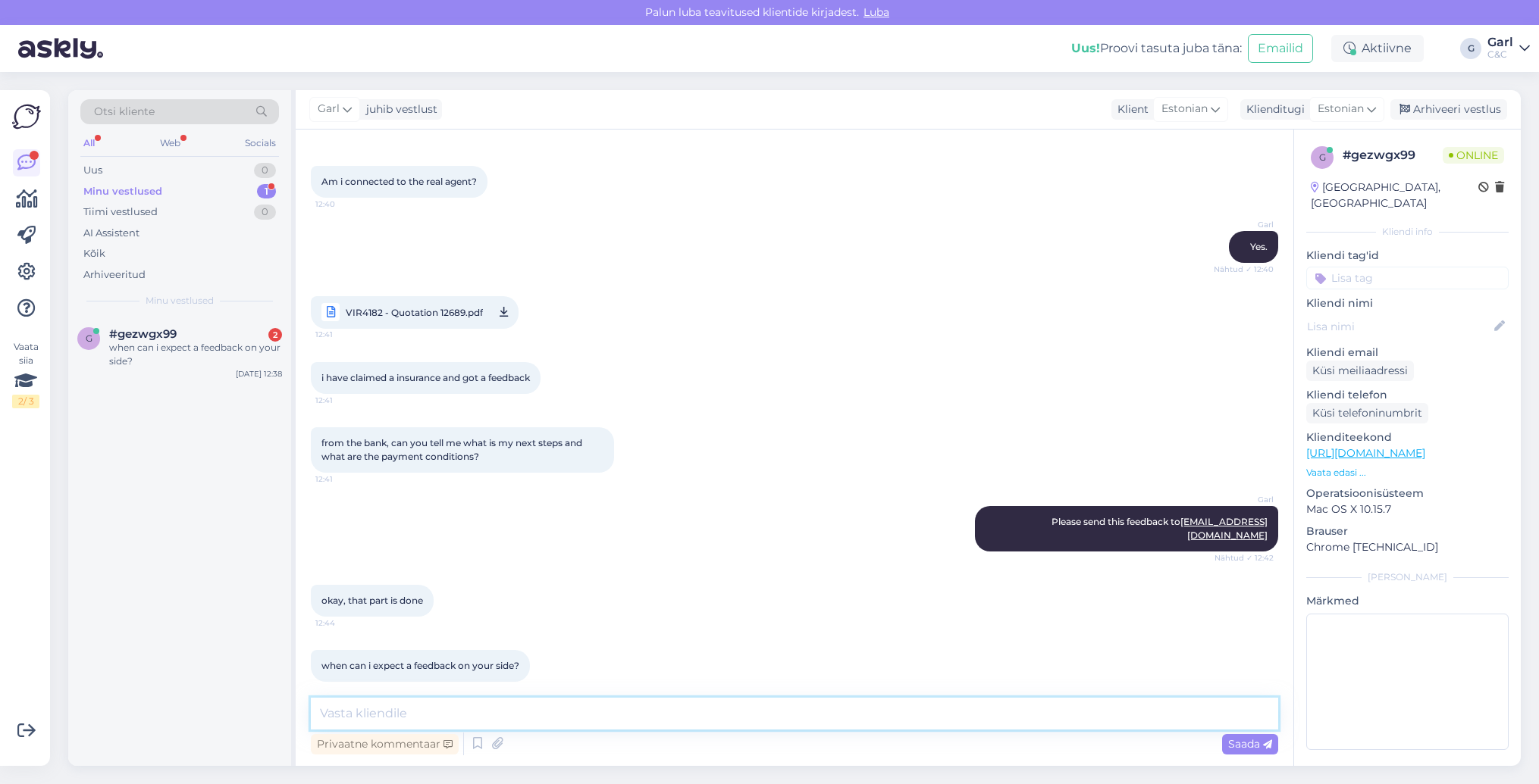
click at [632, 727] on textarea at bounding box center [794, 713] width 967 height 32
click at [720, 710] on textarea at bounding box center [794, 713] width 967 height 32
click at [694, 727] on textarea at bounding box center [794, 713] width 967 height 32
click at [676, 714] on textarea at bounding box center [794, 713] width 967 height 32
type textarea "M"
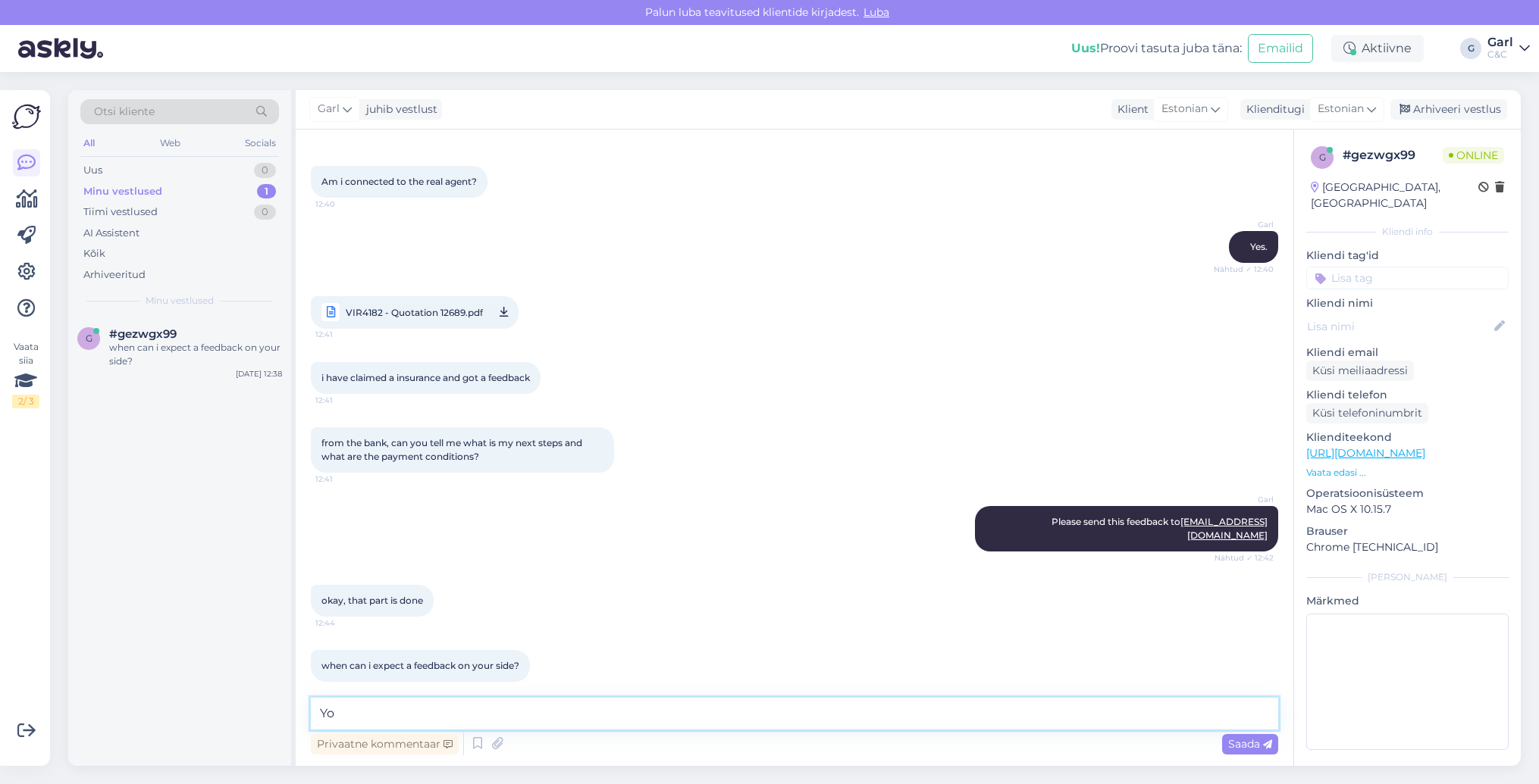
type textarea "Y"
type textarea "M"
type textarea "Today, most likely."
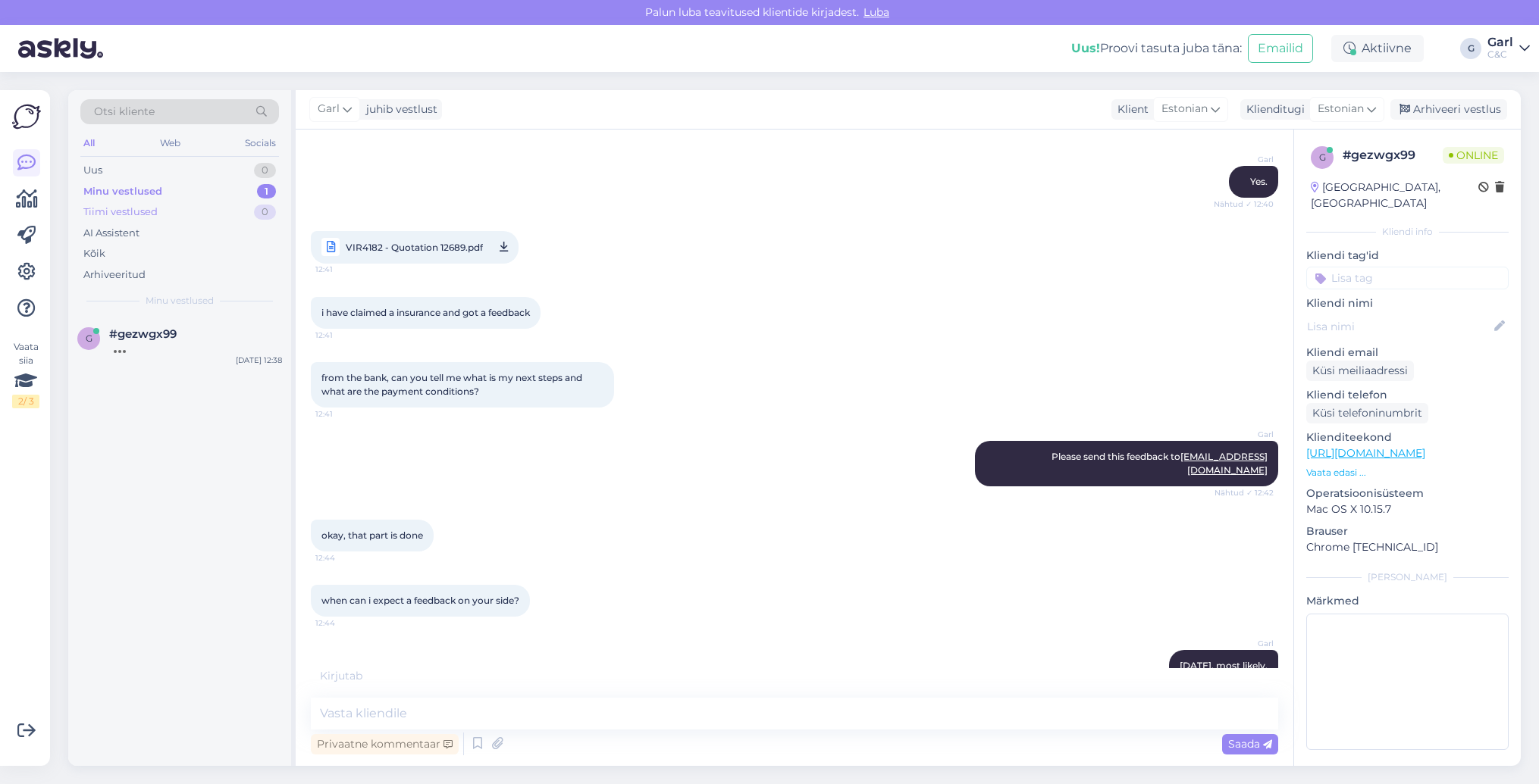
click at [187, 213] on div "Tiimi vestlused 0" at bounding box center [179, 212] width 199 height 21
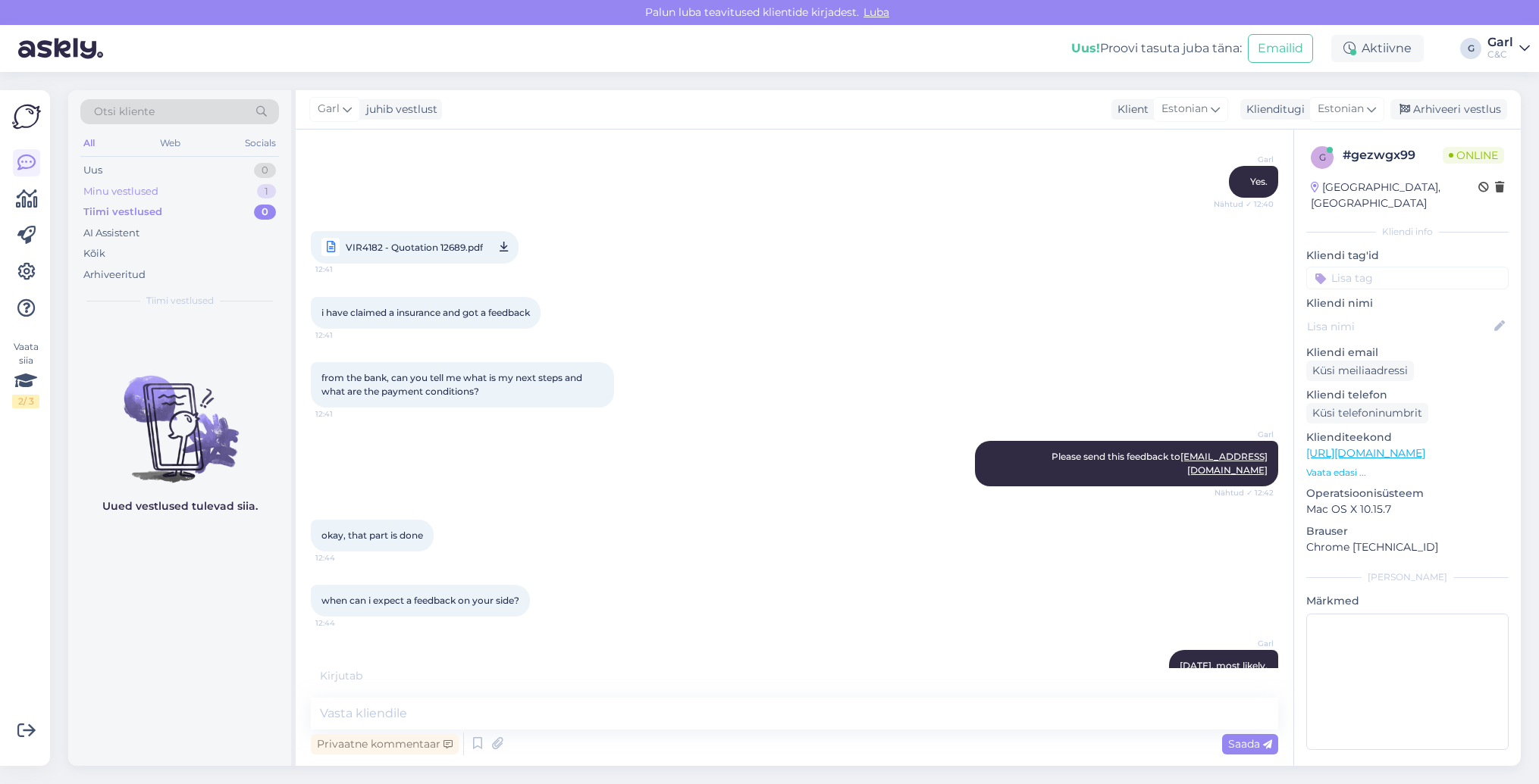
click at [185, 195] on div "Minu vestlused 1" at bounding box center [179, 191] width 199 height 21
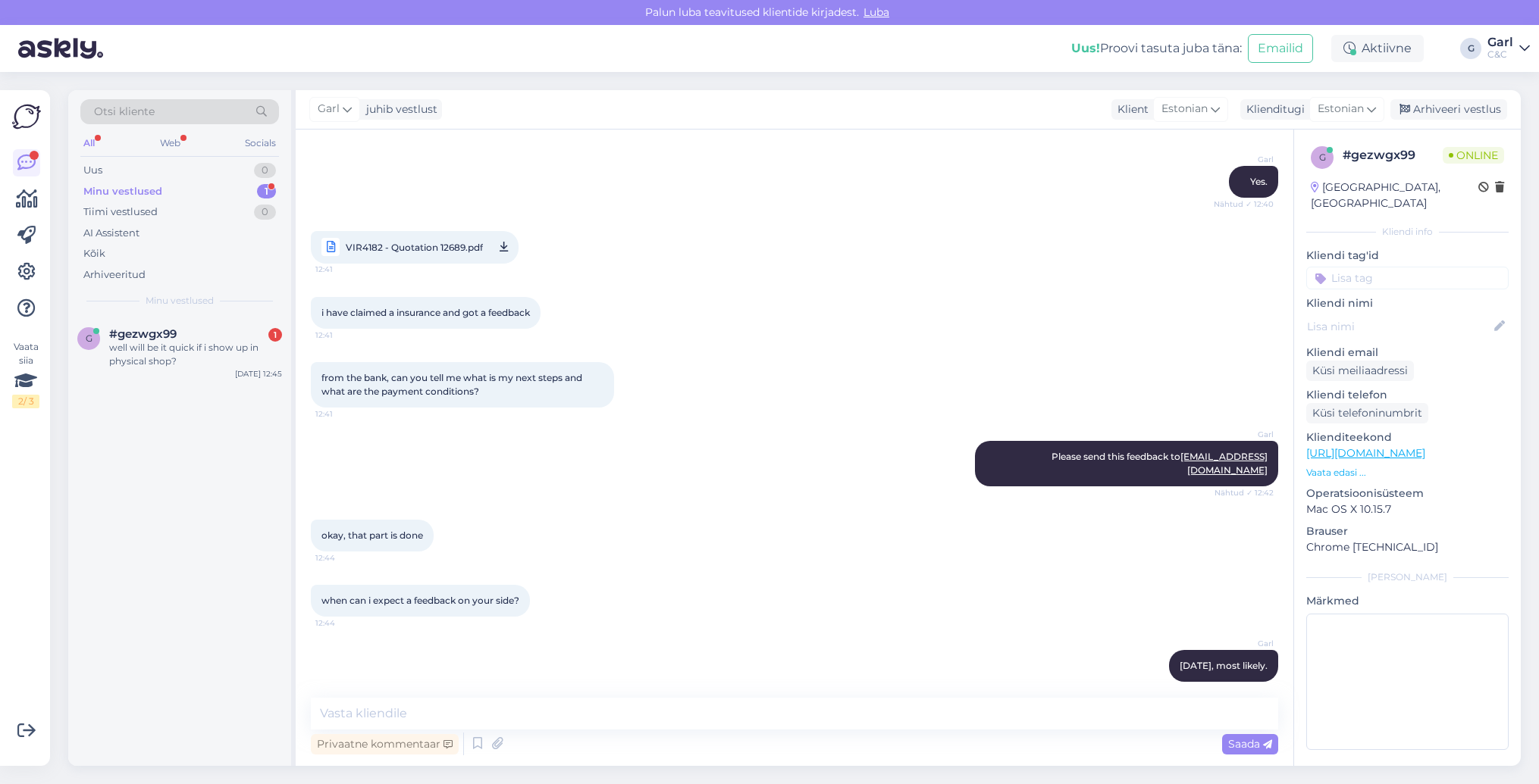
scroll to position [581, 0]
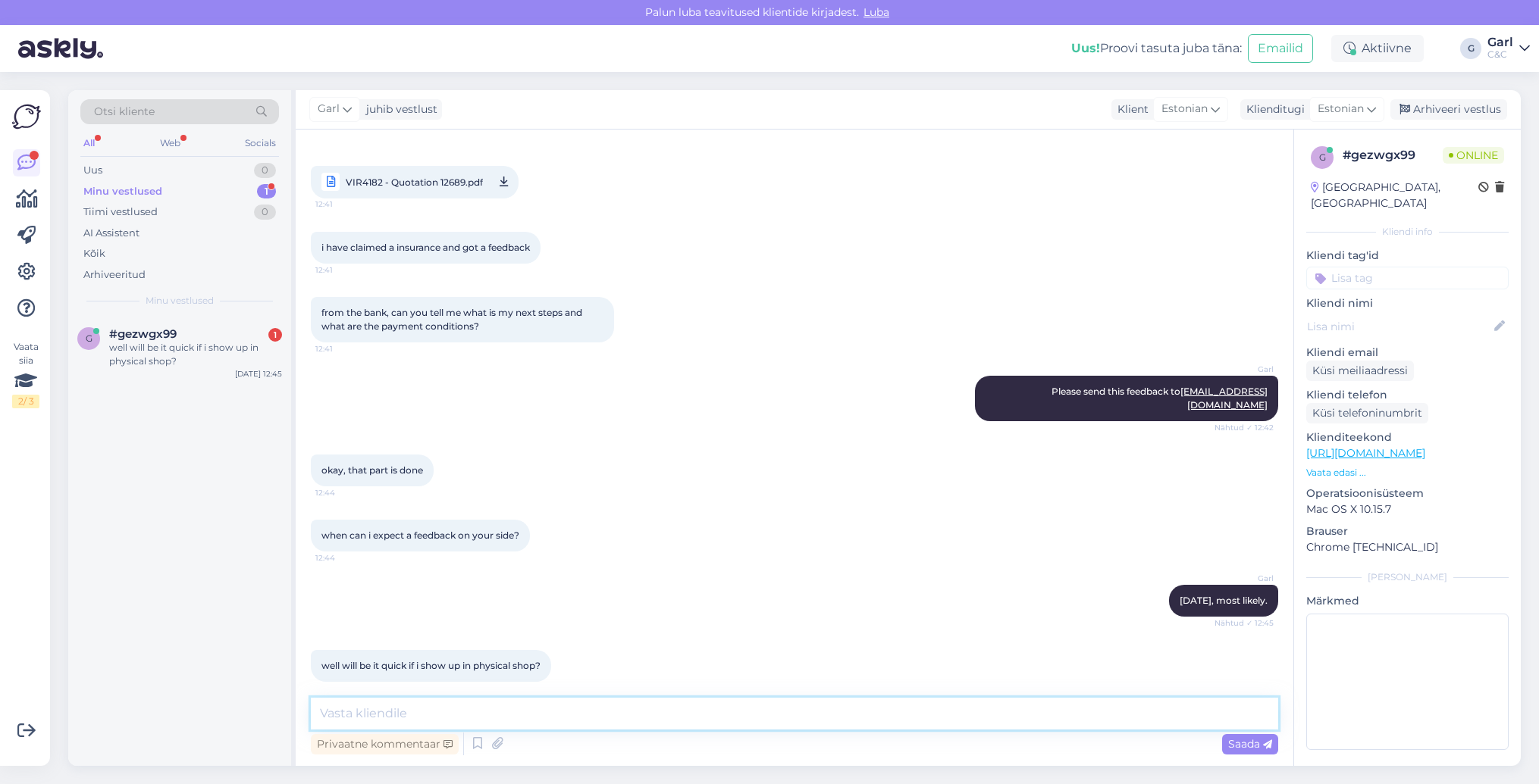
click at [582, 726] on textarea at bounding box center [794, 713] width 967 height 32
type textarea "When did you send this feedback?"
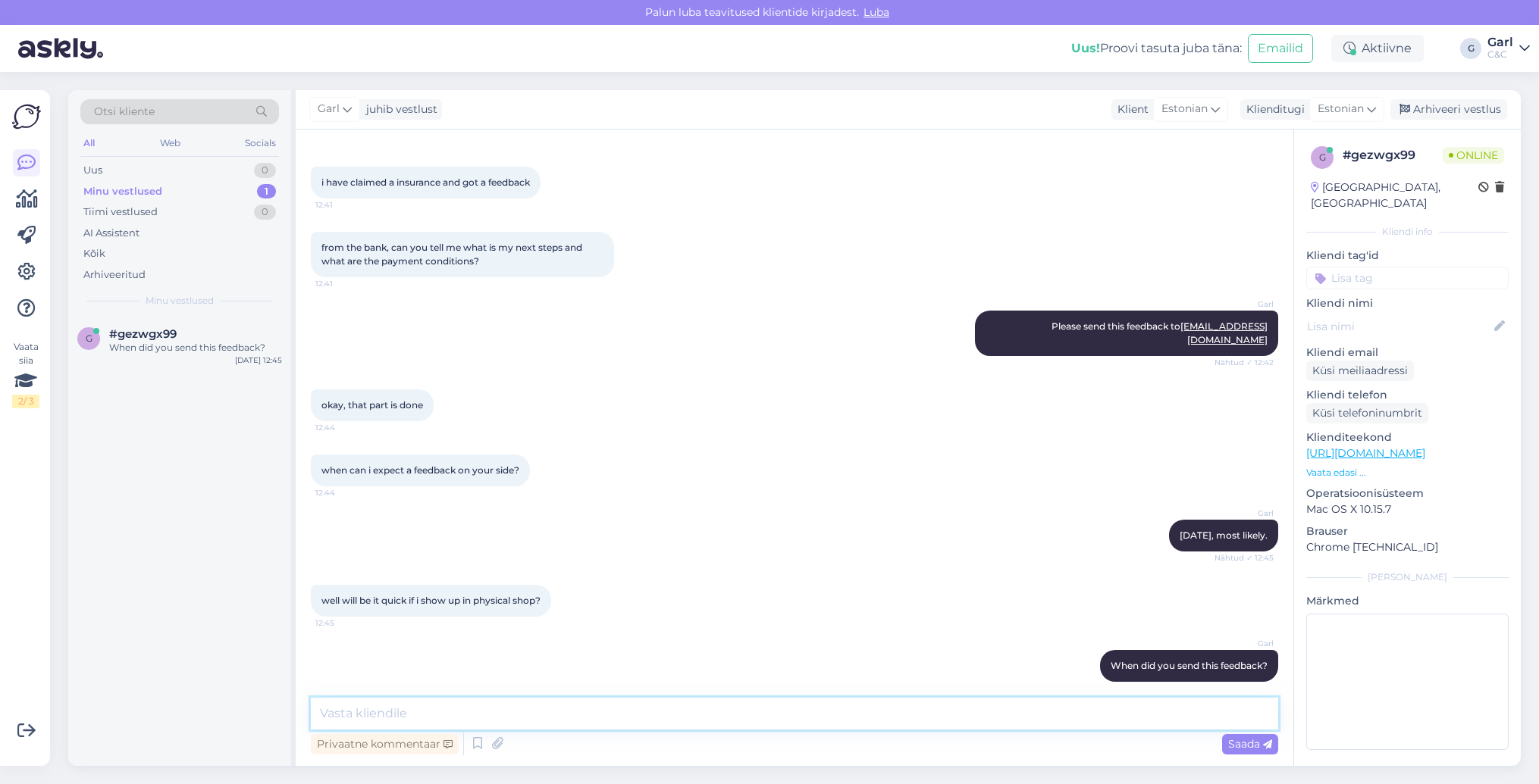
click at [578, 722] on textarea at bounding box center [794, 713] width 967 height 32
type textarea "It will not be quicker if you are going to show up in the store."
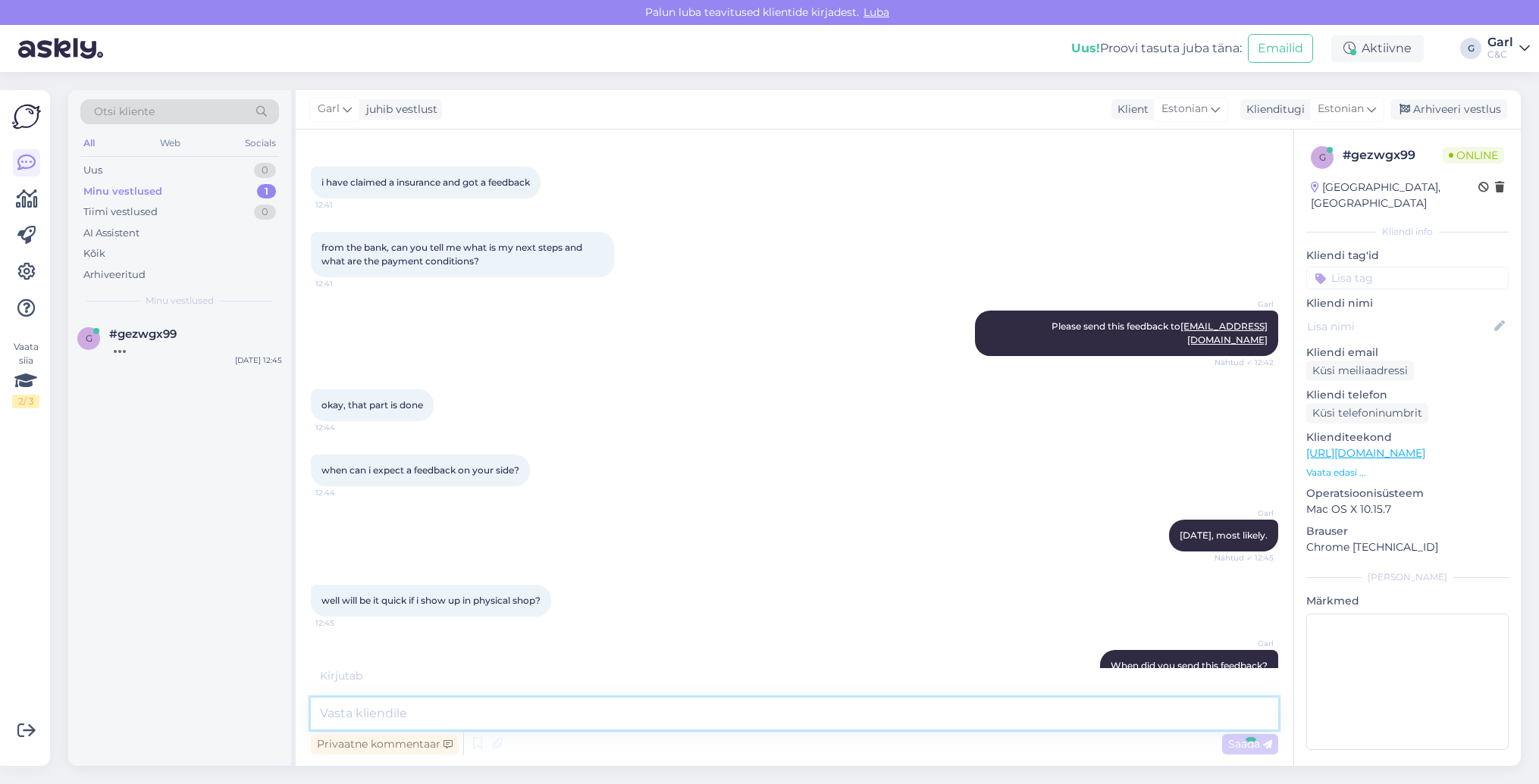
scroll to position [776, 0]
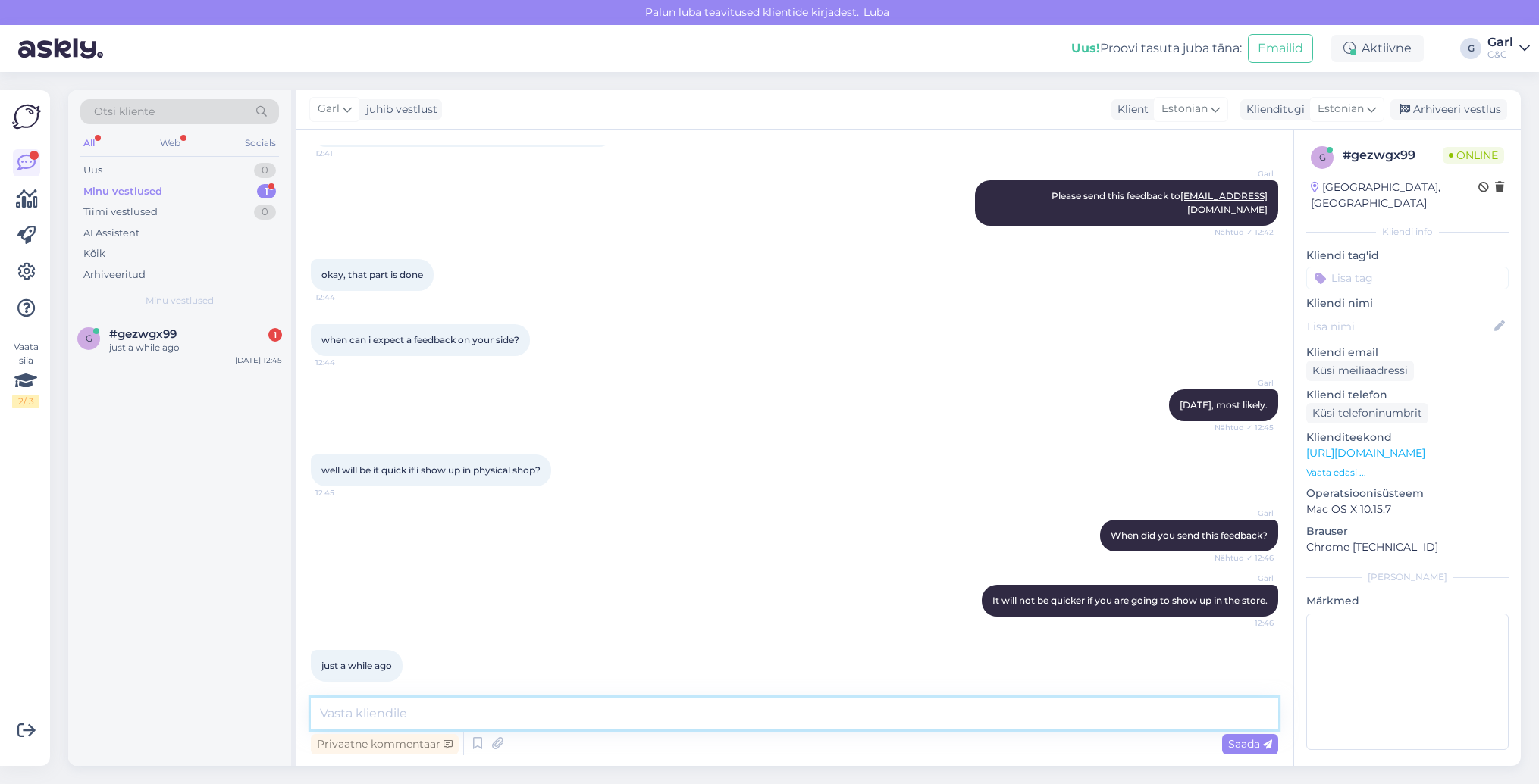
click at [576, 720] on textarea at bounding box center [794, 713] width 967 height 32
click at [577, 720] on textarea at bounding box center [794, 713] width 967 height 32
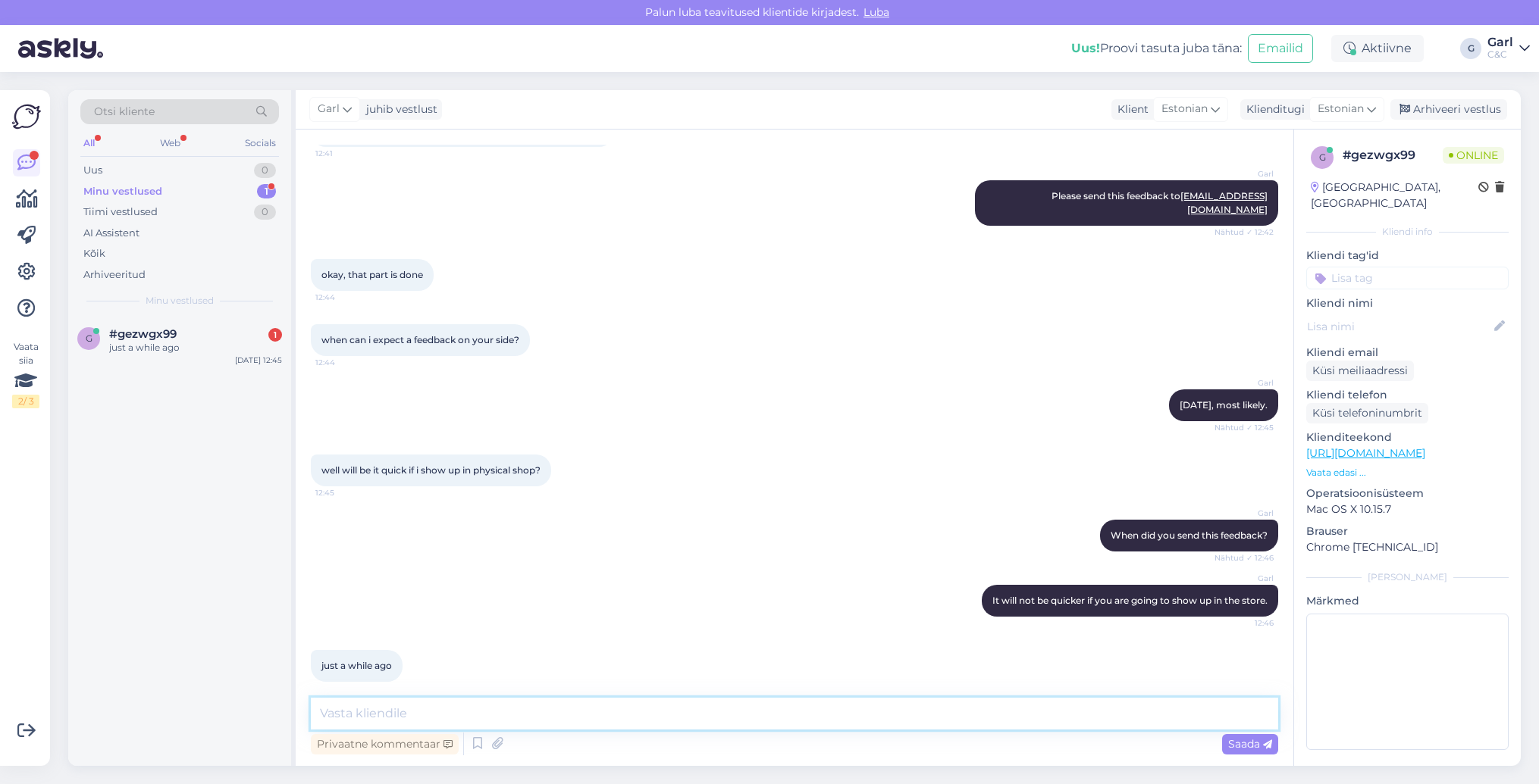
click at [577, 720] on textarea at bounding box center [794, 713] width 967 height 32
type textarea "Okay, I will let your technician know about that."
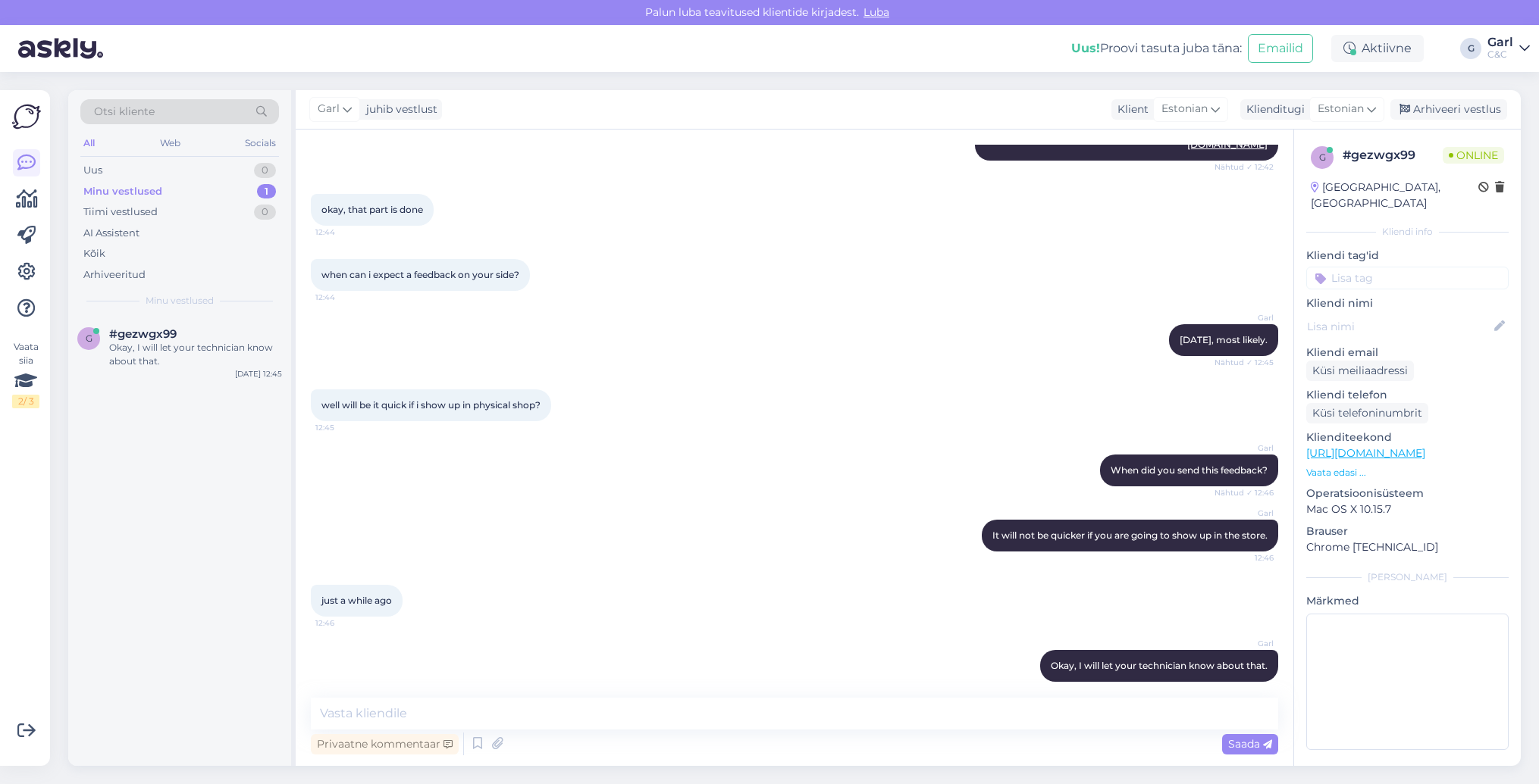
click at [595, 688] on div "Vestlus algas Aug 22 2025 hello 12:37 Garl Hello! How can I help you? Nähtud ✓ …" at bounding box center [794, 448] width 998 height 637
click at [586, 723] on textarea at bounding box center [794, 713] width 967 height 32
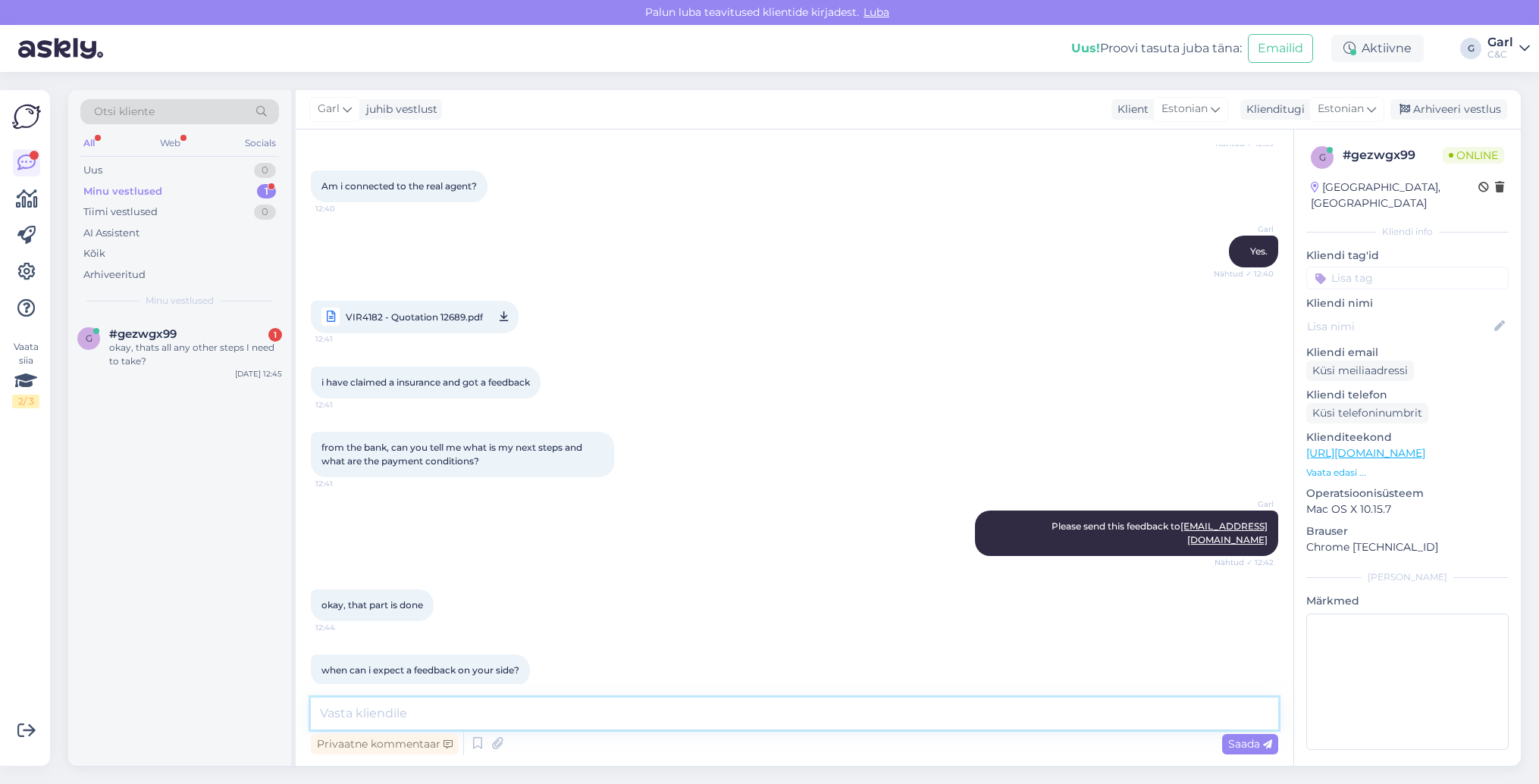
scroll to position [906, 0]
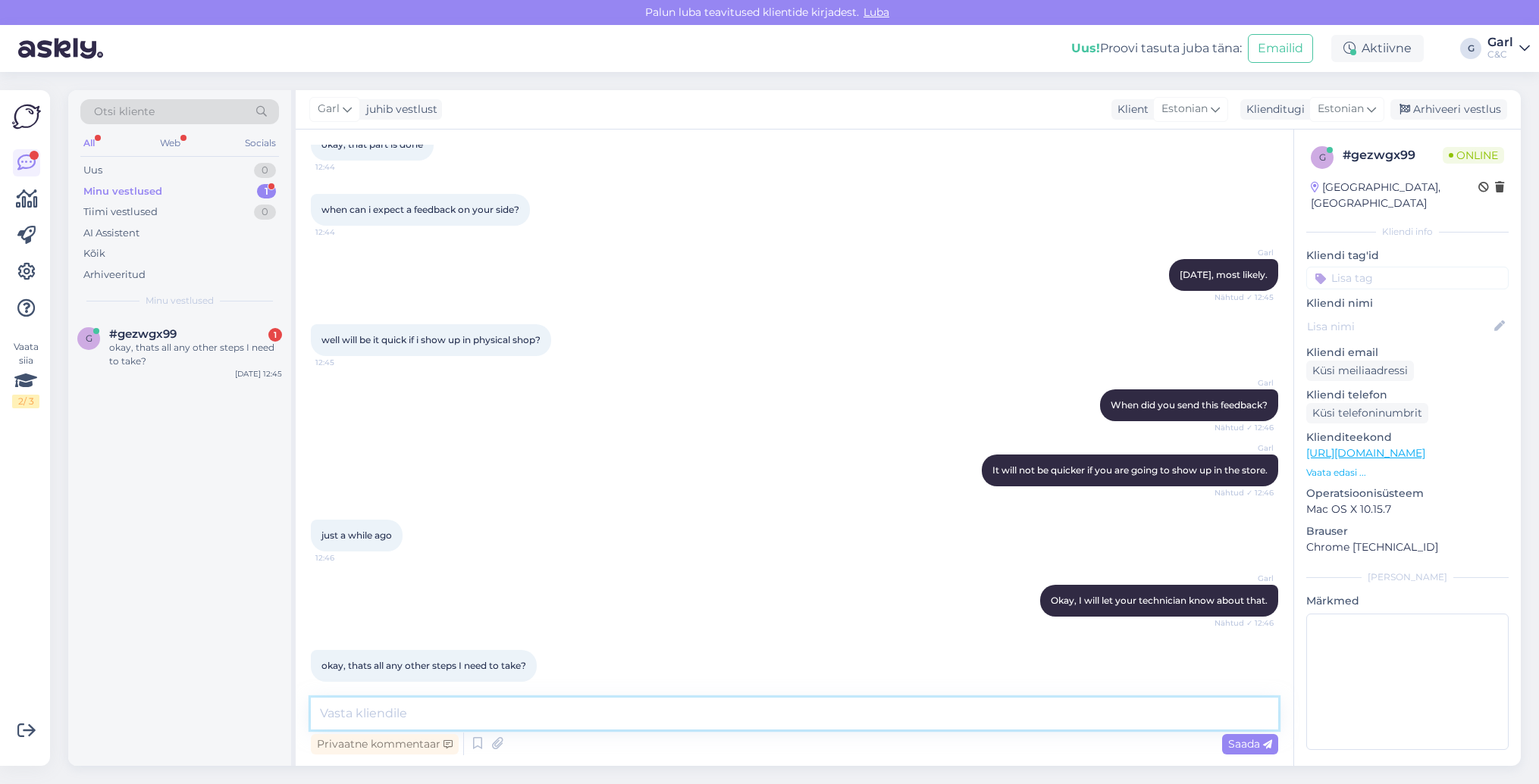
click at [702, 698] on textarea at bounding box center [794, 713] width 967 height 32
click at [702, 698] on textarea at bounding box center [794, 713] width 967 height 32
click at [701, 698] on textarea at bounding box center [794, 713] width 967 height 32
click at [685, 710] on textarea at bounding box center [794, 713] width 967 height 32
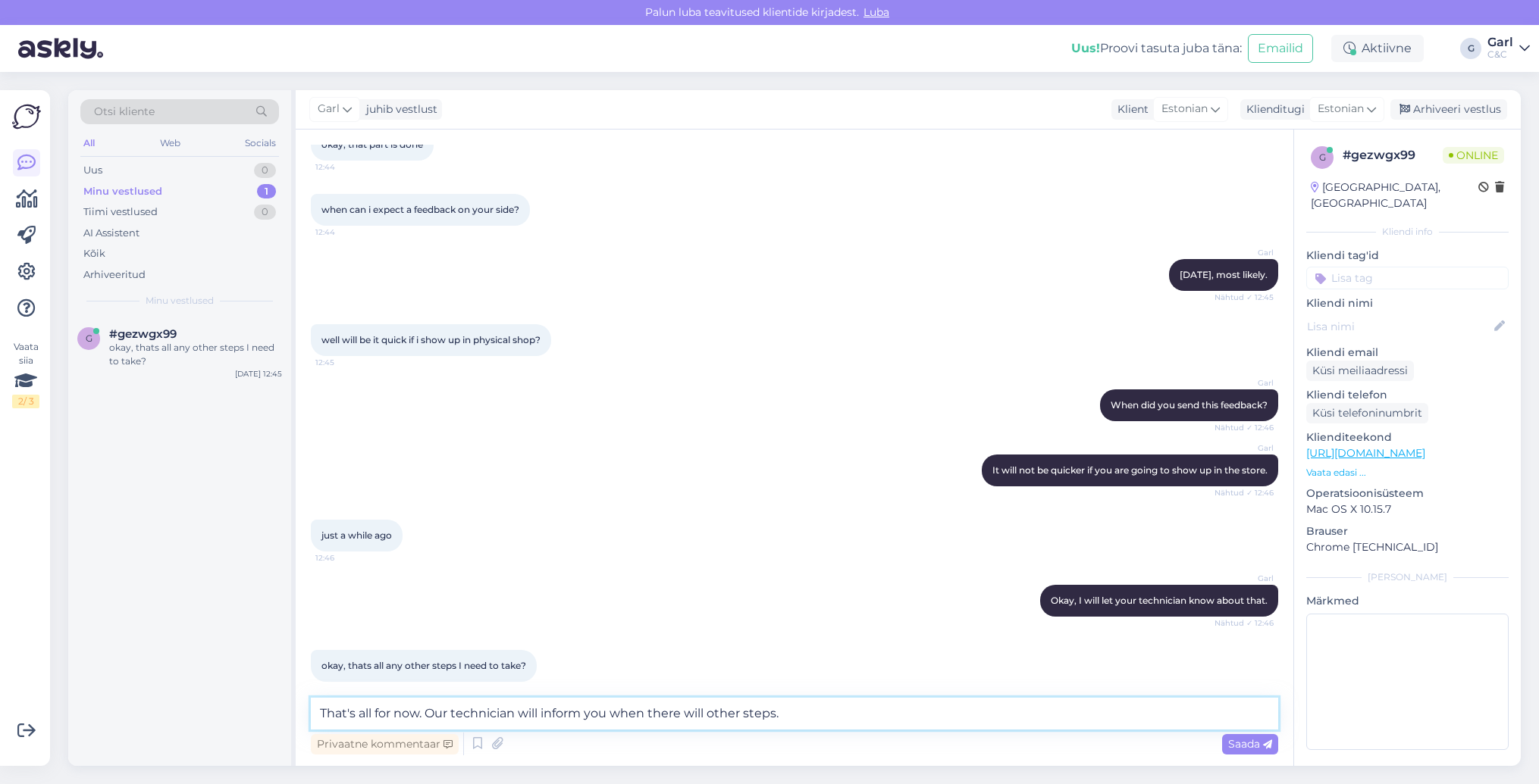
type textarea "That's all for now. Our technician will inform you when there will other steps."
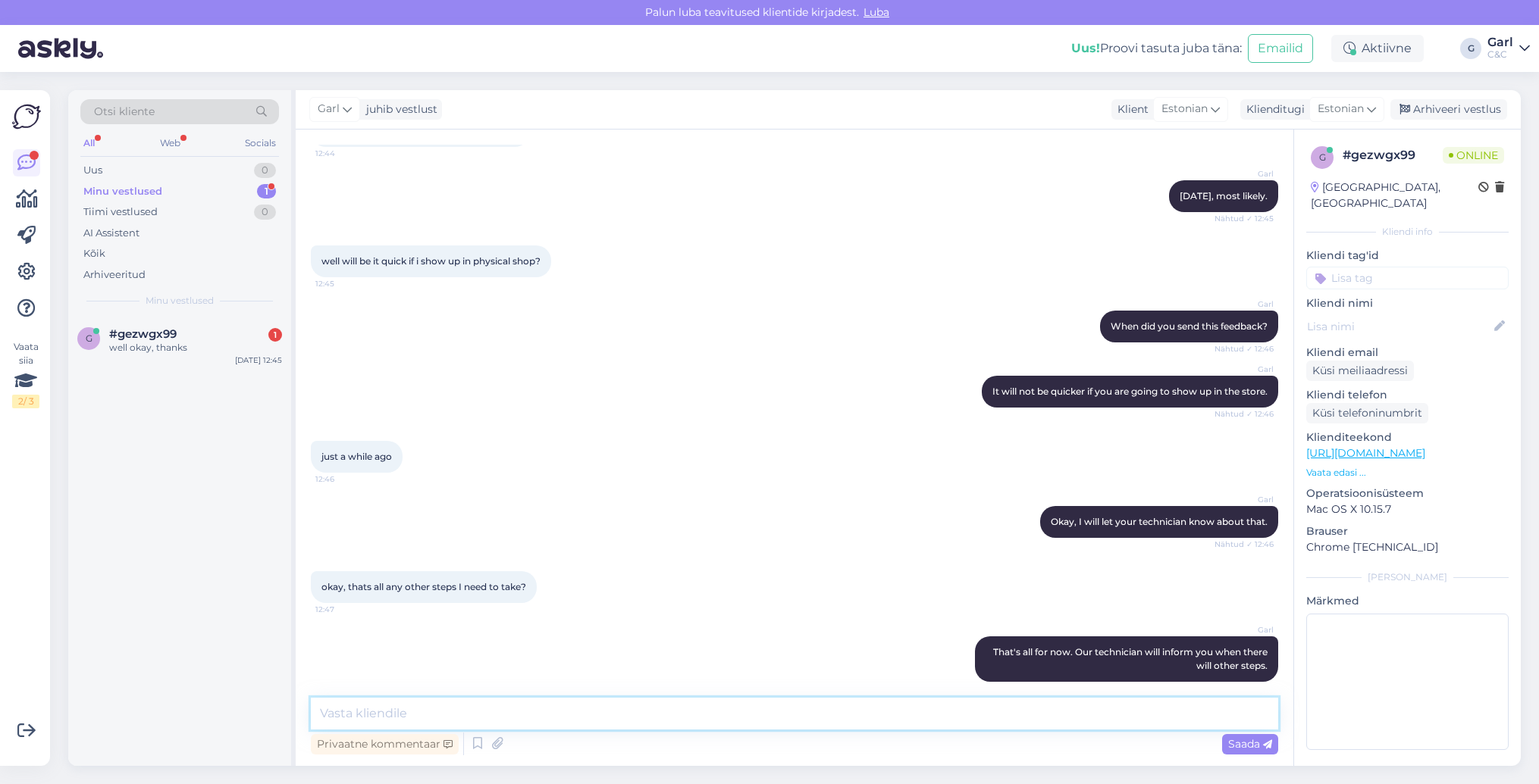
scroll to position [1050, 0]
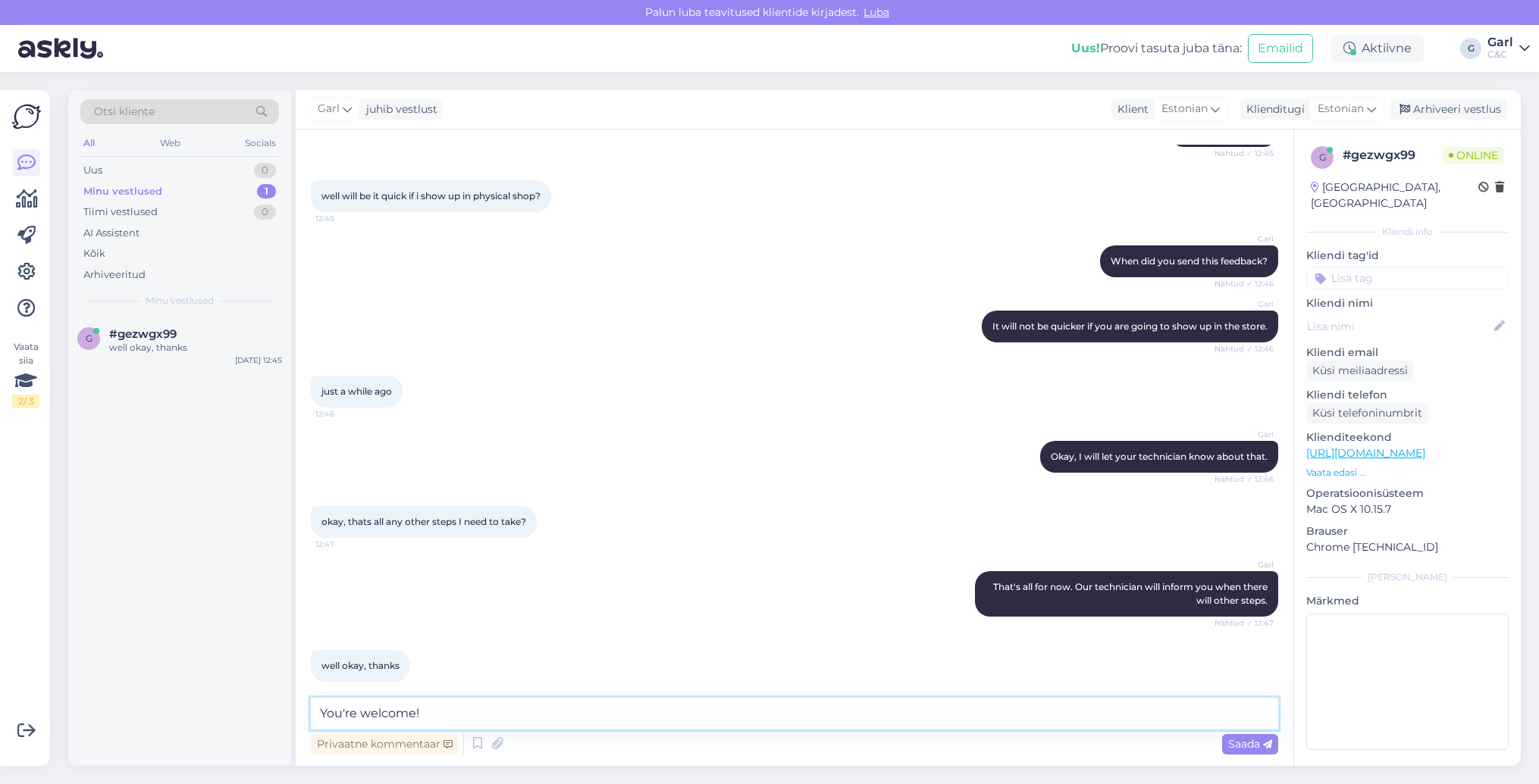
type textarea "You're welcome!"
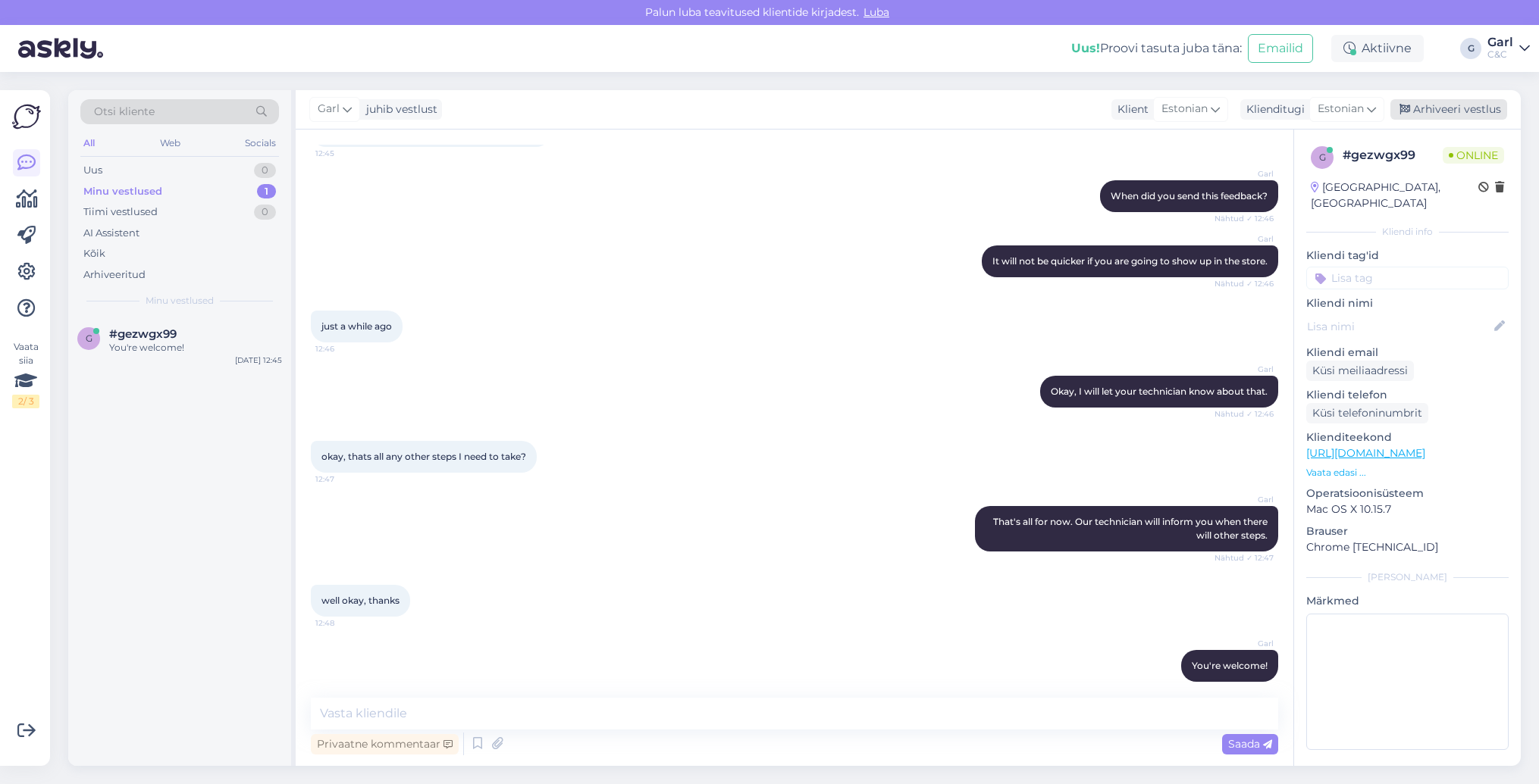
click at [1418, 106] on div "Arhiveeri vestlus" at bounding box center [1448, 110] width 117 height 20
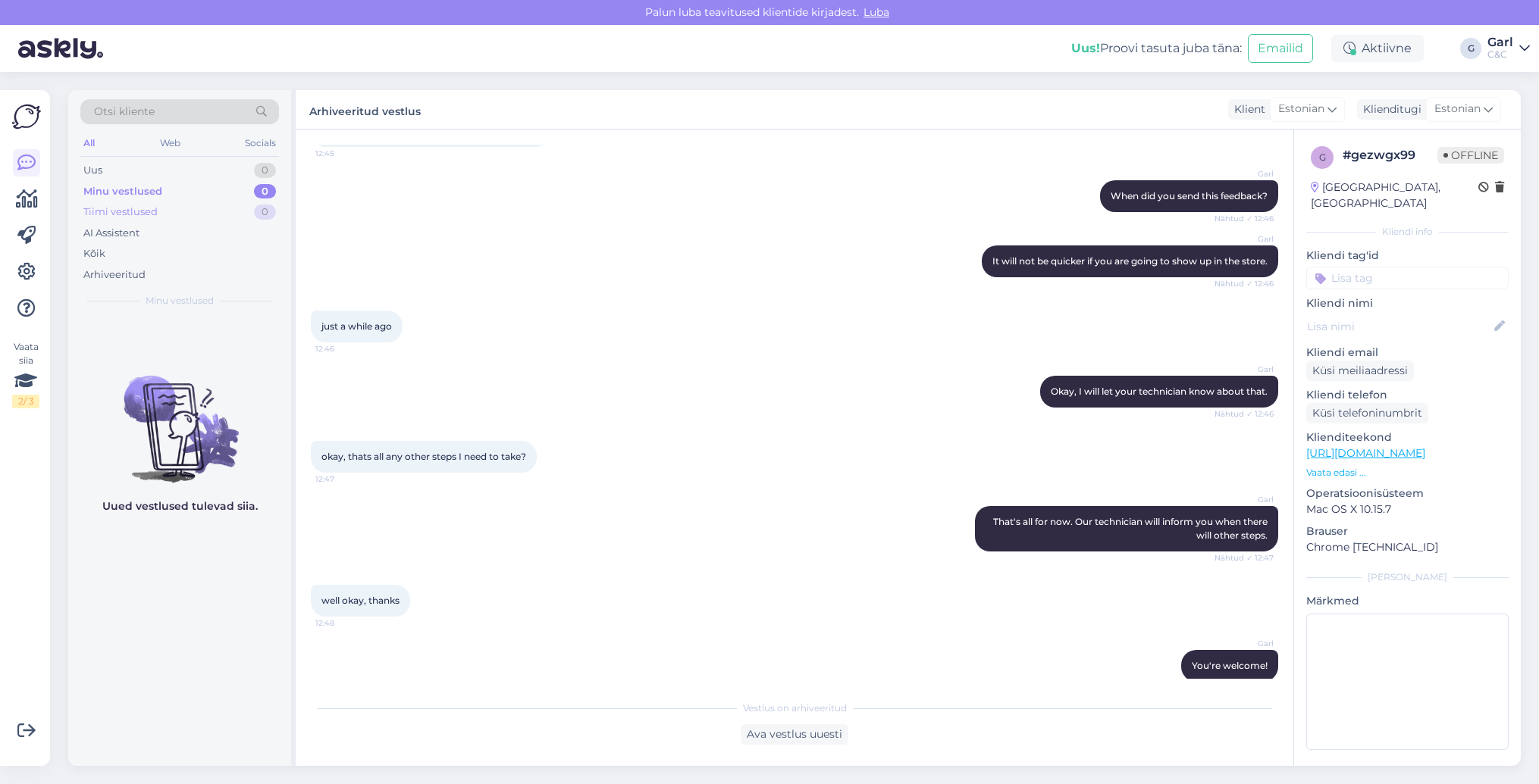
click at [217, 213] on div "Tiimi vestlused 0" at bounding box center [179, 212] width 199 height 21
click at [29, 201] on icon at bounding box center [27, 200] width 22 height 18
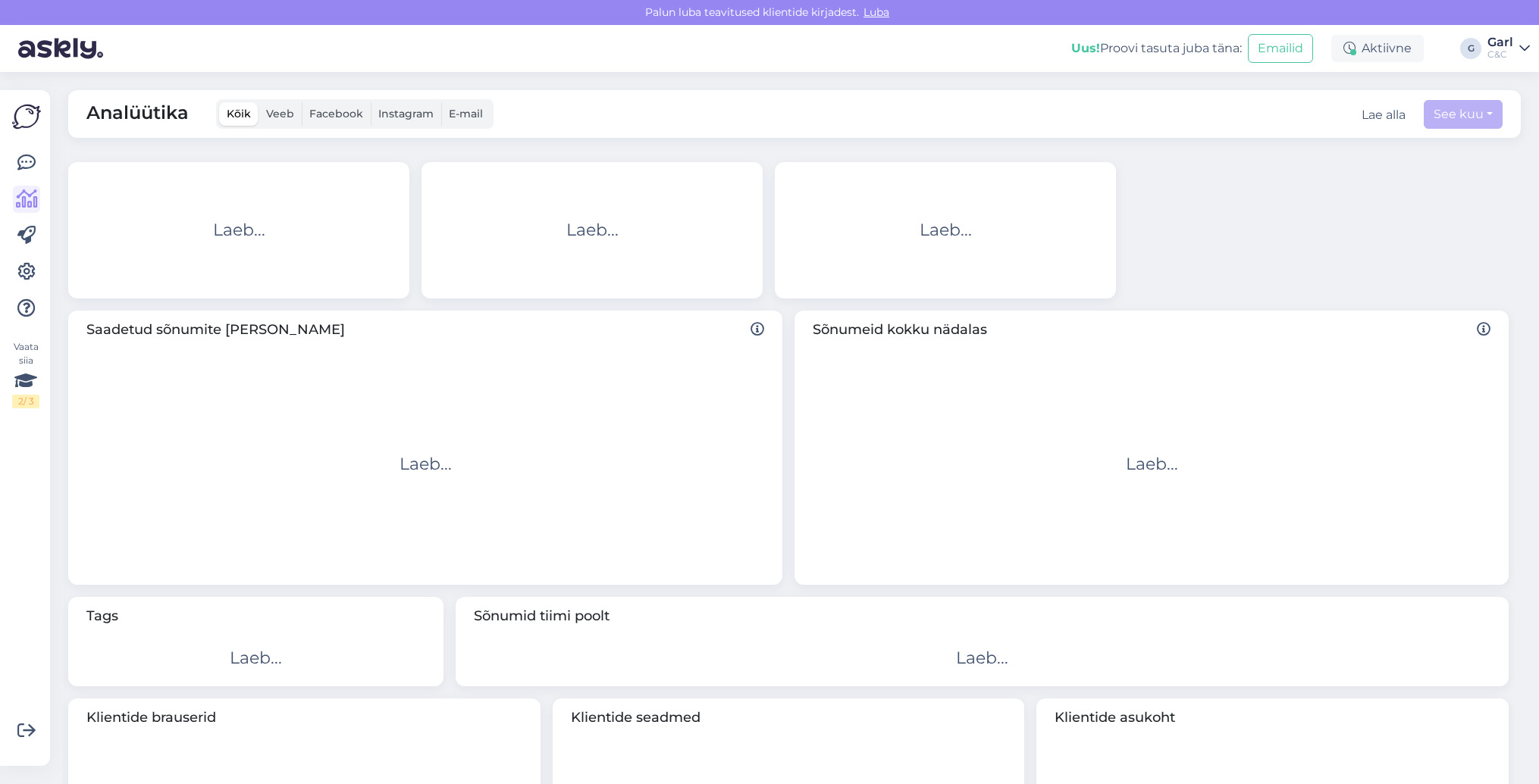
drag, startPoint x: 29, startPoint y: 201, endPoint x: 161, endPoint y: 197, distance: 132.1
click at [161, 197] on div "Laeb..." at bounding box center [238, 230] width 305 height 118
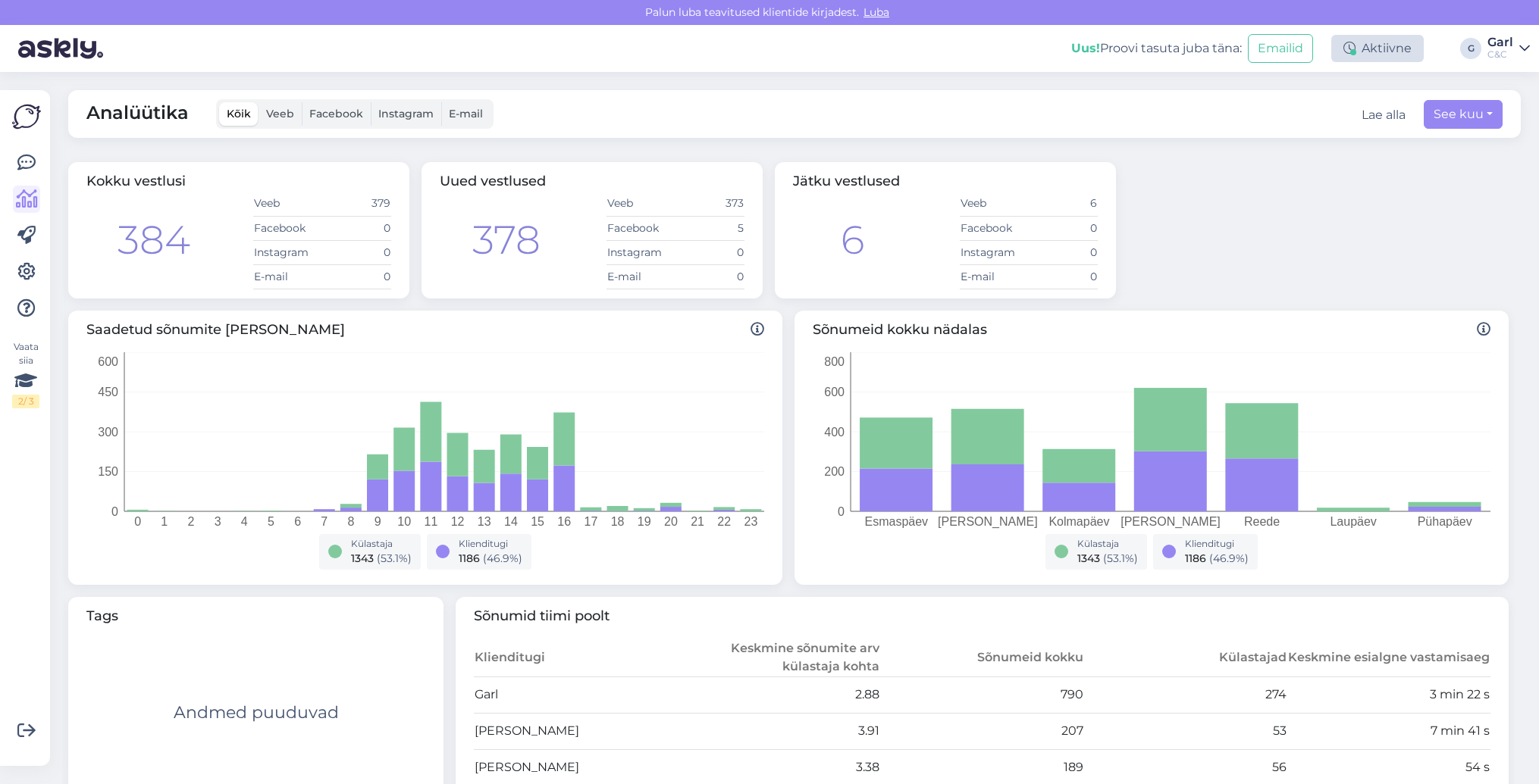
click at [1368, 53] on div "Aktiivne" at bounding box center [1377, 49] width 92 height 28
click at [1289, 139] on button "1 tund" at bounding box center [1276, 142] width 44 height 17
